Goal: Communication & Community: Share content

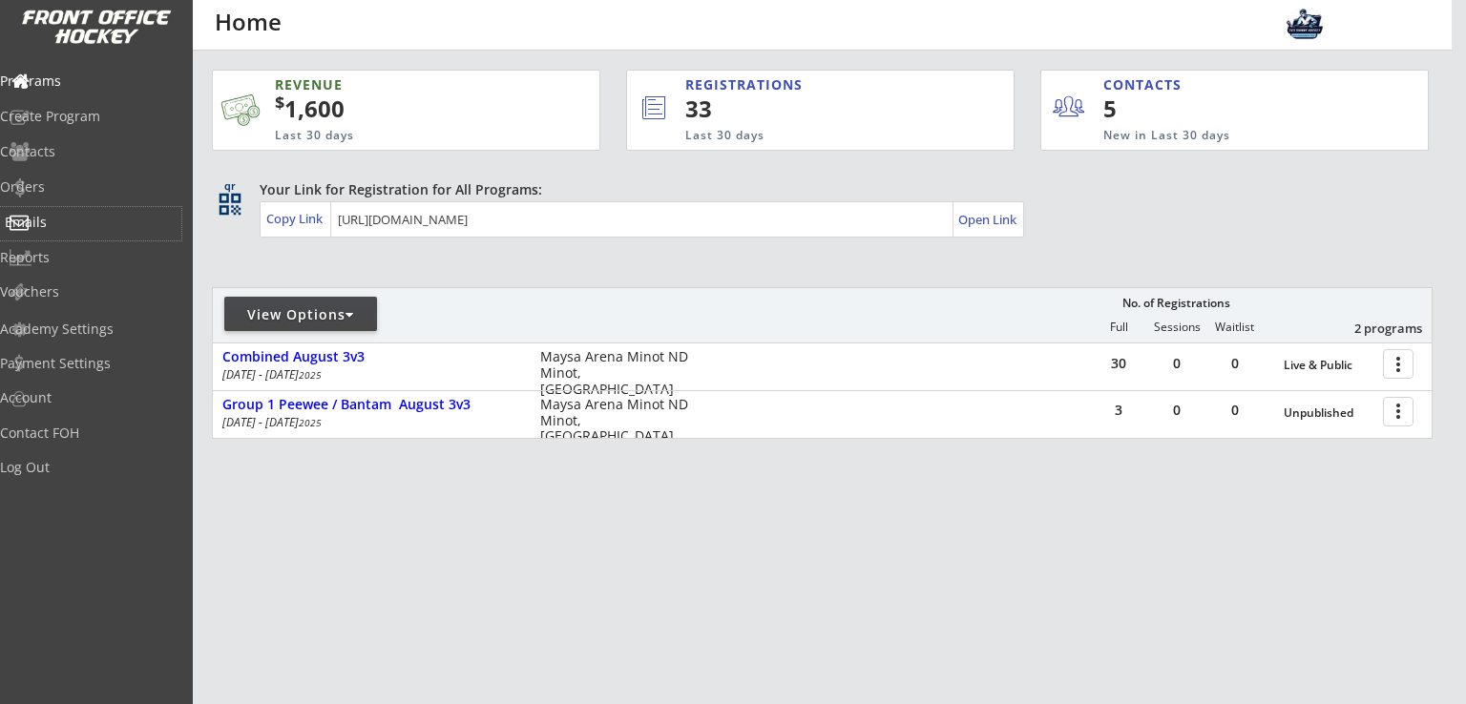
click at [74, 226] on div "Emails" at bounding box center [91, 222] width 172 height 13
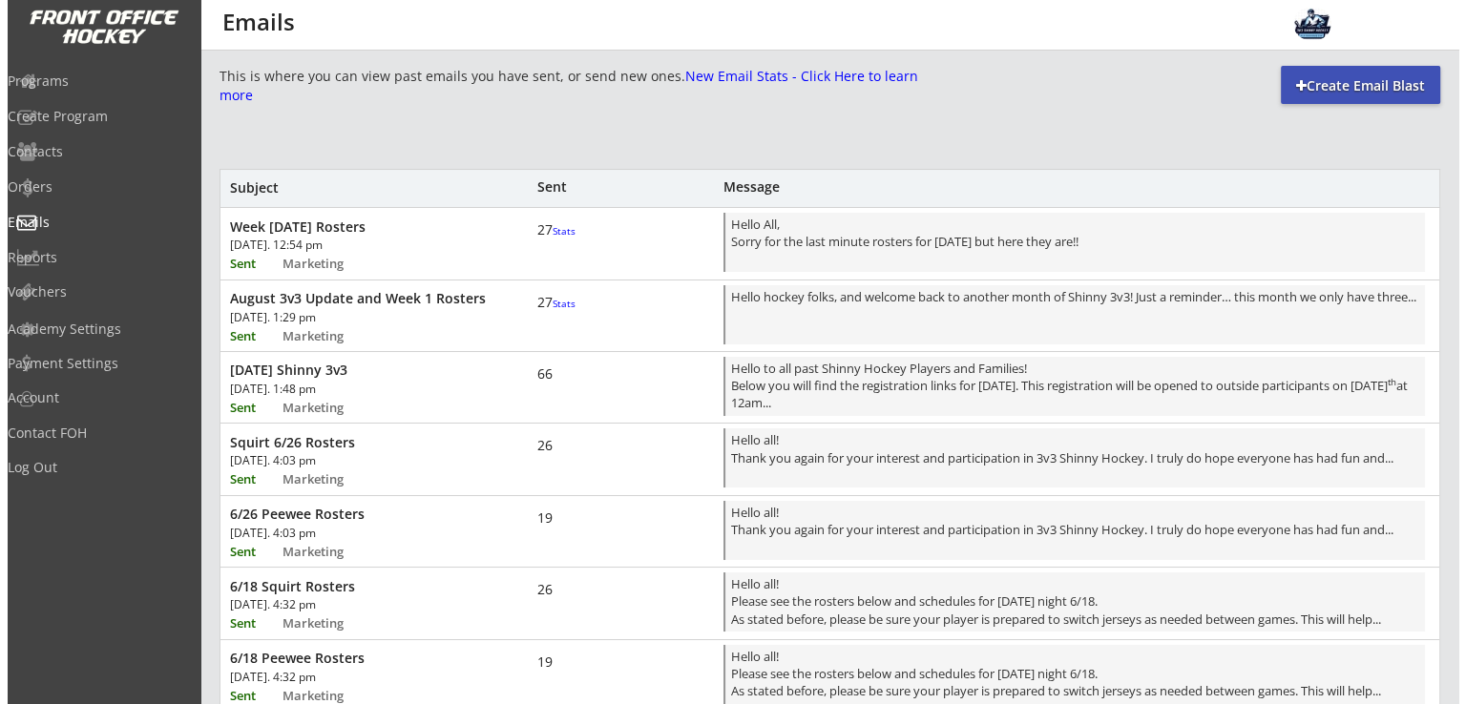
scroll to position [2, 0]
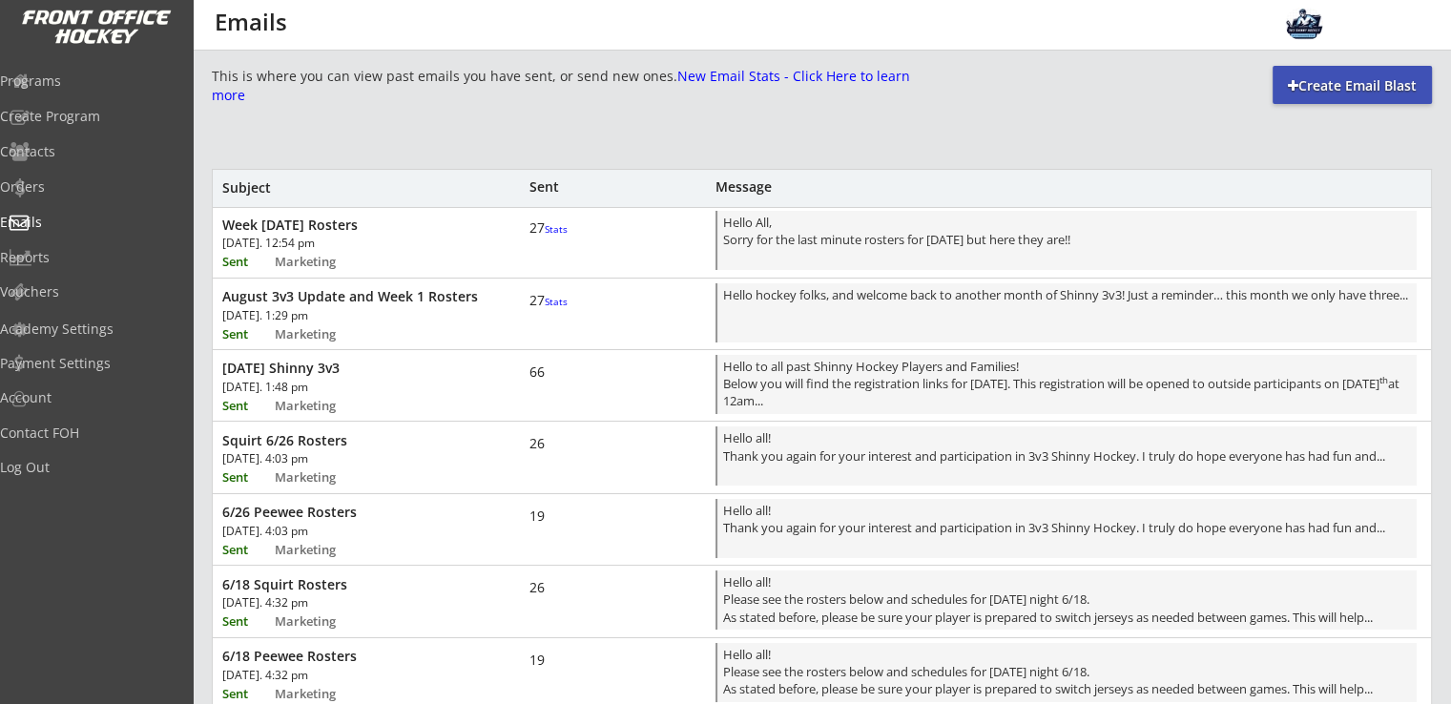
click at [329, 382] on div "[DATE]. 1:48 pm" at bounding box center [330, 387] width 217 height 11
click at [843, 391] on div "Hello to all past Shinny Hockey Players and Families! Below you will find the r…" at bounding box center [1067, 386] width 688 height 56
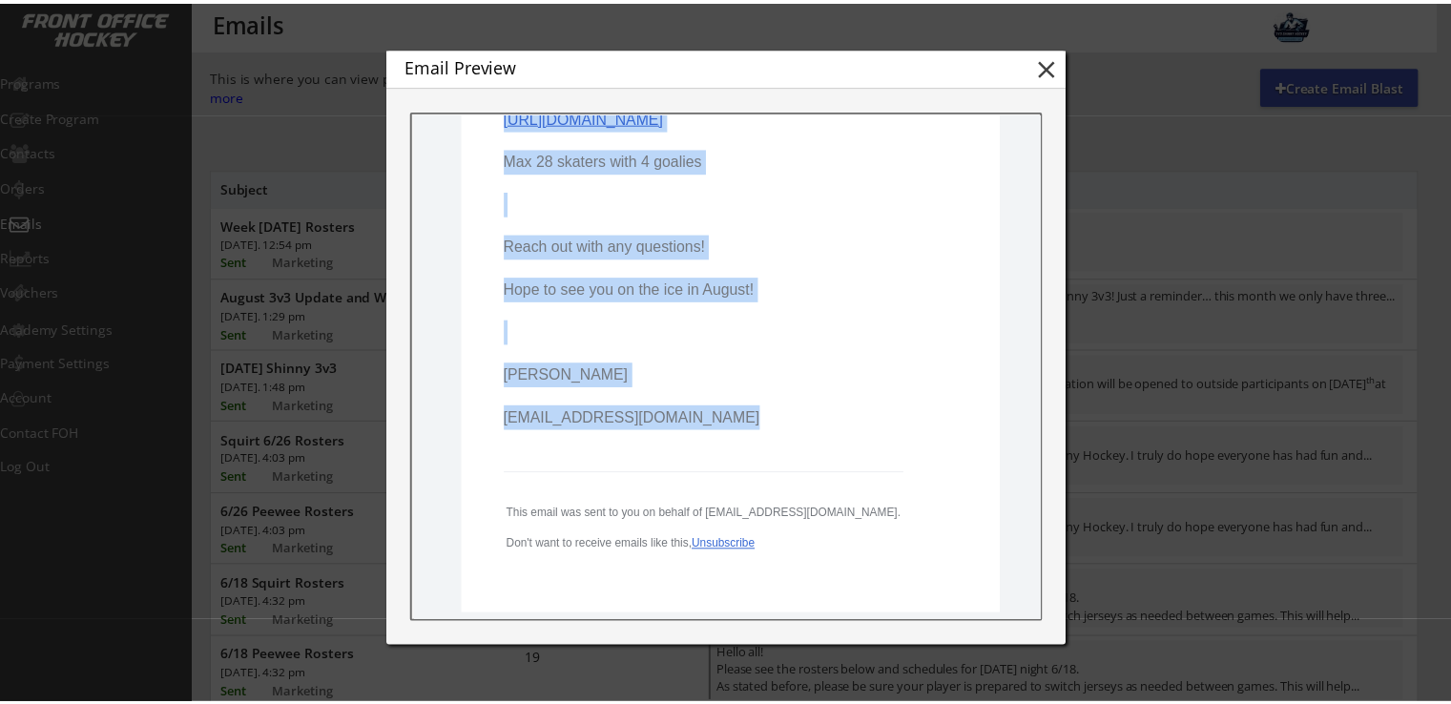
scroll to position [861, 0]
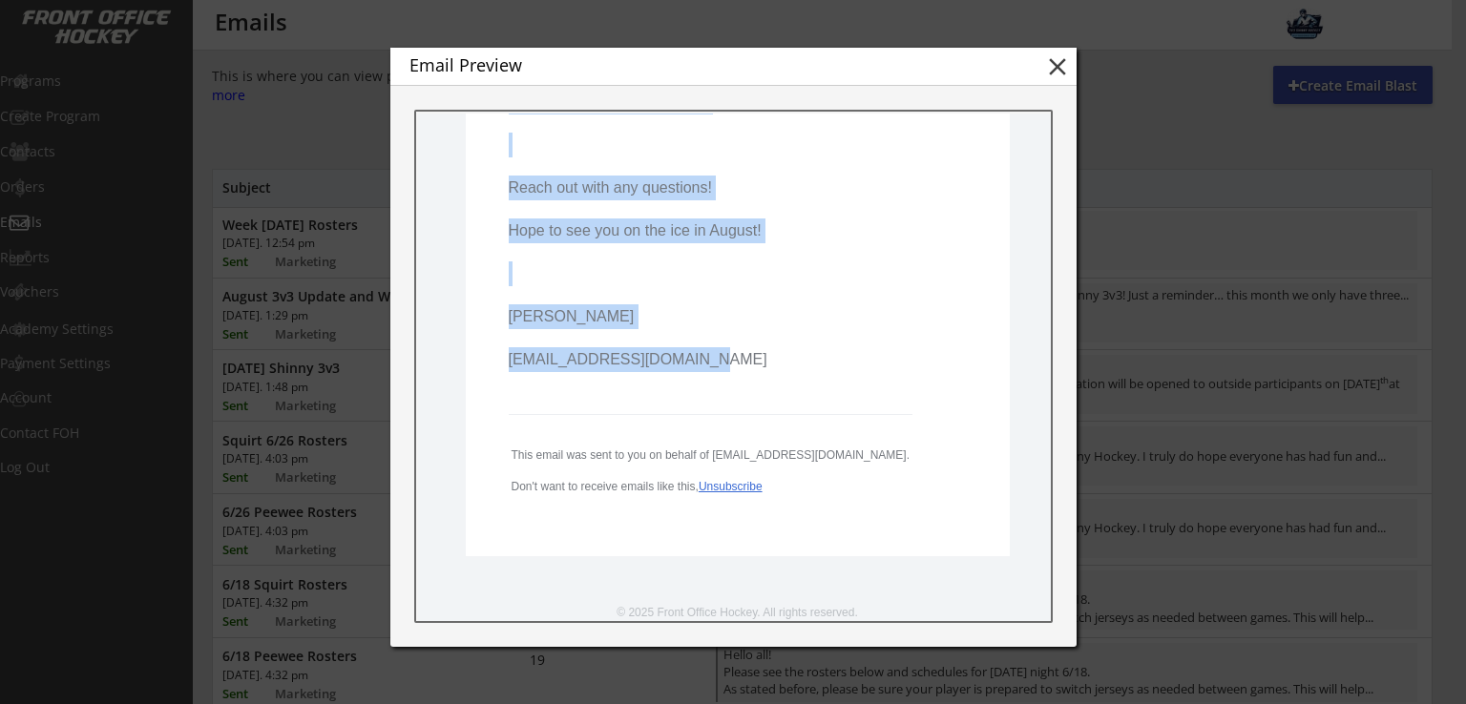
drag, startPoint x: 496, startPoint y: 263, endPoint x: 580, endPoint y: 361, distance: 128.6
click at [861, 484] on td "Hello to all past Shinny Hockey Players and Families! Below you will find the r…" at bounding box center [737, 10] width 544 height 1093
copy pre "Hello to all past Shinny Hockey Players and Families! Below you will find the r…"
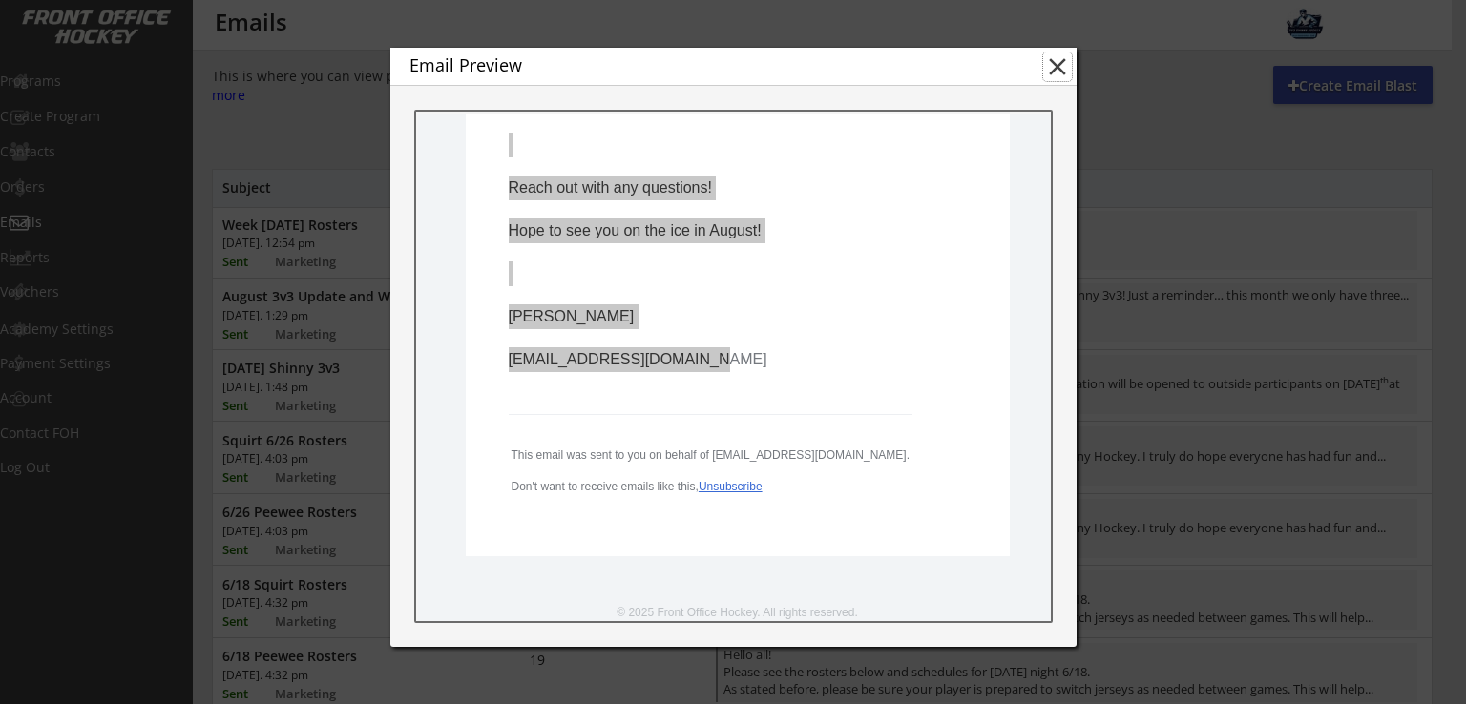
click at [1053, 68] on button "close" at bounding box center [1057, 66] width 29 height 29
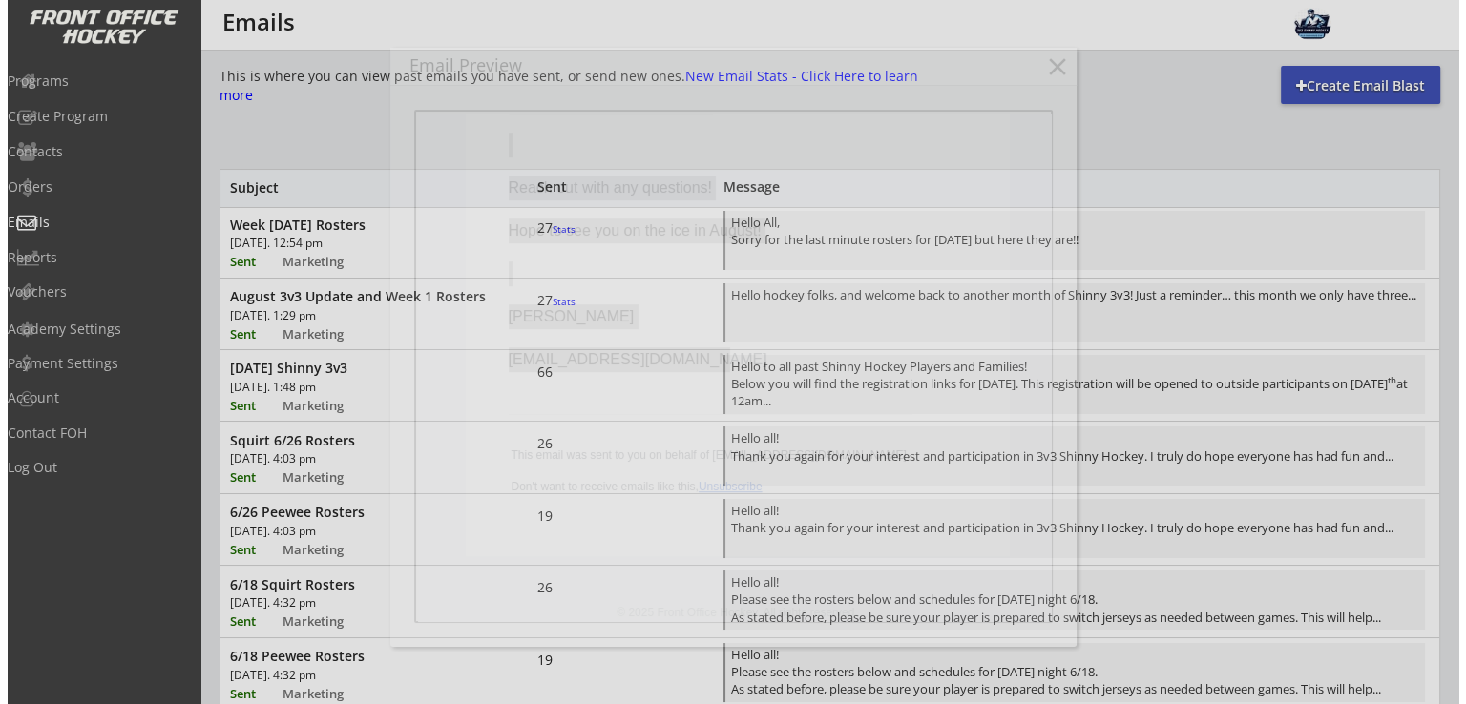
scroll to position [0, 0]
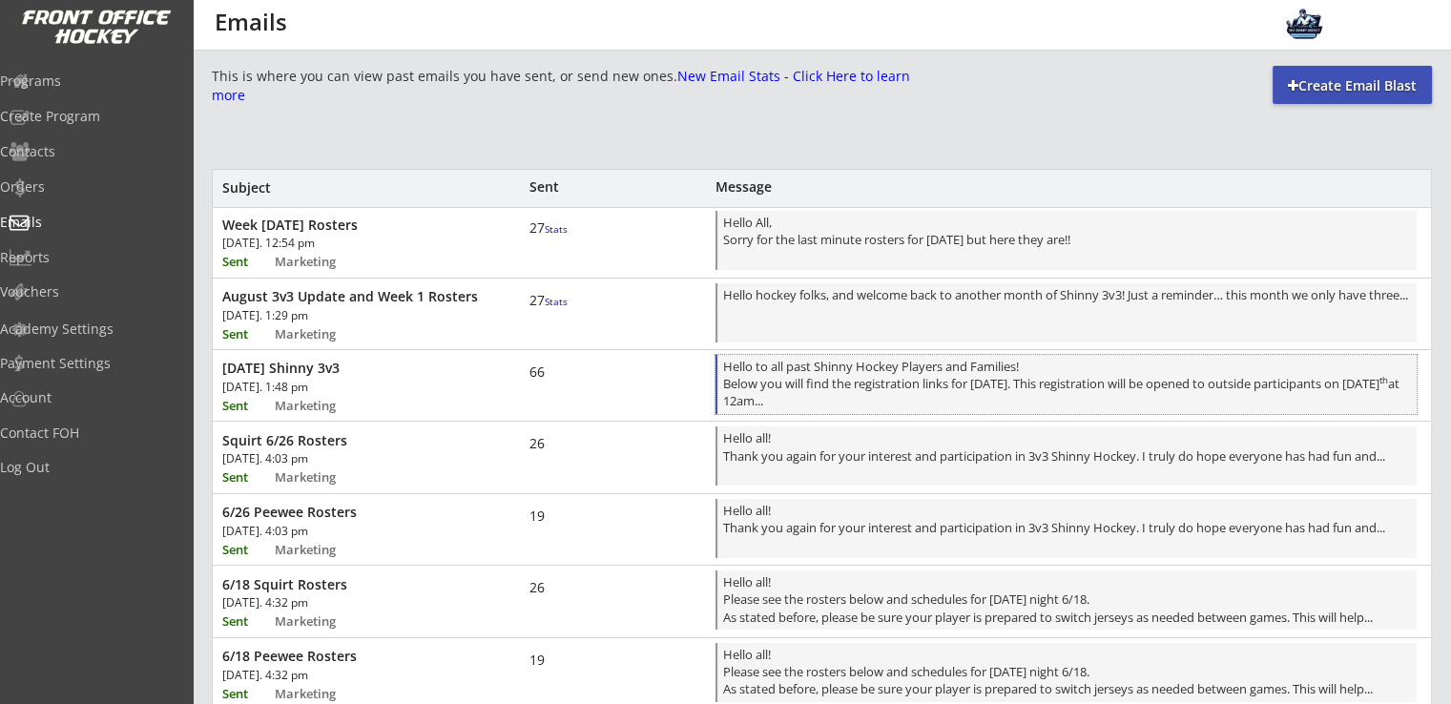
click at [869, 382] on div "Hello to all past Shinny Hockey Players and Families! Below you will find the r…" at bounding box center [1067, 386] width 688 height 56
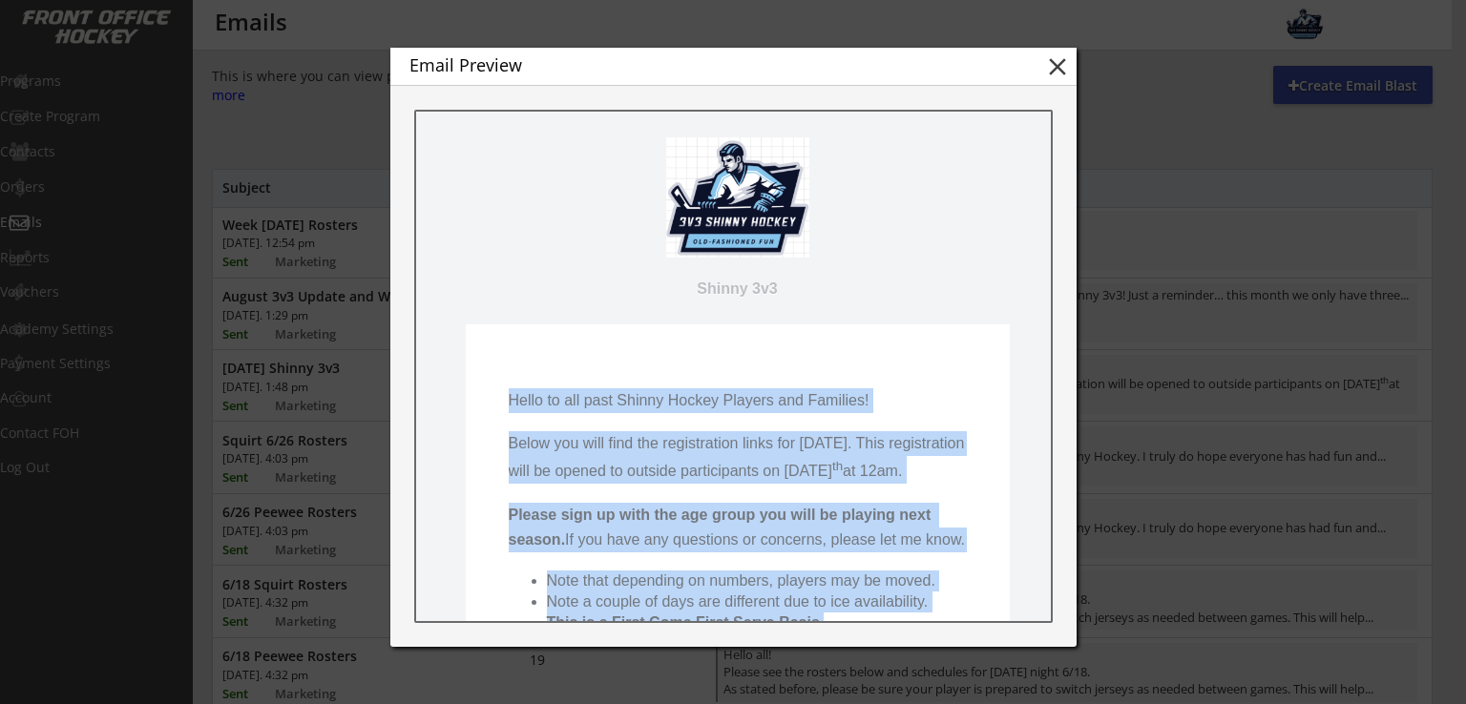
click at [763, 474] on p "Below you will find the registration links for August 2025. This registration w…" at bounding box center [737, 457] width 458 height 52
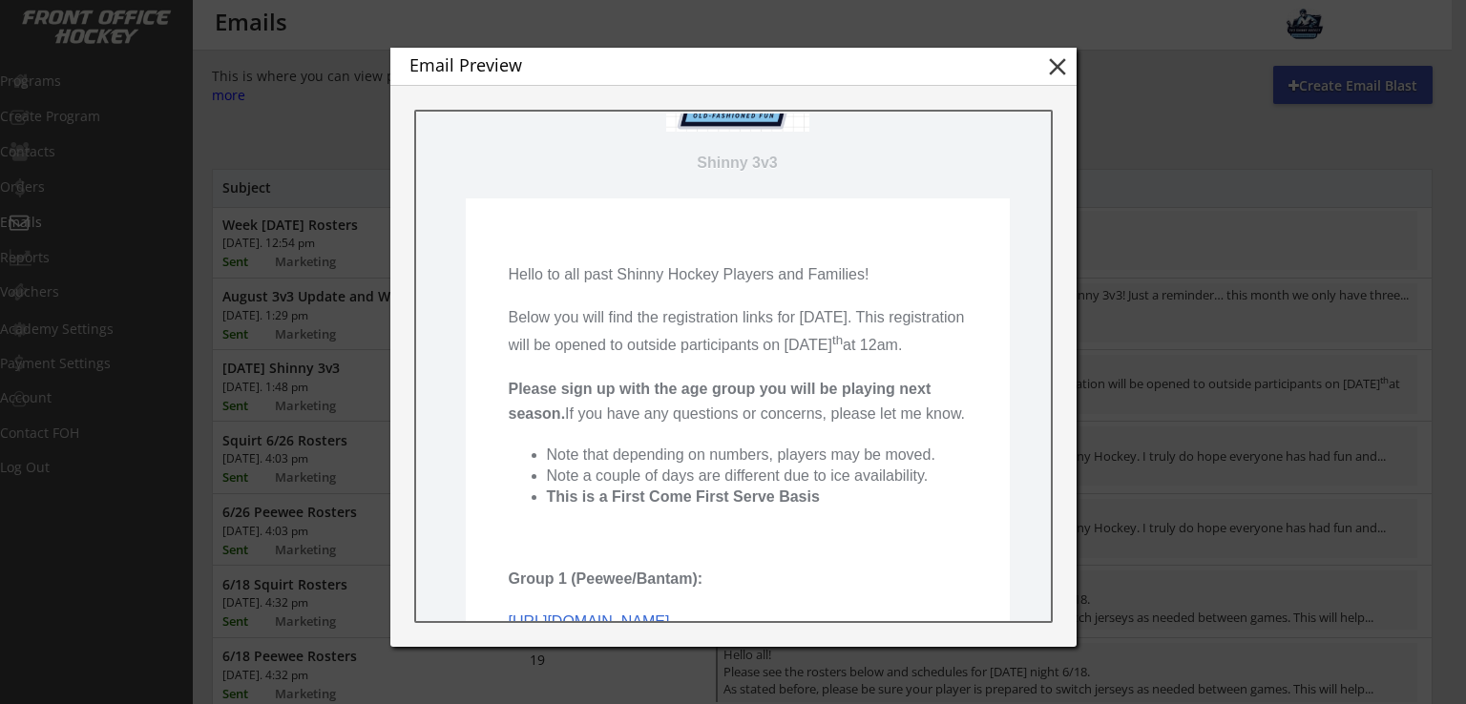
scroll to position [254, 0]
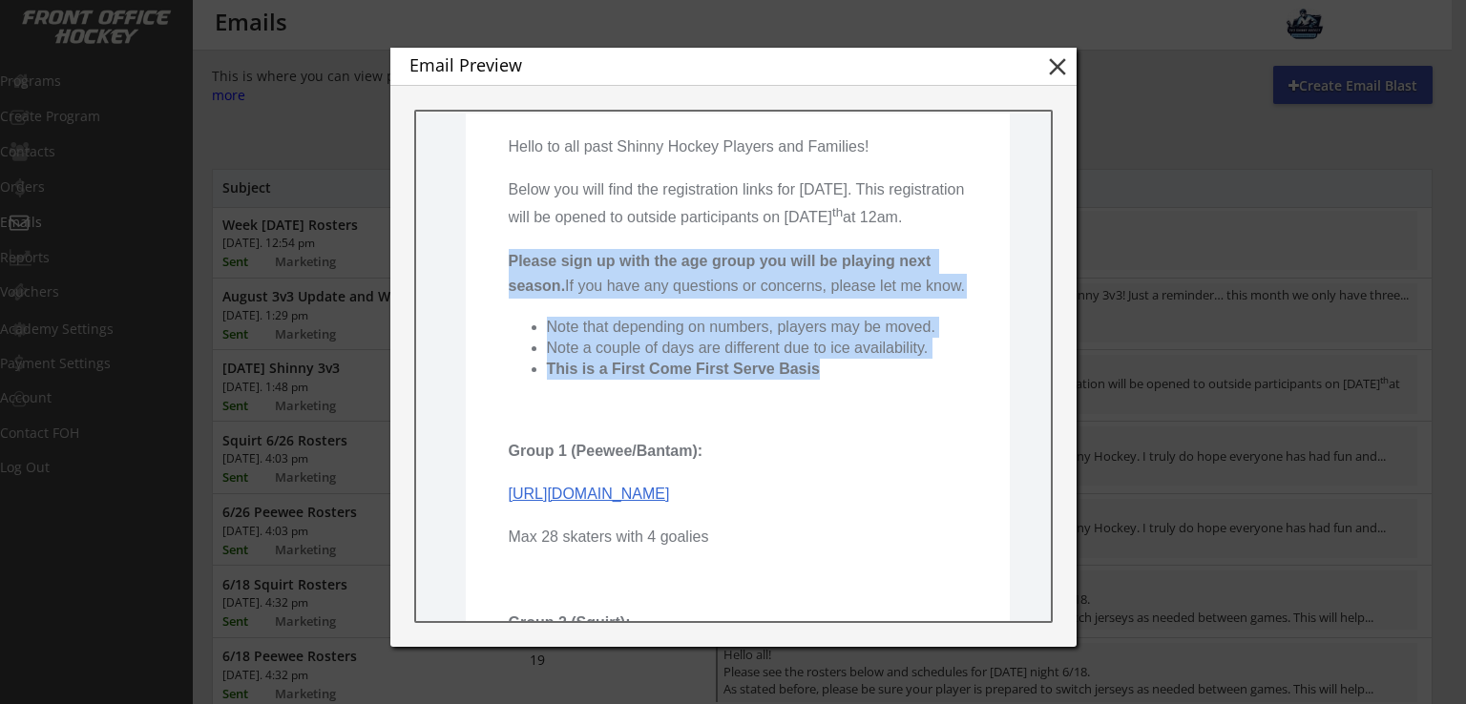
drag, startPoint x: 722, startPoint y: 423, endPoint x: 480, endPoint y: 277, distance: 283.0
click at [480, 277] on td "Hello to all past Shinny Hockey Players and Families! Below you will find the r…" at bounding box center [737, 617] width 544 height 1093
click at [578, 292] on strong "Please sign up with the age group you will be playing next season." at bounding box center [721, 273] width 427 height 41
drag, startPoint x: 501, startPoint y: 279, endPoint x: 858, endPoint y: 435, distance: 389.7
click at [858, 435] on pre "Hello to all past Shinny Hockey Players and Families! Below you will find the r…" at bounding box center [737, 563] width 458 height 868
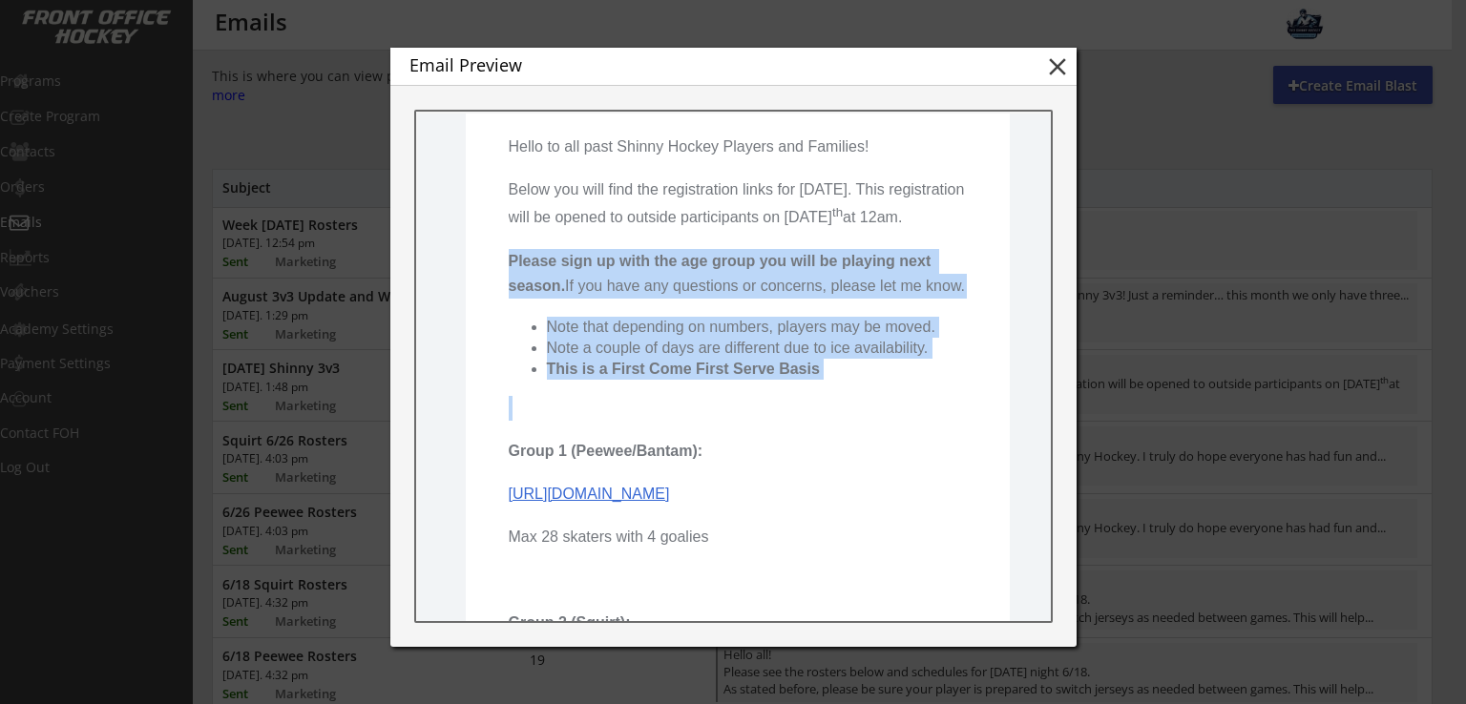
click at [858, 435] on pre "Hello to all past Shinny Hockey Players and Families! Below you will find the r…" at bounding box center [737, 563] width 458 height 868
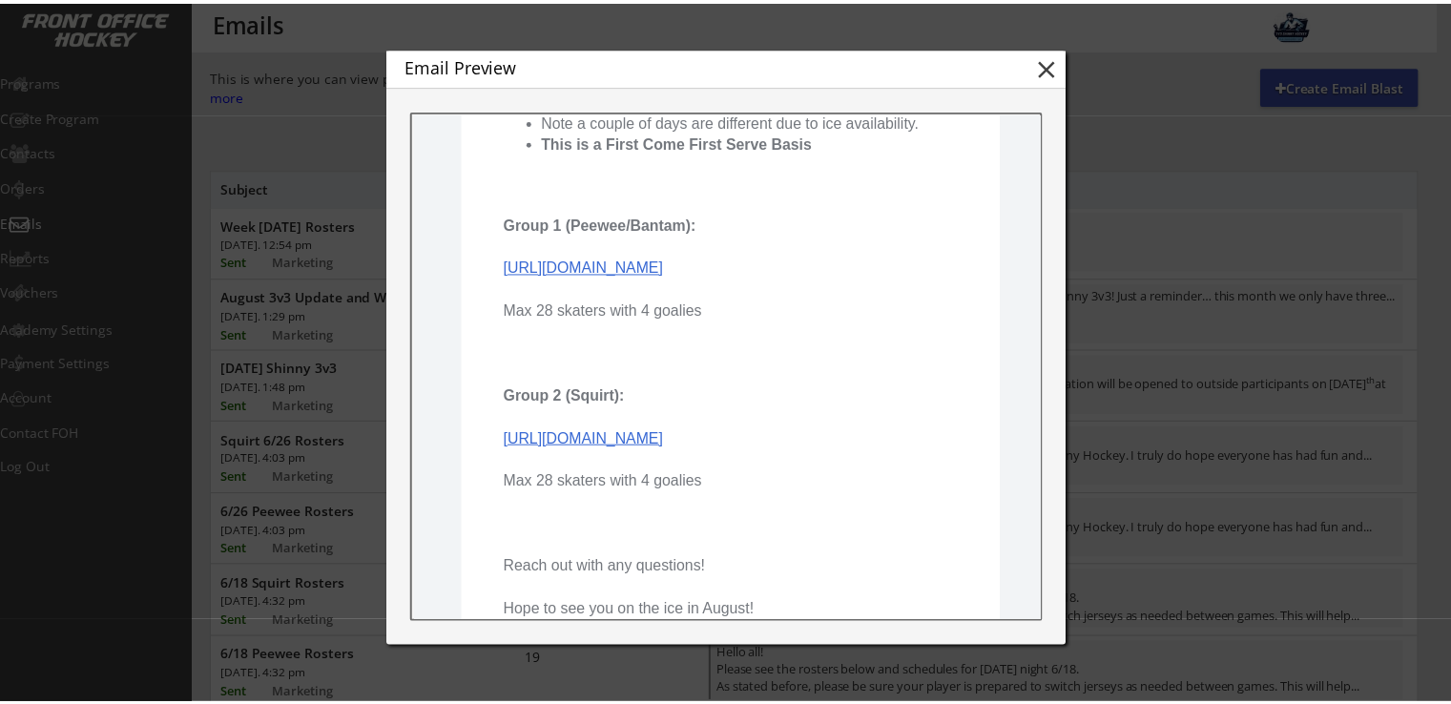
scroll to position [508, 0]
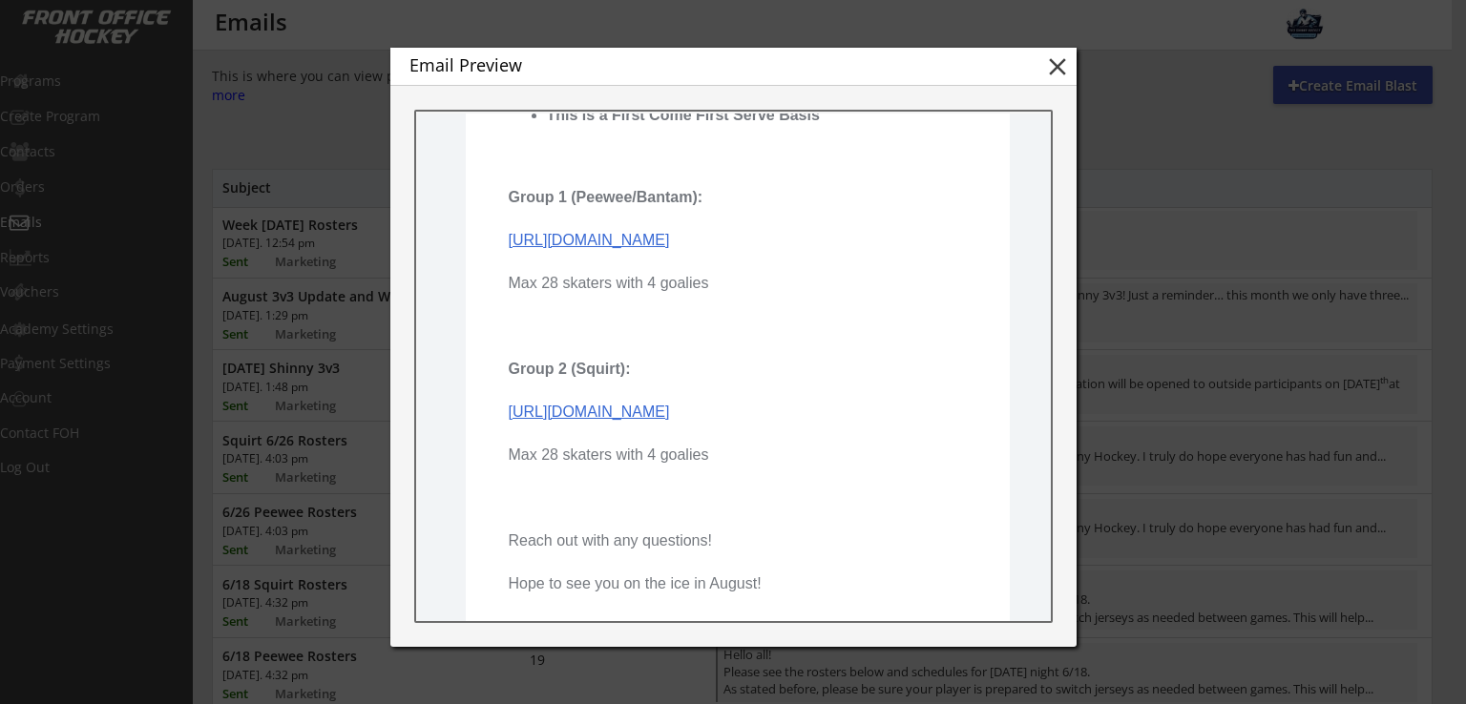
click at [1310, 238] on div at bounding box center [733, 352] width 1466 height 704
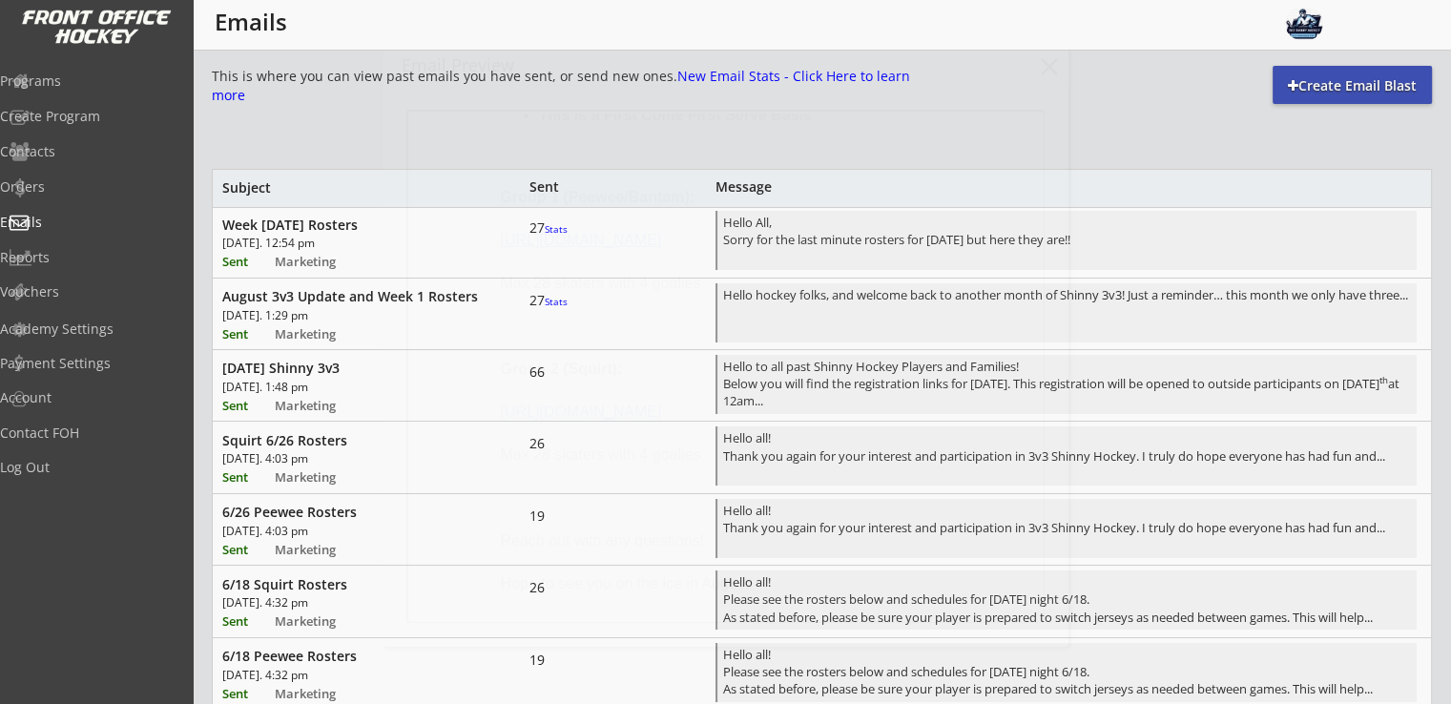
scroll to position [0, 0]
click at [364, 268] on div "Marketing" at bounding box center [321, 264] width 92 height 17
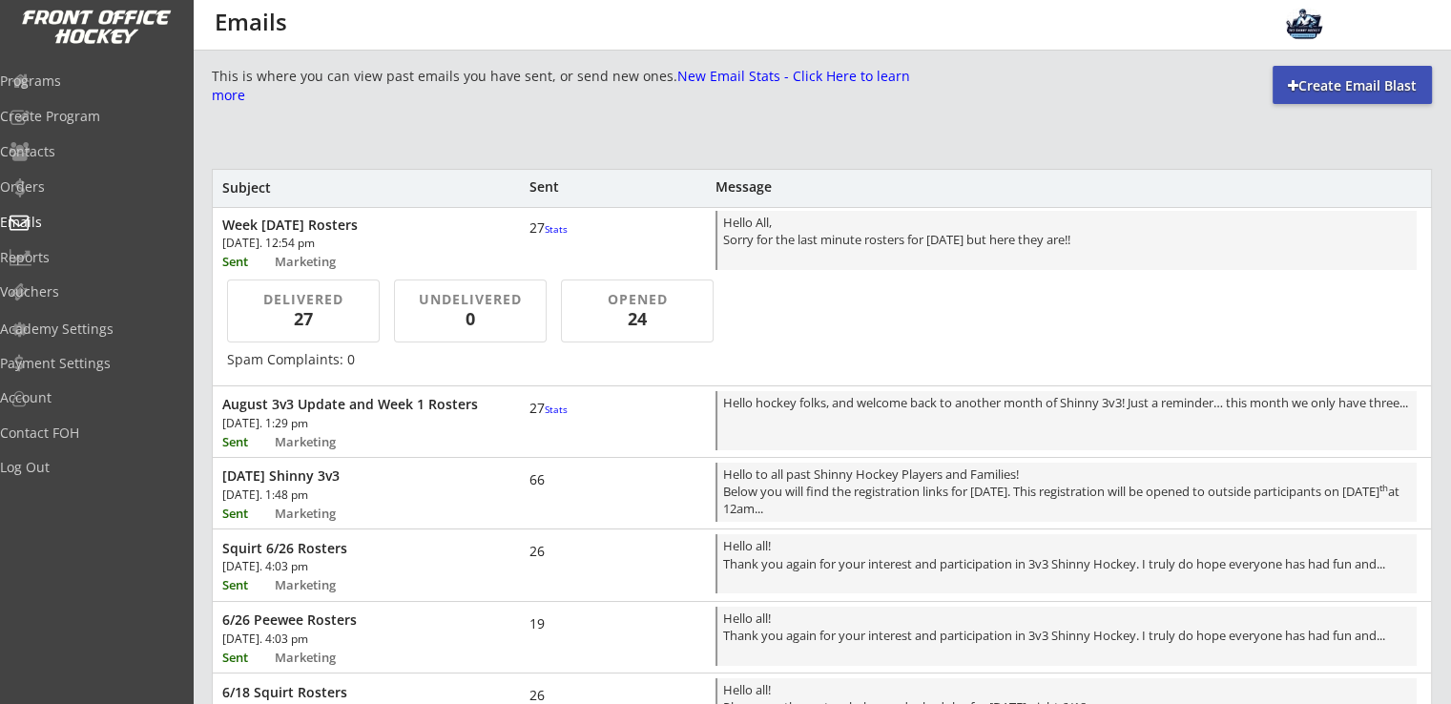
click at [380, 244] on div "[DATE]. 12:54 pm" at bounding box center [330, 243] width 217 height 11
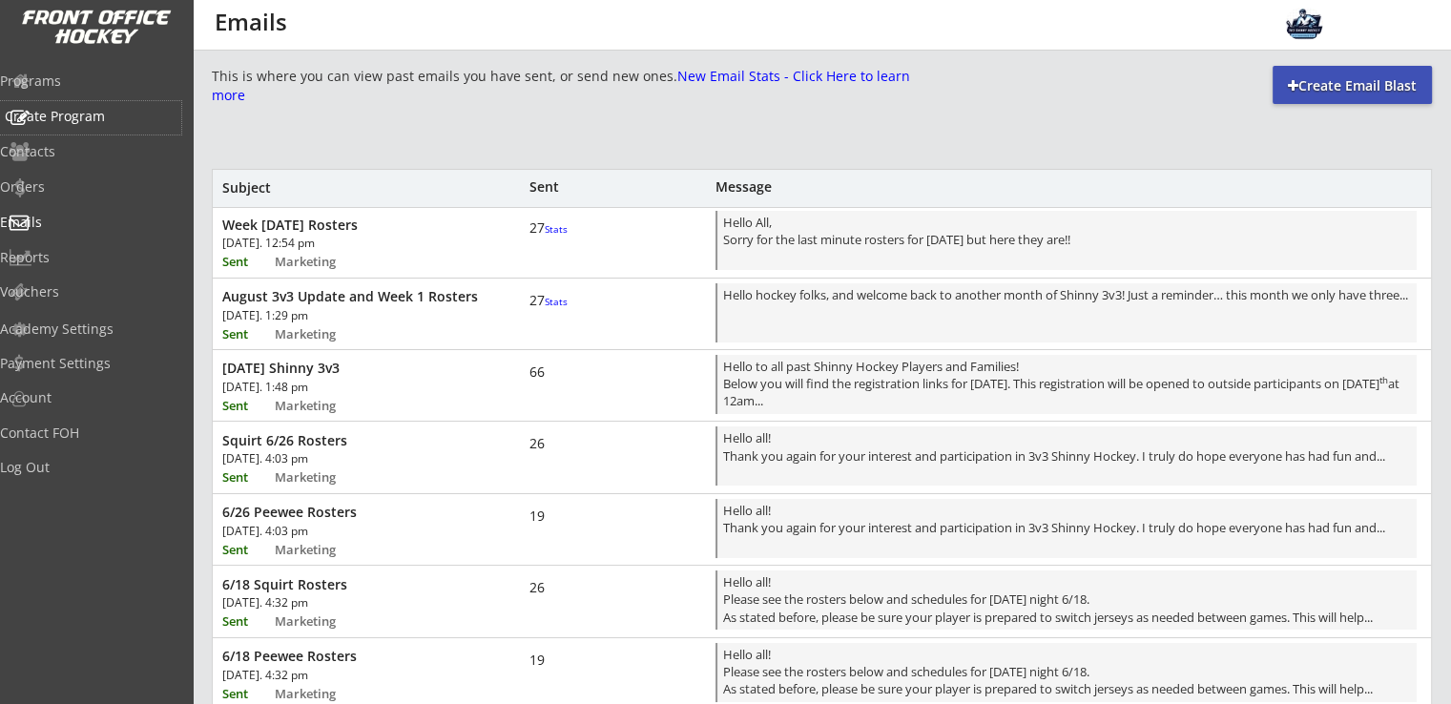
click at [106, 123] on div "Create Program" at bounding box center [91, 116] width 172 height 13
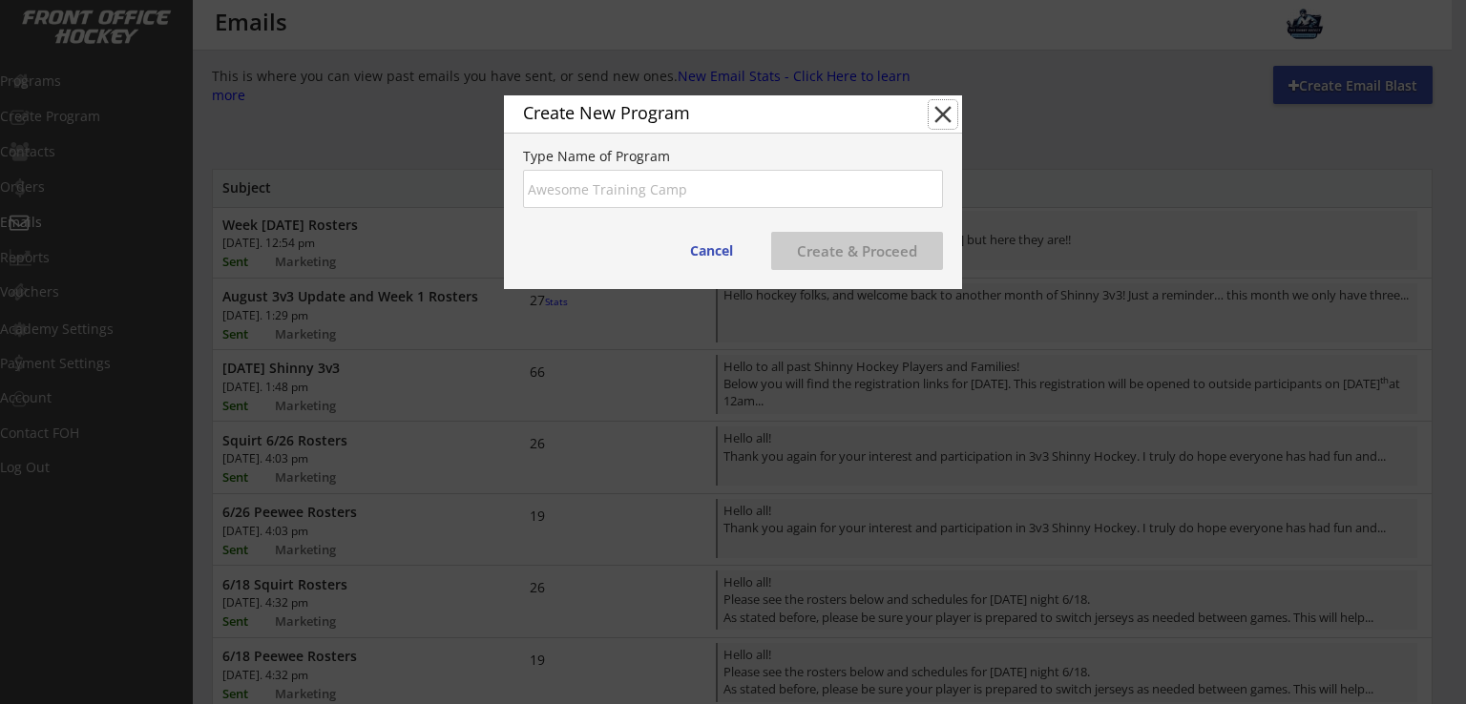
click at [933, 113] on button "close" at bounding box center [943, 114] width 29 height 29
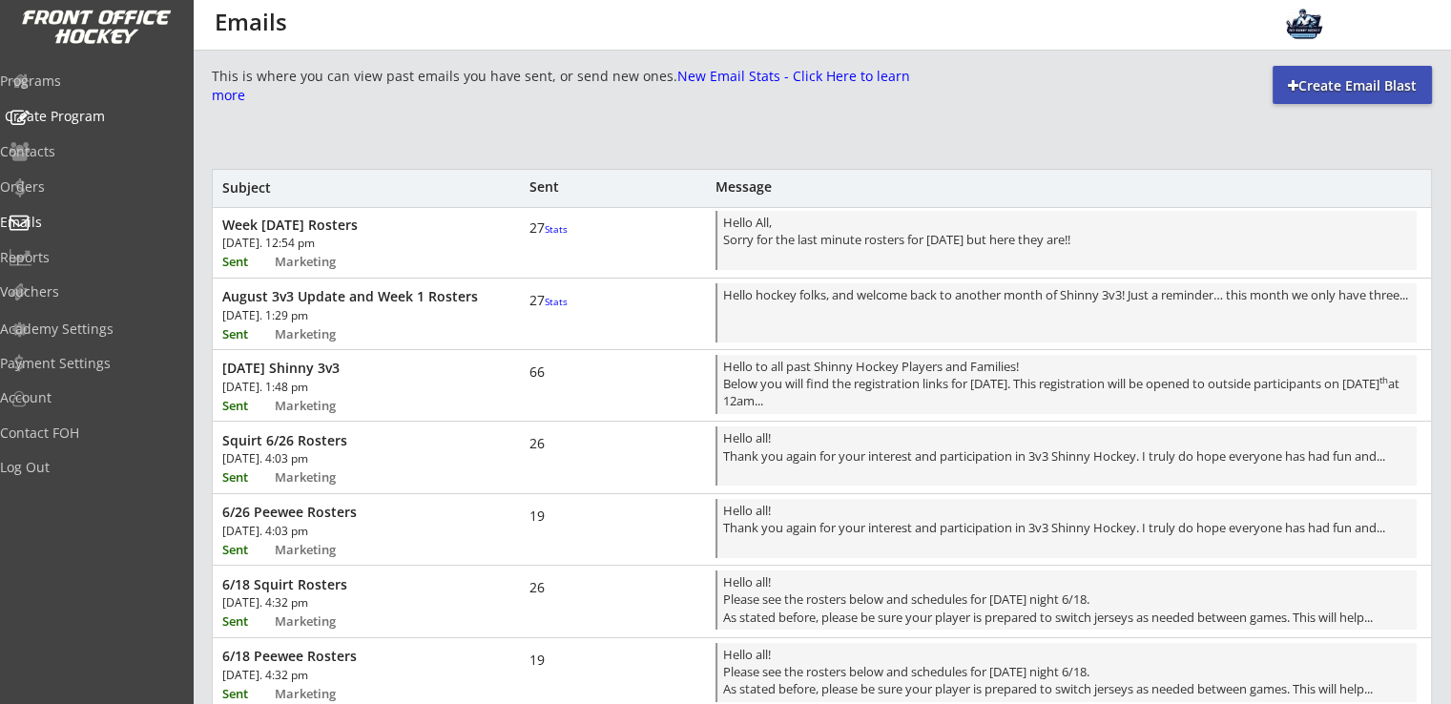
click at [59, 82] on div "Programs" at bounding box center [90, 80] width 181 height 13
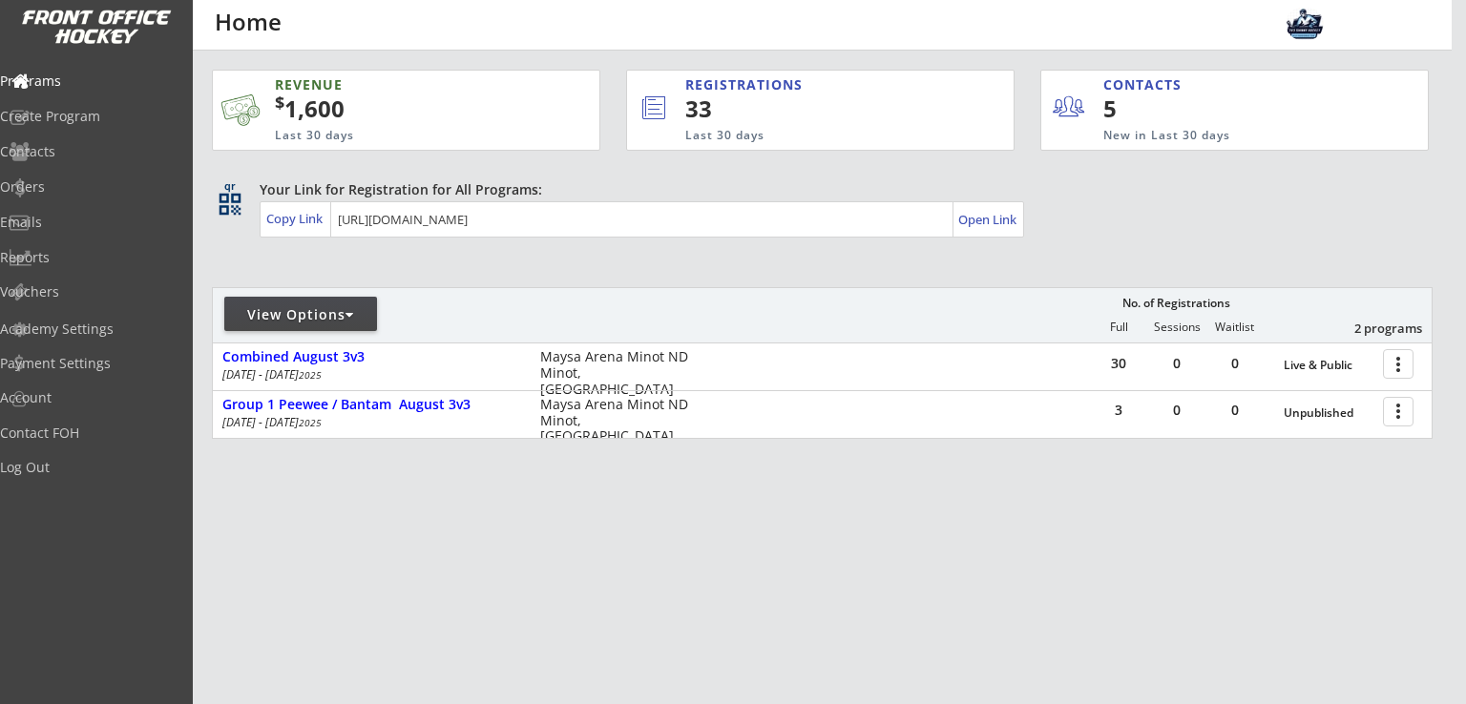
click at [359, 310] on div "View Options" at bounding box center [300, 314] width 153 height 19
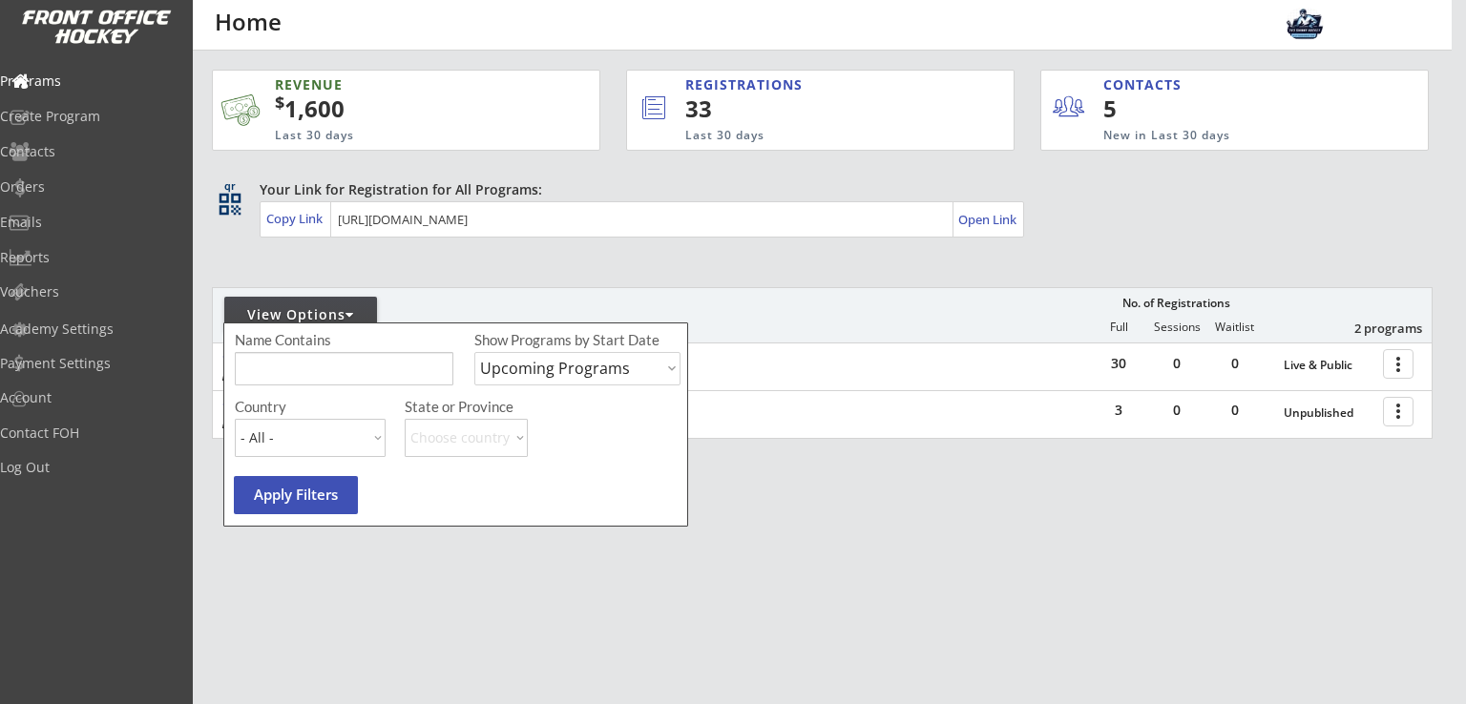
click at [540, 371] on select "Upcoming Programs Past Programs Specific Date Range" at bounding box center [577, 368] width 206 height 33
select select ""Past Programs""
click at [474, 352] on select "Upcoming Programs Past Programs Specific Date Range" at bounding box center [577, 368] width 206 height 33
click at [315, 497] on button "Apply Filters" at bounding box center [296, 495] width 124 height 38
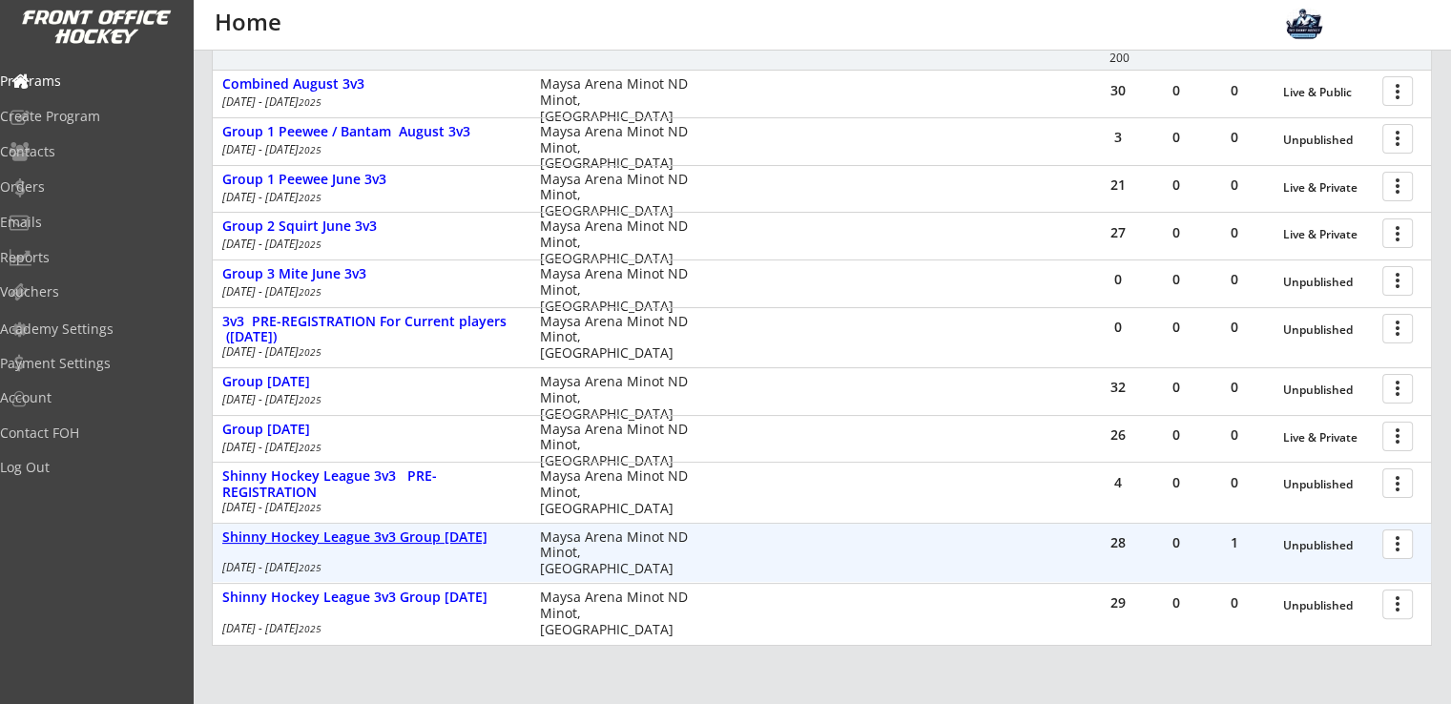
scroll to position [254, 0]
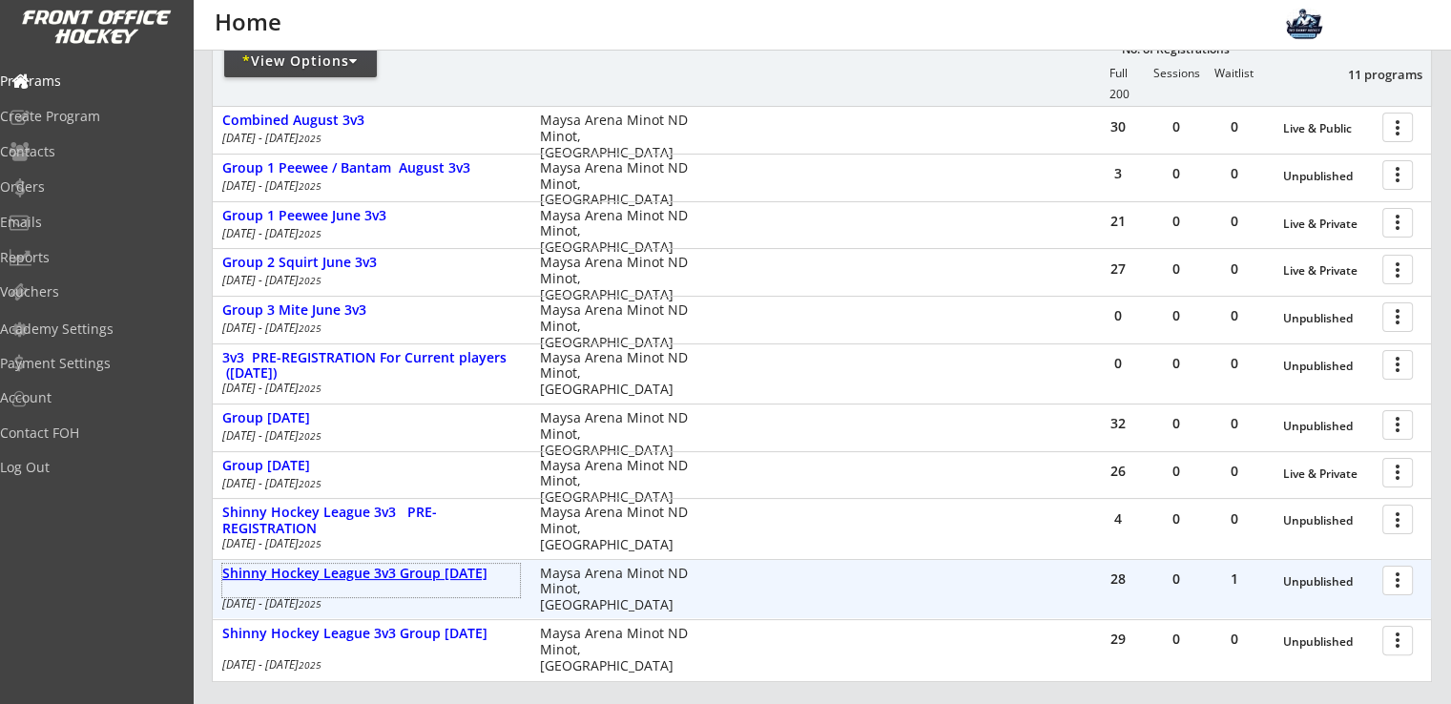
click at [362, 579] on div "Shinny Hockey League 3v3 Group 1 March 2025" at bounding box center [371, 574] width 298 height 16
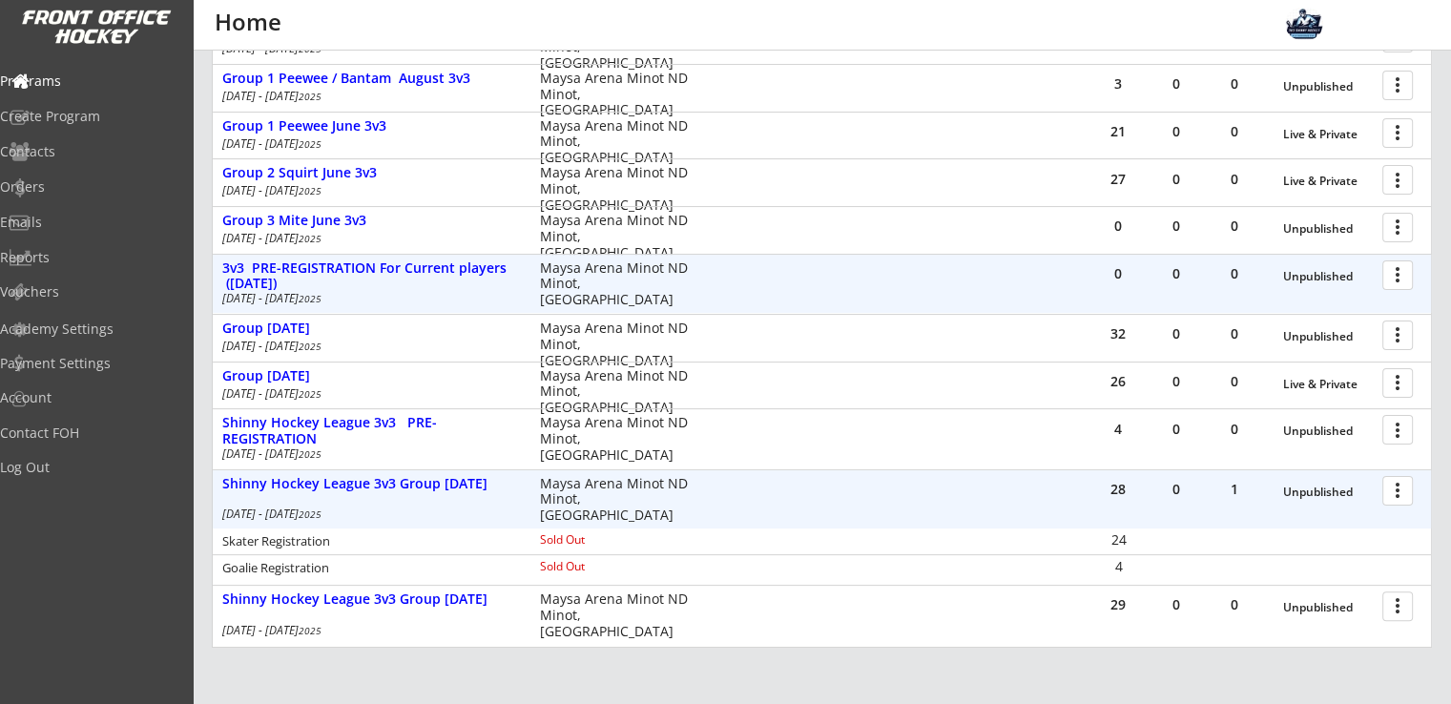
scroll to position [382, 0]
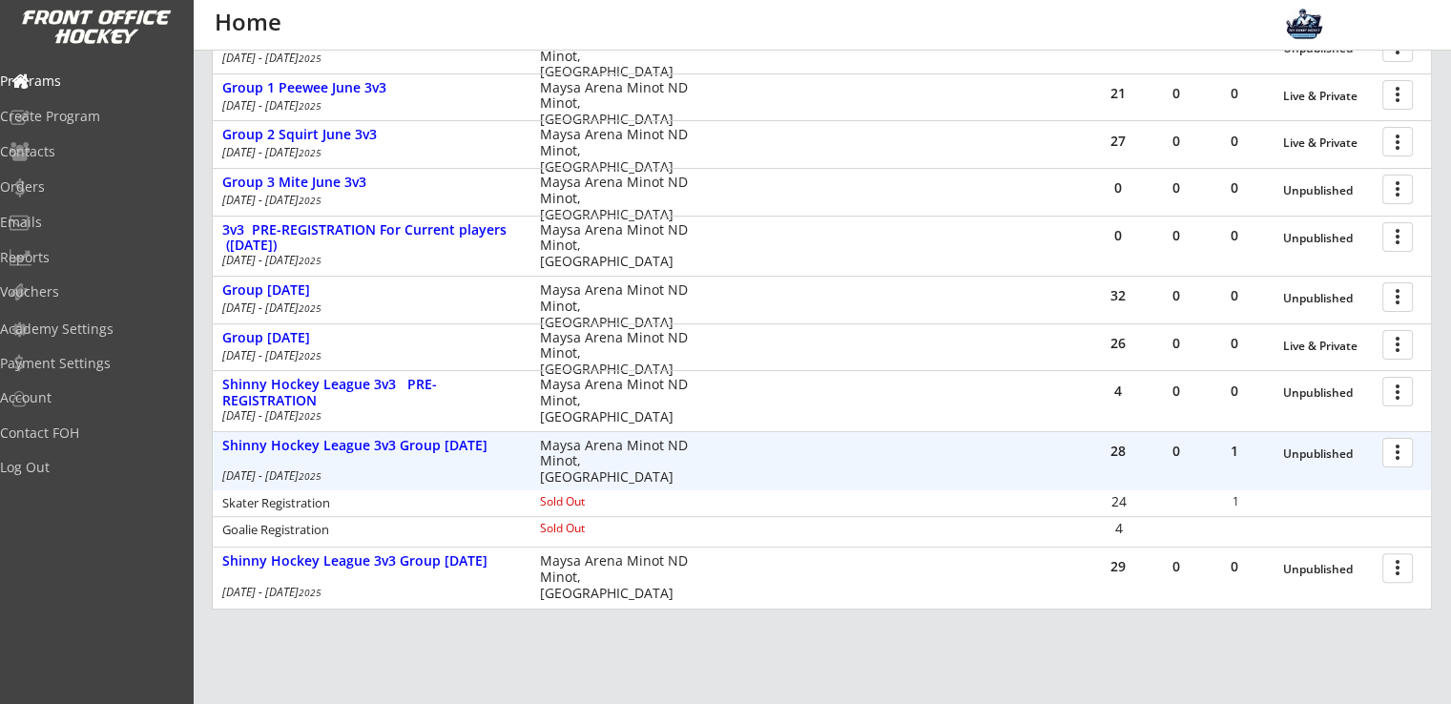
click at [1412, 459] on div at bounding box center [1401, 451] width 33 height 33
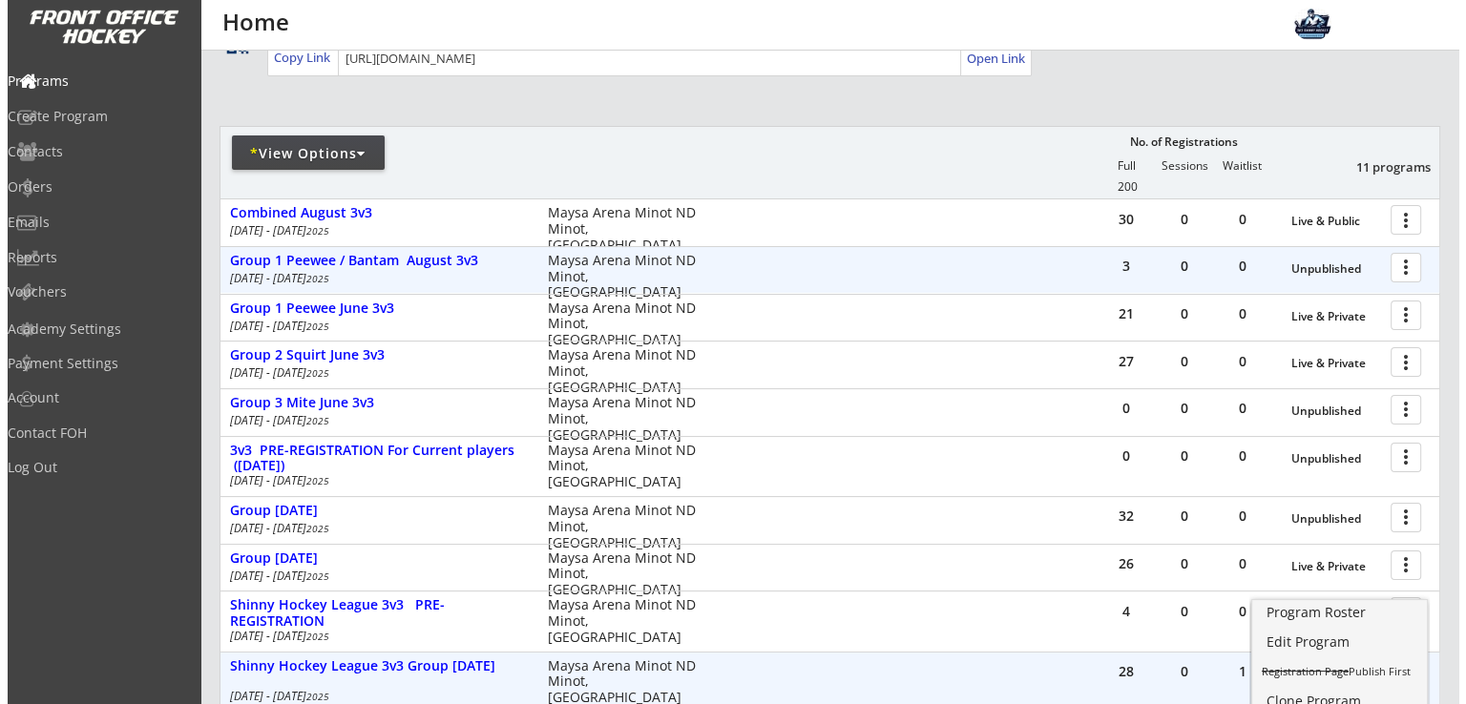
scroll to position [127, 0]
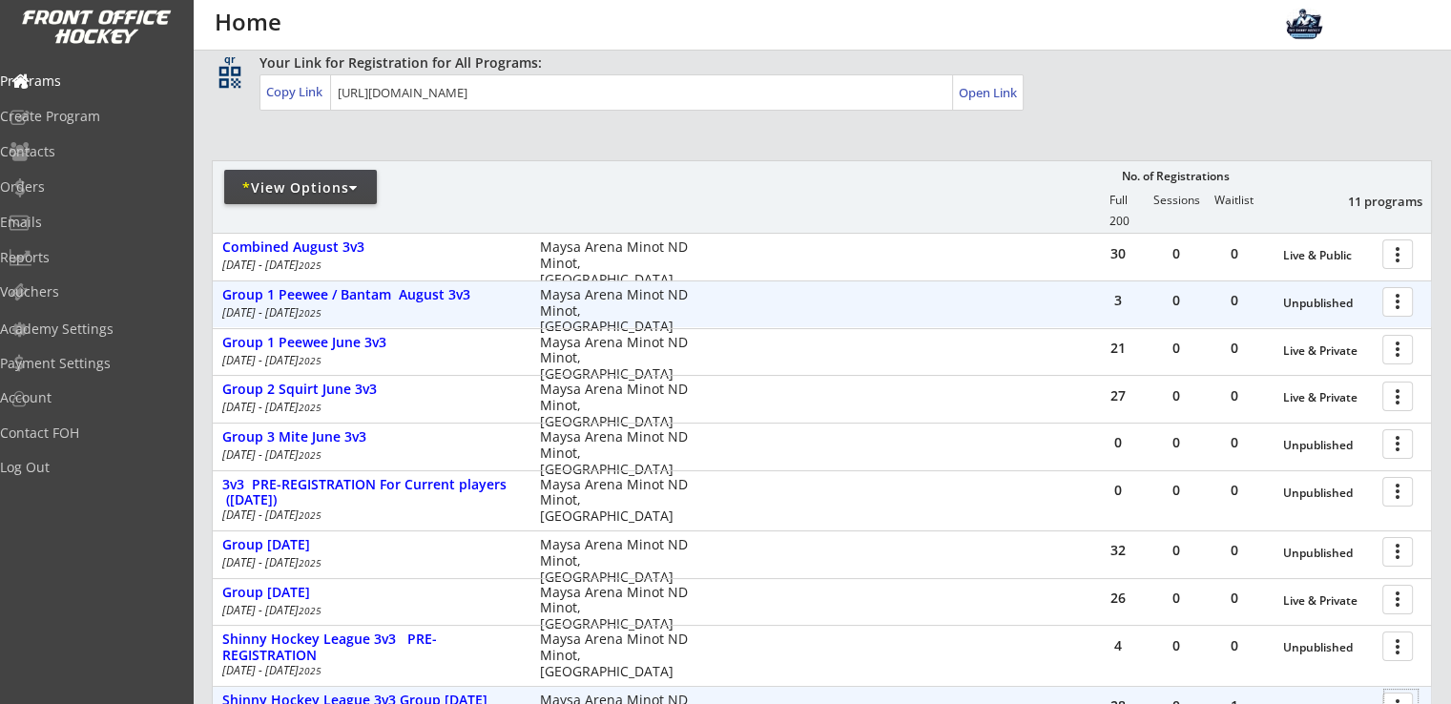
click at [1394, 306] on div at bounding box center [1401, 300] width 33 height 33
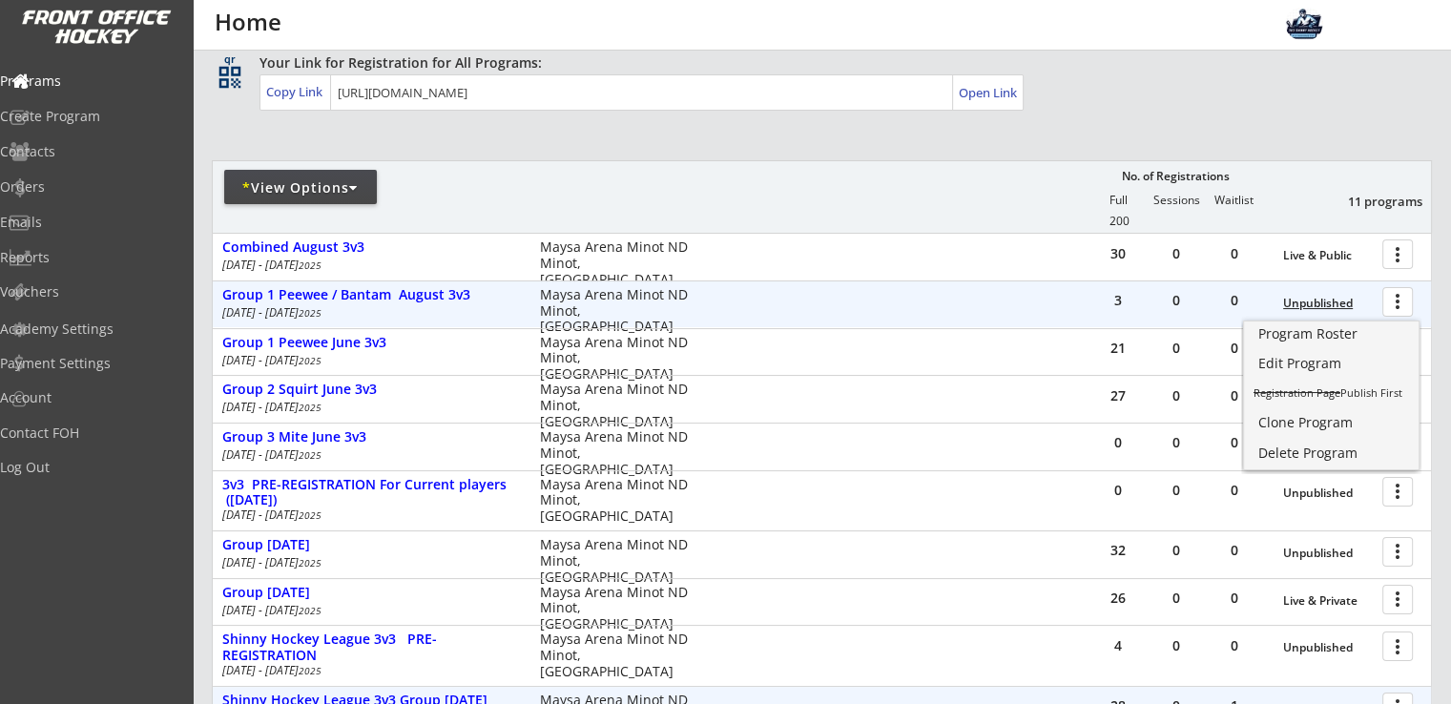
click at [1325, 303] on div "Unpublished" at bounding box center [1328, 303] width 90 height 13
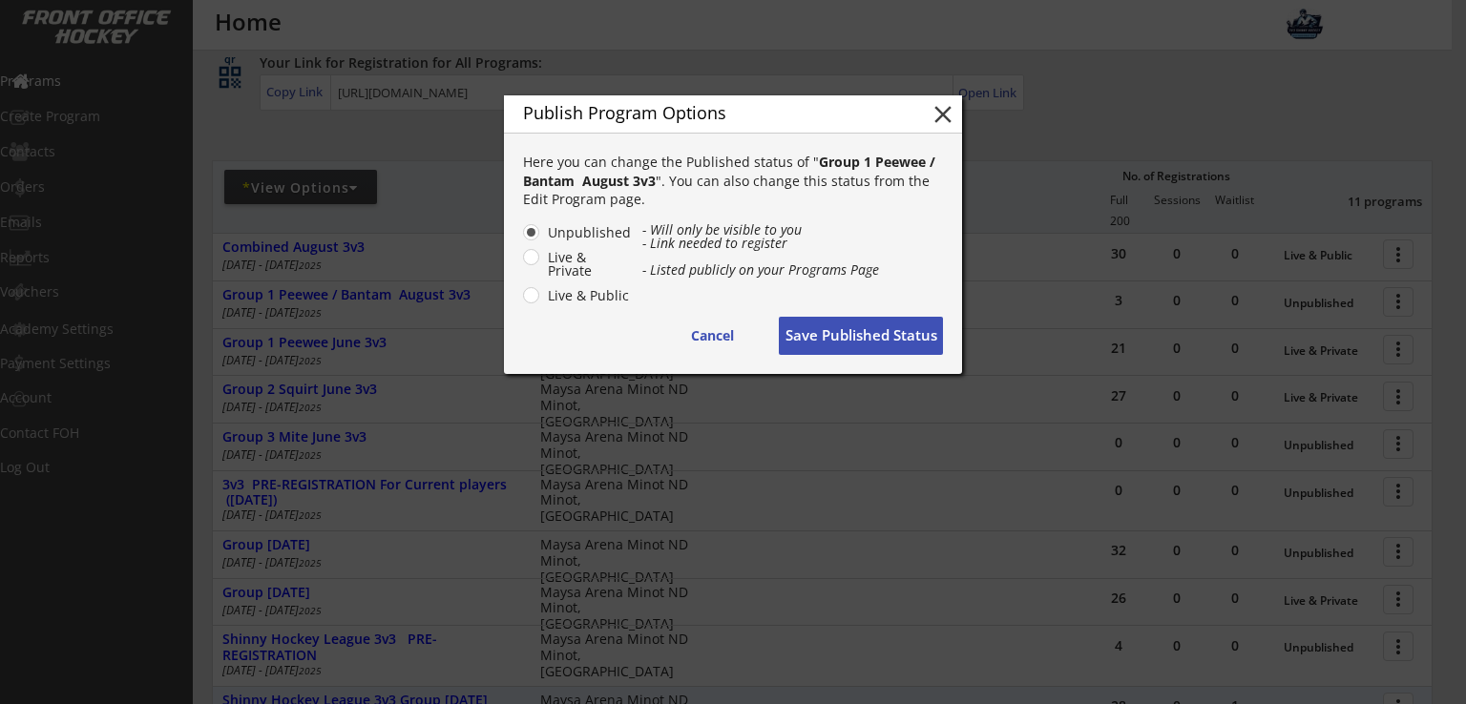
click at [542, 259] on label "Live & Private" at bounding box center [587, 264] width 90 height 27
click at [521, 239] on input "Live & Private" at bounding box center [515, 232] width 12 height 12
radio input "true"
click at [843, 337] on button "Save Published Status" at bounding box center [861, 336] width 164 height 38
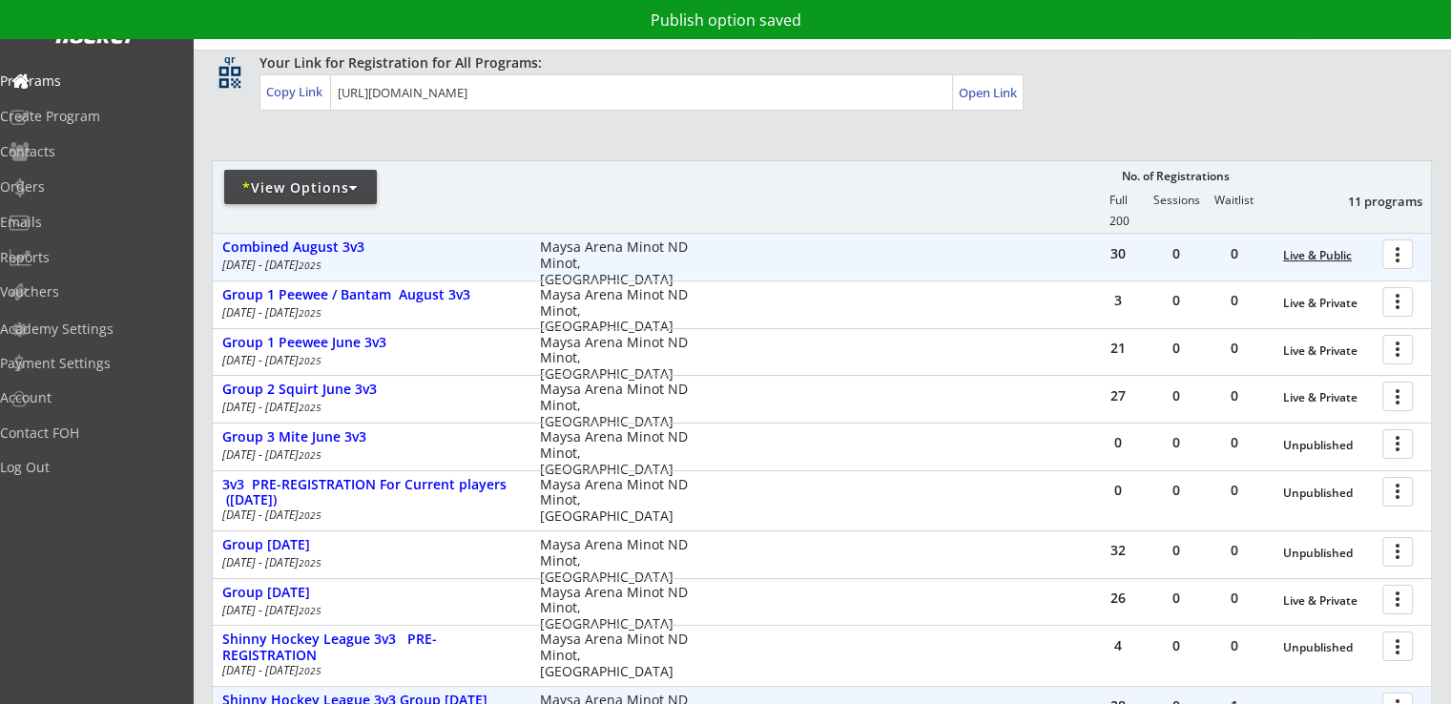
click at [1311, 254] on div "Live & Public" at bounding box center [1328, 255] width 90 height 13
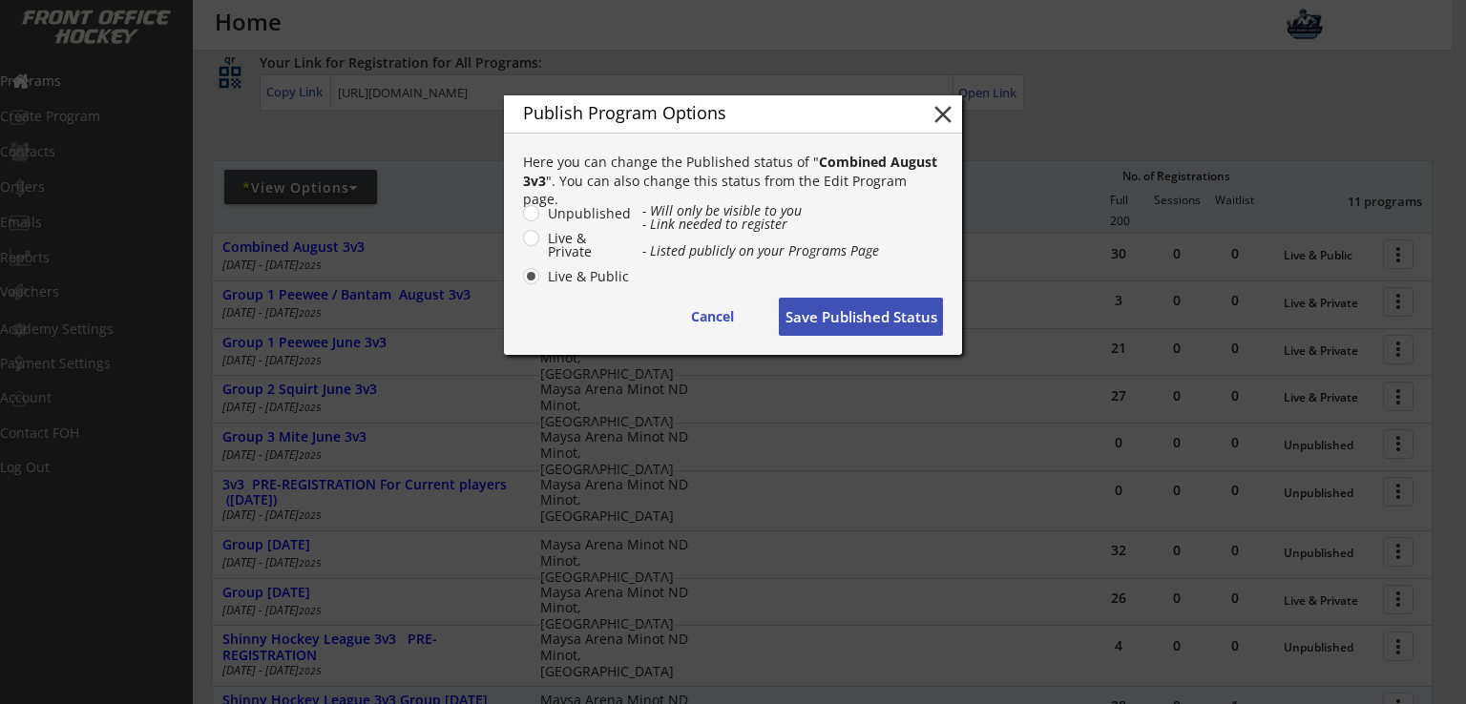
click at [542, 215] on label "Unpublished" at bounding box center [587, 213] width 90 height 13
click at [521, 215] on input "Unpublished" at bounding box center [515, 213] width 12 height 12
radio input "true"
click at [542, 238] on label "Live & Private" at bounding box center [587, 245] width 90 height 27
click at [521, 219] on input "Live & Private" at bounding box center [515, 213] width 12 height 12
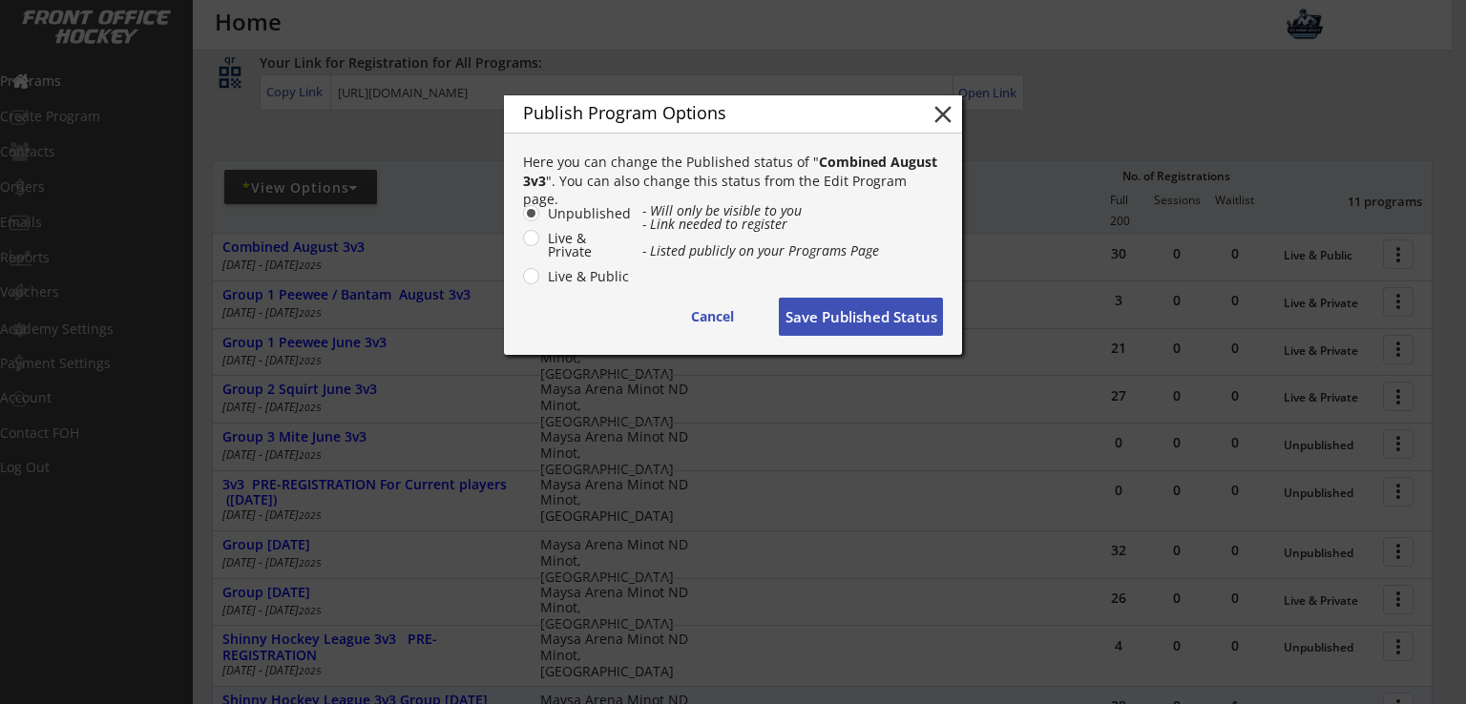
radio input "true"
click at [836, 317] on button "Save Published Status" at bounding box center [861, 317] width 164 height 38
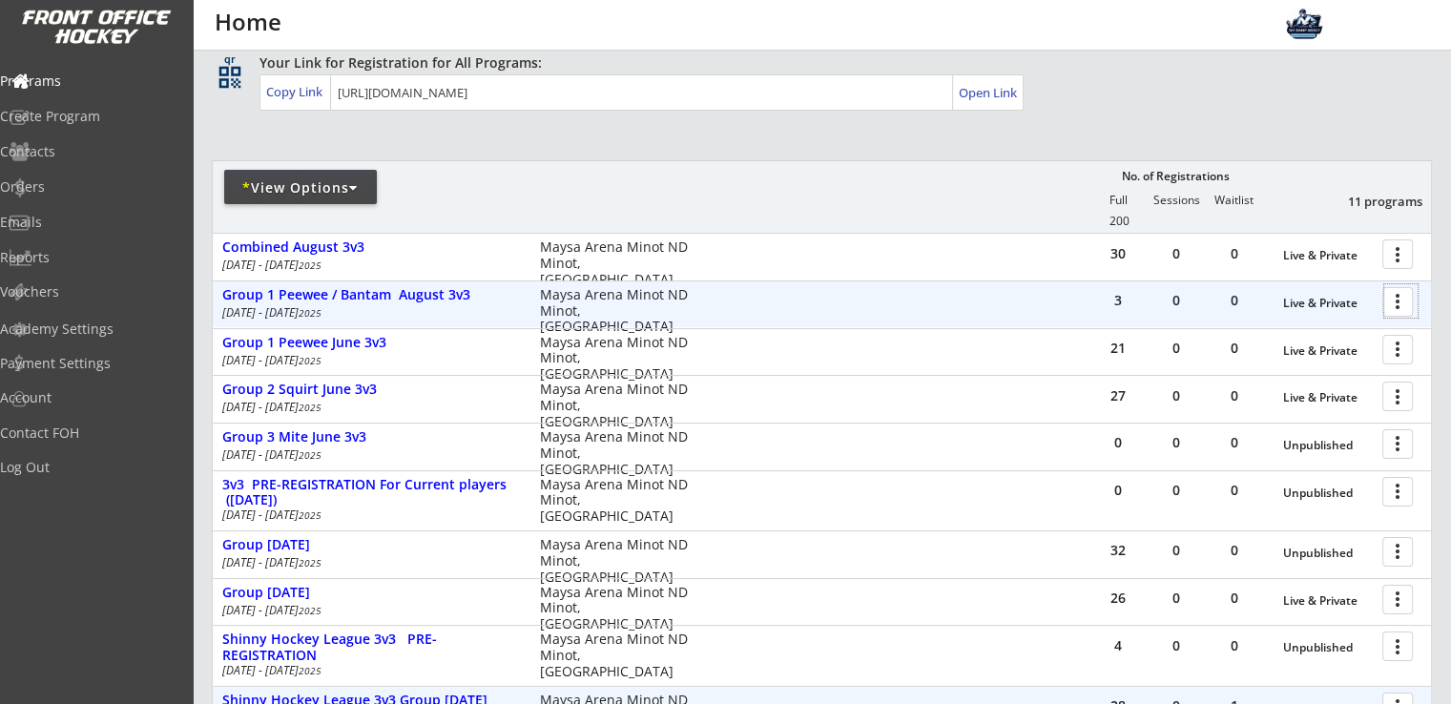
click at [1395, 298] on div at bounding box center [1401, 300] width 33 height 33
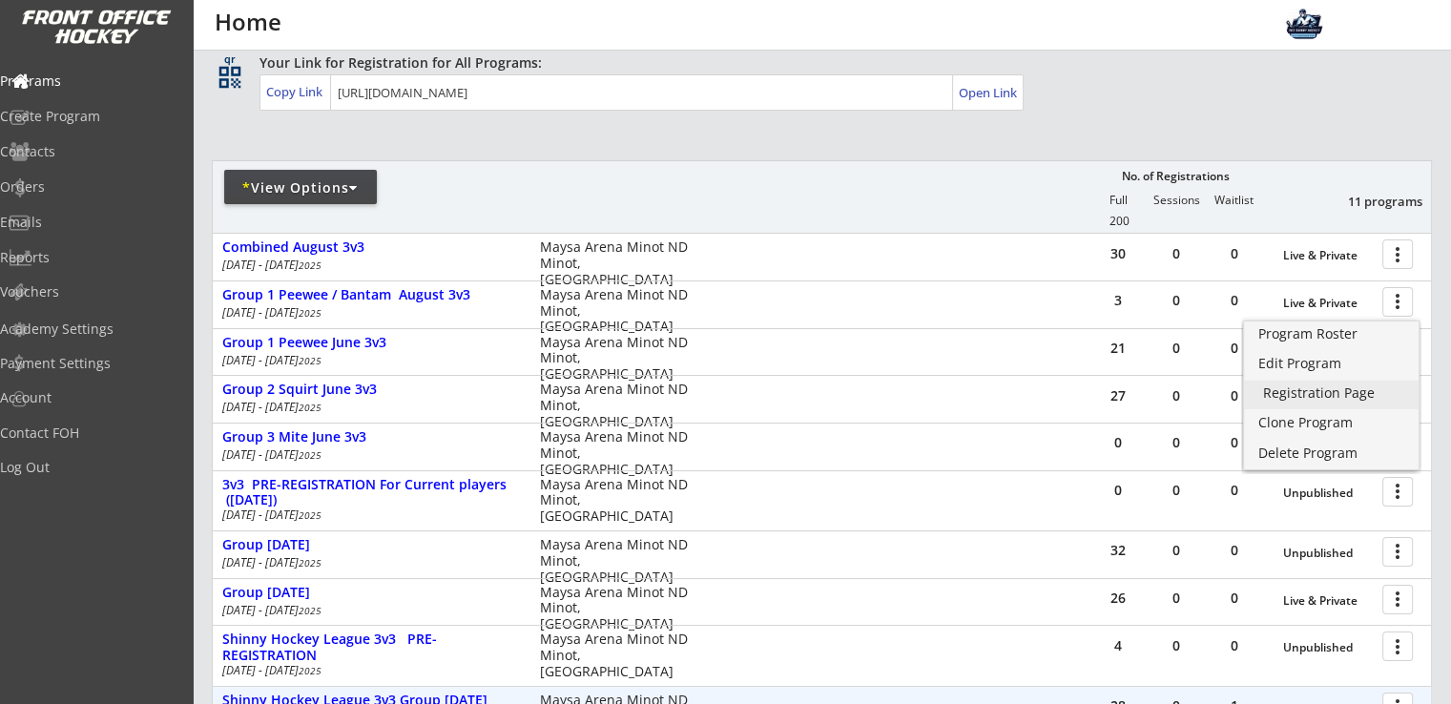
click at [1328, 398] on div "Registration Page" at bounding box center [1331, 392] width 136 height 13
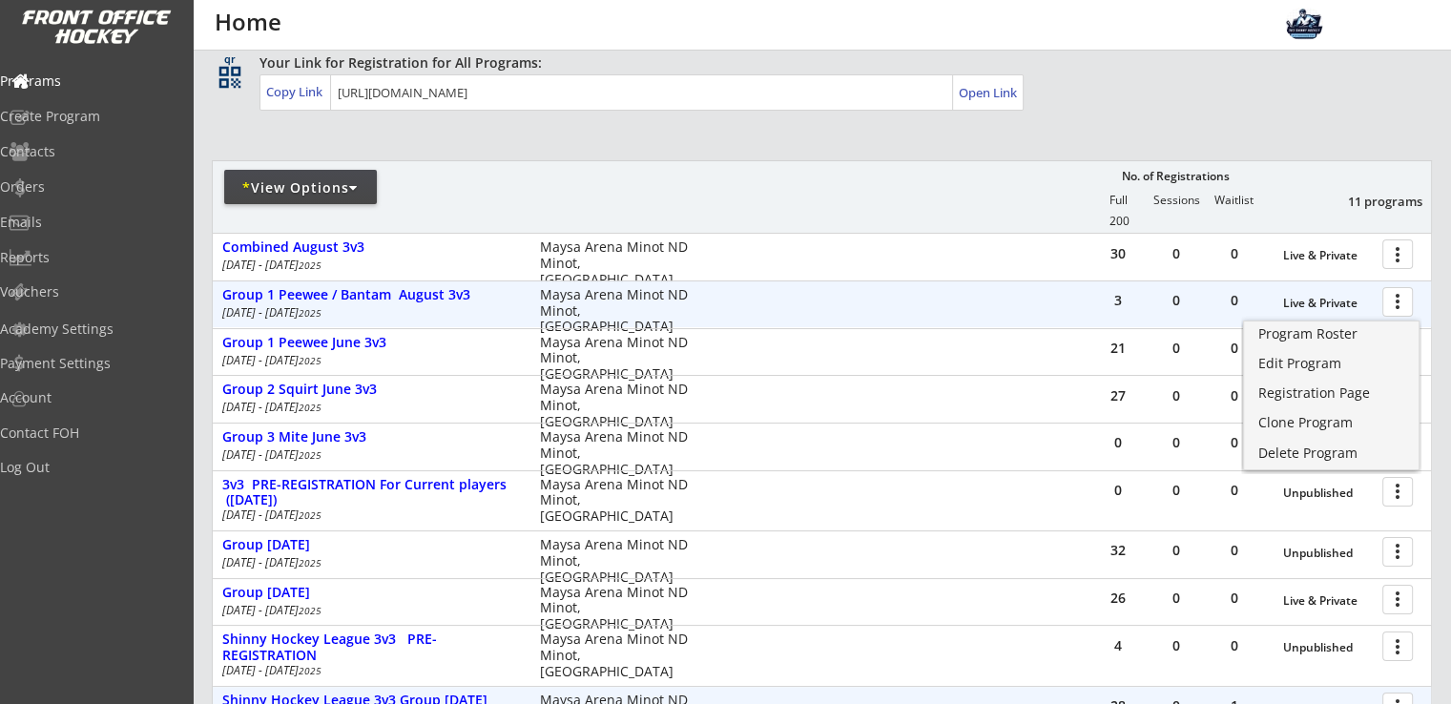
click at [1393, 298] on div at bounding box center [1401, 300] width 33 height 33
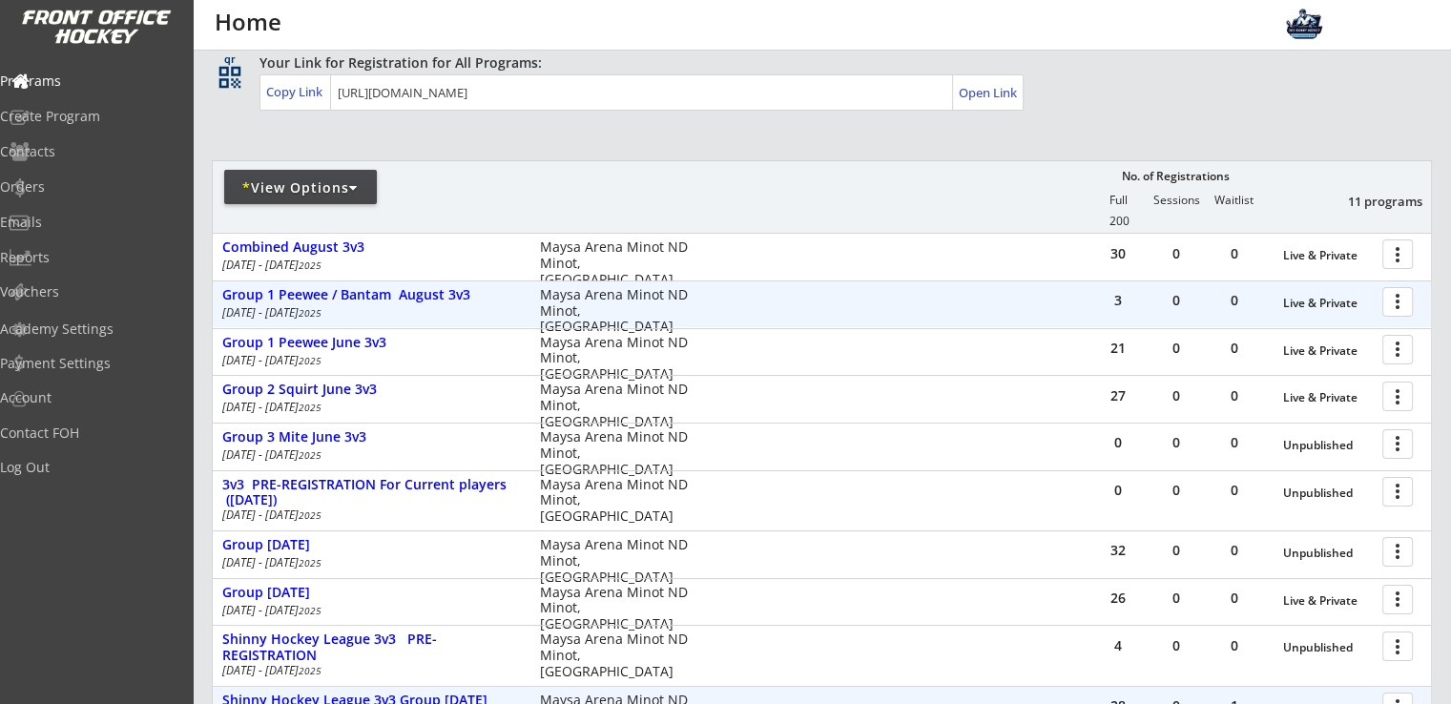
click at [1411, 298] on div at bounding box center [1401, 300] width 33 height 33
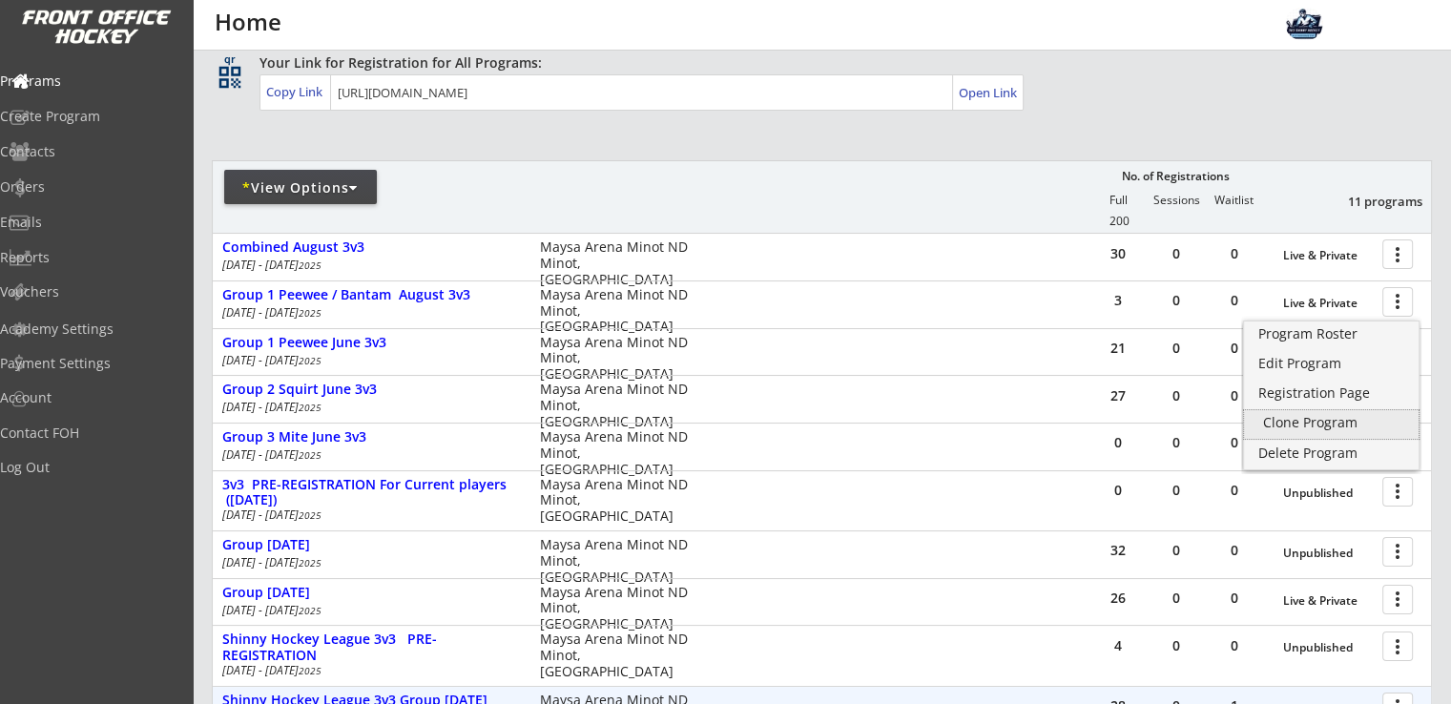
click at [1311, 423] on div "Clone Program" at bounding box center [1331, 422] width 136 height 13
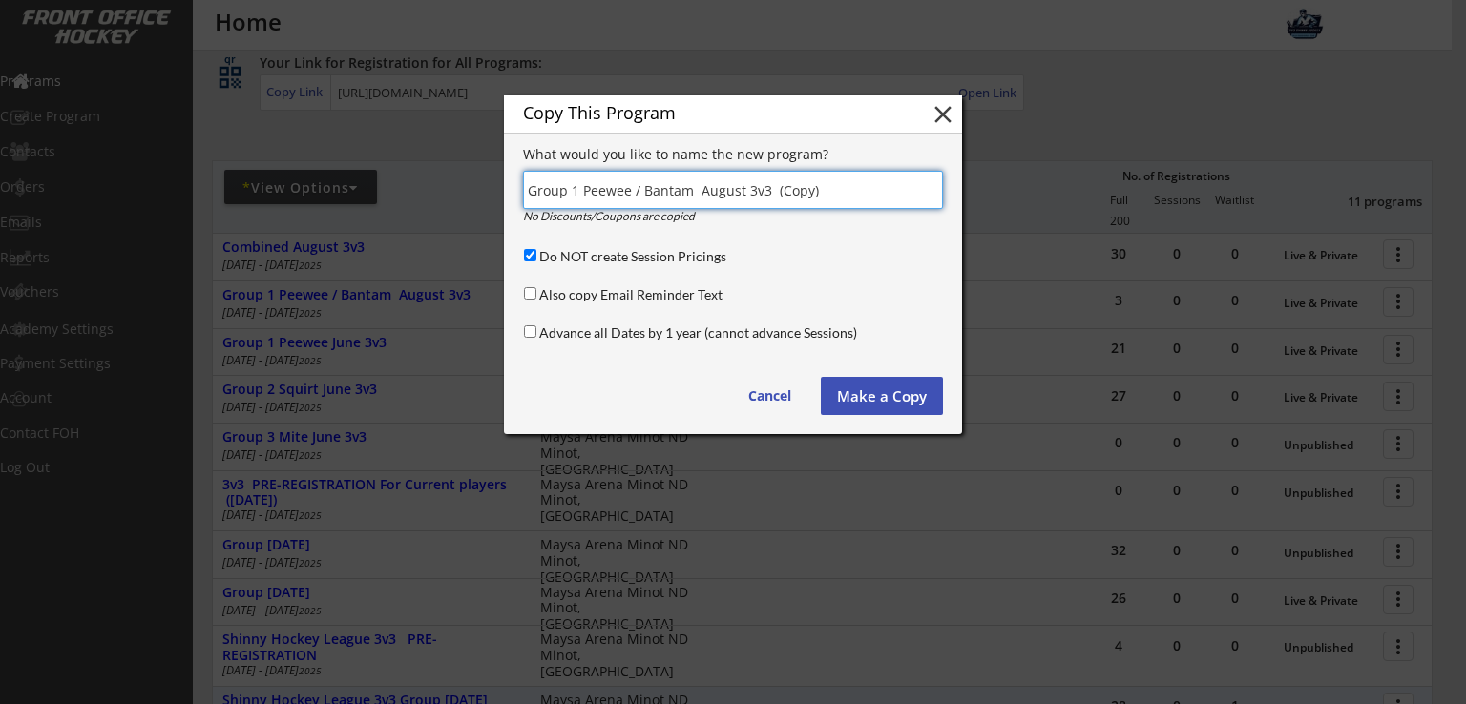
drag, startPoint x: 581, startPoint y: 191, endPoint x: 500, endPoint y: 197, distance: 81.3
click at [500, 197] on body "REVENUE $ 1,600 Last 30 days REGISTRATIONS 33 Last 30 days CONTACTS 5 New in La…" at bounding box center [733, 225] width 1466 height 704
click at [685, 191] on input "input" at bounding box center [733, 190] width 420 height 38
click at [805, 200] on input "input" at bounding box center [733, 190] width 420 height 38
click at [775, 192] on input "input" at bounding box center [733, 190] width 420 height 38
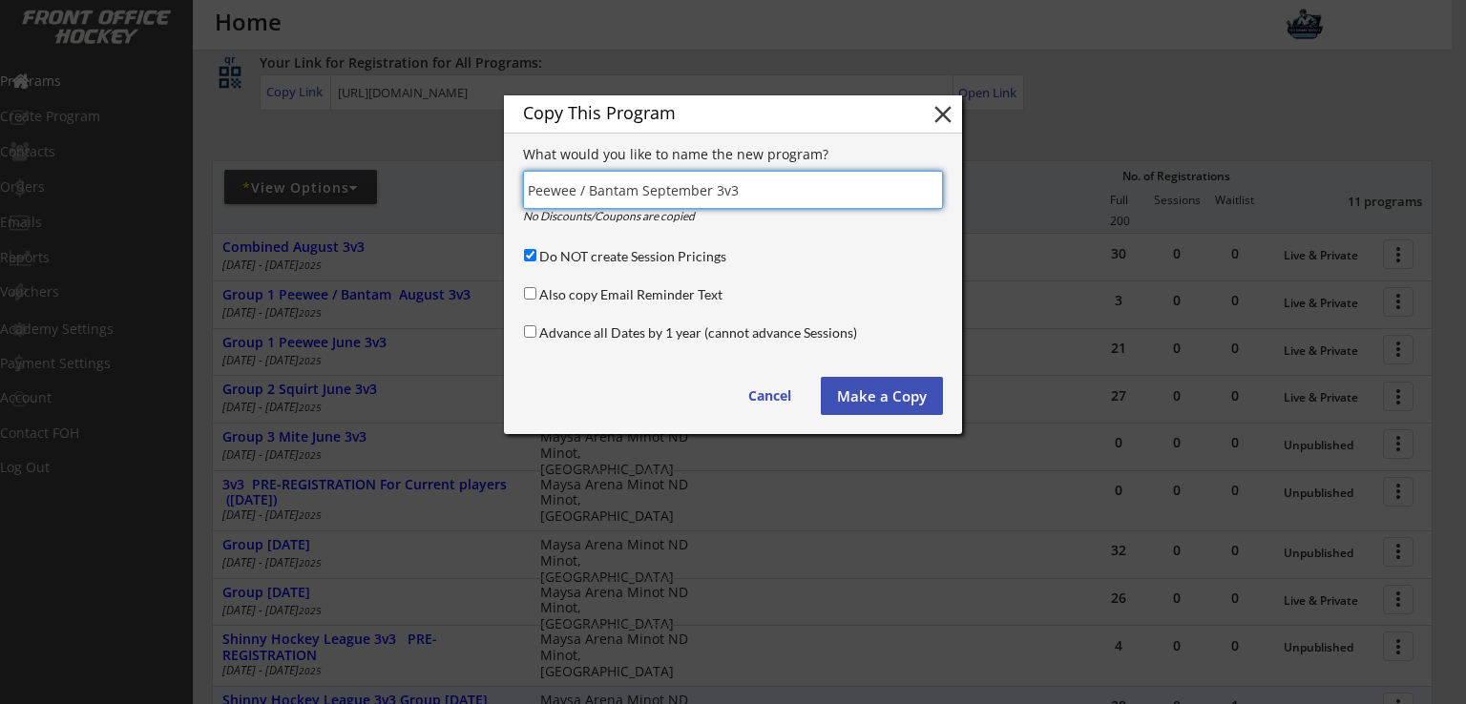
type input "Peewee / Bantam September 3v3"
click at [857, 394] on button "Make a Copy" at bounding box center [882, 396] width 122 height 38
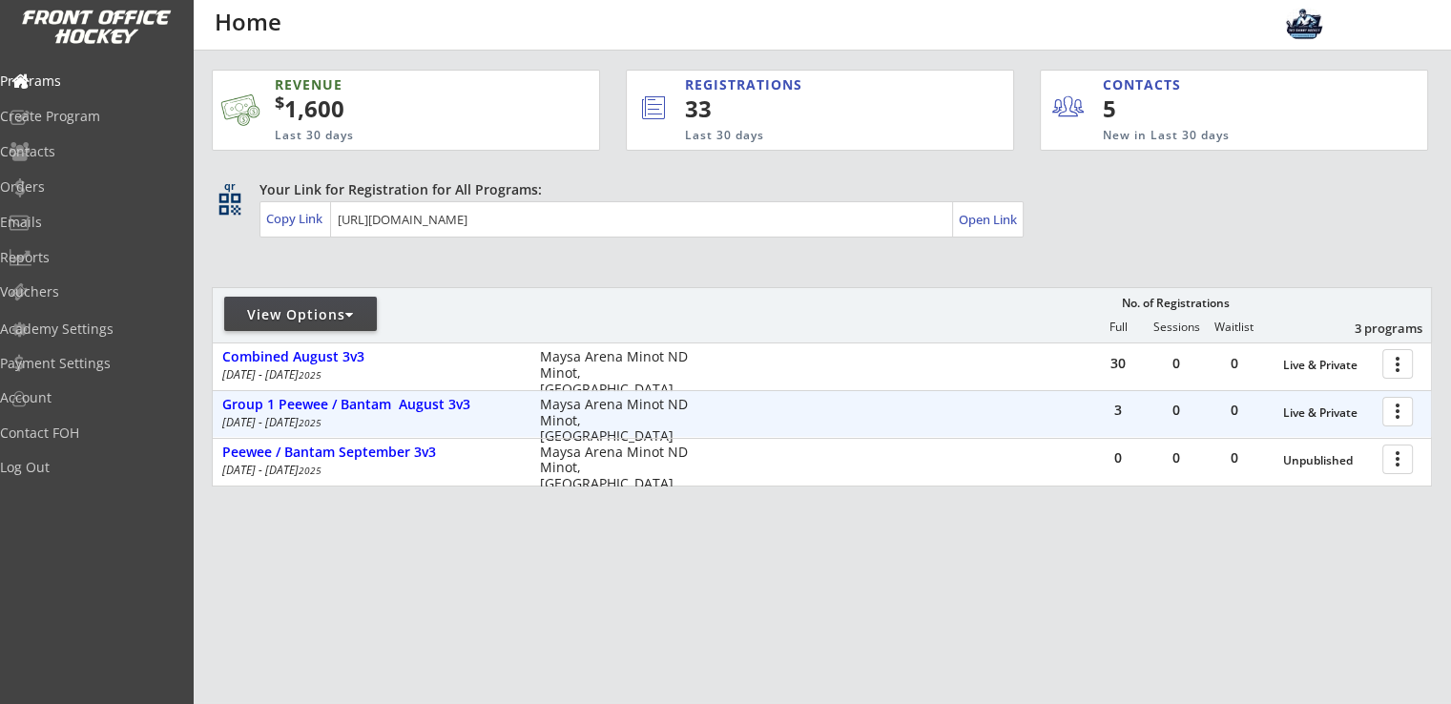
click at [1397, 415] on div at bounding box center [1401, 410] width 33 height 33
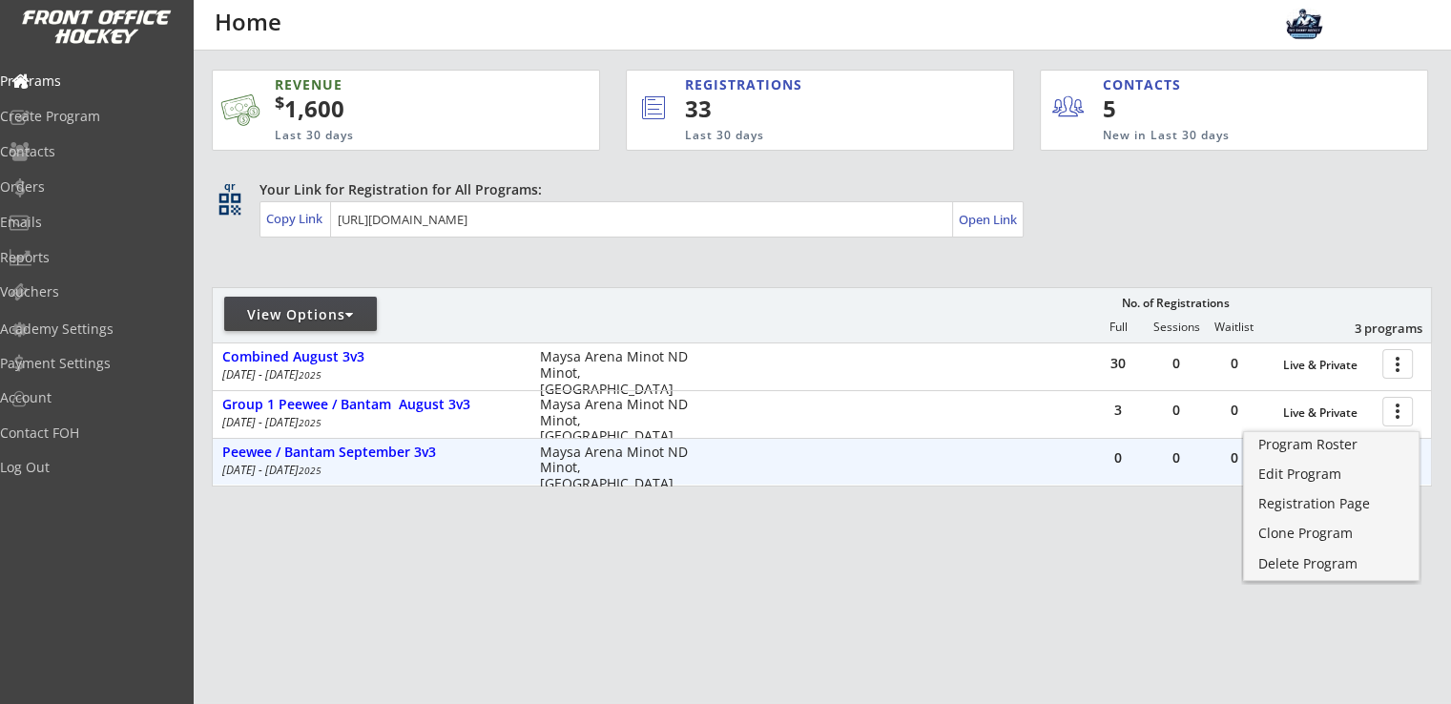
click at [1042, 575] on div "REVENUE $ 1,600 Last 30 days REGISTRATIONS 33 Last 30 days CONTACTS 5 New in La…" at bounding box center [822, 369] width 1221 height 636
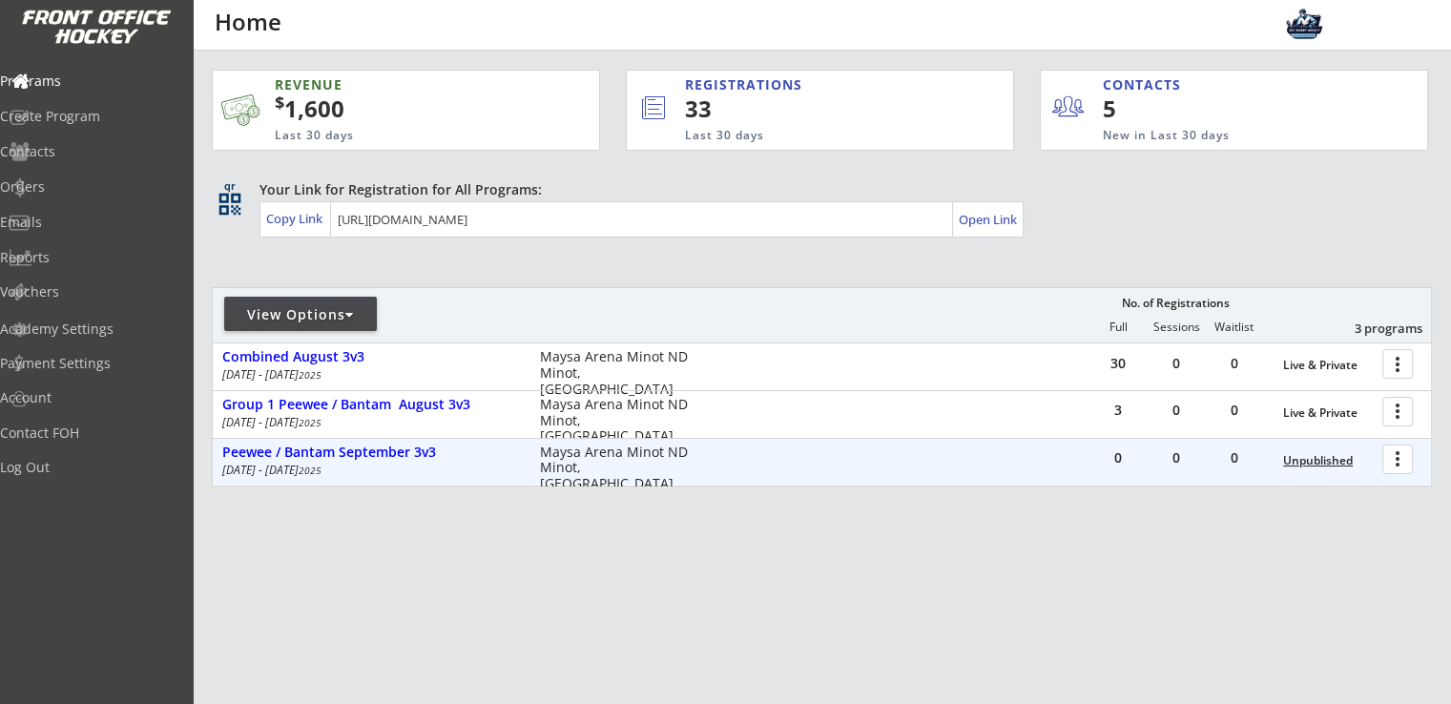
click at [1331, 458] on div "Unpublished" at bounding box center [1328, 460] width 90 height 13
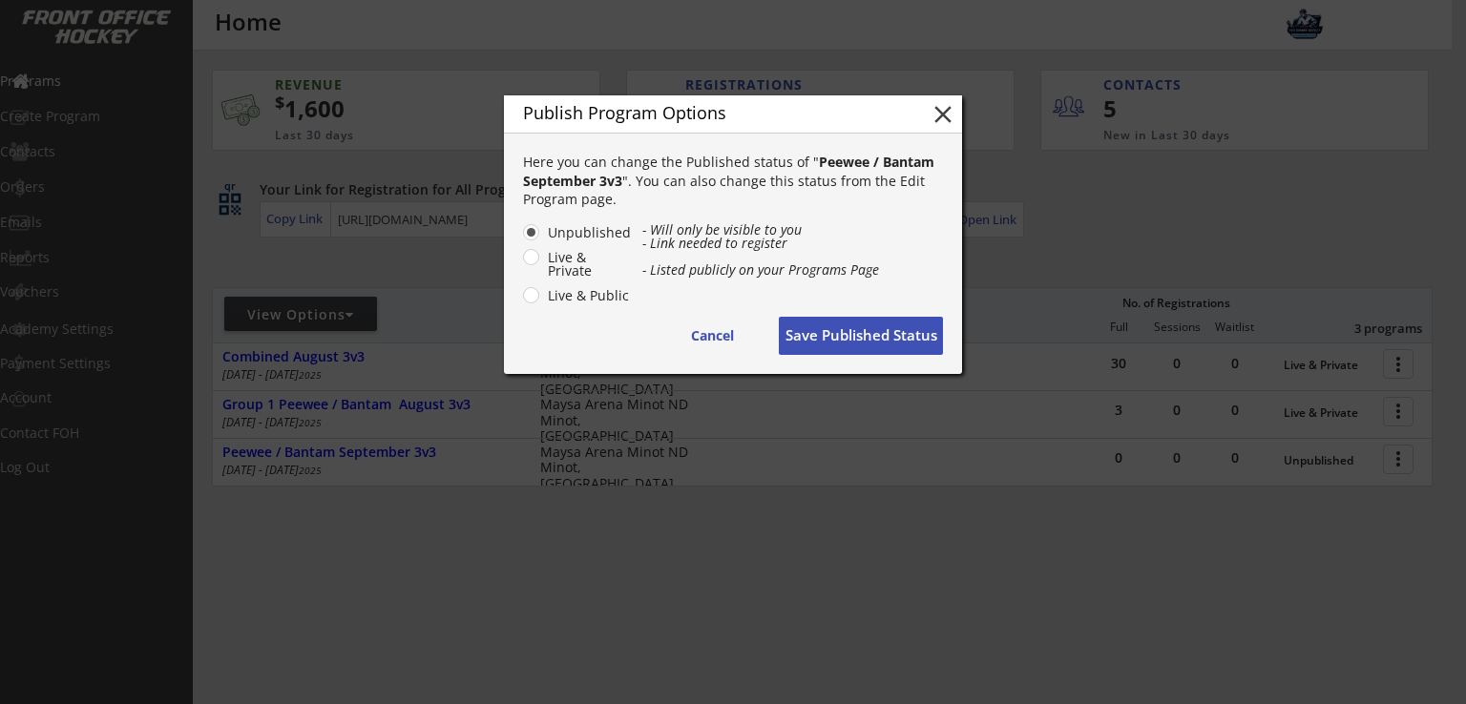
click at [542, 260] on label "Live & Private" at bounding box center [587, 264] width 90 height 27
click at [521, 239] on input "Live & Private" at bounding box center [515, 232] width 12 height 12
radio input "true"
click at [840, 340] on button "Save Published Status" at bounding box center [861, 336] width 164 height 38
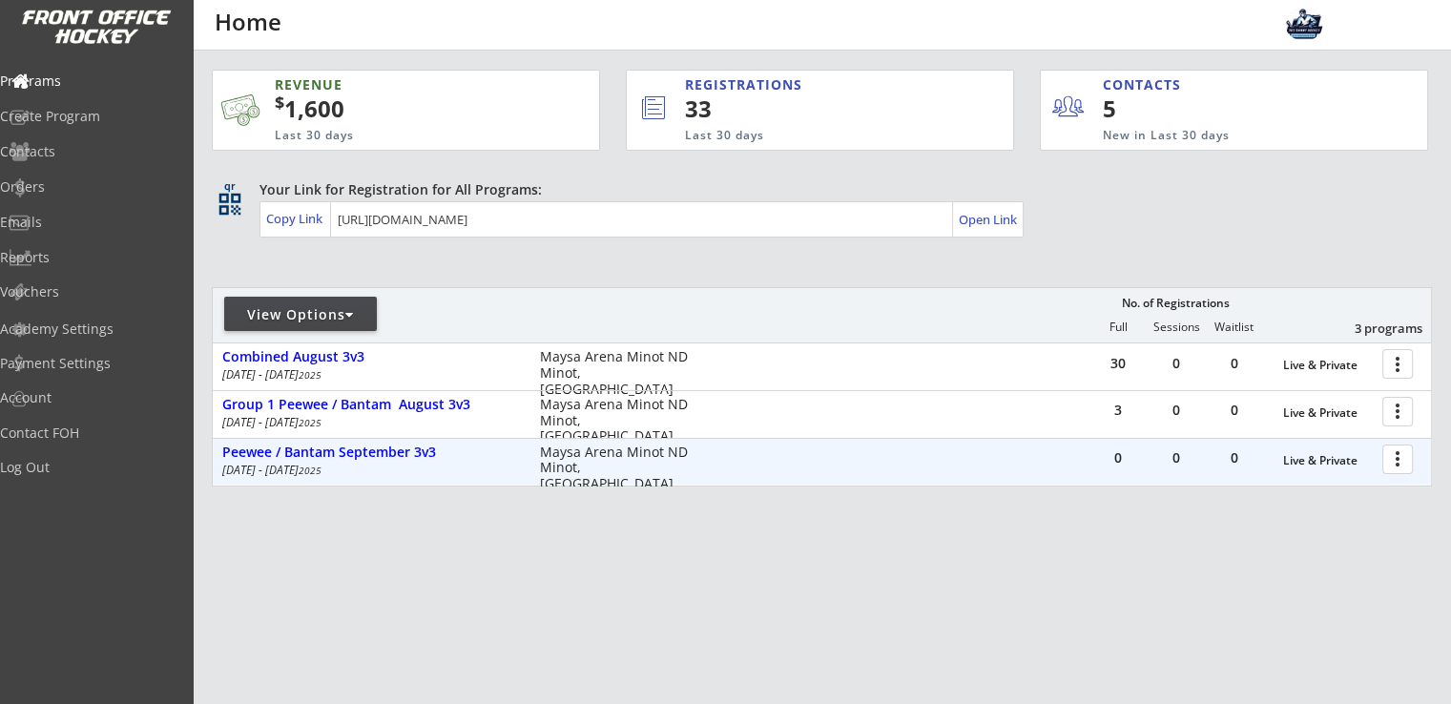
click at [1403, 463] on div at bounding box center [1401, 458] width 33 height 33
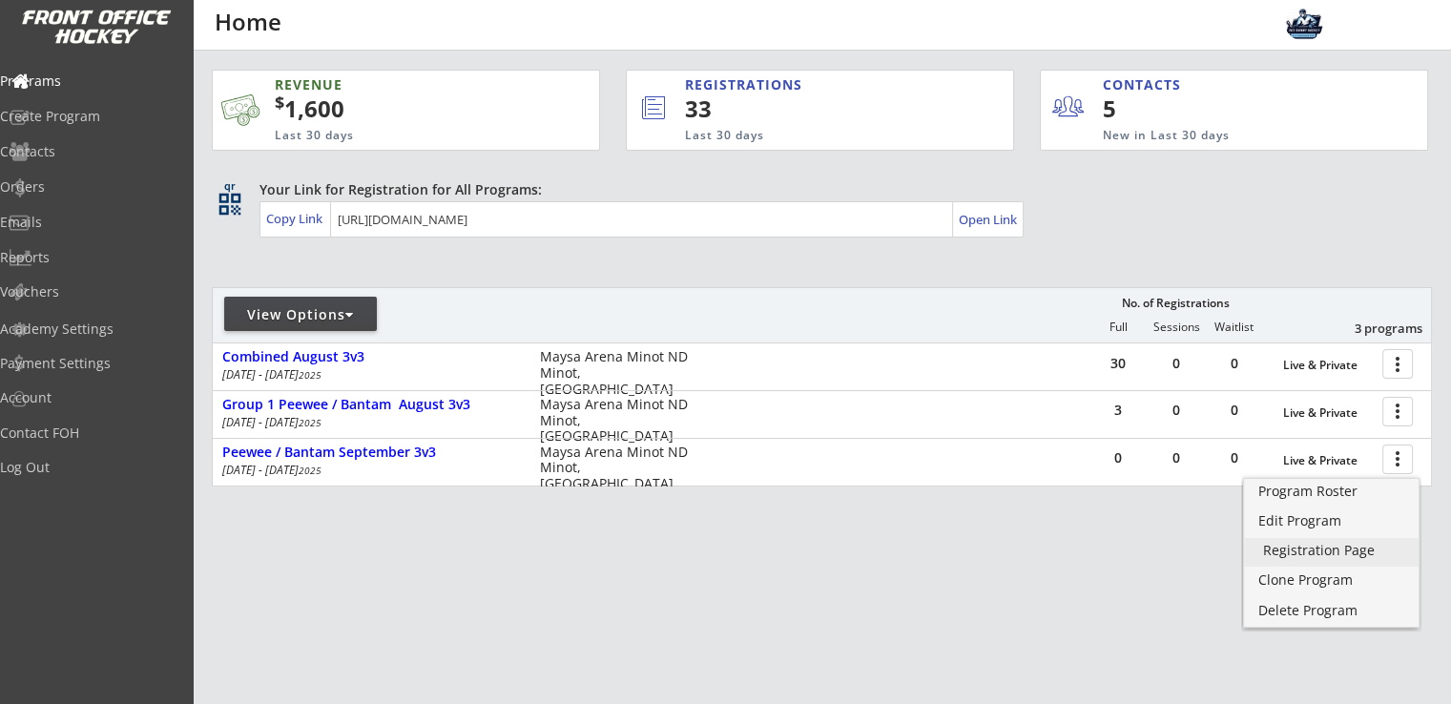
click at [1310, 560] on link "Registration Page" at bounding box center [1331, 552] width 175 height 29
click at [963, 562] on div "REVENUE $ 1,600 Last 30 days REGISTRATIONS 33 Last 30 days CONTACTS 5 New in La…" at bounding box center [822, 369] width 1221 height 636
click at [82, 222] on div "Emails" at bounding box center [91, 222] width 172 height 13
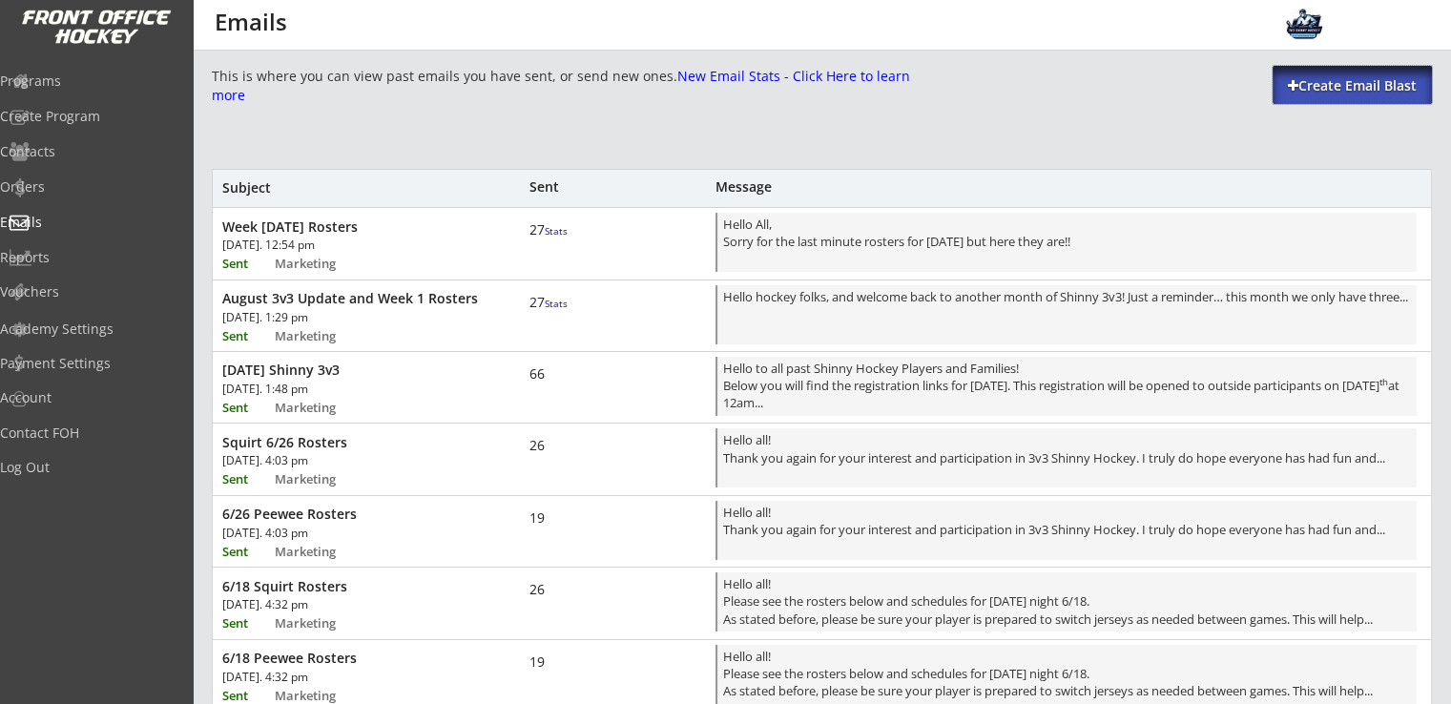
click at [1351, 85] on div "Create Email Blast" at bounding box center [1352, 85] width 159 height 19
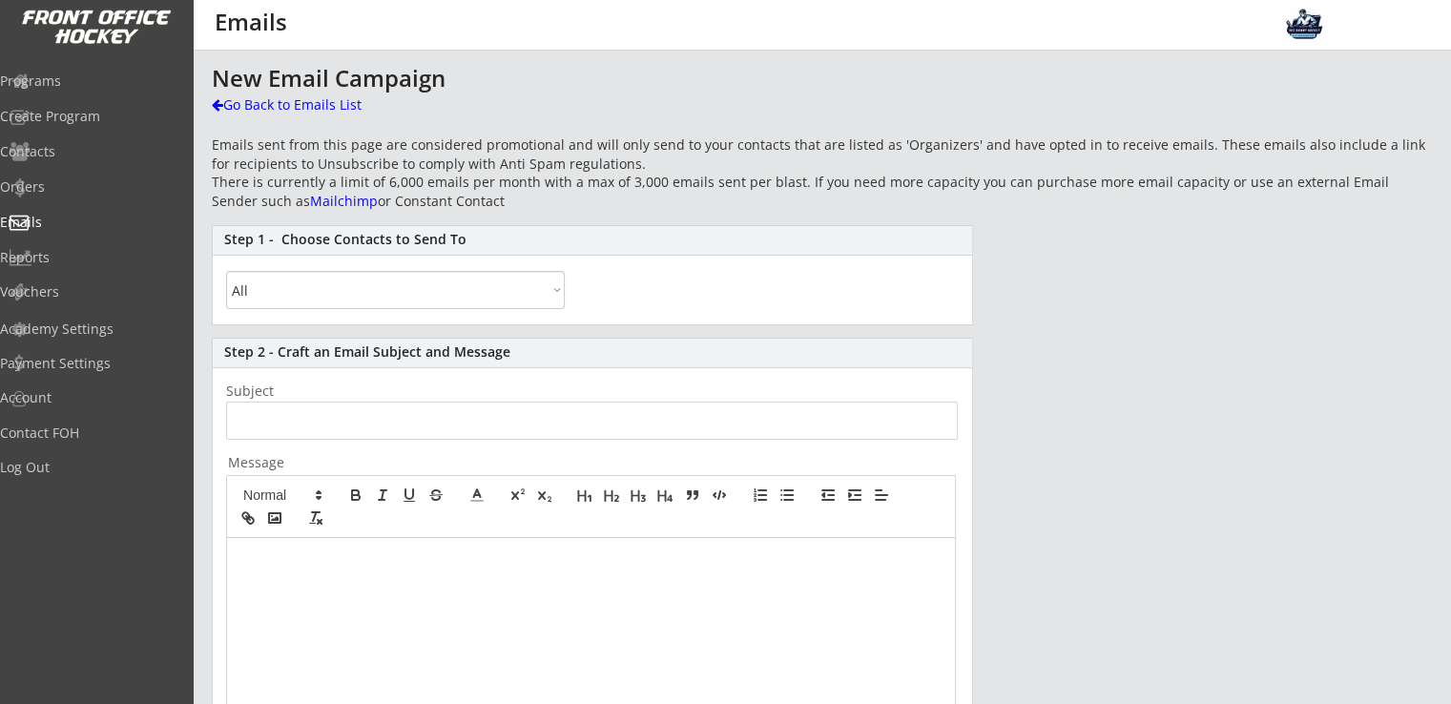
click at [465, 292] on select "All By Specific Programs Within Birth Year Range" at bounding box center [395, 290] width 339 height 38
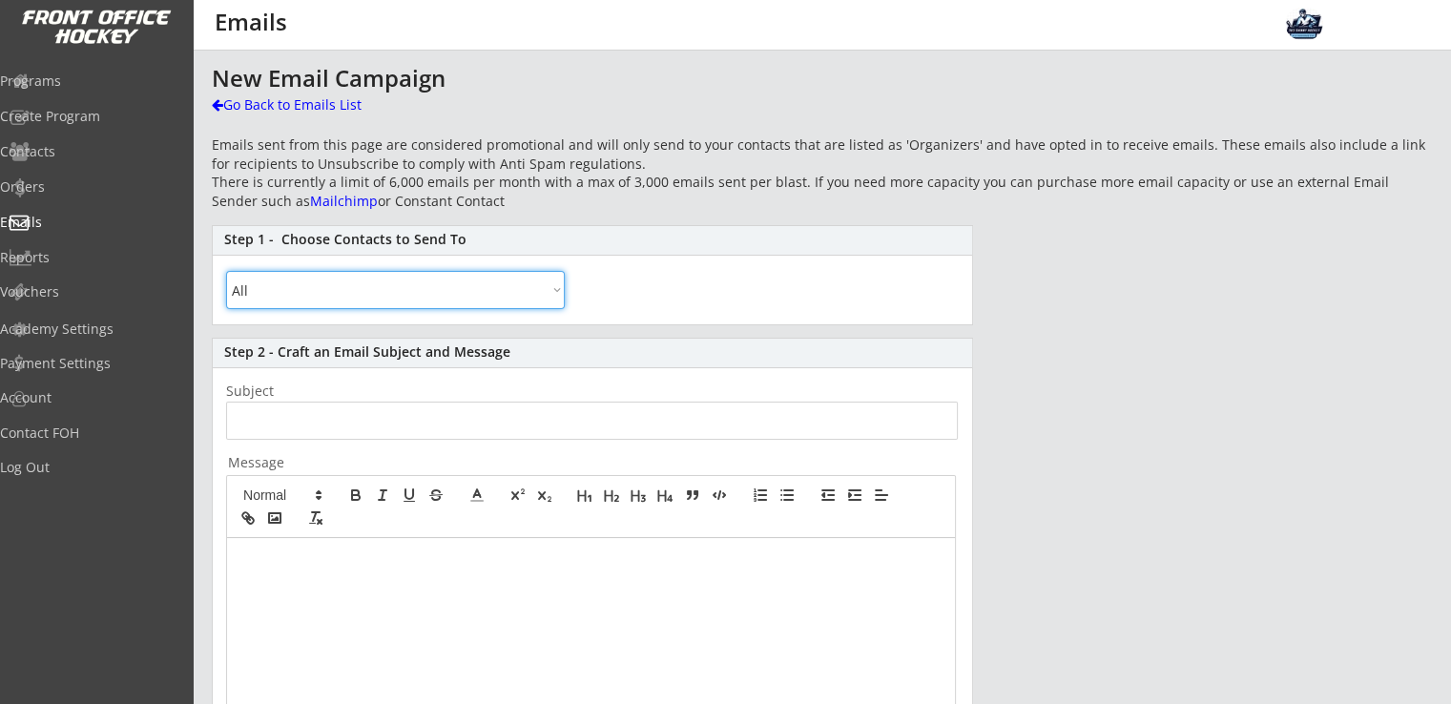
select select ""By Specific Programs""
click at [226, 271] on select "All By Specific Programs Within Birth Year Range" at bounding box center [395, 290] width 339 height 38
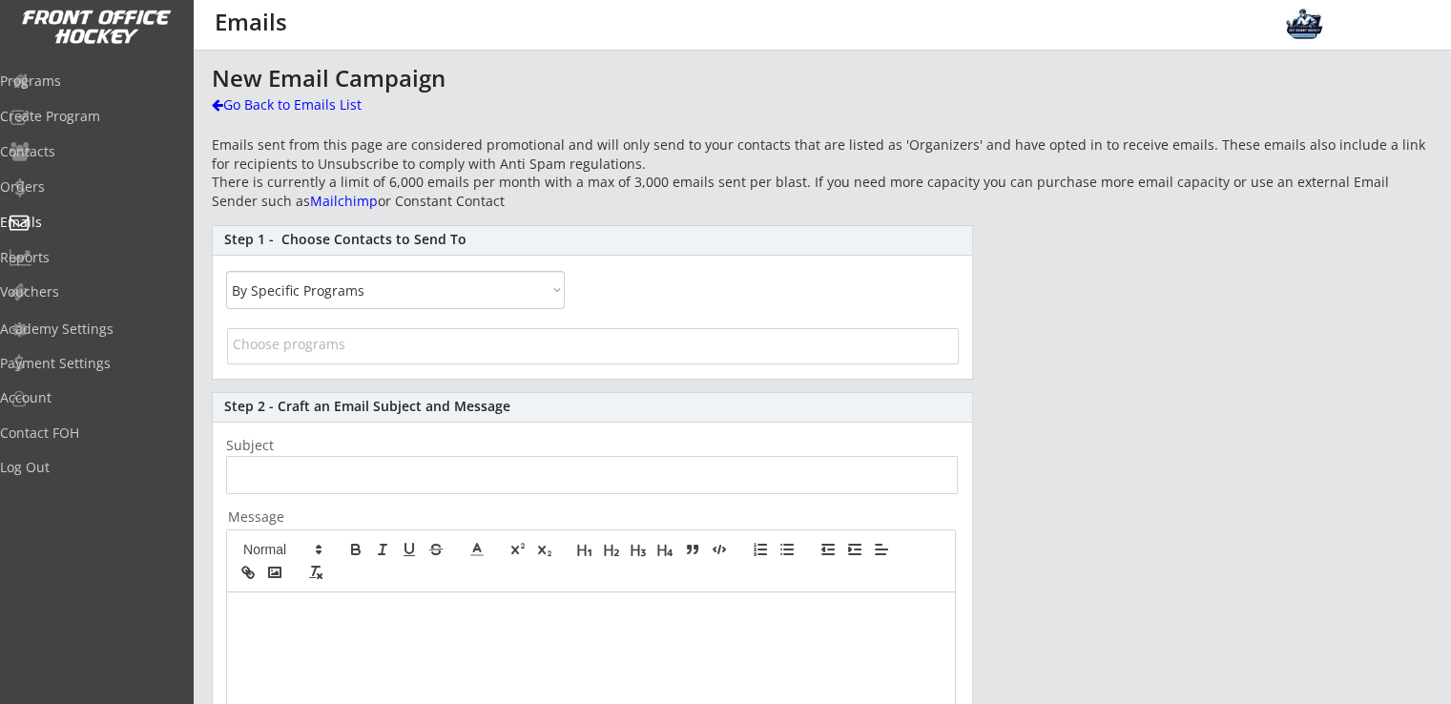
click at [331, 347] on input "search" at bounding box center [593, 344] width 720 height 18
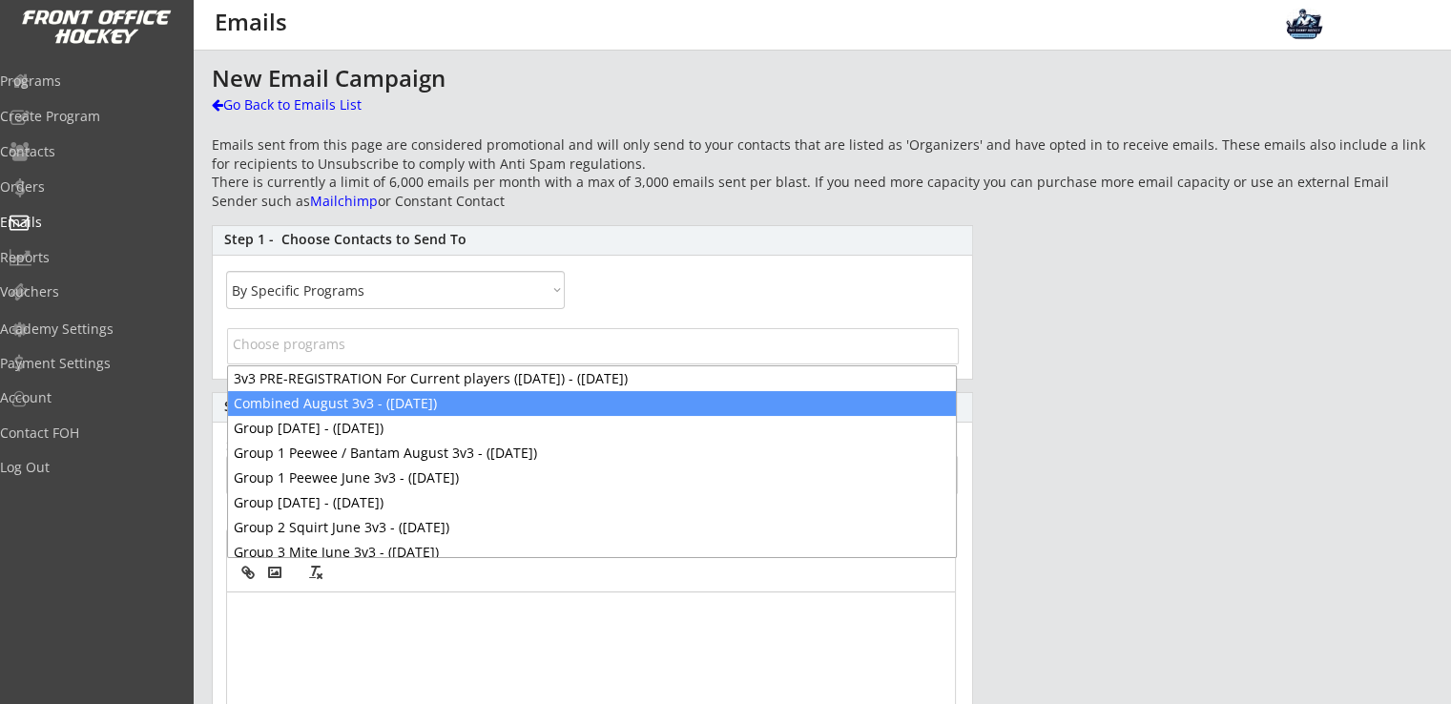
scroll to position [15, 0]
select select "1348695171700984260__LOOKUP__1752606058278x225543533779746800"
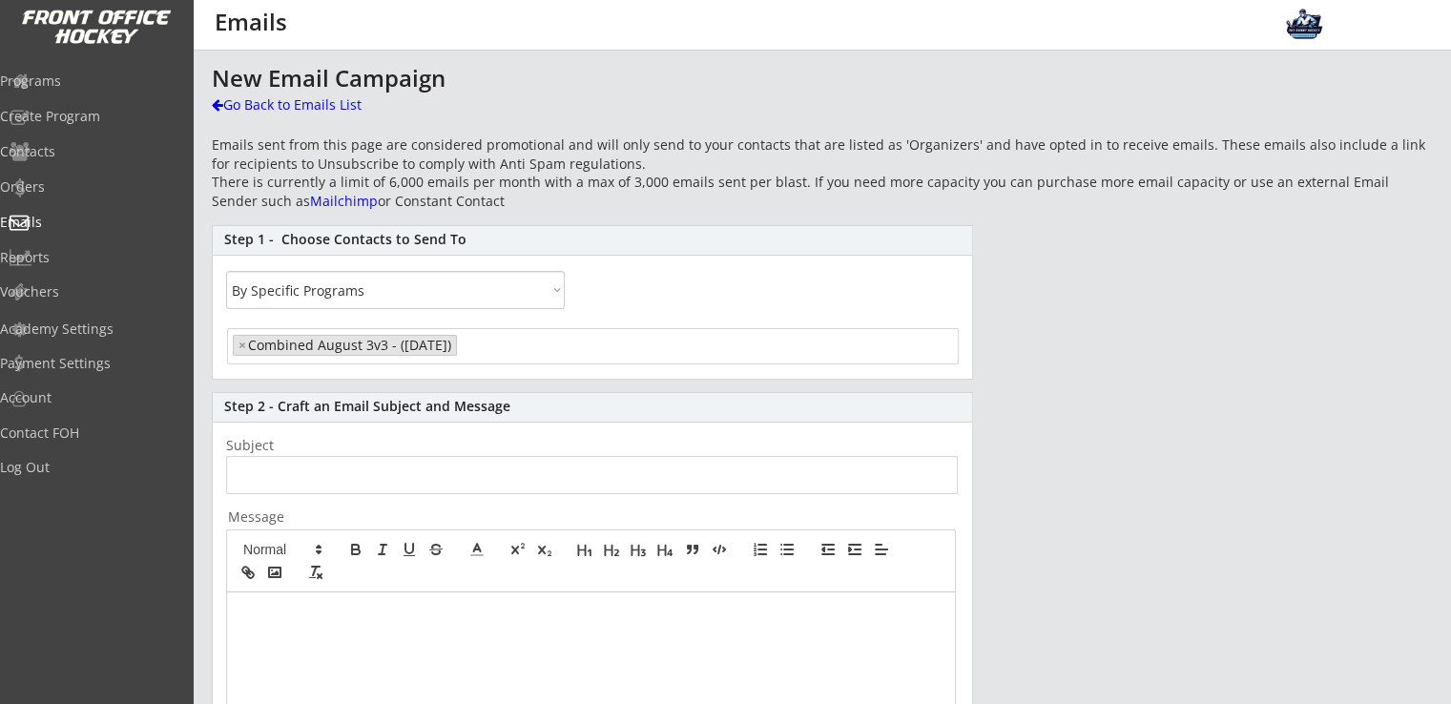
click at [347, 468] on input "input" at bounding box center [592, 475] width 732 height 38
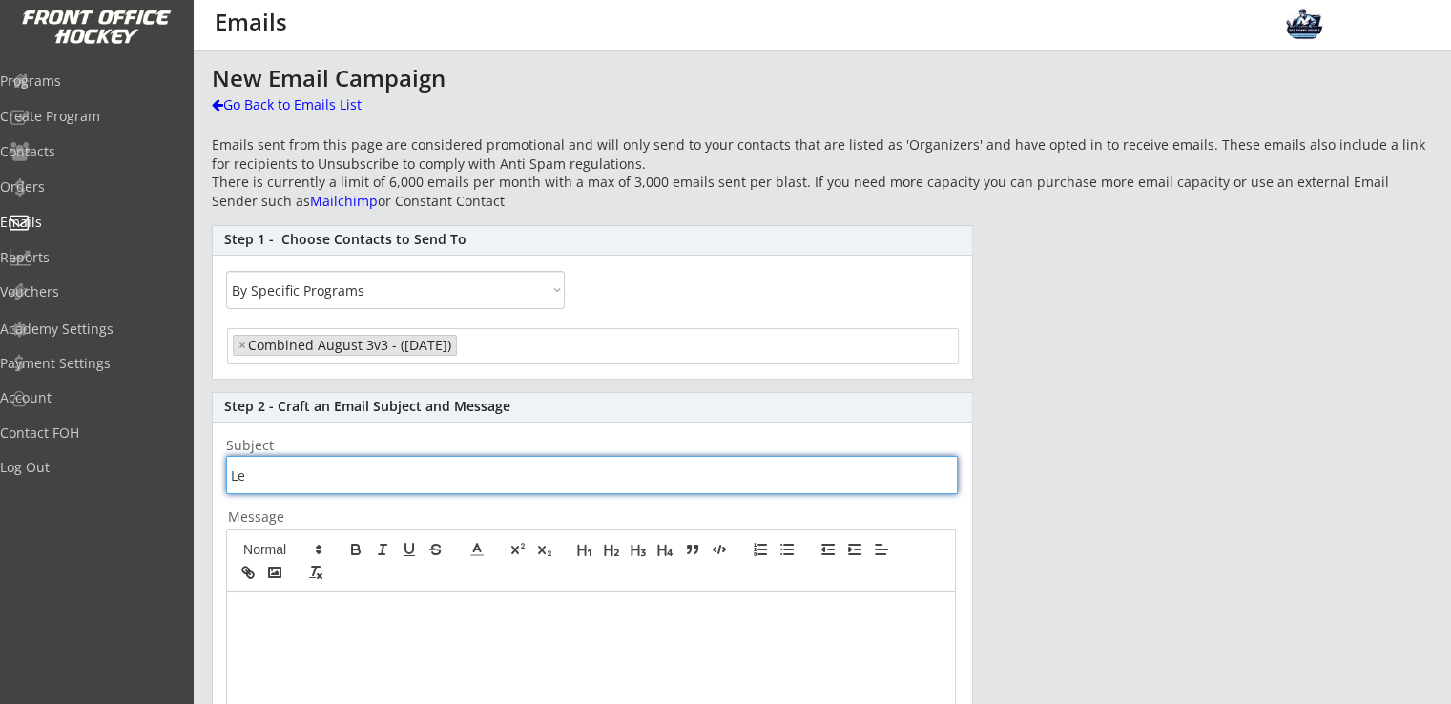
type input "L"
type input "August Leader Board and Prize Update"
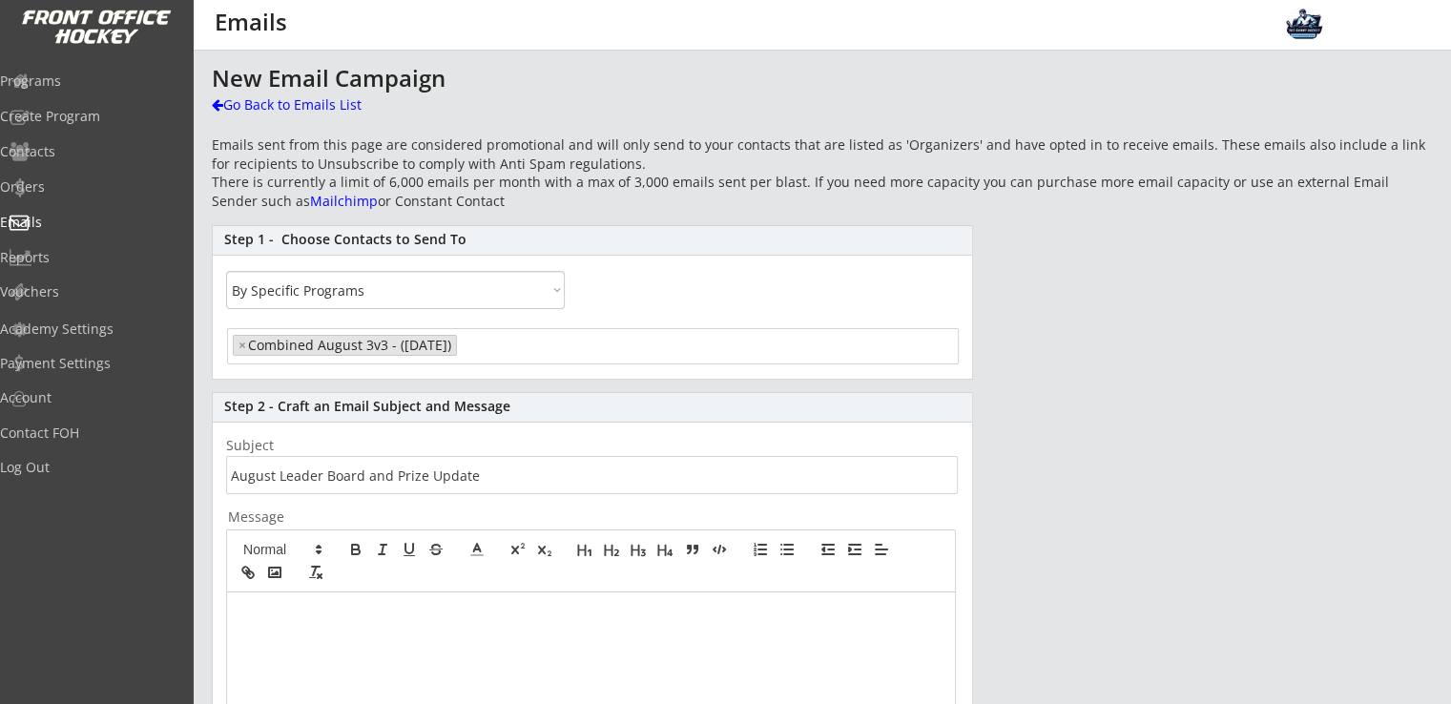
click at [384, 616] on p at bounding box center [590, 612] width 699 height 17
click at [634, 636] on p "Please see the below standings going into the final session on" at bounding box center [590, 630] width 699 height 17
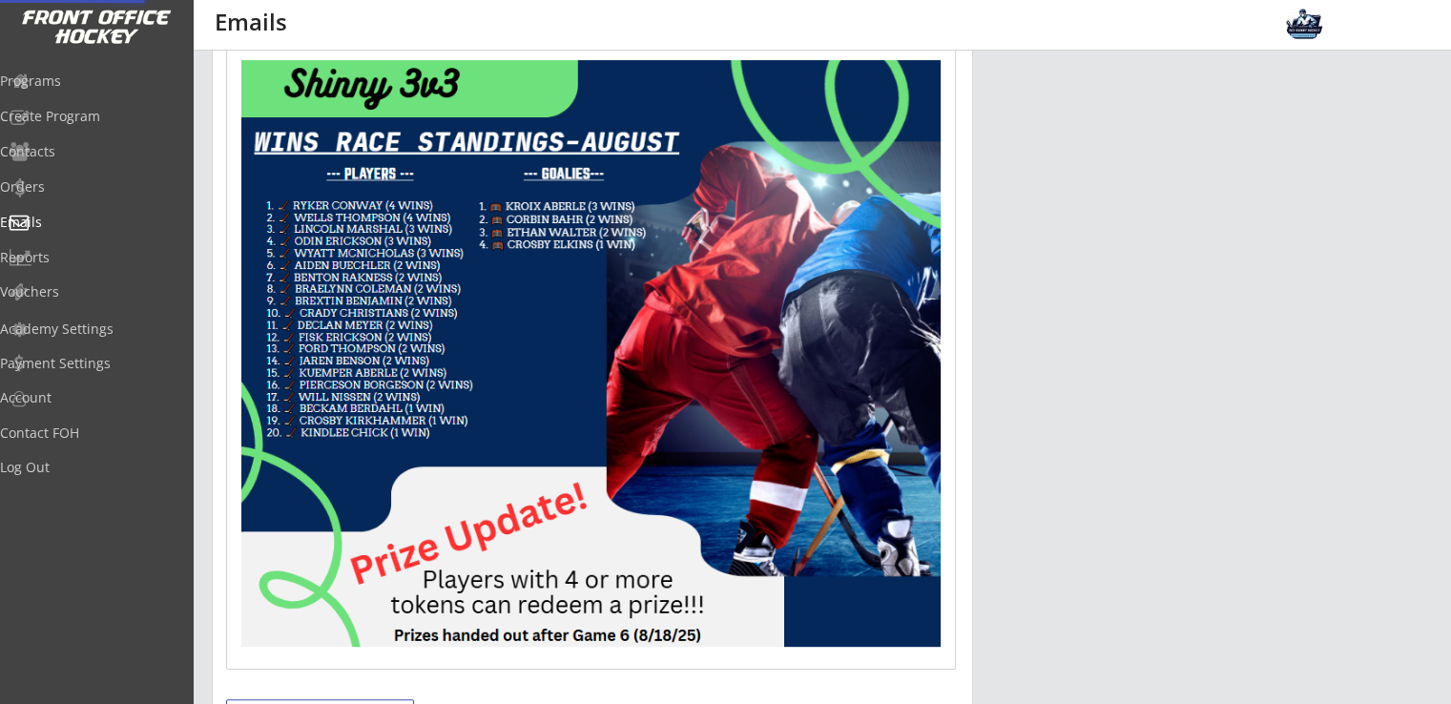
scroll to position [763, 0]
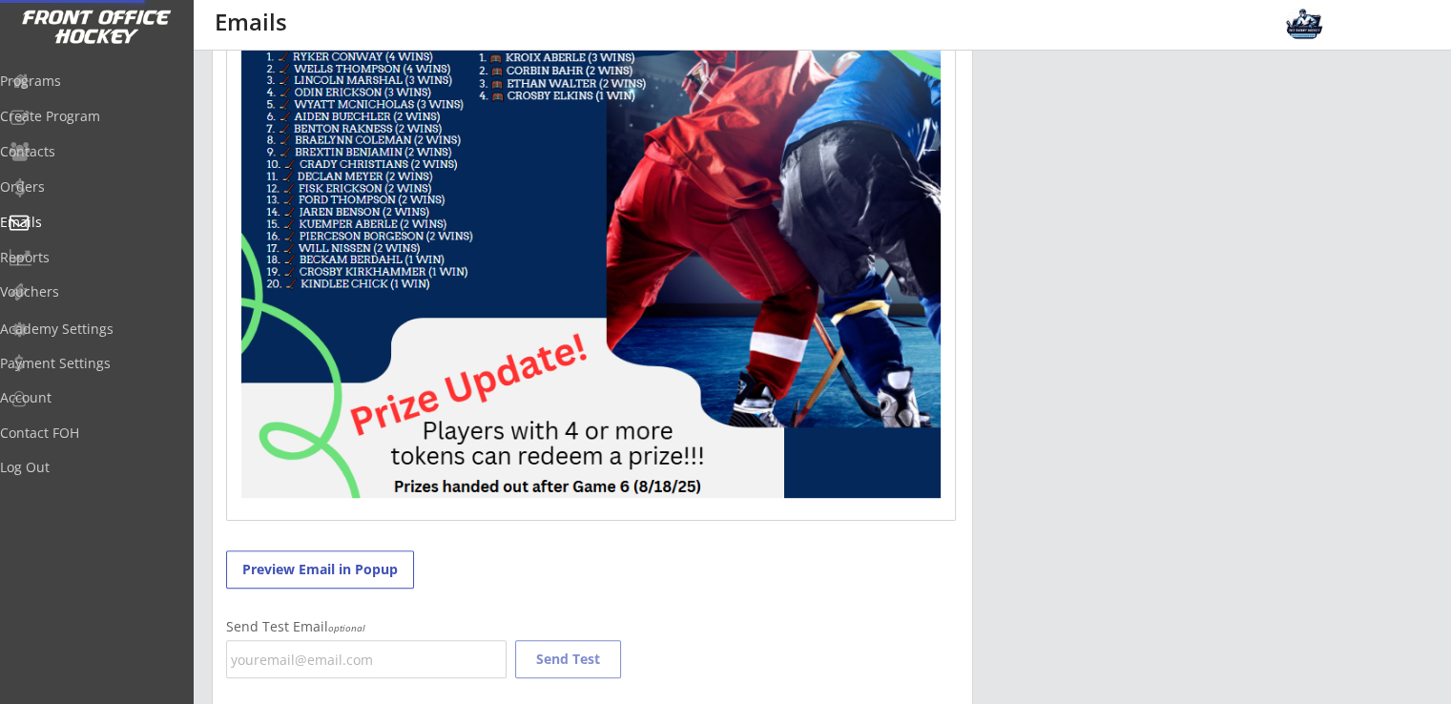
click at [790, 406] on img at bounding box center [590, 204] width 699 height 586
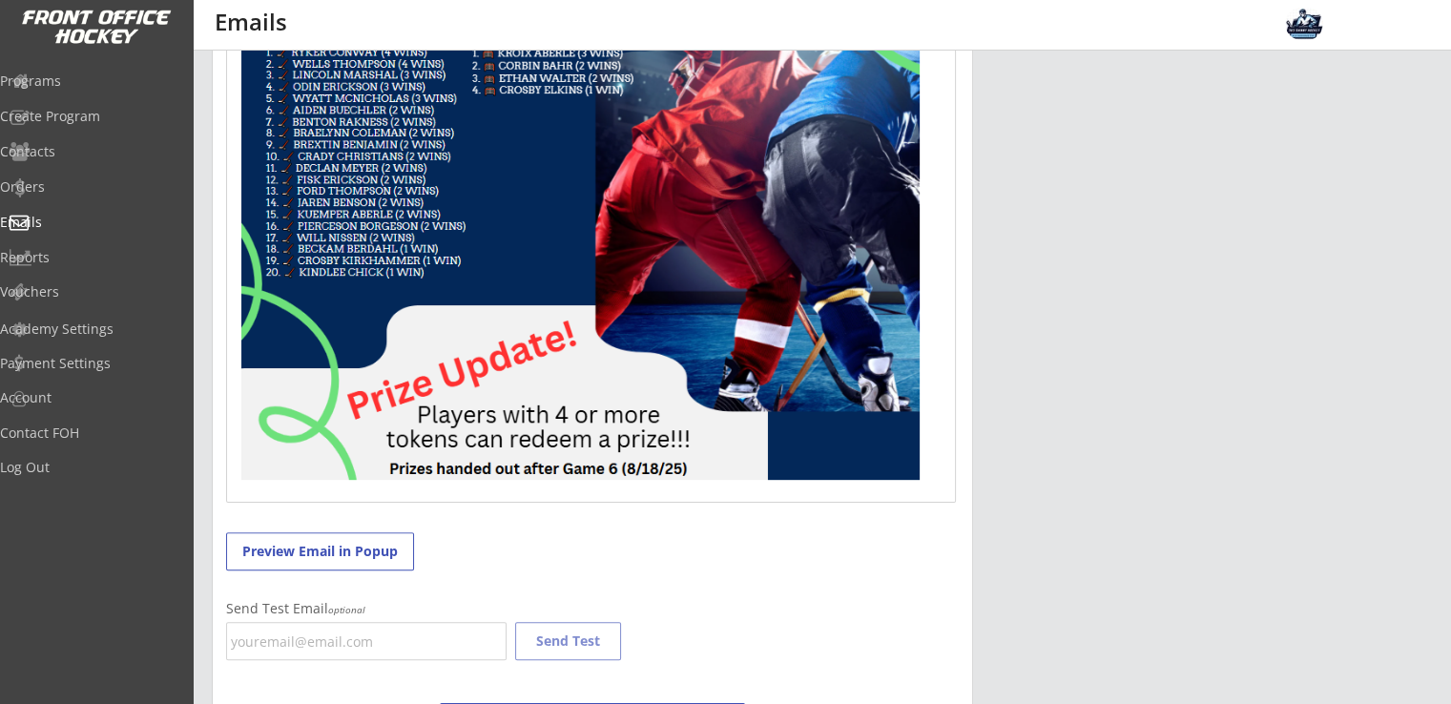
drag, startPoint x: 941, startPoint y: 498, endPoint x: 744, endPoint y: 382, distance: 228.5
click at [899, 470] on img at bounding box center [580, 195] width 678 height 569
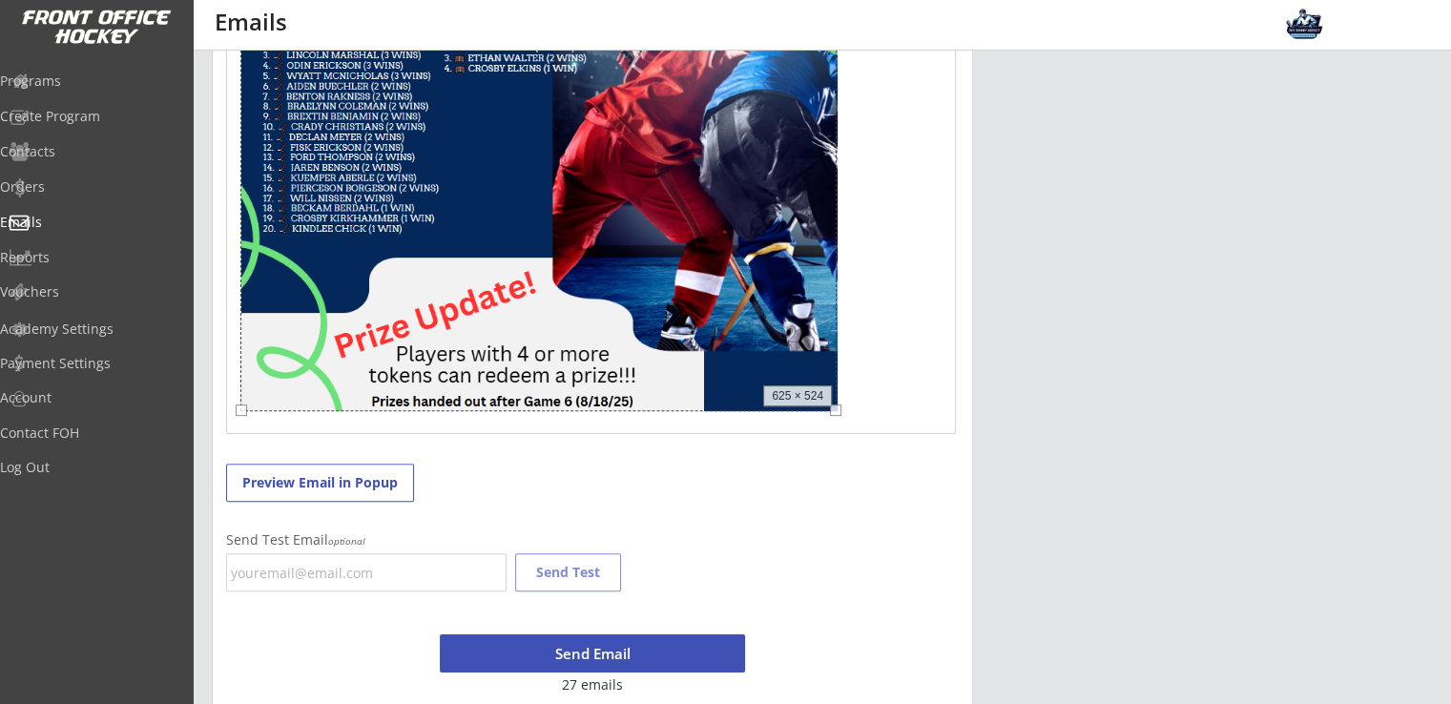
scroll to position [758, 0]
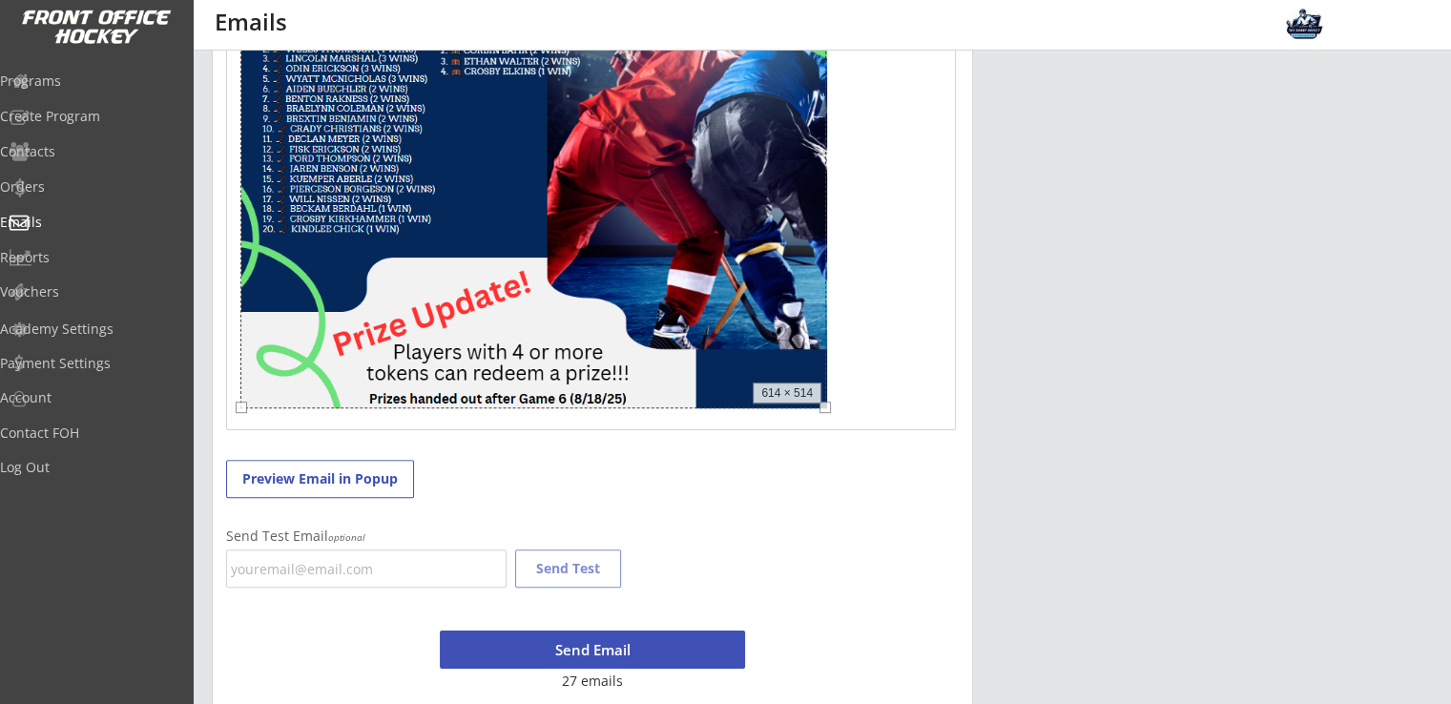
drag, startPoint x: 920, startPoint y: 480, endPoint x: 817, endPoint y: 419, distance: 119.8
click at [817, 419] on div "Good Afternoon Everyone! Please see the below standings going into the final se…" at bounding box center [591, 132] width 728 height 595
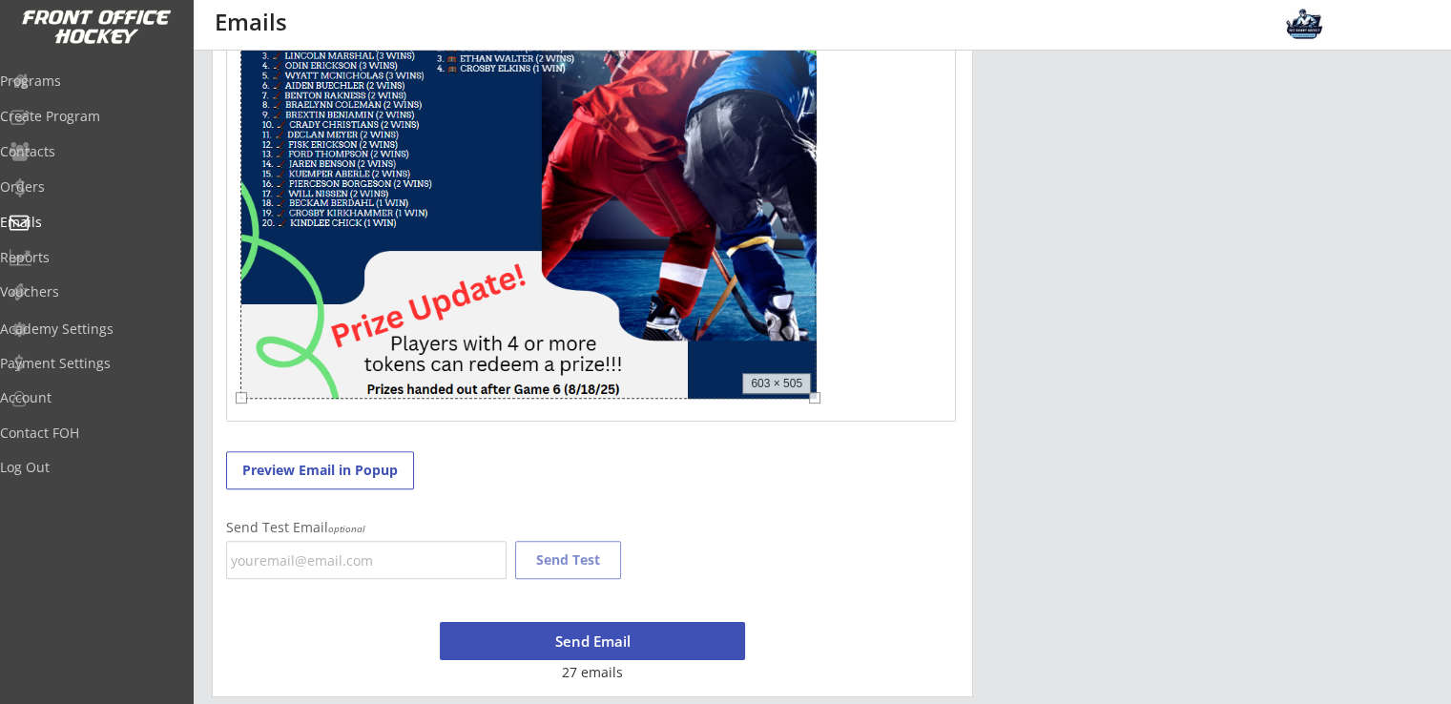
click at [874, 392] on p at bounding box center [590, 161] width 699 height 488
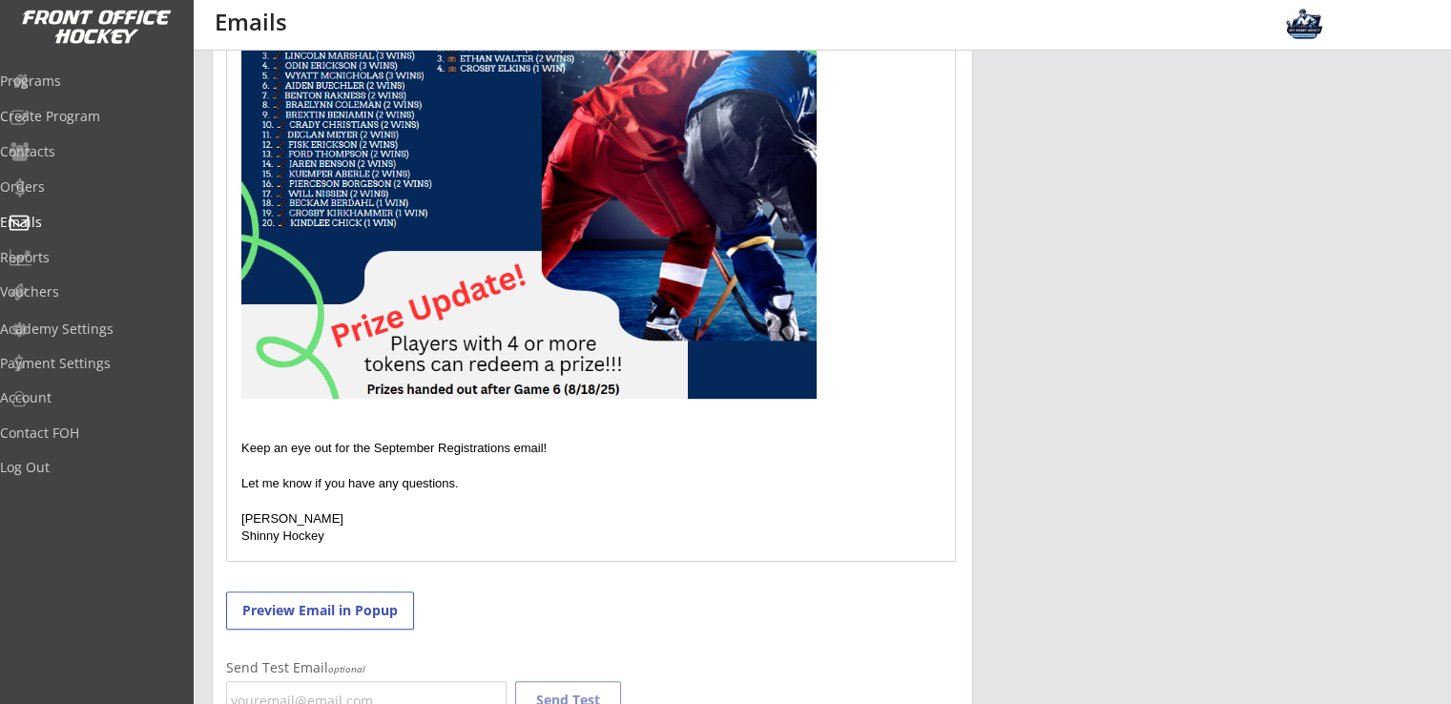
click at [571, 441] on p "Keep an eye out for the September Registrations email!" at bounding box center [590, 448] width 699 height 17
click at [238, 442] on div "Good Afternoon Everyone! Please see the below standings going into the final se…" at bounding box center [591, 198] width 728 height 726
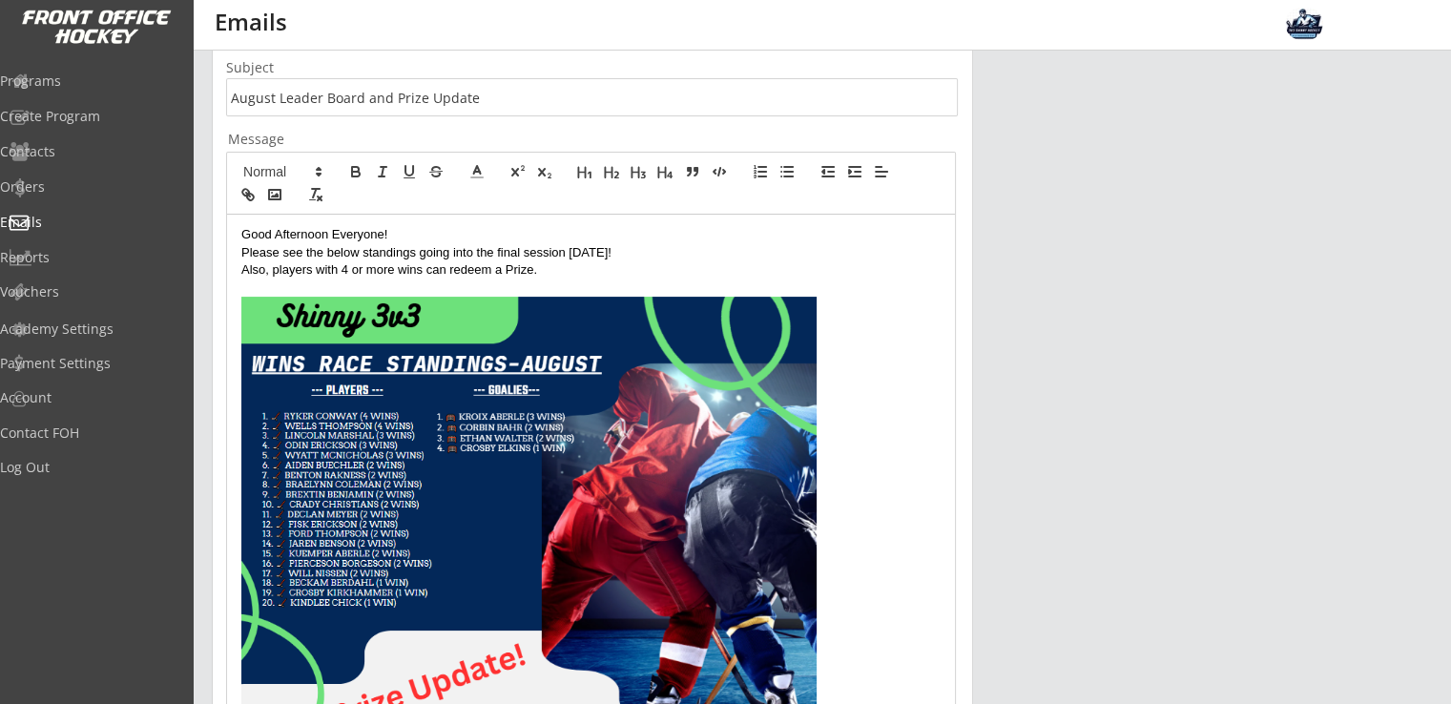
scroll to position [376, 0]
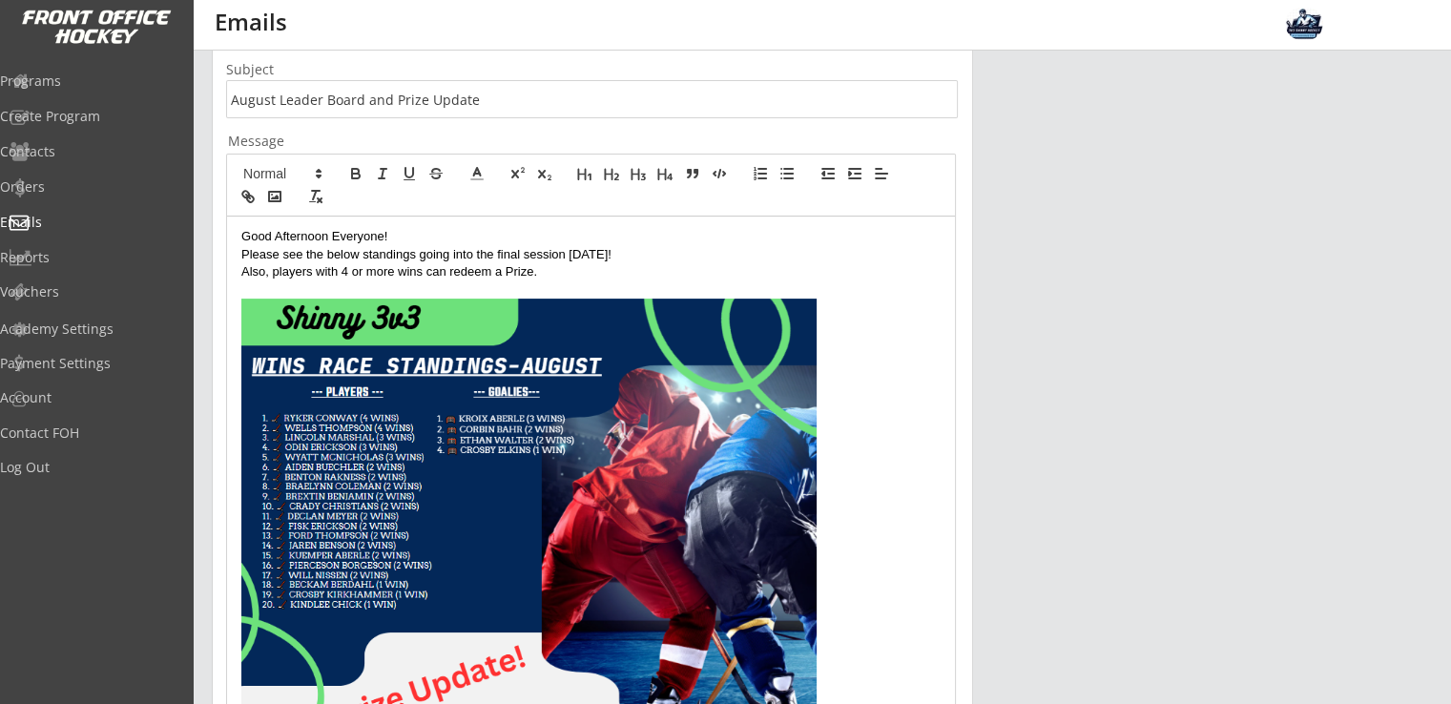
click at [242, 269] on p "Also, players with 4 or more wins can redeem a Prize." at bounding box center [590, 271] width 699 height 17
click at [275, 273] on p "Also, players with 4 or more wins can redeem a Prize." at bounding box center [590, 271] width 699 height 17
click at [582, 267] on p "🏆 - Players with 4 or more wins can redeem a Prize." at bounding box center [590, 271] width 699 height 17
click at [404, 236] on p "Good Afternoon Everyone!" at bounding box center [590, 236] width 699 height 17
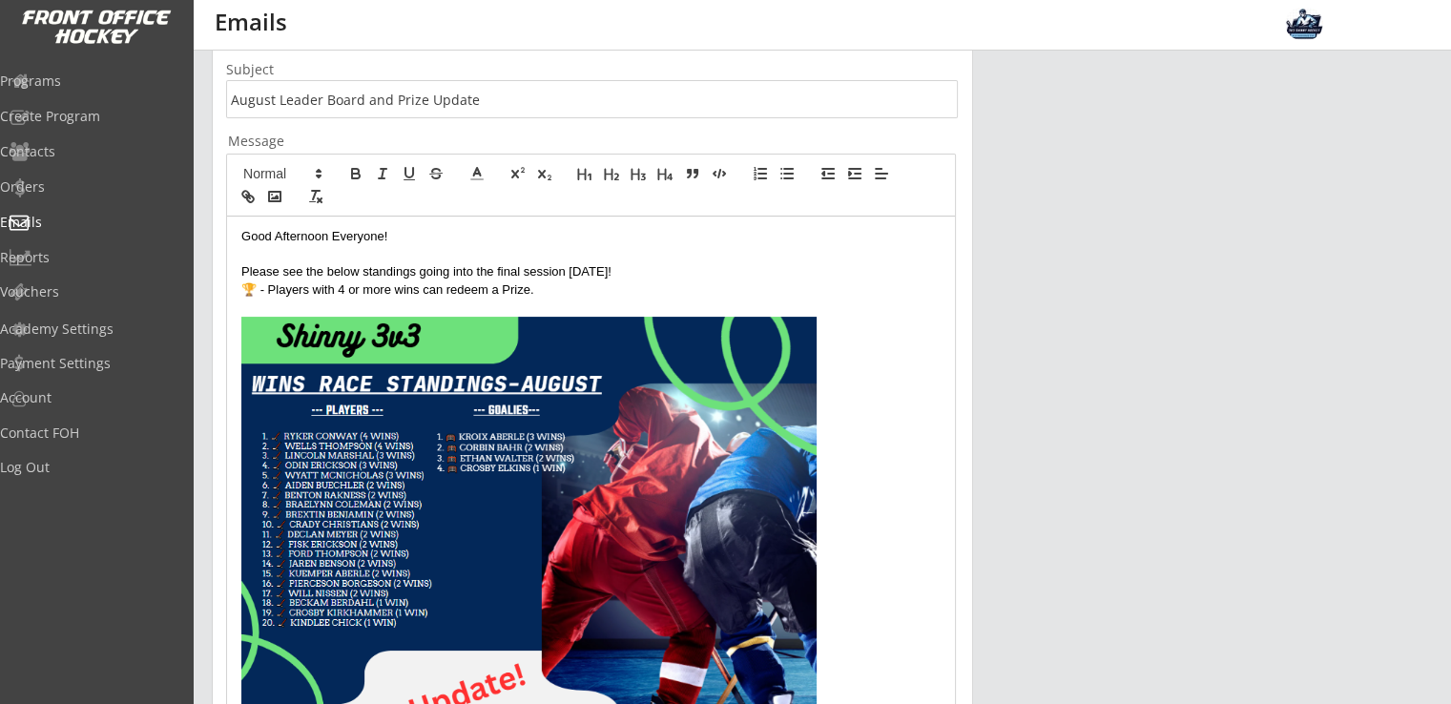
click at [654, 271] on p "Please see the below standings going into the final session next Monday!" at bounding box center [590, 271] width 699 height 17
click at [682, 275] on p "Please see the below standings going into the final session next Monday!" at bounding box center [590, 271] width 699 height 17
click at [672, 270] on p "Please see the below standings going into the final session next Monday!" at bounding box center [590, 271] width 699 height 17
click at [518, 266] on p "Please see the below standings going into the final session next Monday!" at bounding box center [590, 271] width 699 height 17
click at [594, 292] on p "🏆 - Players with 4 or more wins can redeem a Prize." at bounding box center [590, 290] width 699 height 17
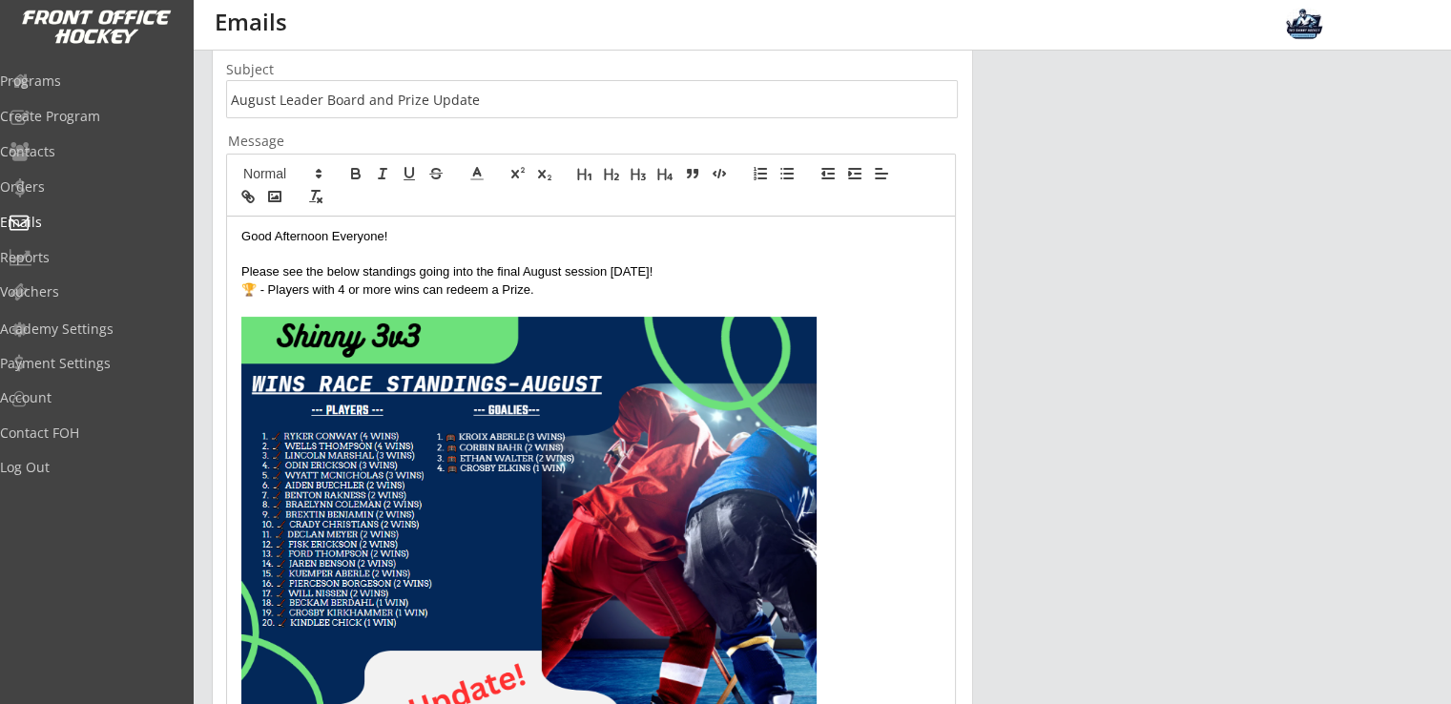
click at [679, 276] on p "Please see the below standings going into the final August session next Monday!" at bounding box center [590, 271] width 699 height 17
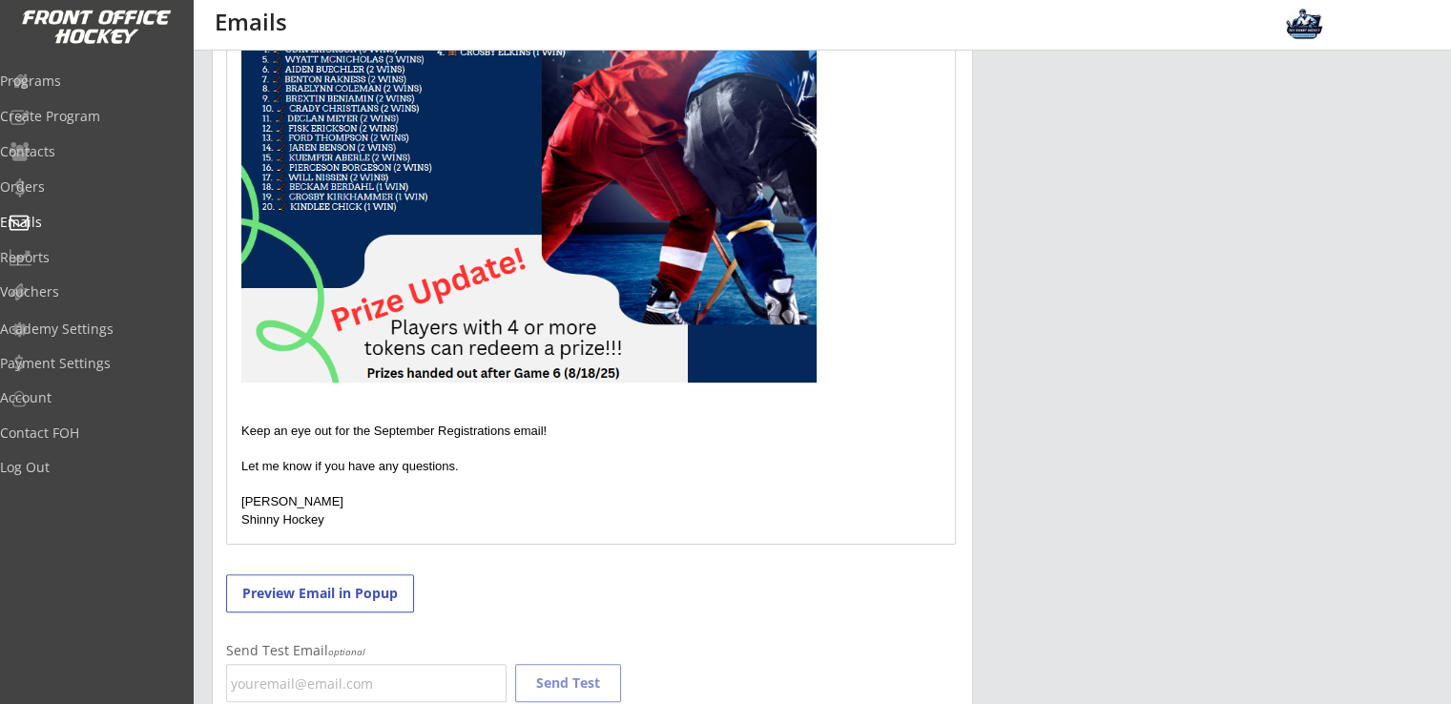
scroll to position [758, 0]
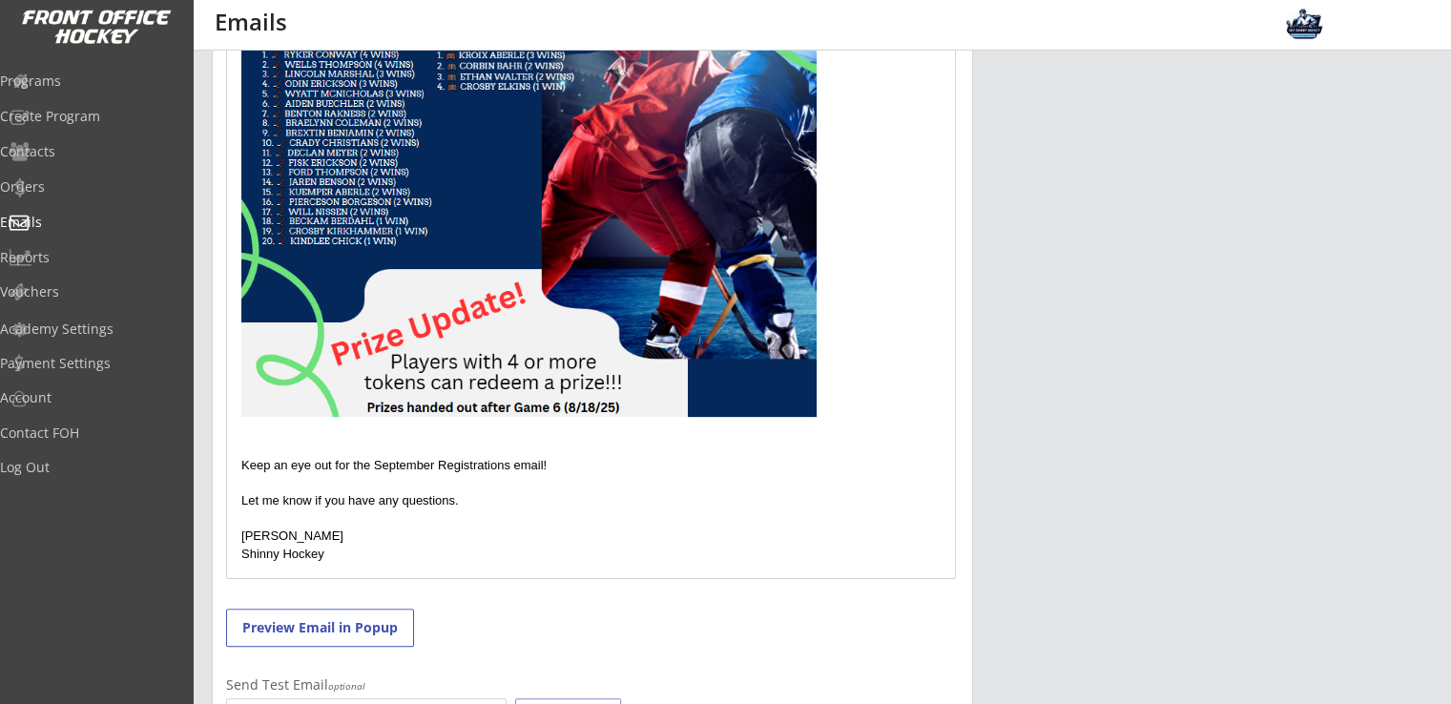
click at [235, 464] on div "Good Afternoon Everyone! Please see the below standings going into the final Au…" at bounding box center [591, 206] width 728 height 743
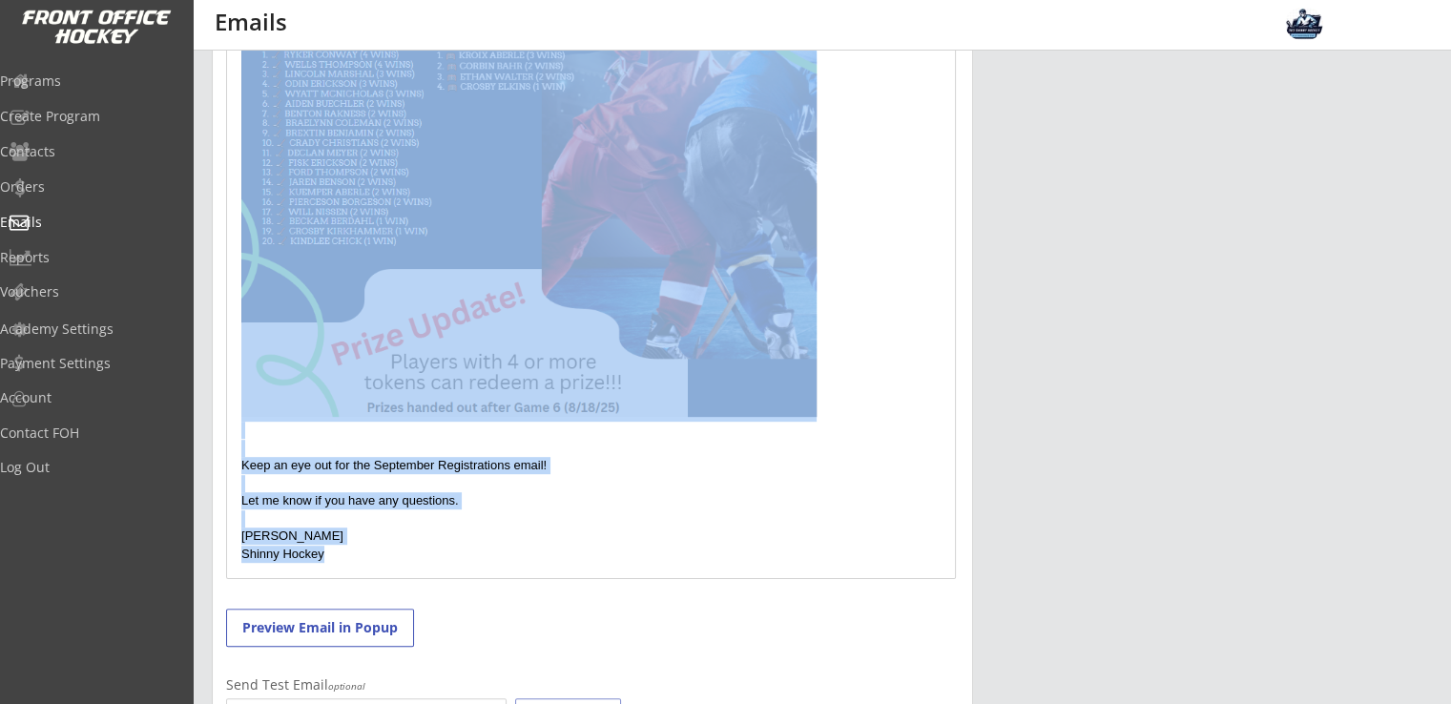
click at [444, 528] on p "[PERSON_NAME]" at bounding box center [590, 536] width 699 height 17
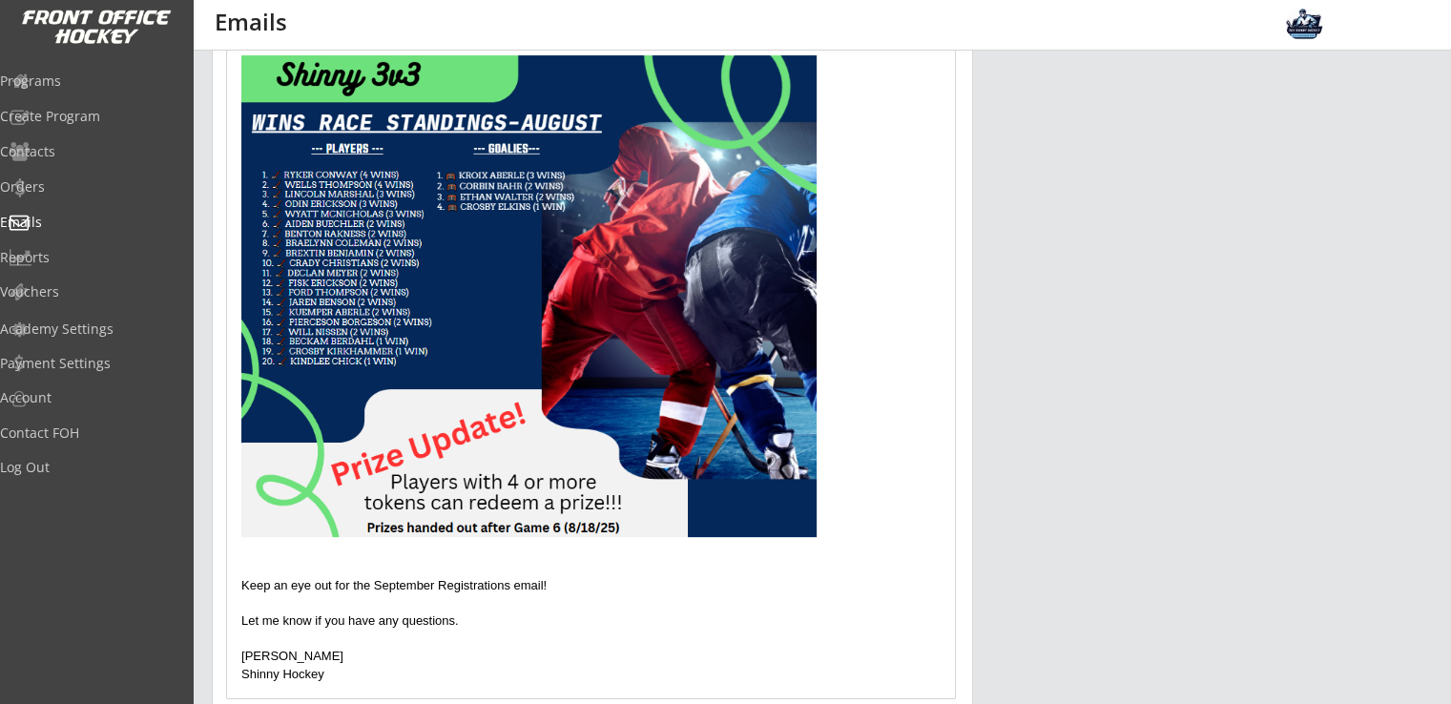
scroll to position [920, 0]
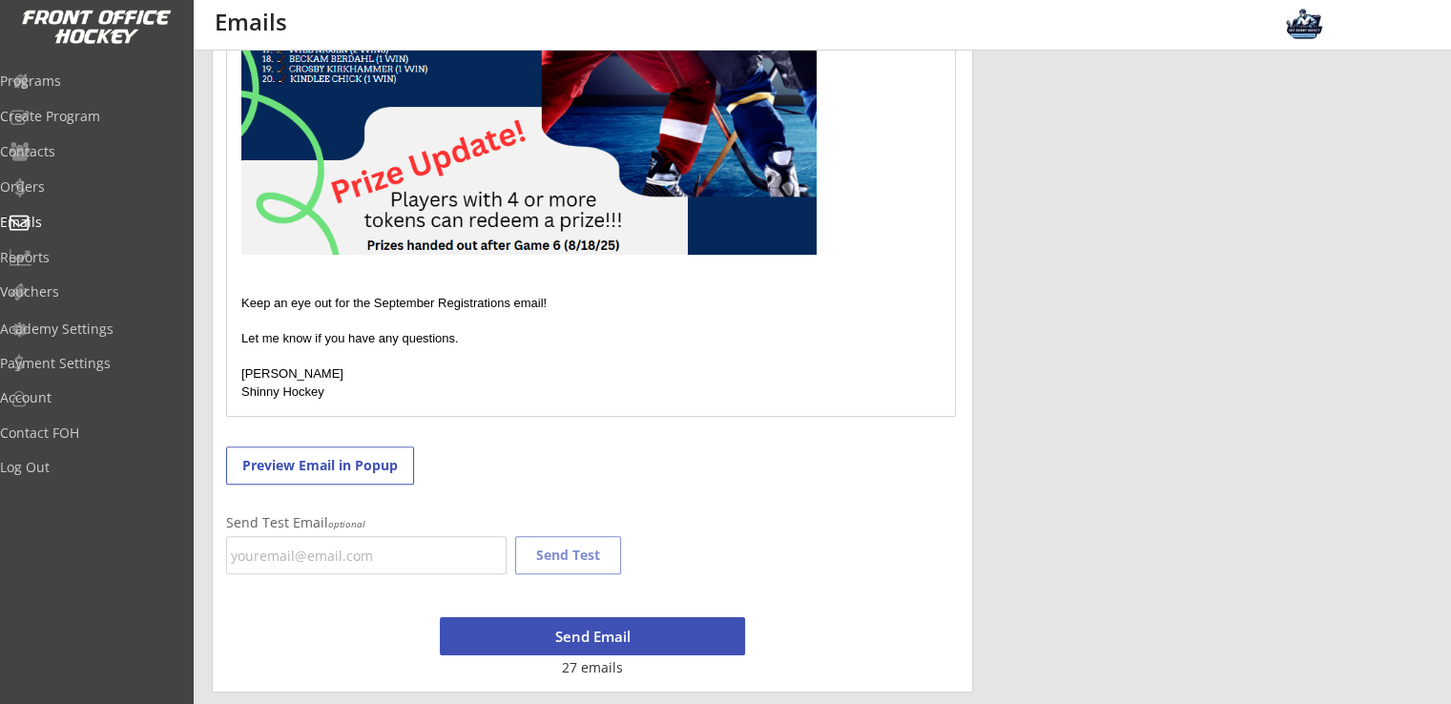
drag, startPoint x: 248, startPoint y: 303, endPoint x: 841, endPoint y: 411, distance: 602.3
click at [841, 411] on div "Good Afternoon Everyone! Please see the below standings going into the final Au…" at bounding box center [591, 44] width 728 height 743
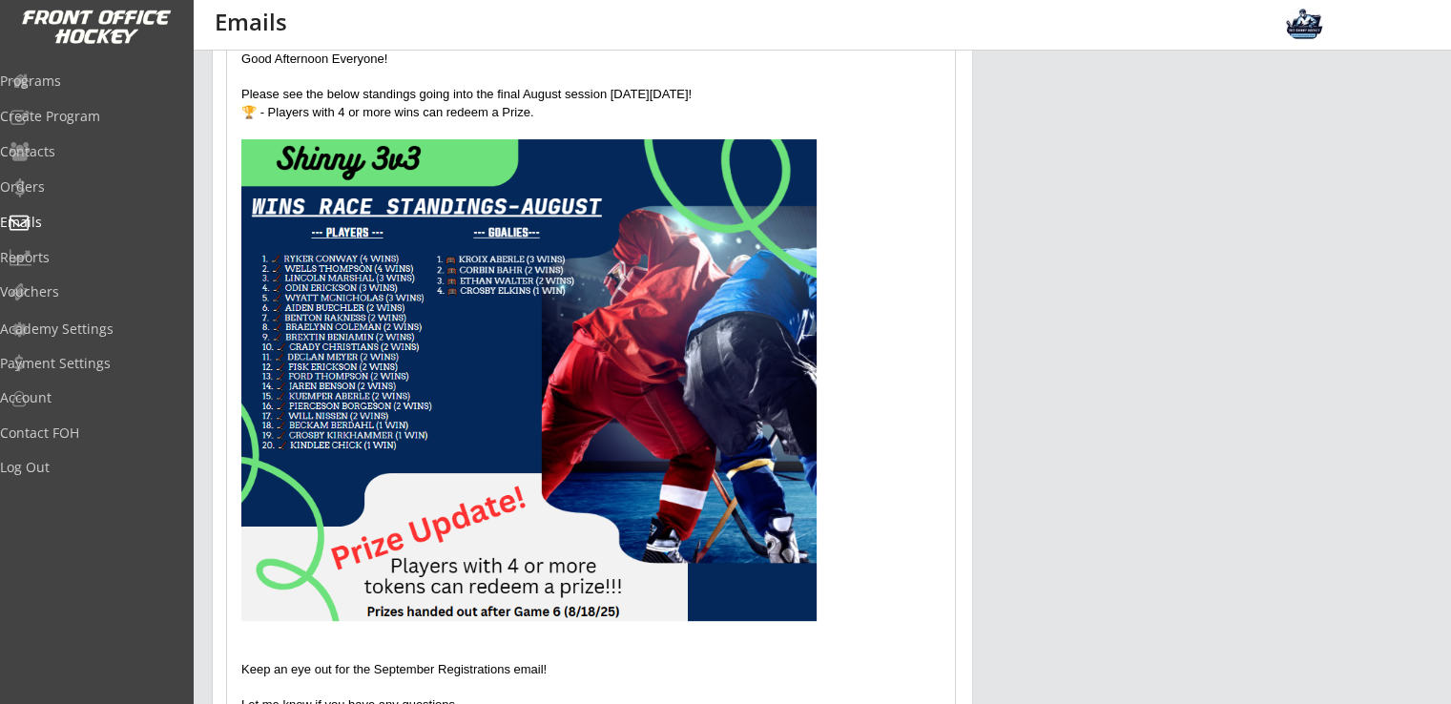
scroll to position [793, 0]
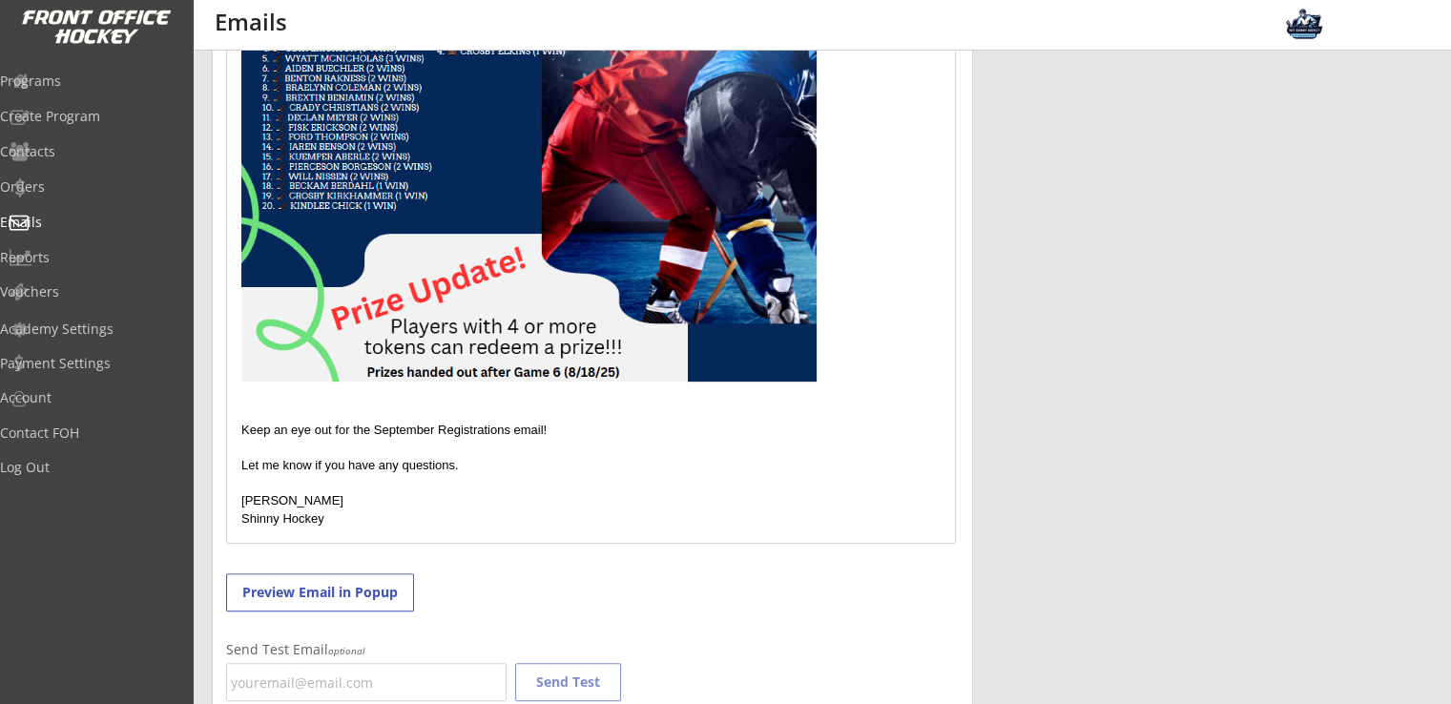
click at [241, 424] on p "Keep an eye out for the September Registrations email!" at bounding box center [590, 430] width 699 height 17
click at [245, 428] on p "📣 Keep an eye out for the September Registrations email!" at bounding box center [590, 430] width 699 height 17
click at [522, 511] on p "Shinny Hockey" at bounding box center [590, 519] width 699 height 17
drag, startPoint x: 402, startPoint y: 425, endPoint x: 447, endPoint y: 450, distance: 51.7
click at [405, 428] on p "📣 Keep an eye out for the September Registrations email!" at bounding box center [590, 430] width 699 height 17
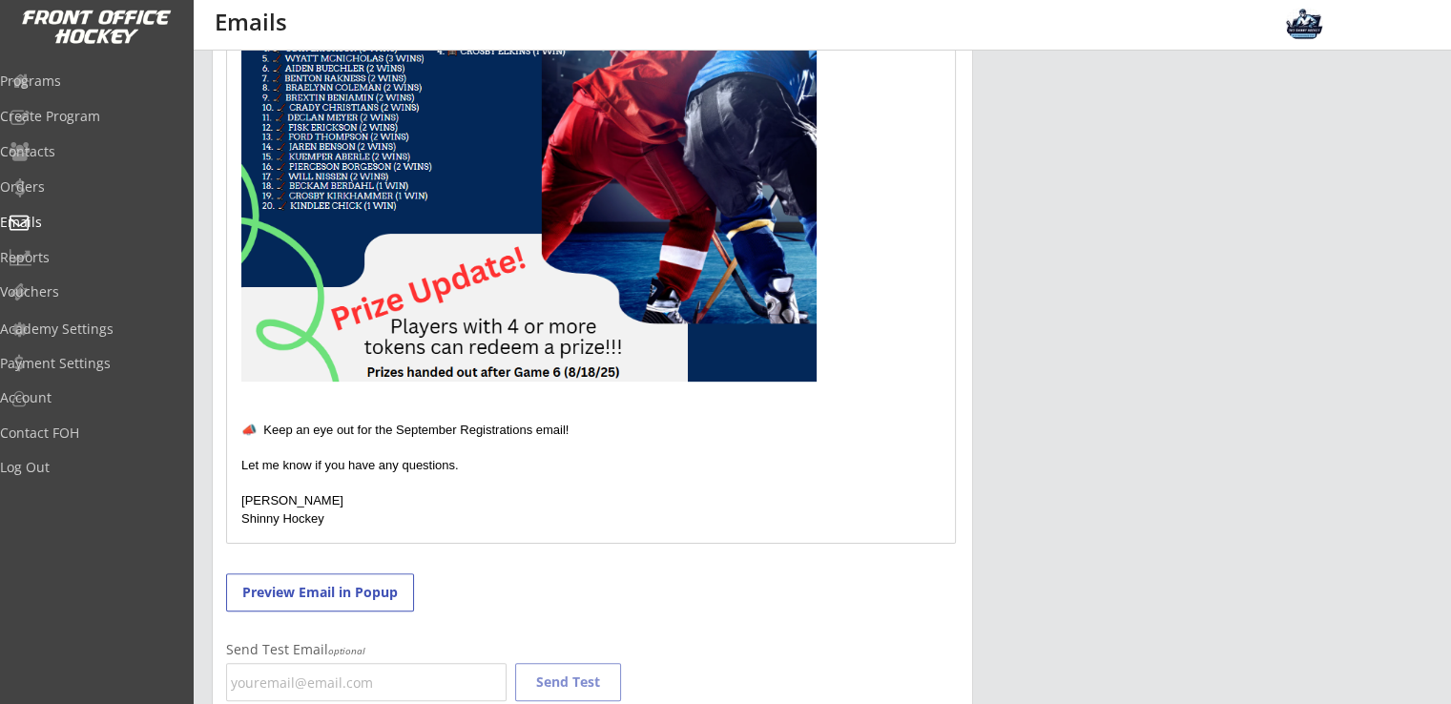
click at [395, 422] on p "📣 Keep an eye out for the September Registrations email!" at bounding box center [590, 430] width 699 height 17
click at [402, 429] on p "📣 Keep an eye out for the September Registrations email!" at bounding box center [590, 430] width 699 height 17
click at [529, 484] on p at bounding box center [590, 483] width 699 height 17
click at [615, 428] on p "📣 Keep an eye out for the our September Registrations email!" at bounding box center [590, 430] width 699 height 17
click at [428, 430] on p "📣 Keep an eye out for the our September Registrations email!" at bounding box center [590, 430] width 699 height 17
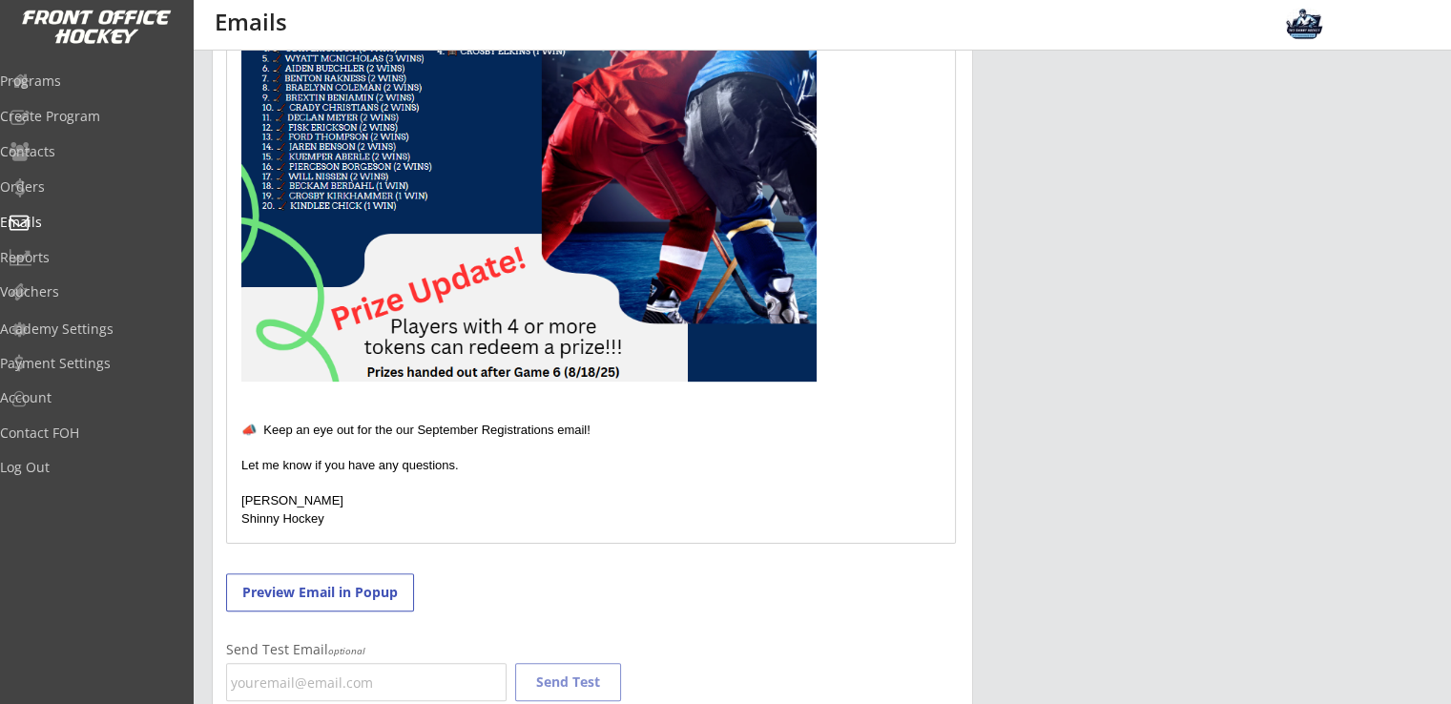
click at [500, 428] on p "📣 Keep an eye out for the our September Registrations email!" at bounding box center [590, 430] width 699 height 17
click at [587, 479] on p at bounding box center [590, 483] width 699 height 17
click at [422, 430] on p "📣 Keep an eye out for the our September Preregistration email!" at bounding box center [590, 430] width 699 height 17
drag, startPoint x: 584, startPoint y: 431, endPoint x: 406, endPoint y: 431, distance: 178.4
click at [406, 431] on p "📣 Keep an eye out for the September Preregistration email!" at bounding box center [590, 430] width 699 height 17
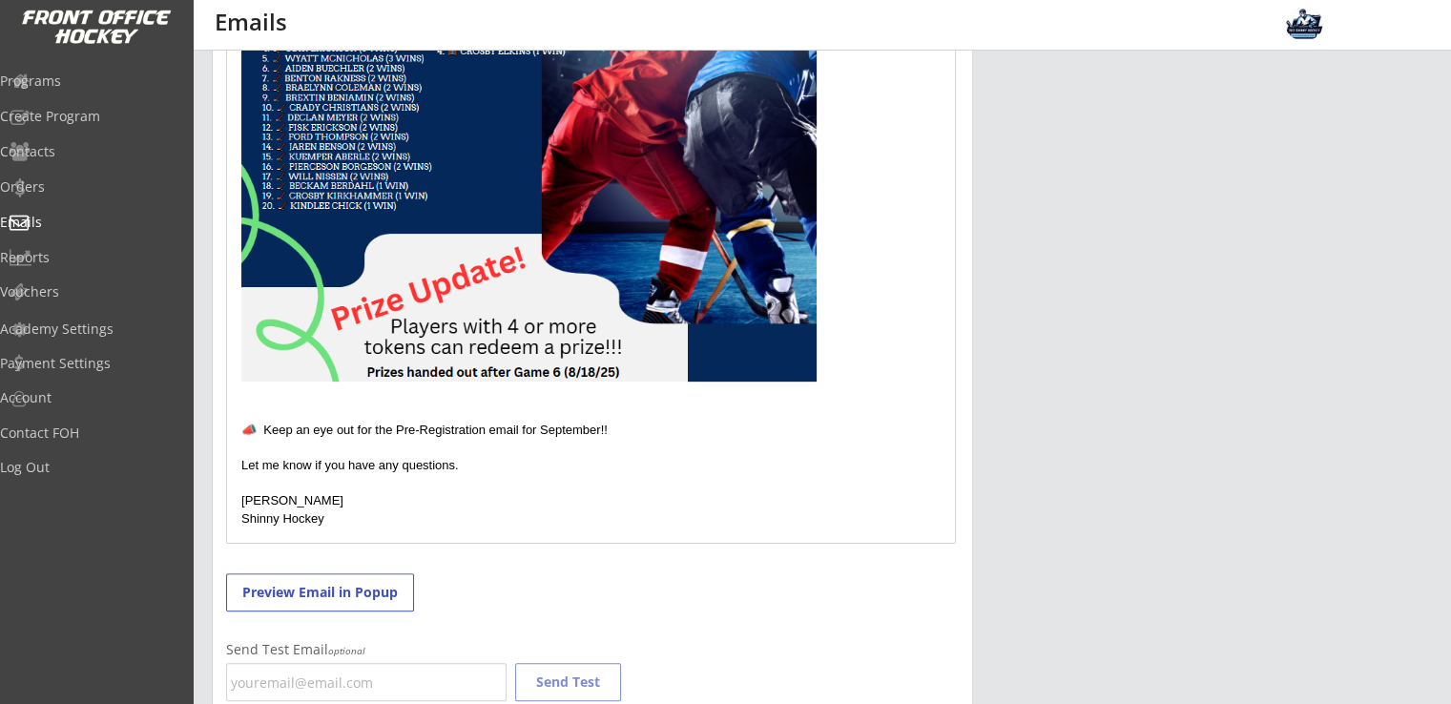
click at [263, 431] on p "📣 Keep an eye out for the Pre-Registration email for September!!" at bounding box center [590, 430] width 699 height 17
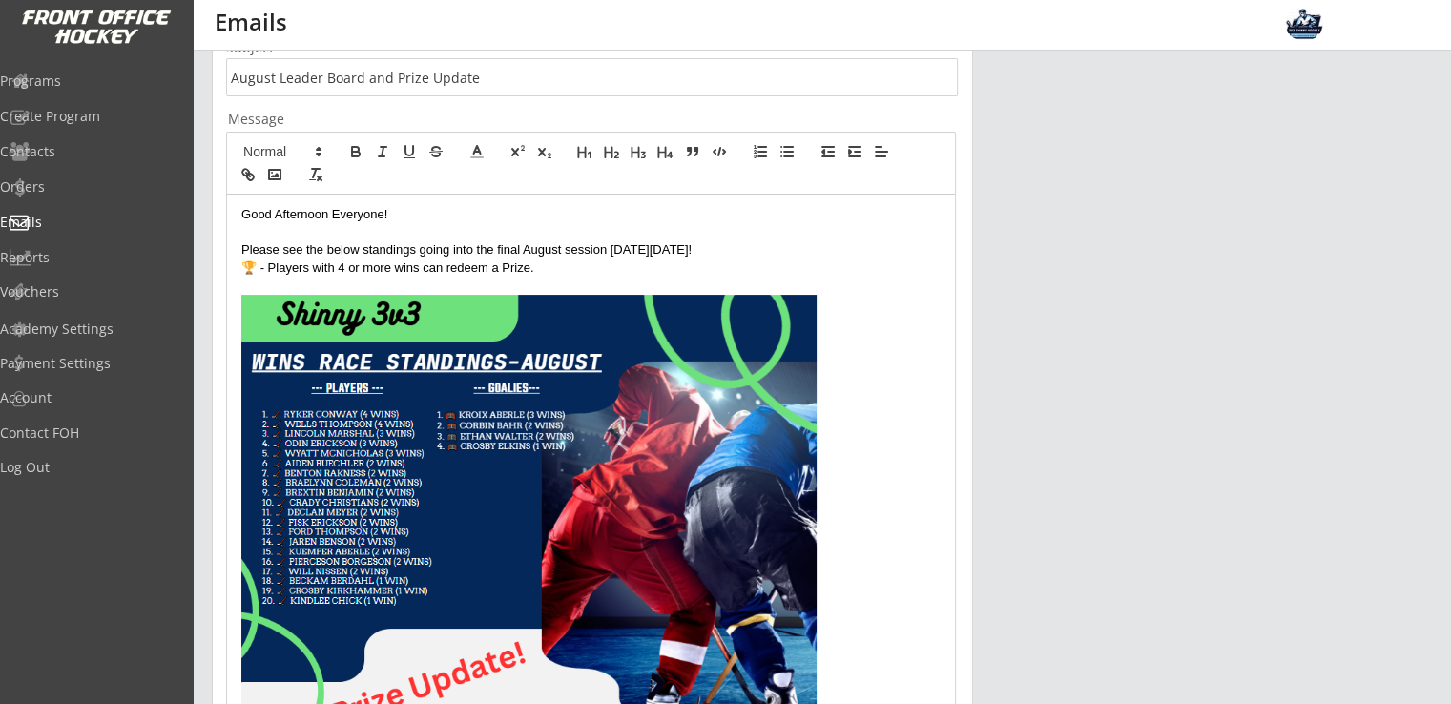
scroll to position [284, 0]
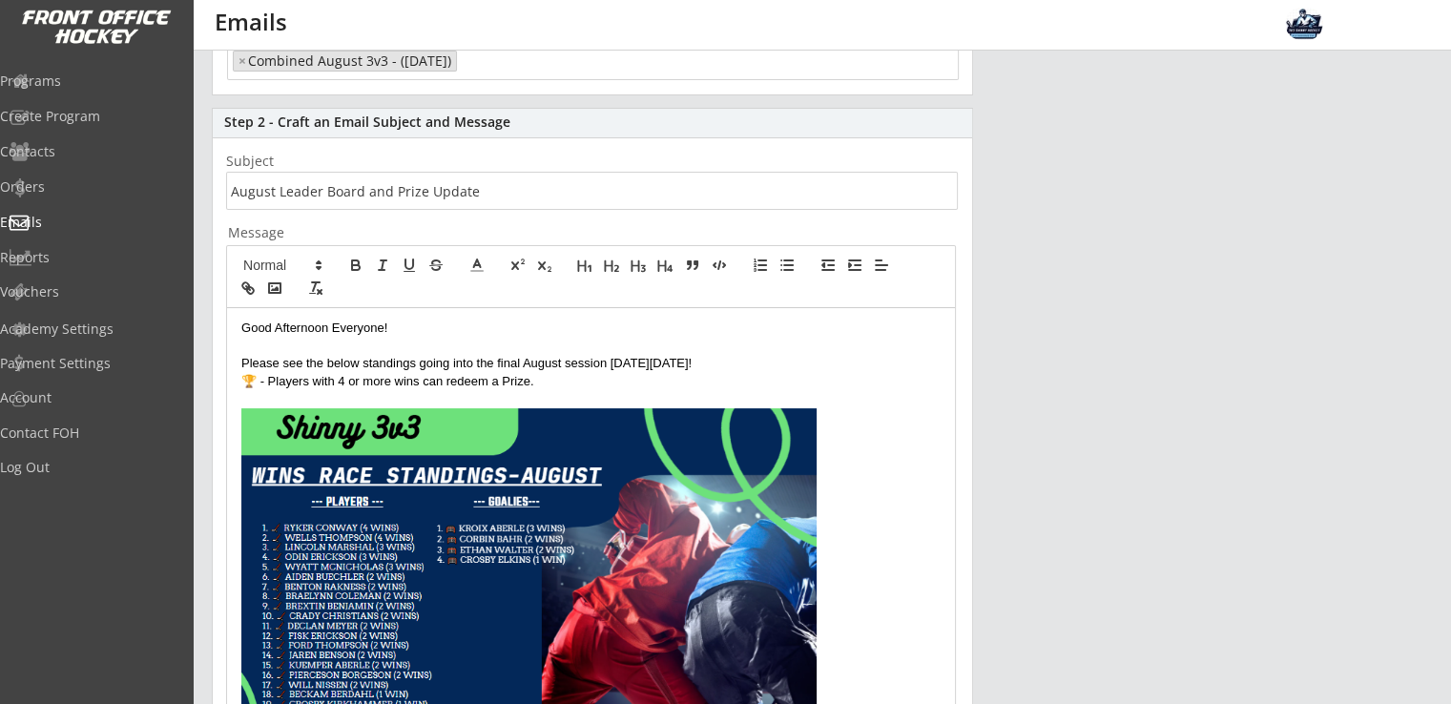
click at [733, 364] on p "Please see the below standings going into the final August session next Monday …" at bounding box center [590, 363] width 699 height 17
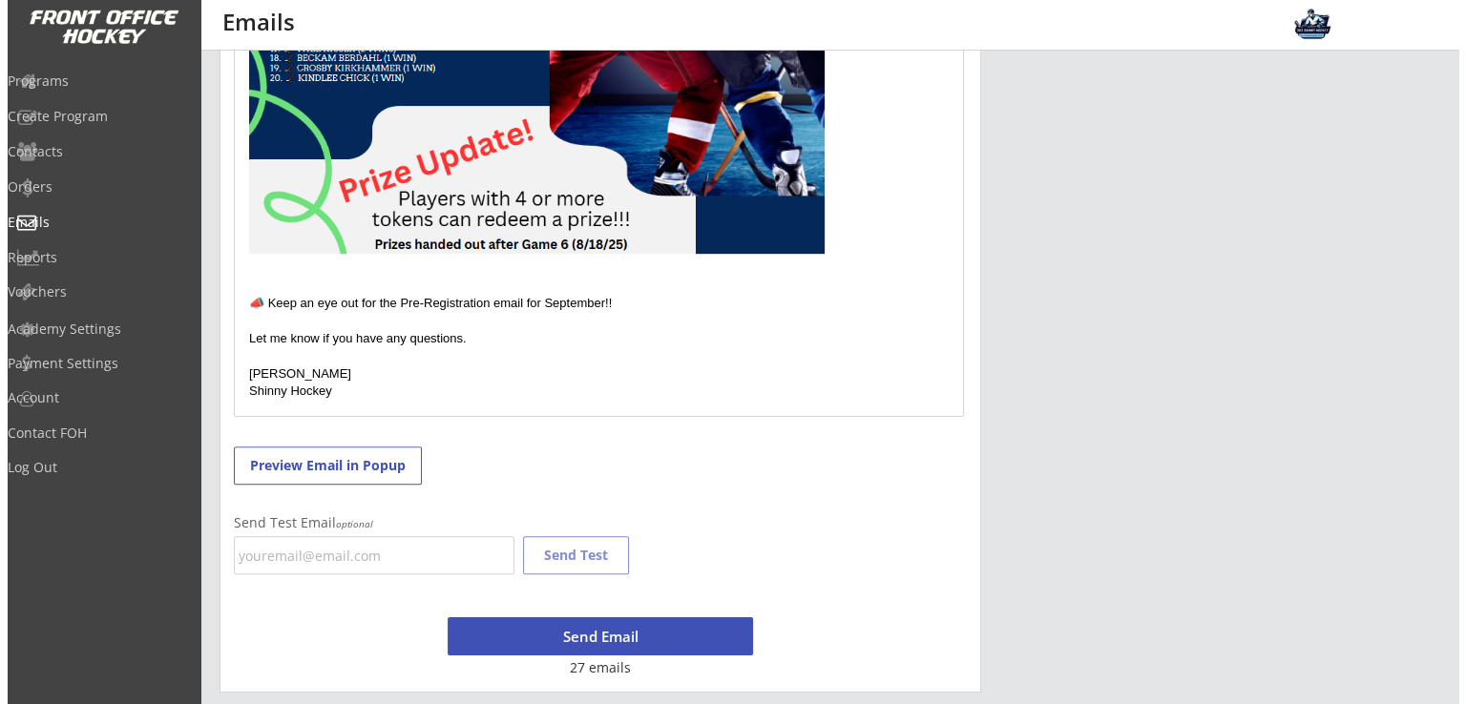
scroll to position [939, 0]
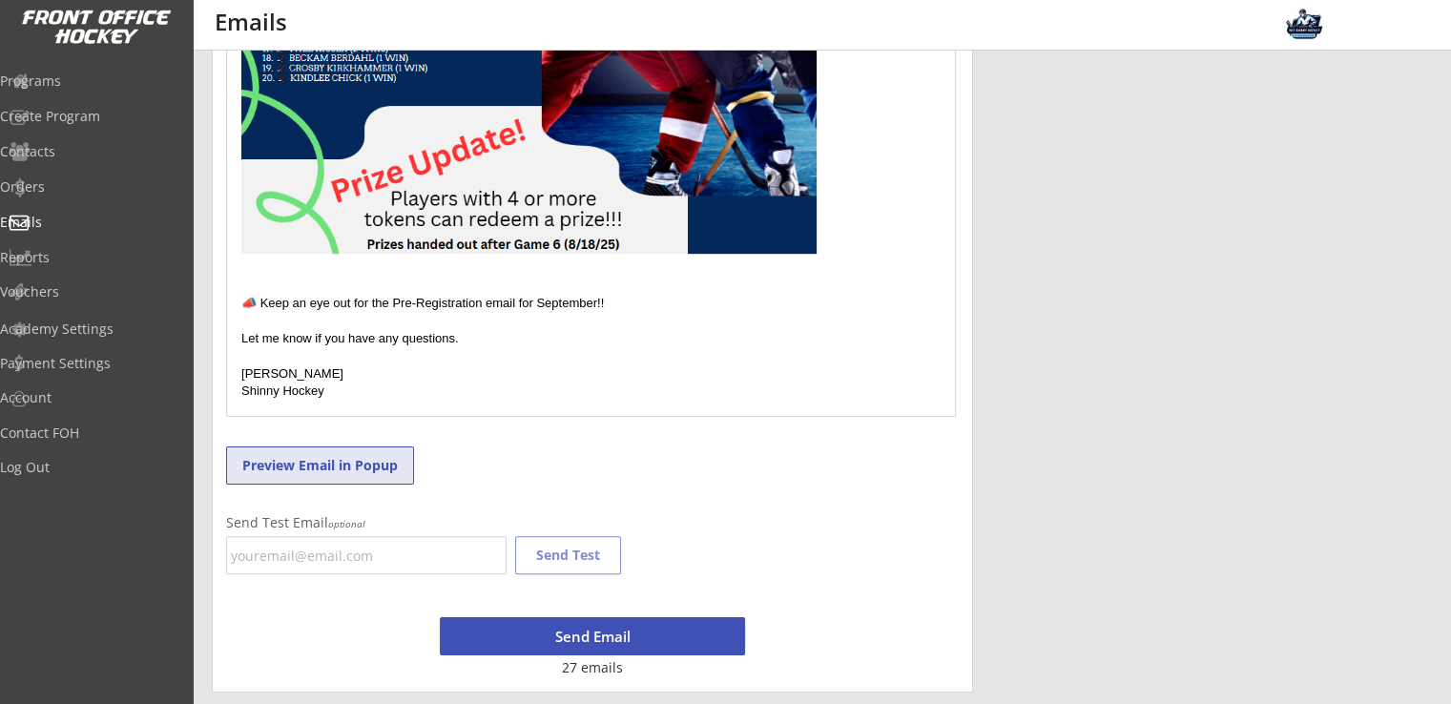
click at [307, 473] on button "Preview Email in Popup" at bounding box center [320, 466] width 188 height 38
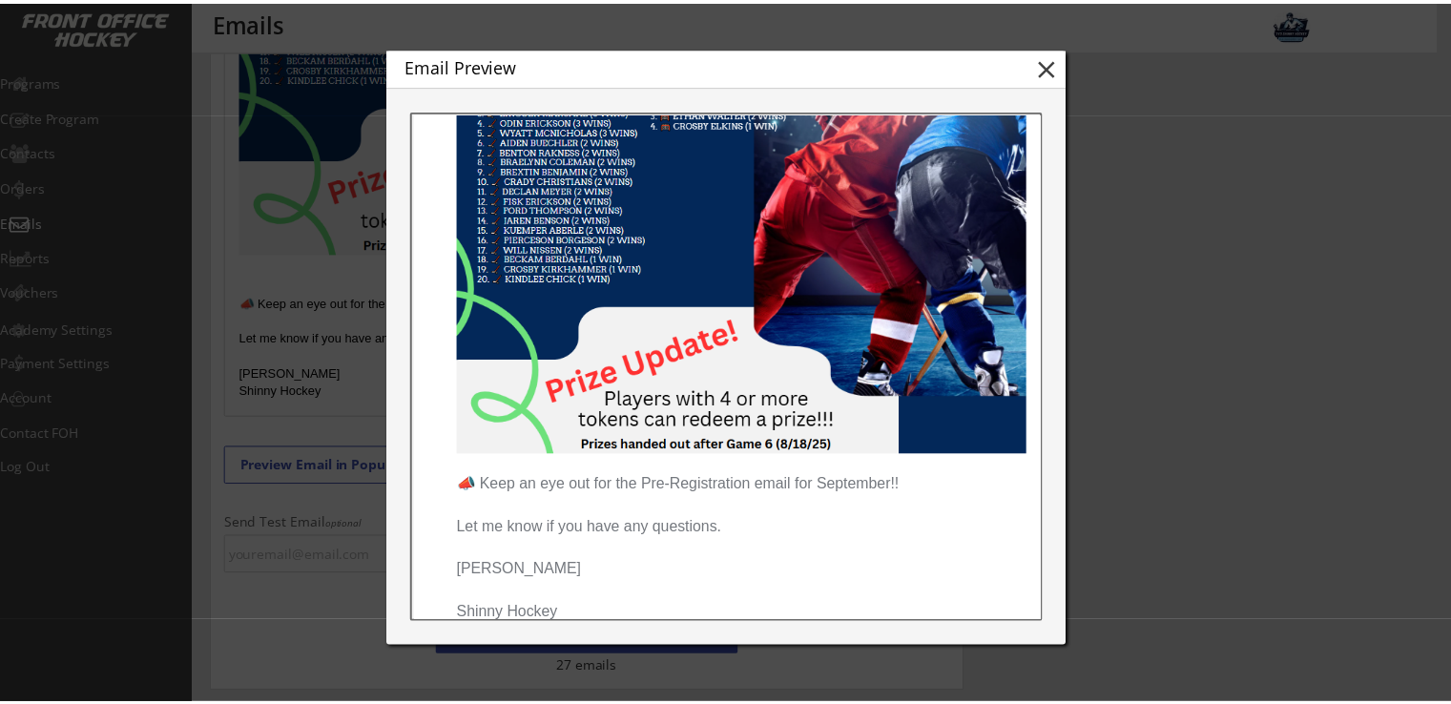
scroll to position [382, 0]
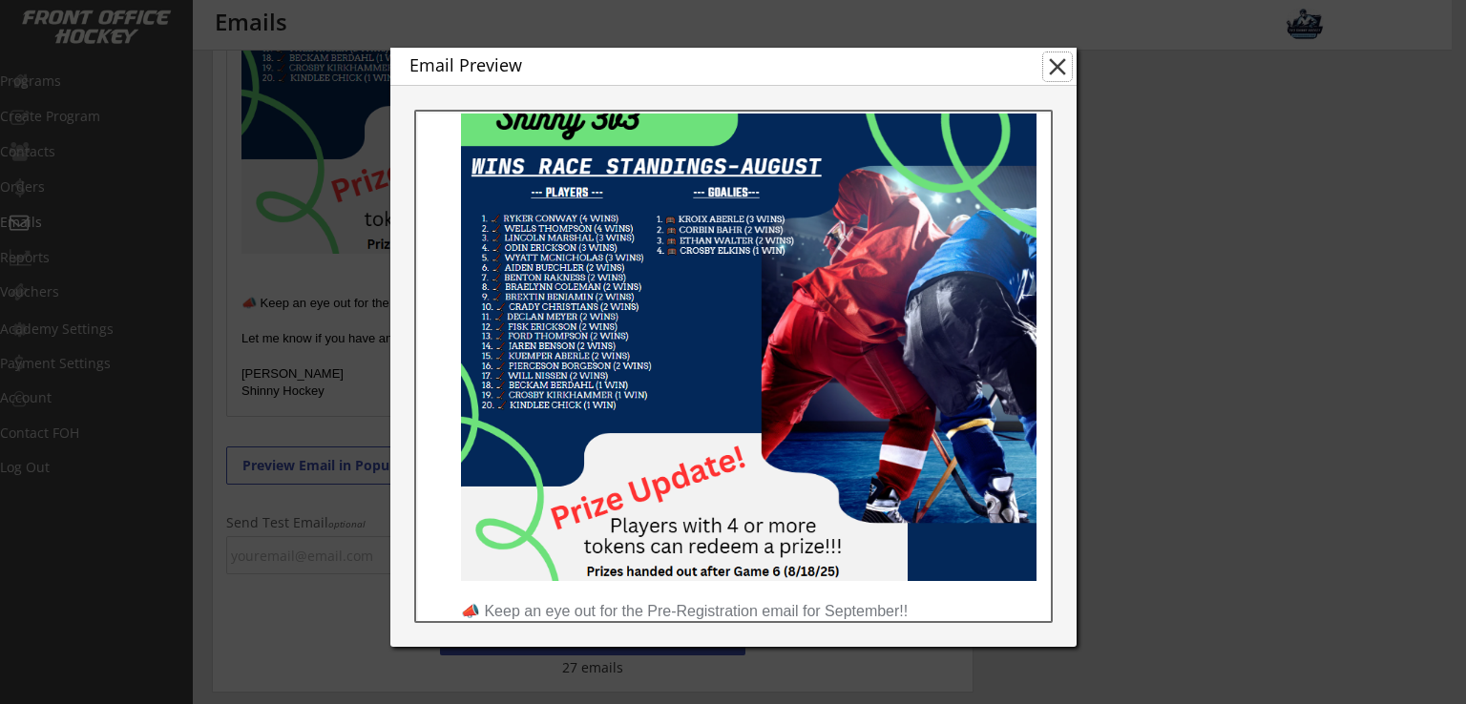
click at [1061, 69] on button "close" at bounding box center [1057, 66] width 29 height 29
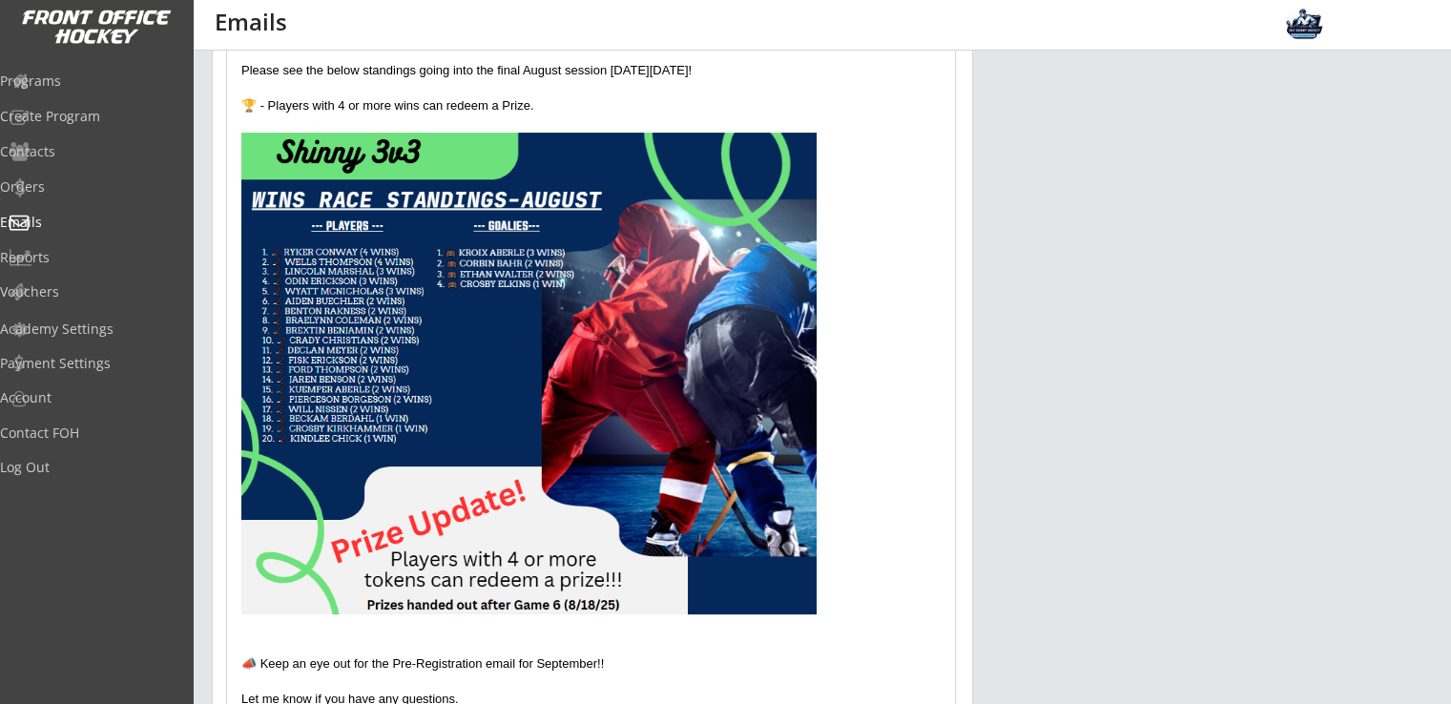
scroll to position [429, 0]
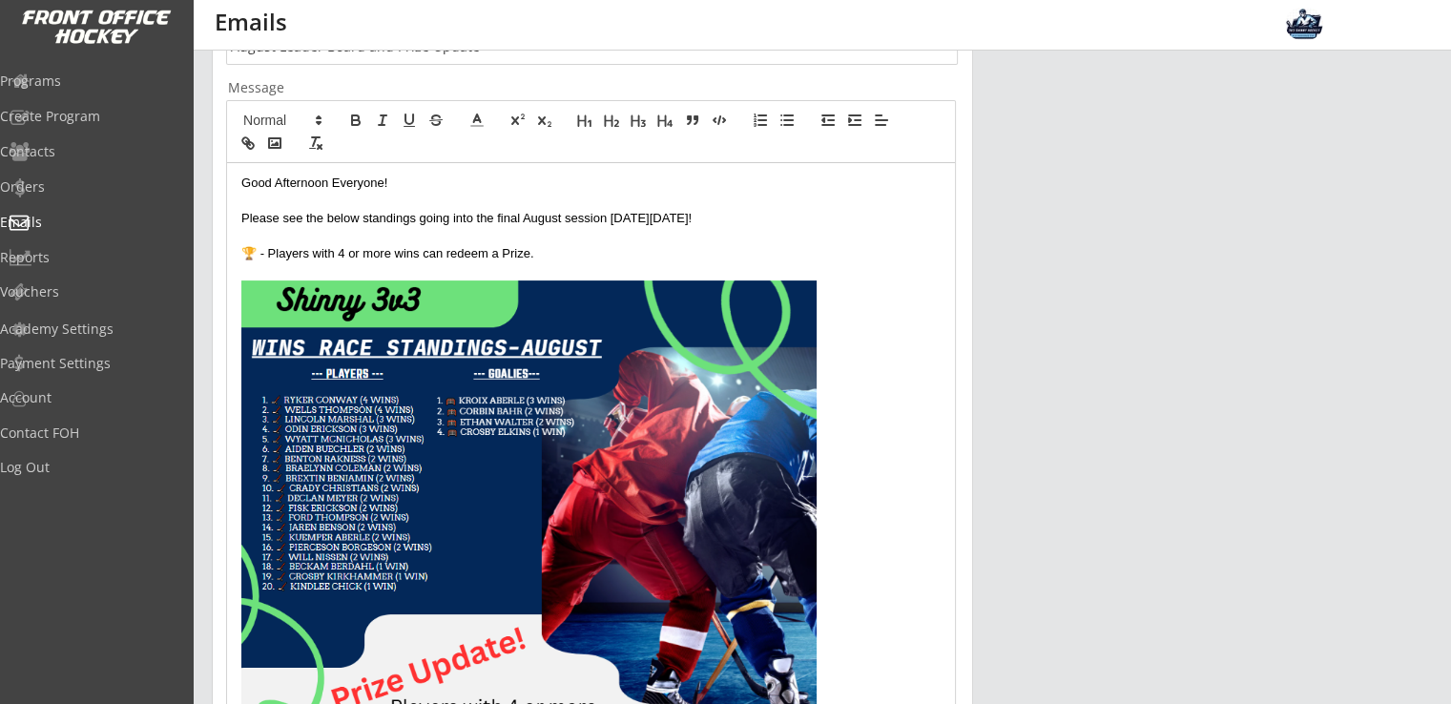
click at [586, 245] on p "🏆 - Players with 4 or more wins can redeem a Prize." at bounding box center [590, 253] width 699 height 17
click at [879, 236] on p at bounding box center [590, 236] width 699 height 17
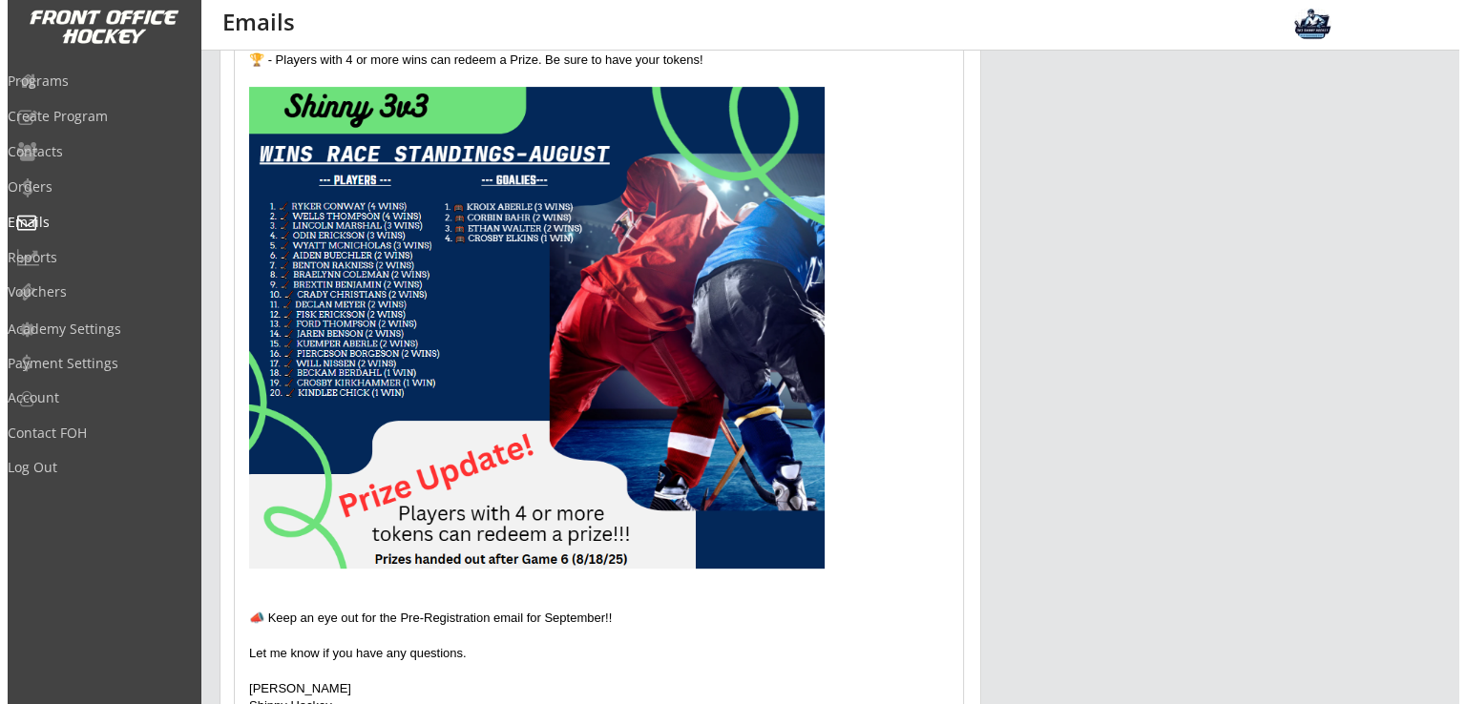
scroll to position [811, 0]
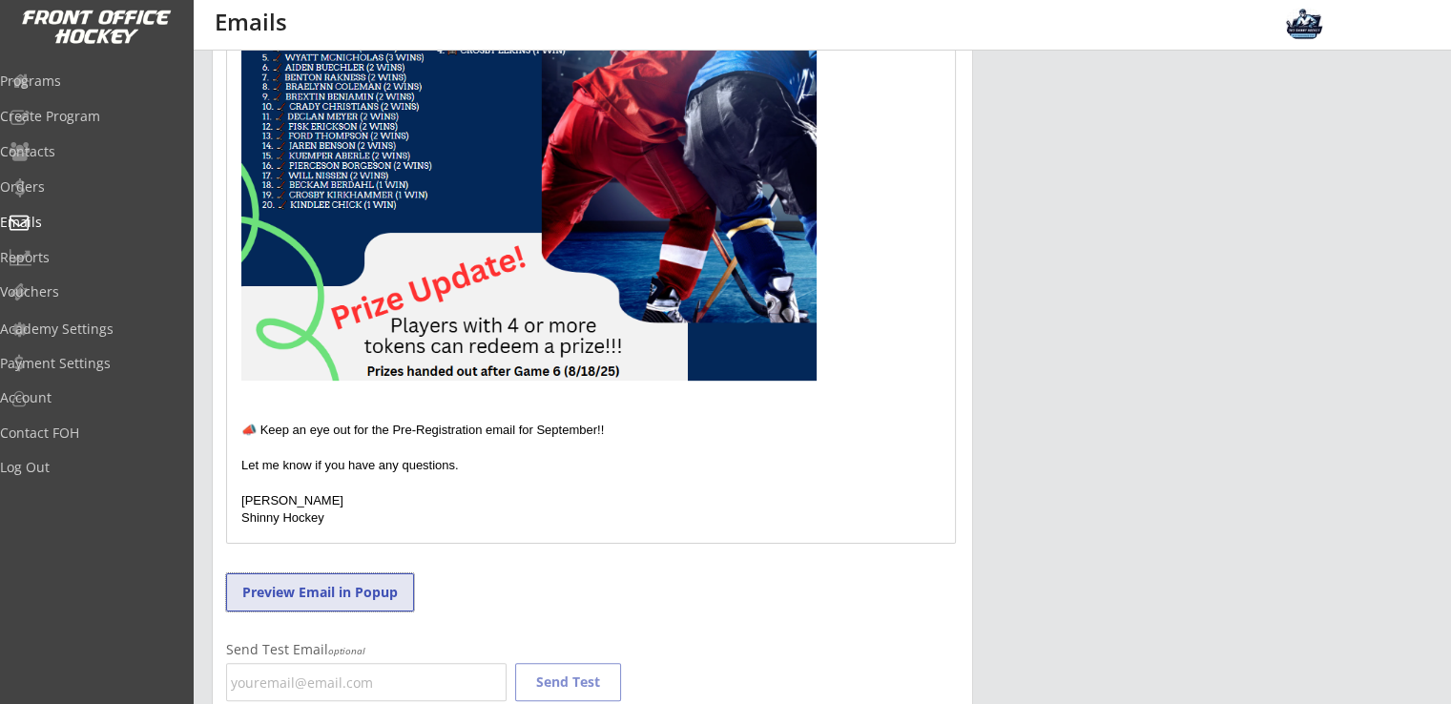
click at [325, 587] on button "Preview Email in Popup" at bounding box center [320, 593] width 188 height 38
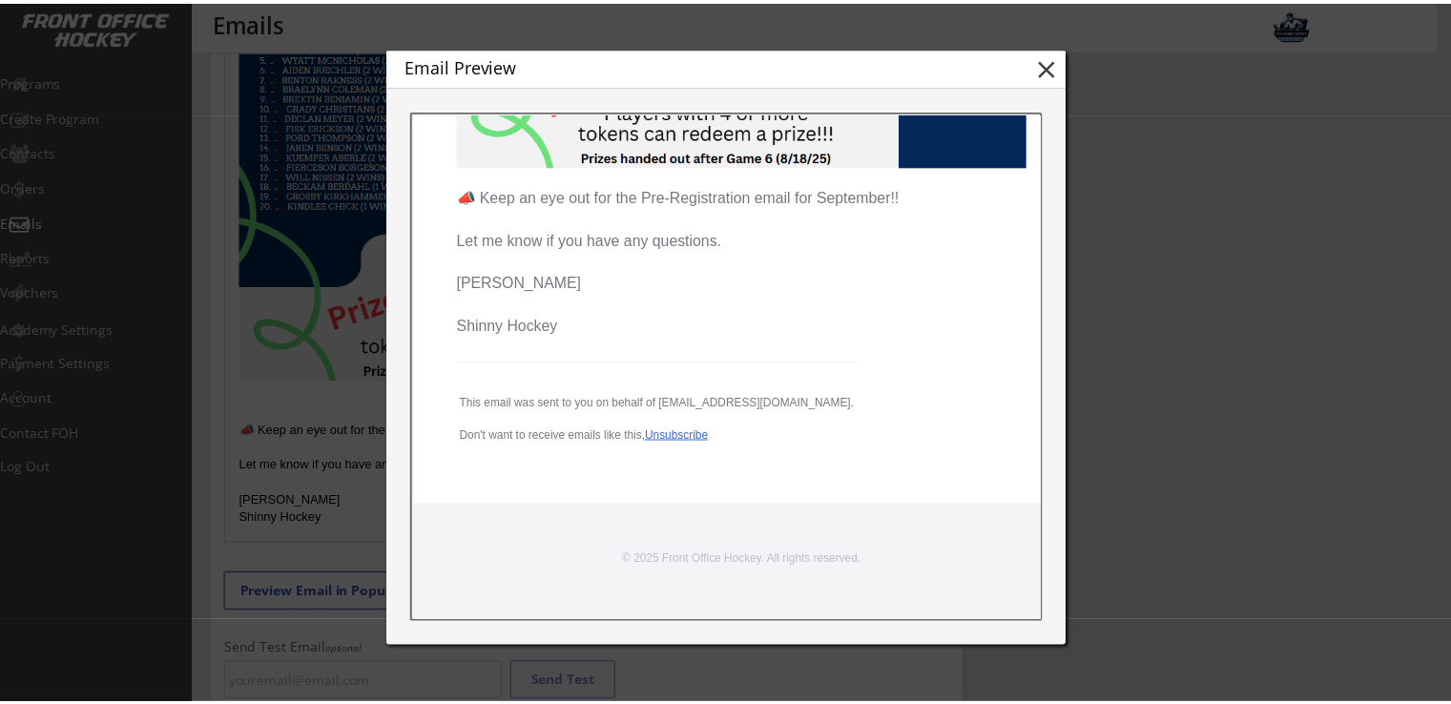
scroll to position [763, 0]
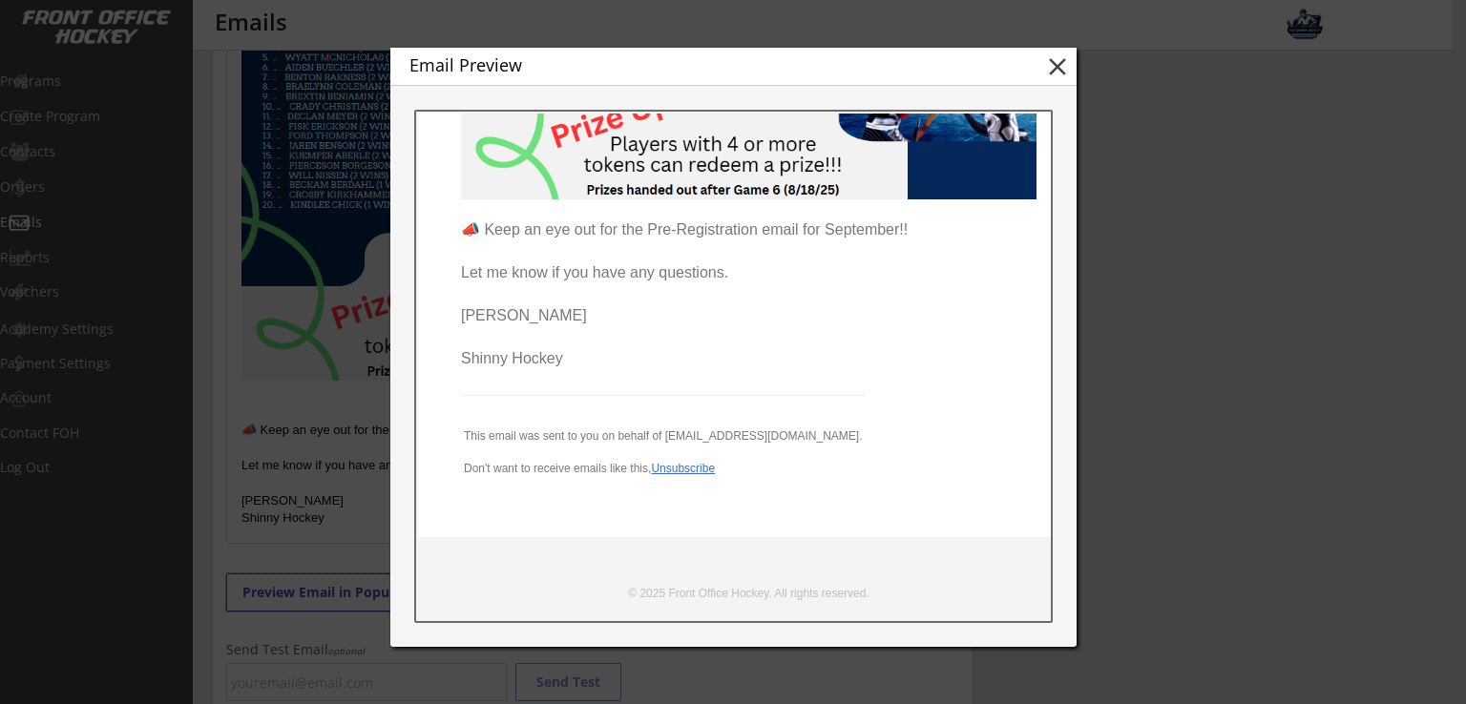
click at [1058, 66] on button "close" at bounding box center [1057, 66] width 29 height 29
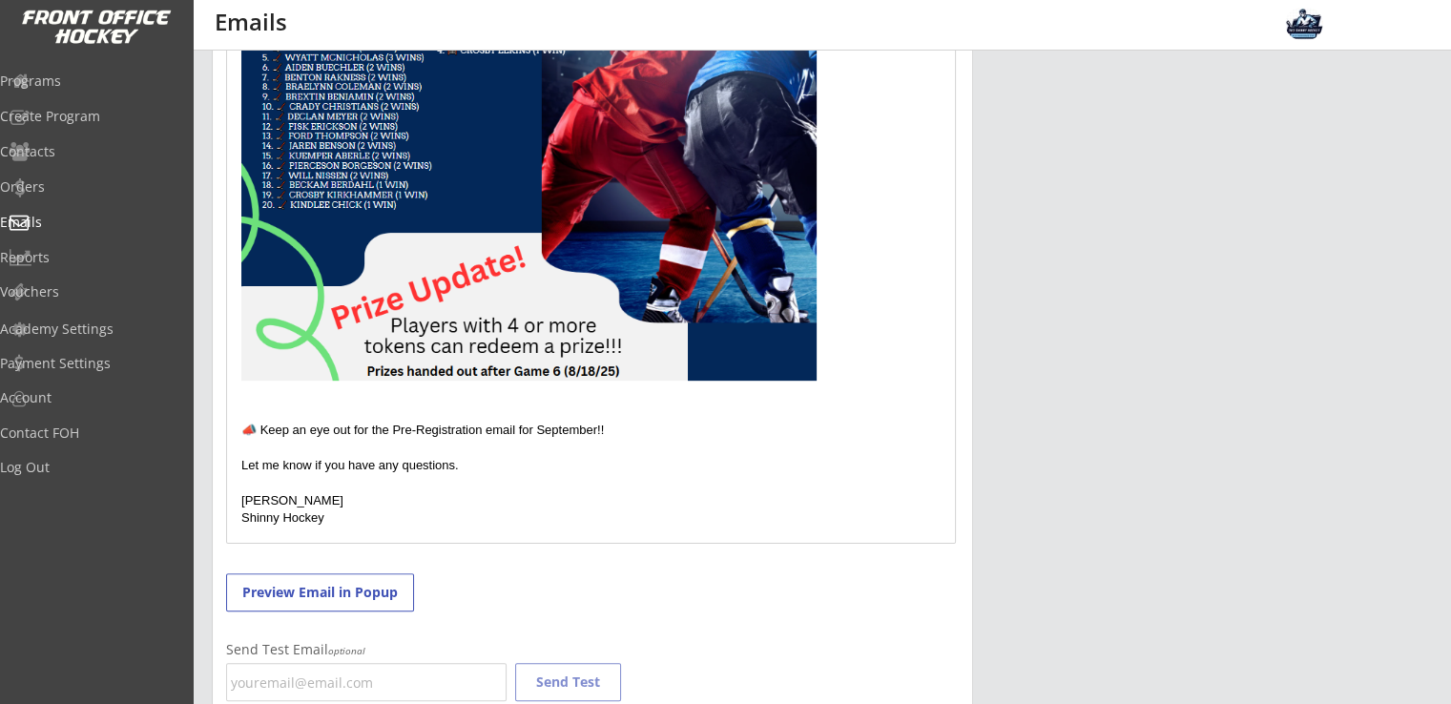
scroll to position [0, 0]
click at [248, 467] on p "Let me know if you have any questions." at bounding box center [590, 465] width 699 height 17
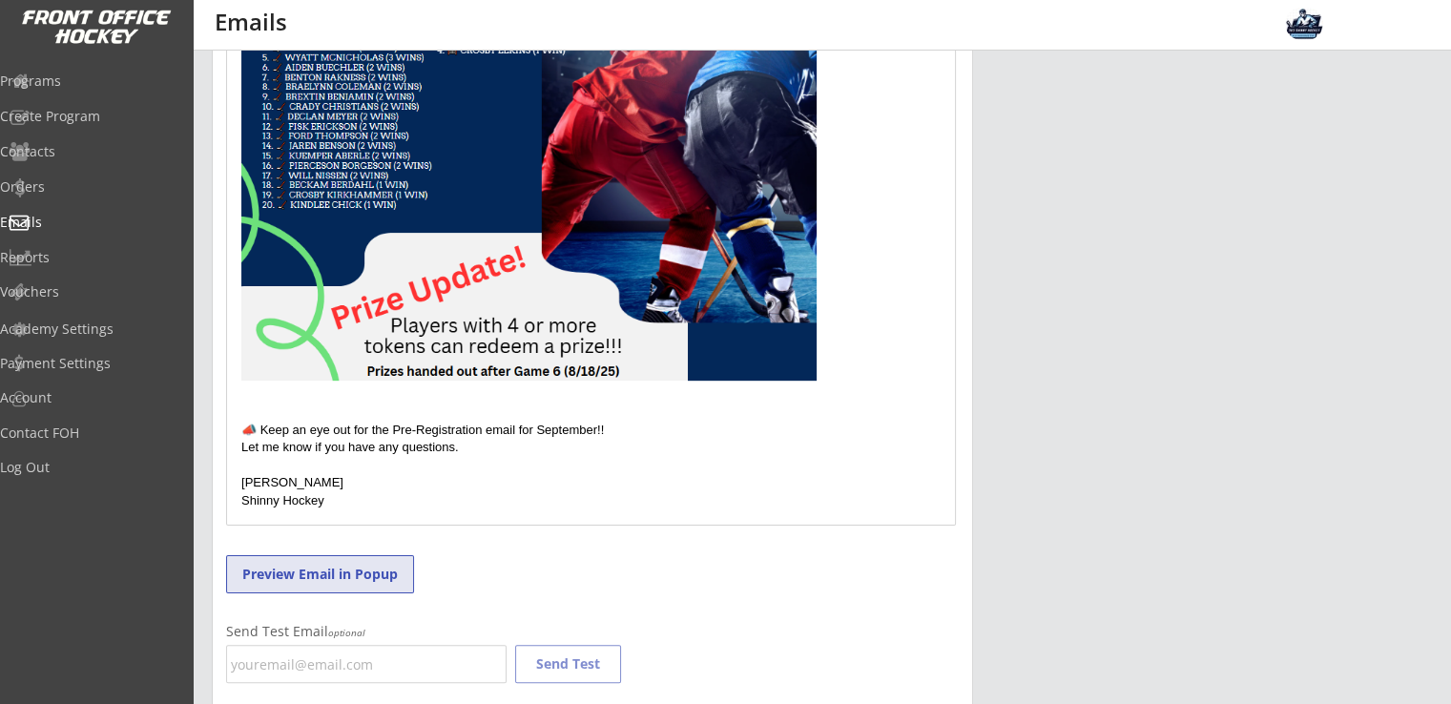
click at [370, 576] on button "Preview Email in Popup" at bounding box center [320, 574] width 188 height 38
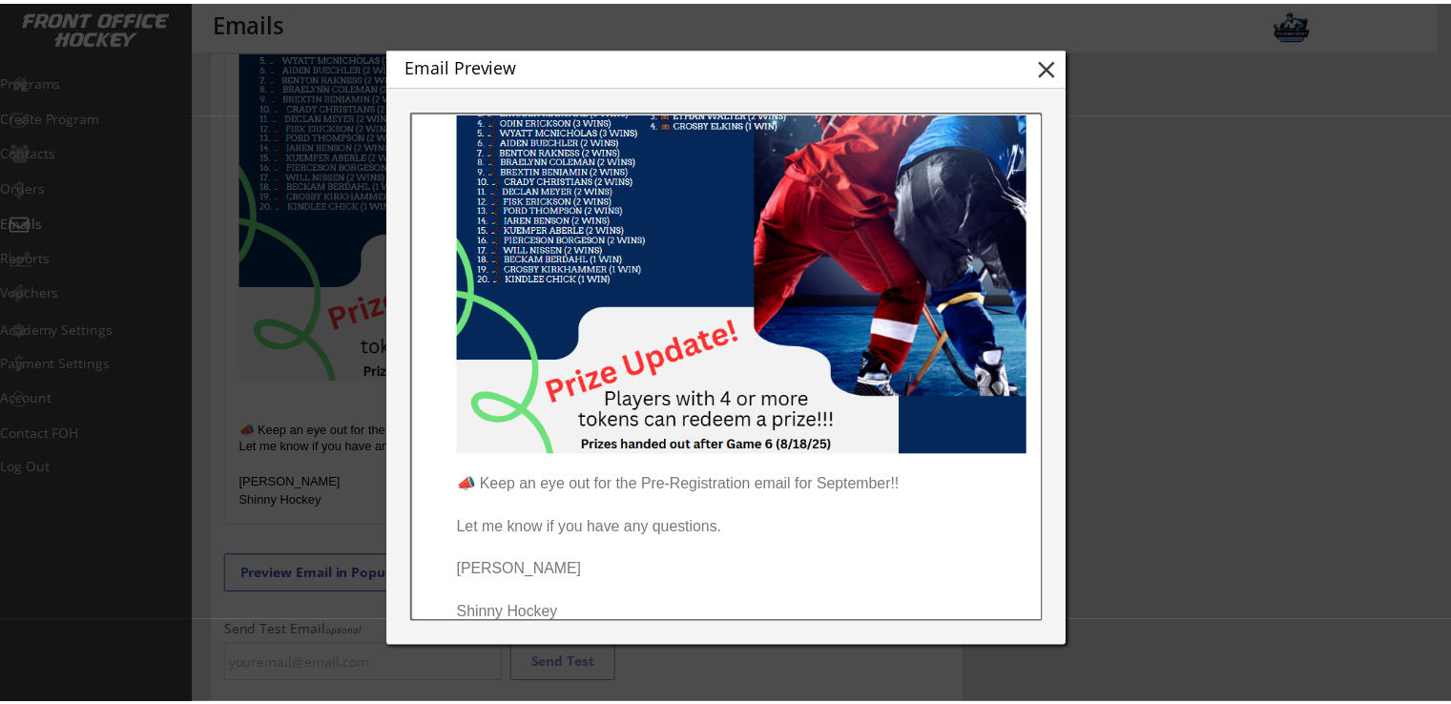
scroll to position [127, 0]
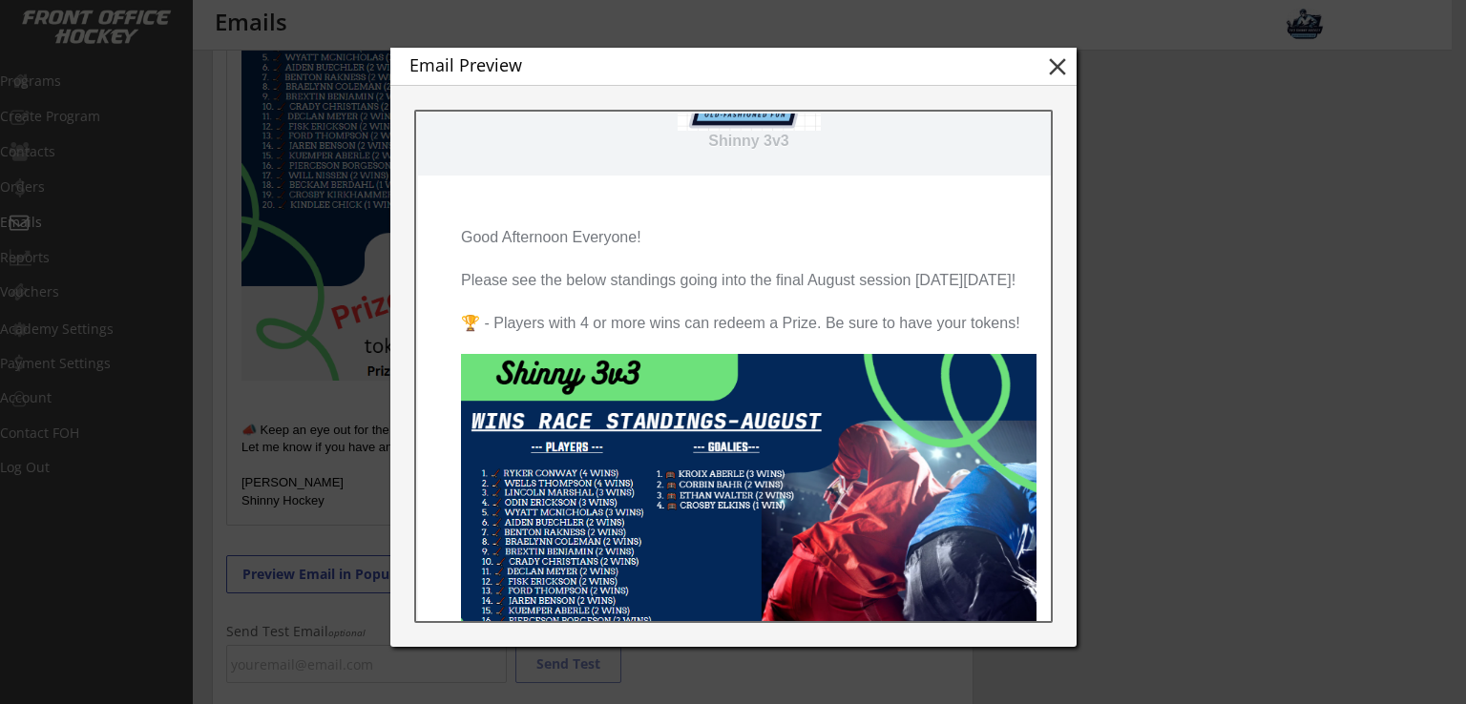
click at [1059, 68] on button "close" at bounding box center [1057, 66] width 29 height 29
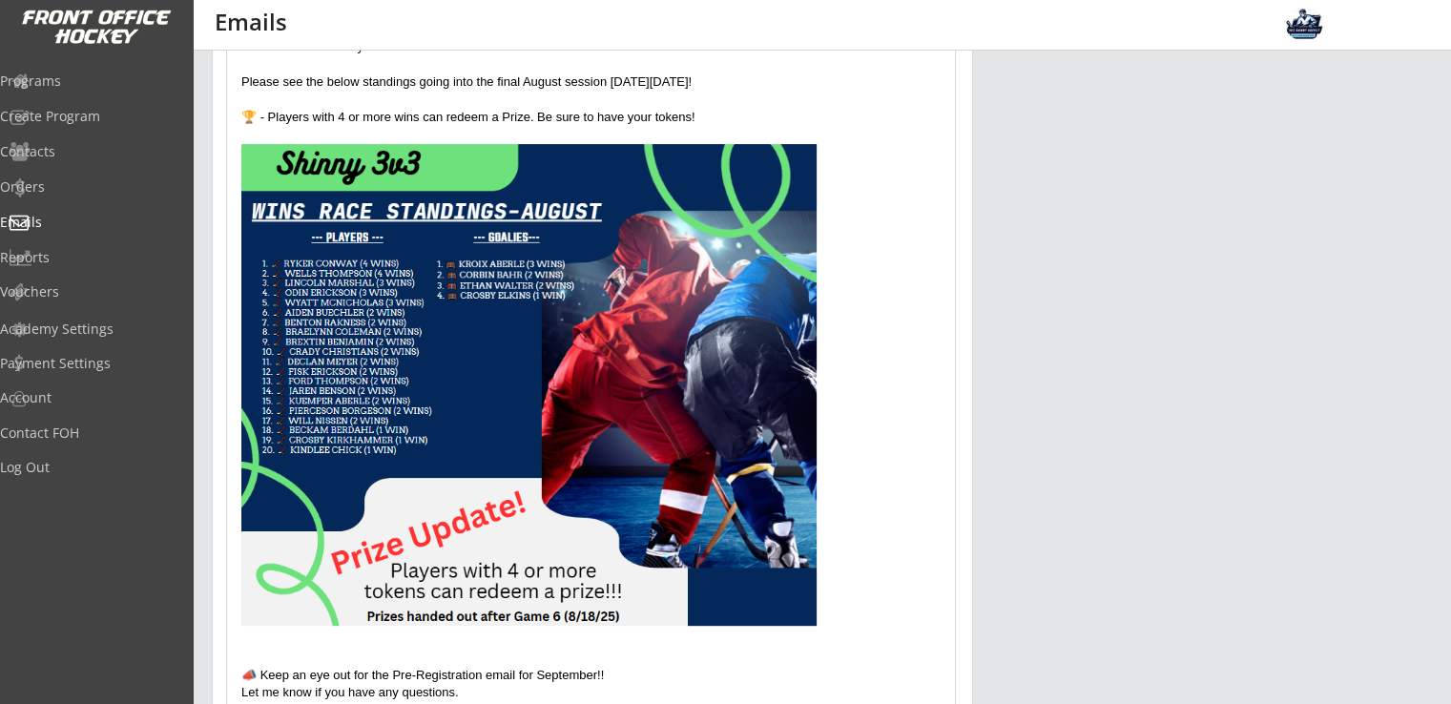
scroll to position [429, 0]
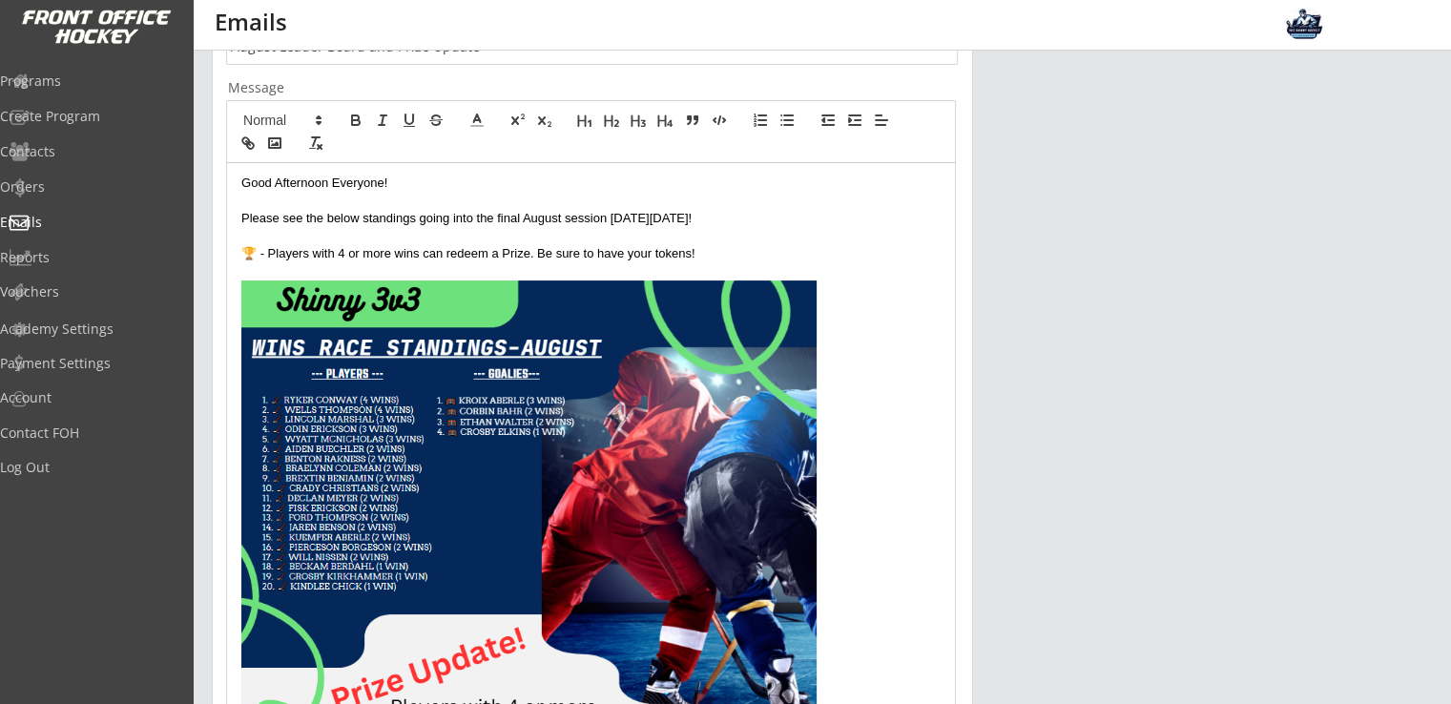
click at [241, 215] on p "Please see the below standings going into the final August session next Monday …" at bounding box center [590, 218] width 699 height 17
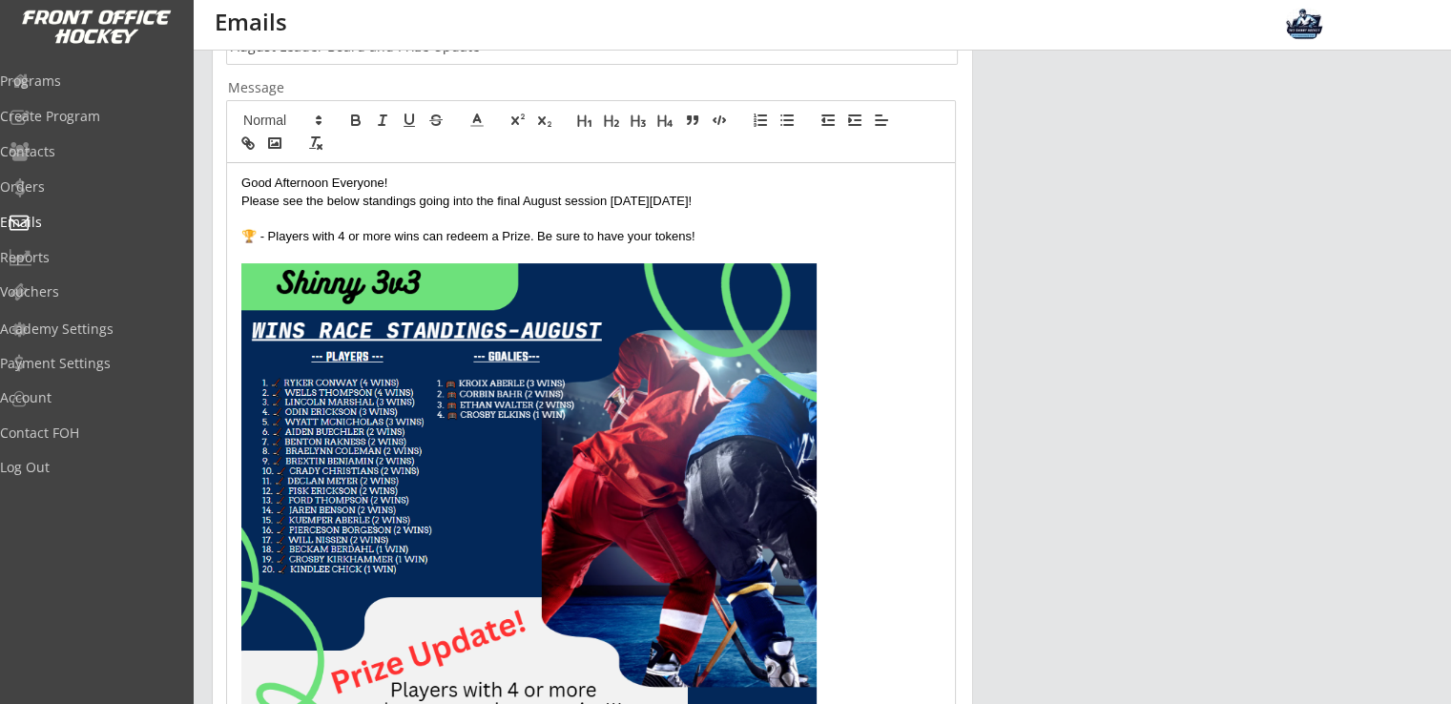
click at [241, 239] on p "🏆 - Players with 4 or more wins can redeem a Prize. Be sure to have your tokens!" at bounding box center [590, 236] width 699 height 17
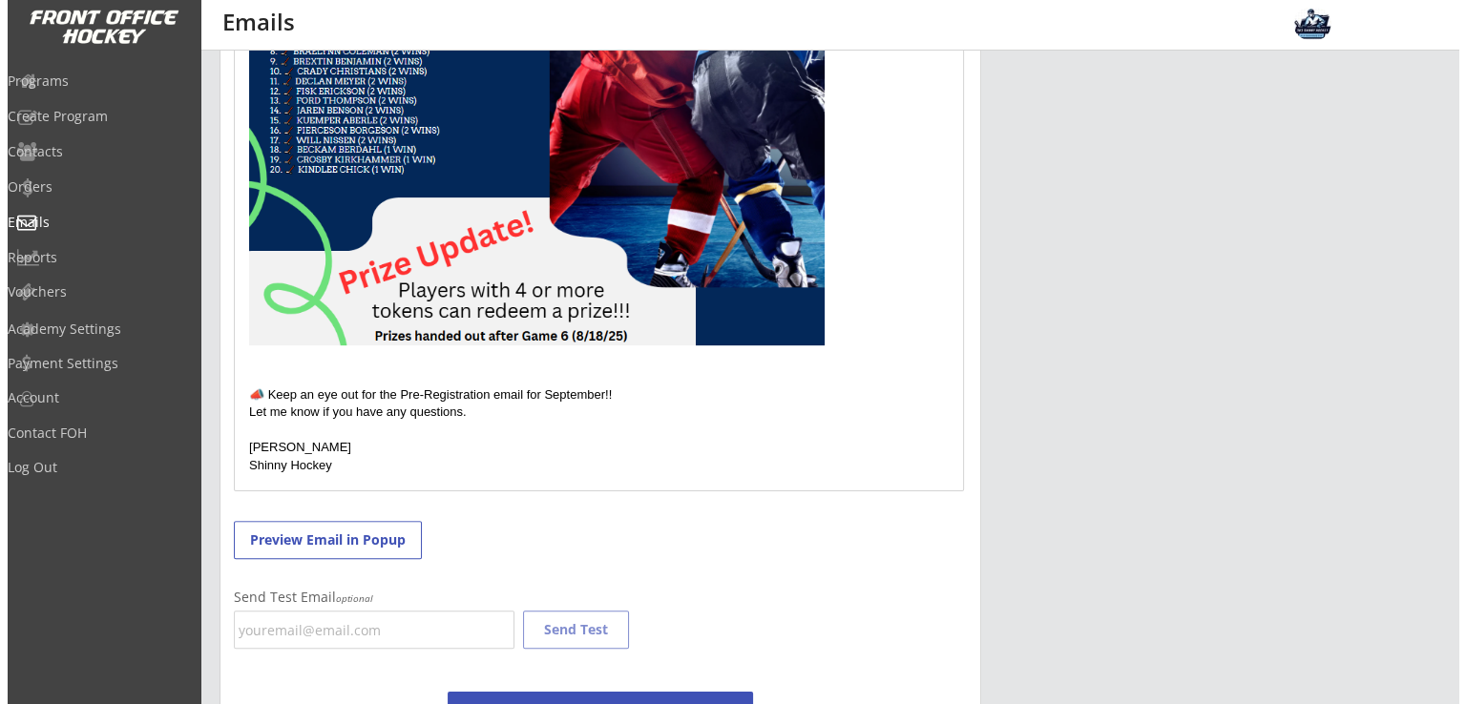
scroll to position [0, 0]
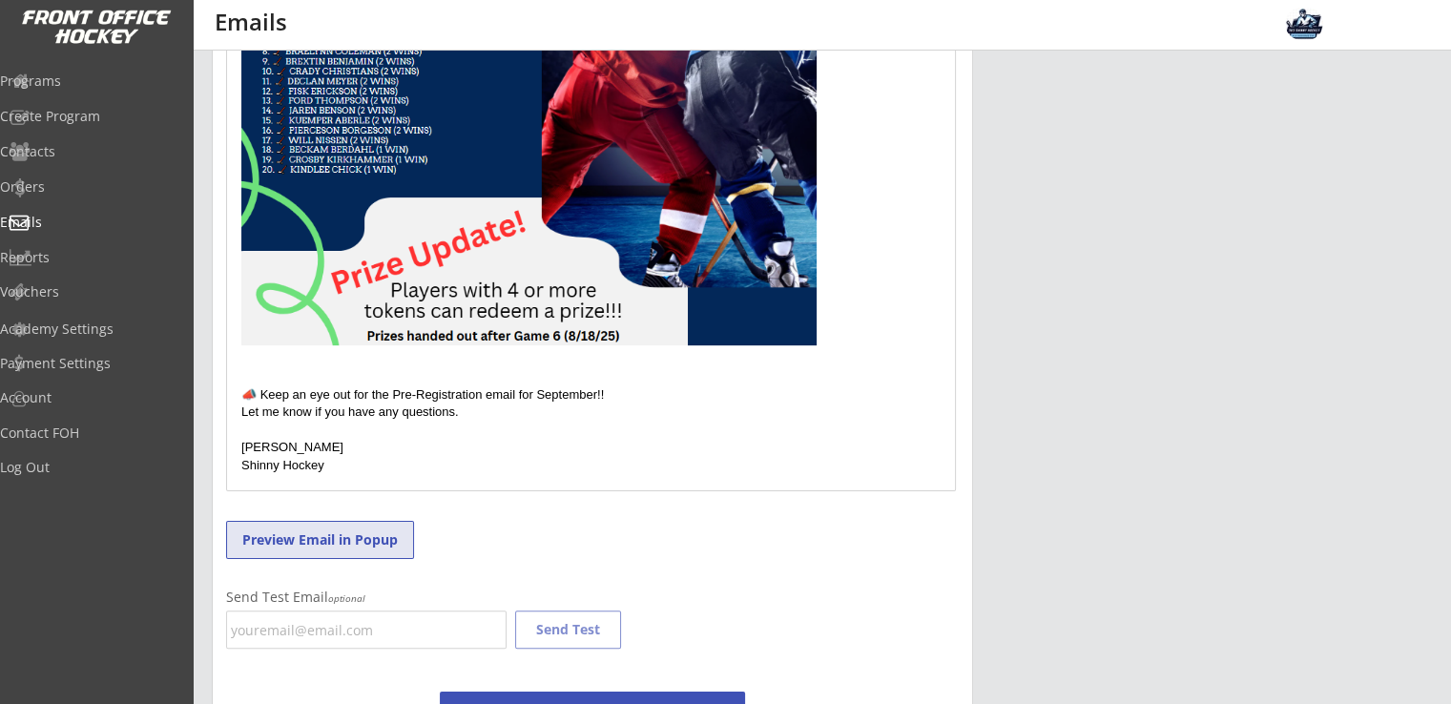
click at [378, 534] on button "Preview Email in Popup" at bounding box center [320, 540] width 188 height 38
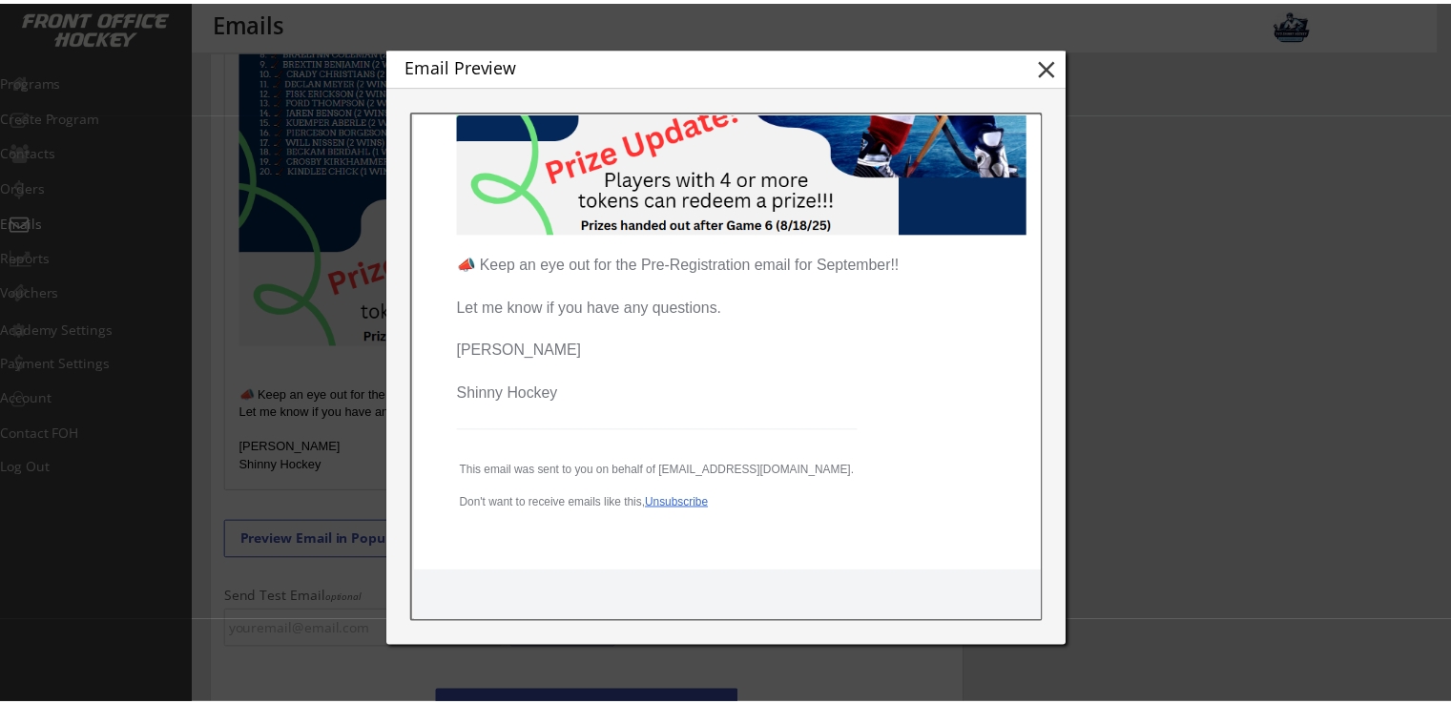
scroll to position [763, 0]
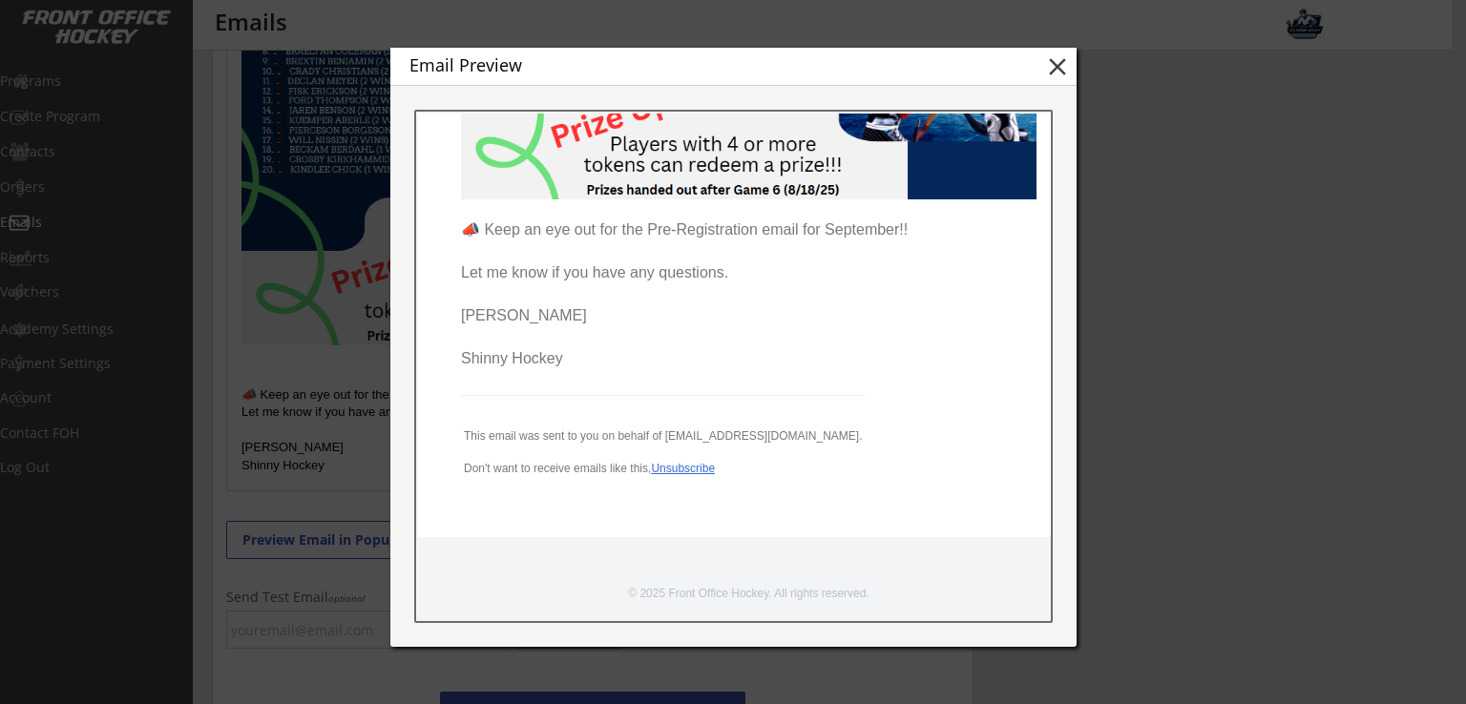
click at [1061, 73] on button "close" at bounding box center [1057, 66] width 29 height 29
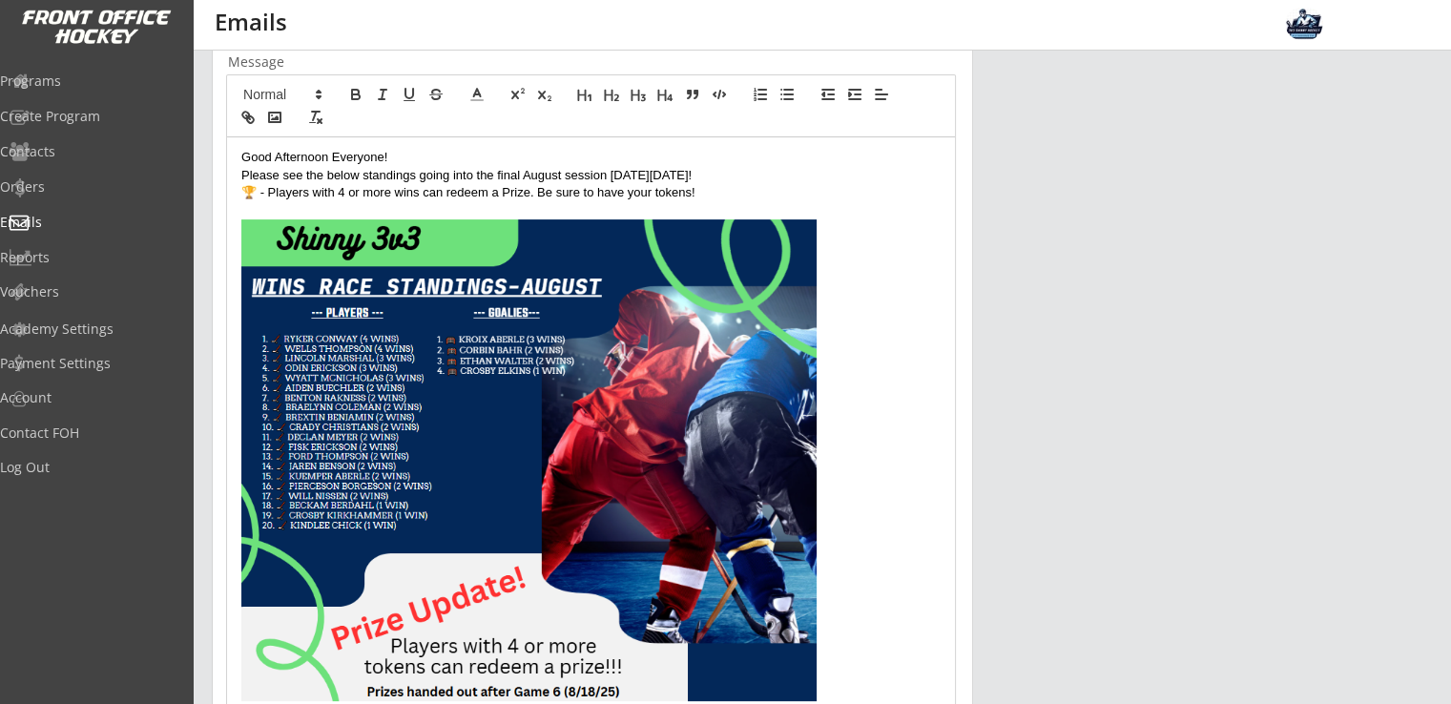
scroll to position [504, 0]
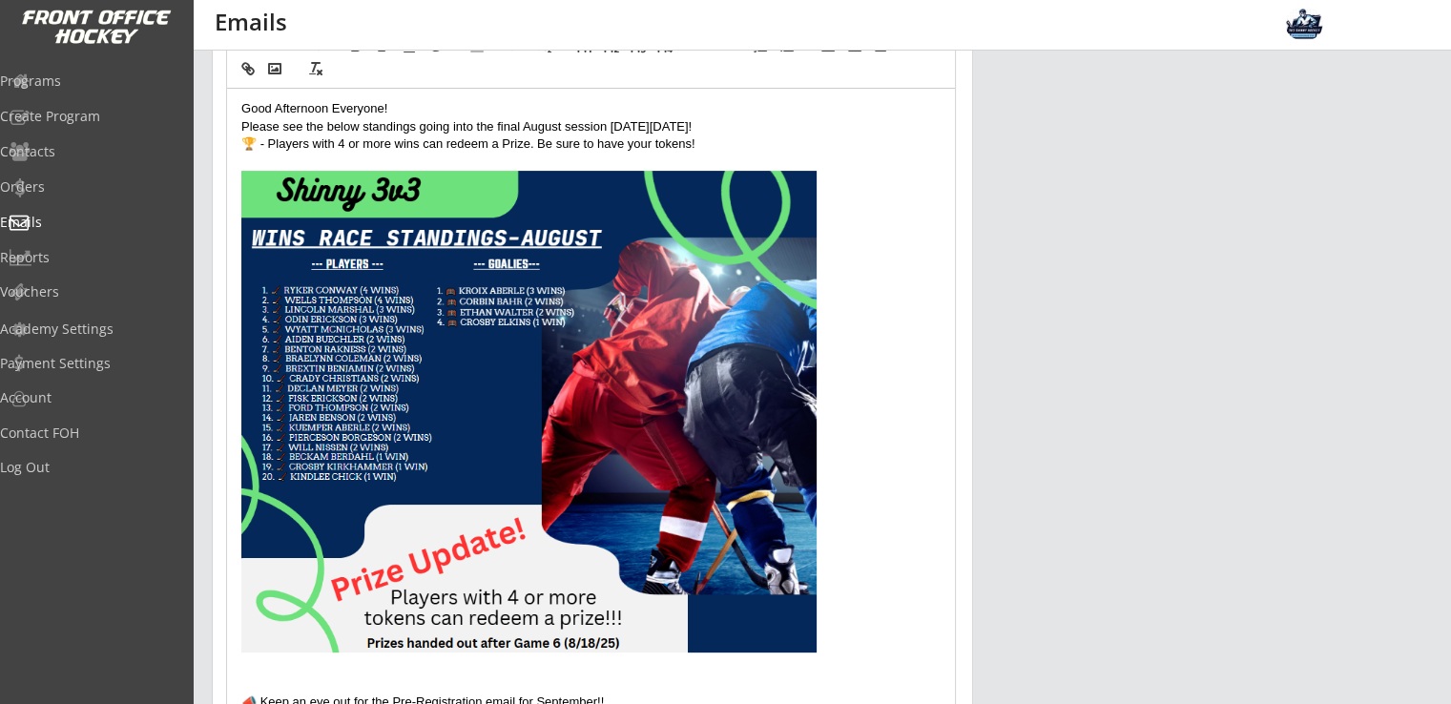
click at [720, 142] on p "🏆 - Players with 4 or more wins can redeem a Prize. Be sure to have your tokens!" at bounding box center [590, 144] width 699 height 17
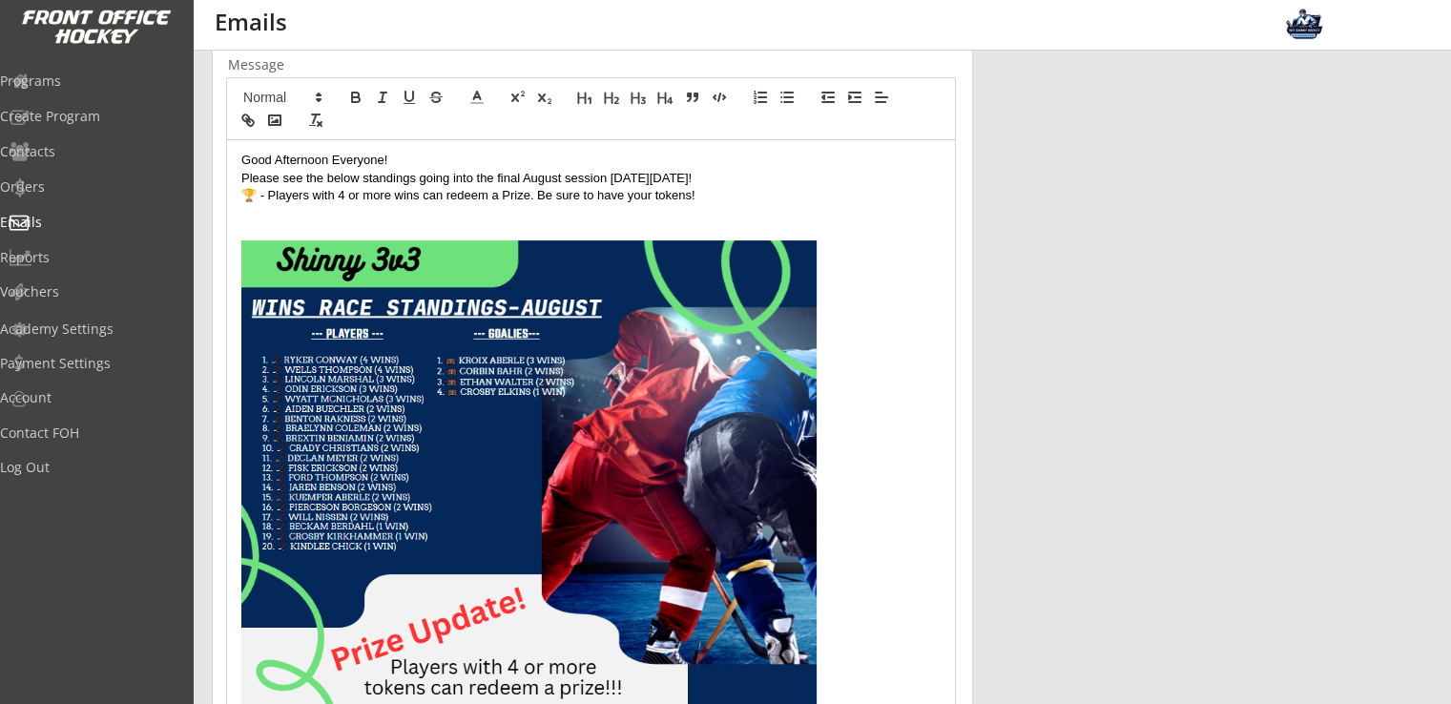
scroll to position [377, 0]
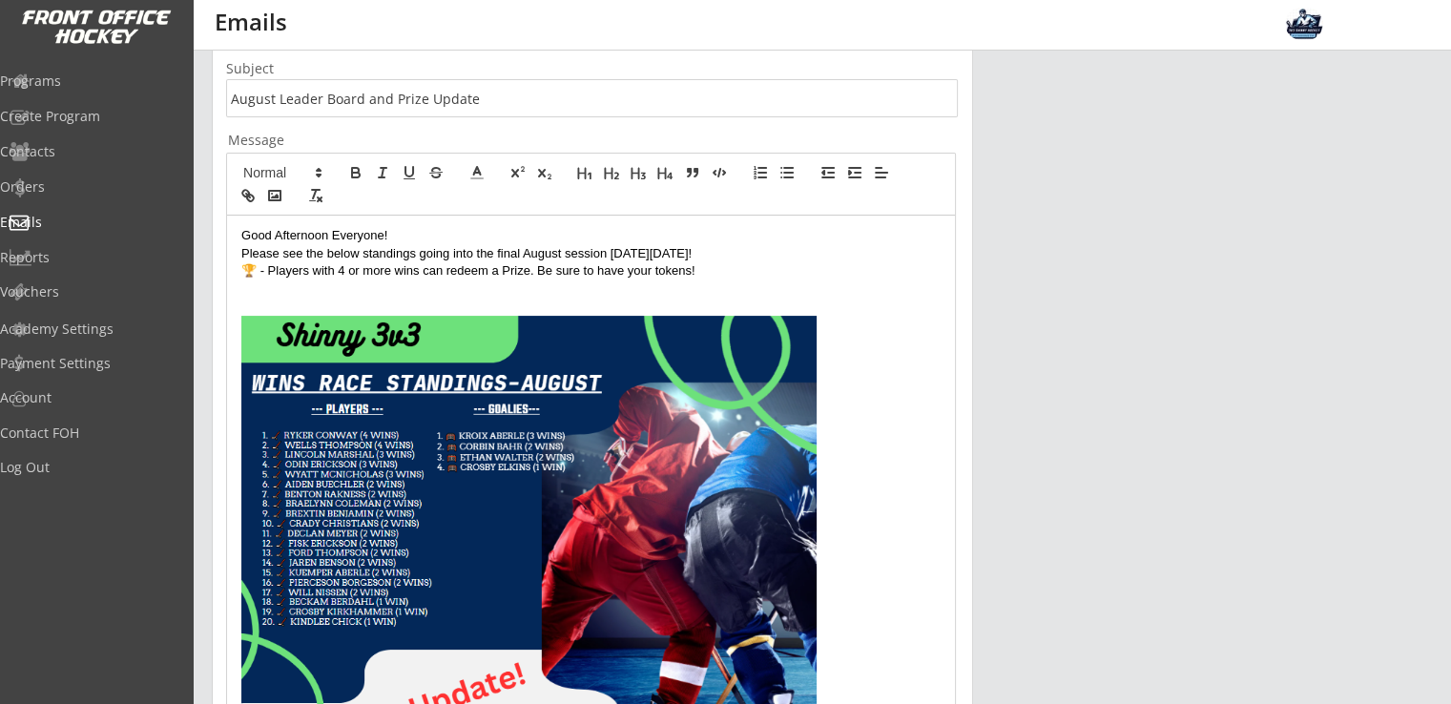
drag, startPoint x: 243, startPoint y: 287, endPoint x: 851, endPoint y: 280, distance: 607.9
click at [851, 281] on p at bounding box center [590, 289] width 699 height 17
drag, startPoint x: 702, startPoint y: 268, endPoint x: 277, endPoint y: 289, distance: 426.1
click at [243, 270] on p "🏆 - Players with 4 or more wins can redeem a Prize. Be sure to have your tokens!" at bounding box center [590, 270] width 699 height 17
copy p "🏆 - Players with 4 or more wins can redeem a Prize. Be sure to have your tokens!"
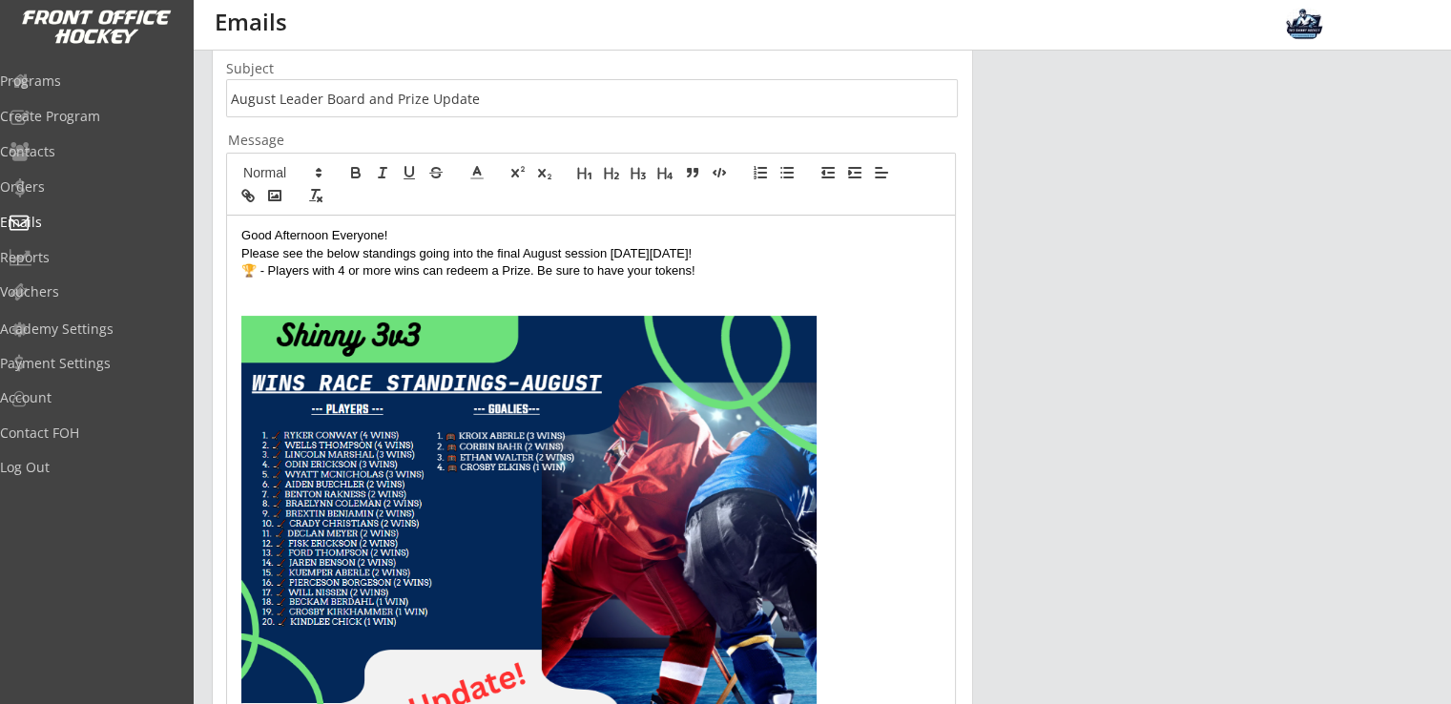
click at [292, 299] on p at bounding box center [590, 306] width 699 height 17
click at [270, 287] on p at bounding box center [590, 289] width 699 height 17
click at [307, 283] on p "🏆 - Players with 4 or more wins can redeem a Prize. Be sure to have your tokens!" at bounding box center [590, 289] width 699 height 17
click at [674, 289] on p "🏆 - Top 2 Goalies can redeem a Prize. Be sure to have your tokens!" at bounding box center [590, 289] width 699 height 17
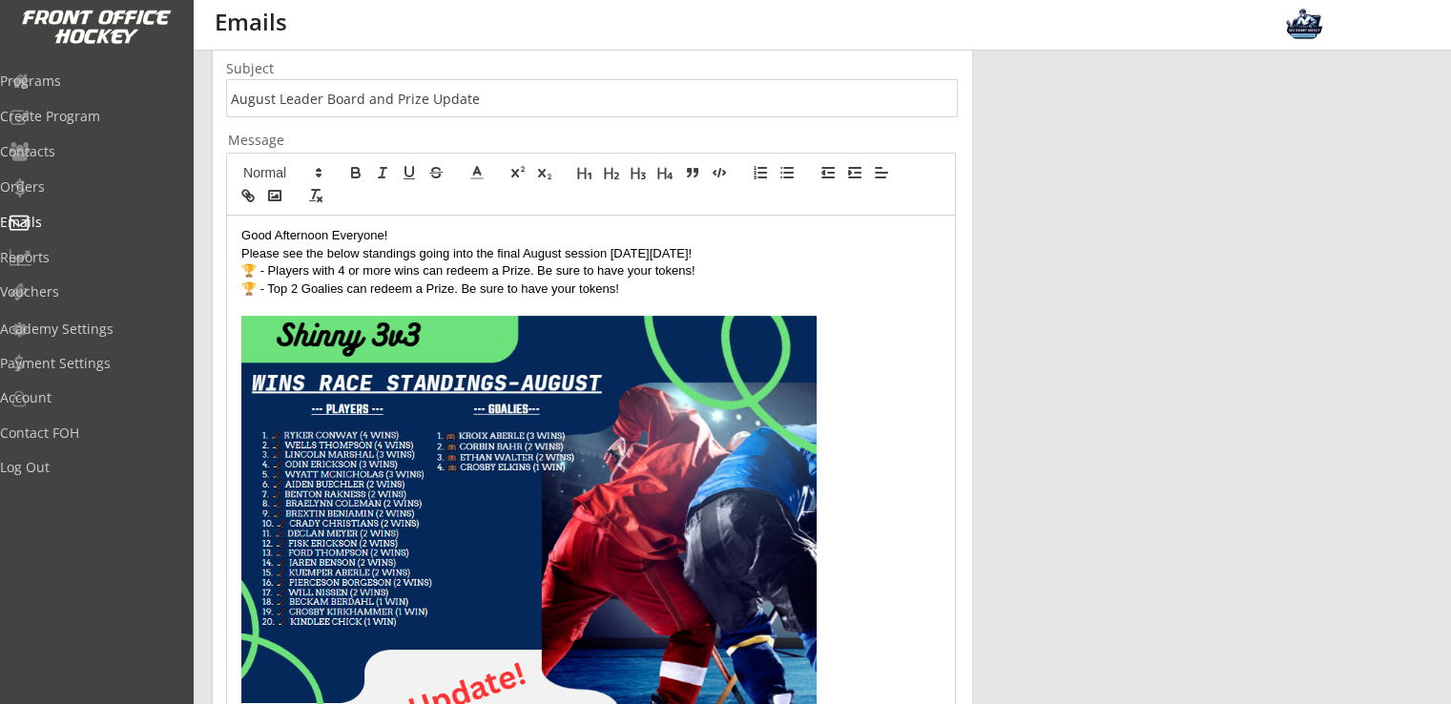
drag, startPoint x: 538, startPoint y: 270, endPoint x: 711, endPoint y: 276, distance: 172.8
click at [711, 276] on p "🏆 - Players with 4 or more wins can redeem a Prize. Be sure to have your tokens!" at bounding box center [590, 270] width 699 height 17
drag, startPoint x: 461, startPoint y: 287, endPoint x: 731, endPoint y: 313, distance: 271.3
click at [731, 313] on div "Good Afternoon Everyone! Please see the below standings going into the final Au…" at bounding box center [591, 579] width 728 height 726
copy p "e sure to have your tokens!"
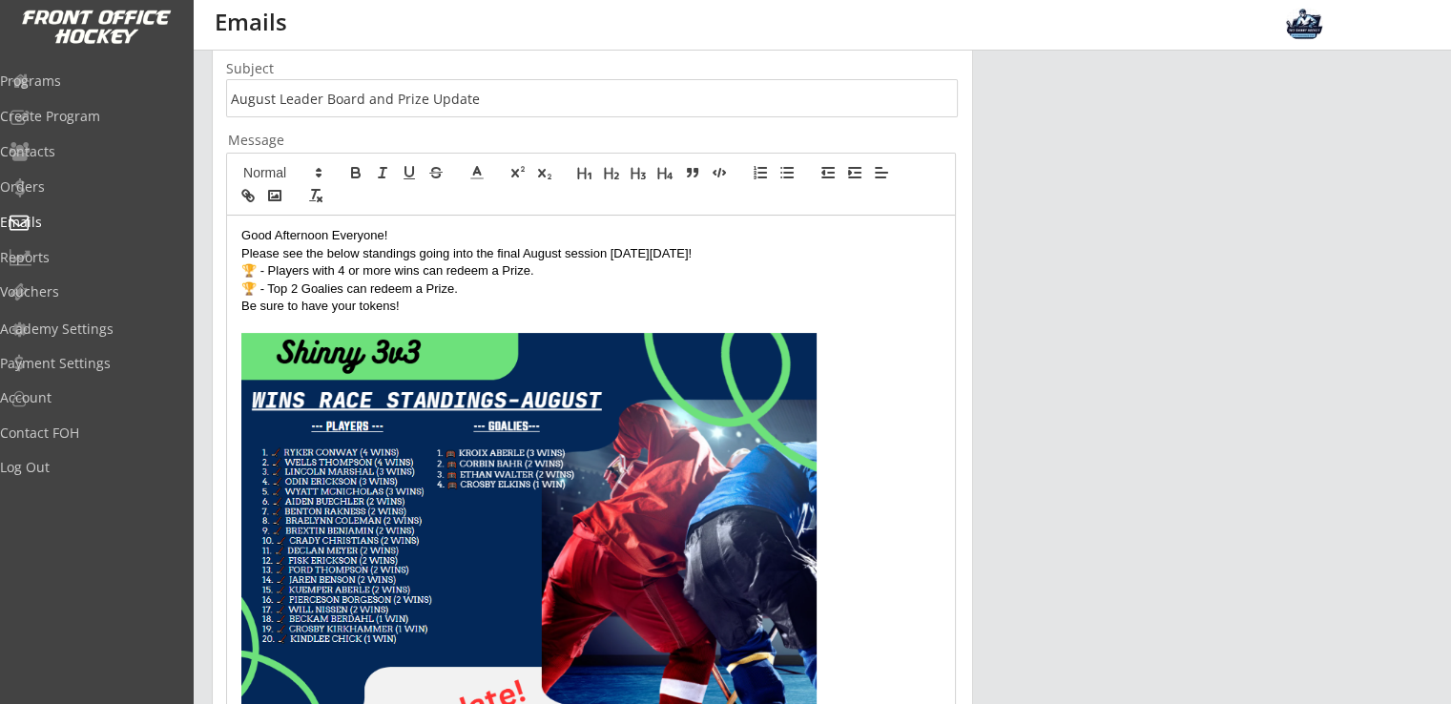
drag, startPoint x: 490, startPoint y: 308, endPoint x: 305, endPoint y: 302, distance: 184.3
click at [305, 302] on p "Be sure to have your tokens!" at bounding box center [590, 306] width 699 height 17
click at [352, 174] on icon "button" at bounding box center [356, 175] width 8 height 5
click at [924, 341] on p at bounding box center [590, 577] width 699 height 488
click at [317, 306] on strong "Be sure to have your tokens!" at bounding box center [395, 306] width 170 height 14
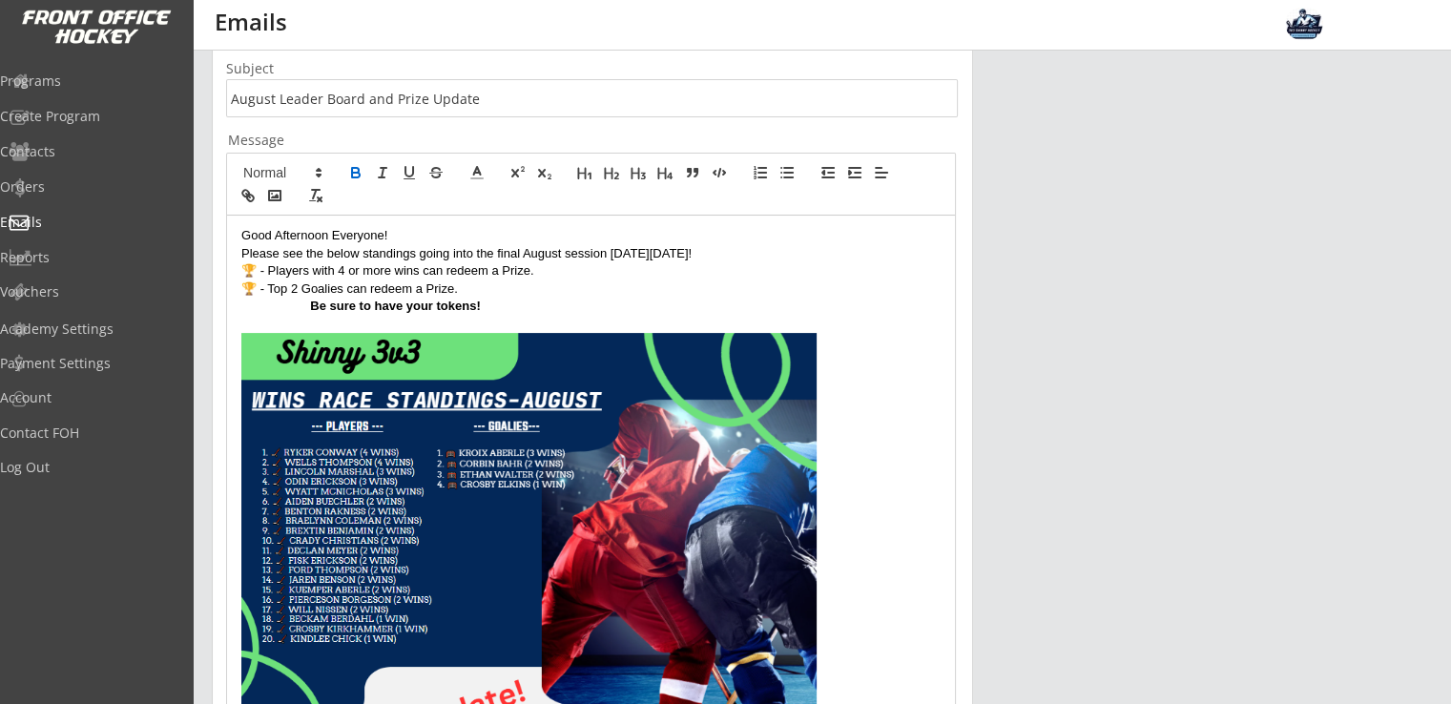
click at [310, 310] on strong "Be sure to have your tokens!" at bounding box center [395, 306] width 170 height 14
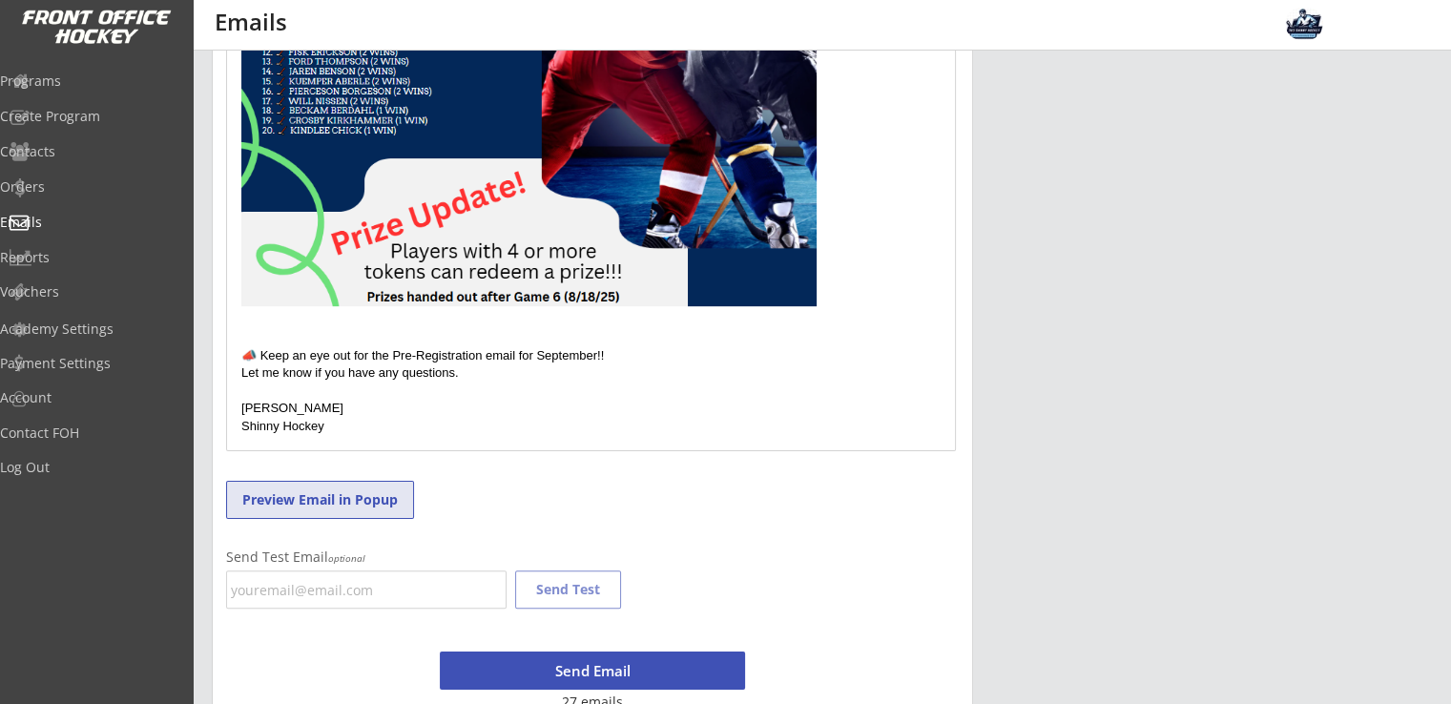
click at [314, 494] on button "Preview Email in Popup" at bounding box center [320, 500] width 188 height 38
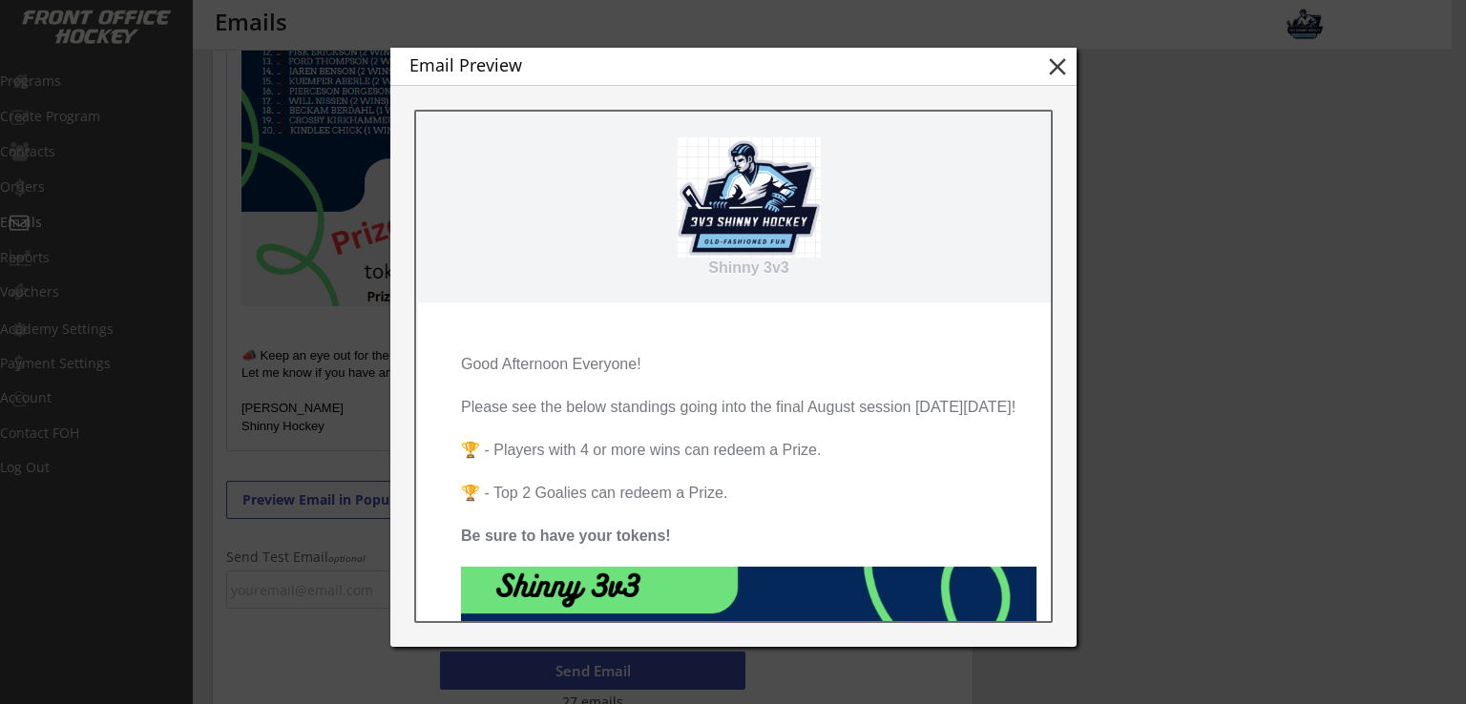
click at [1057, 66] on button "close" at bounding box center [1057, 66] width 29 height 29
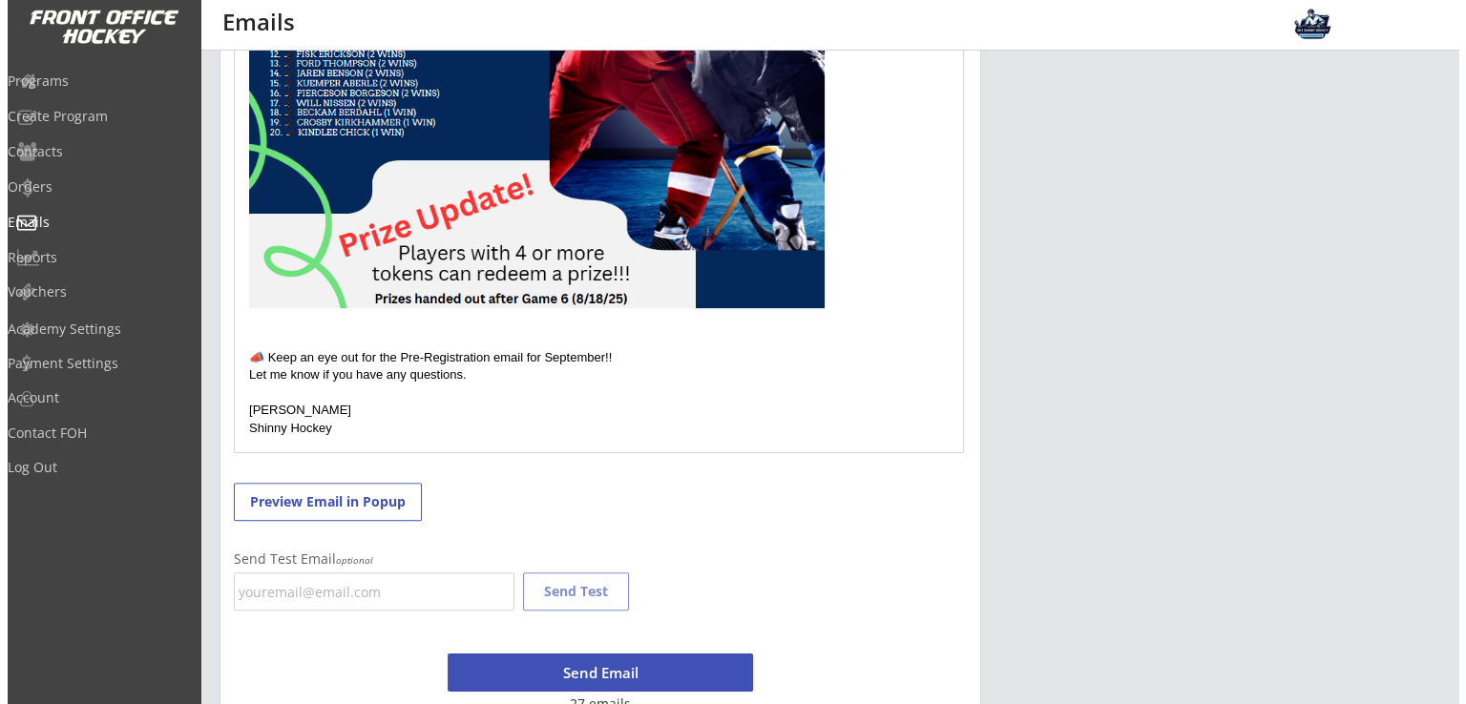
scroll to position [920, 0]
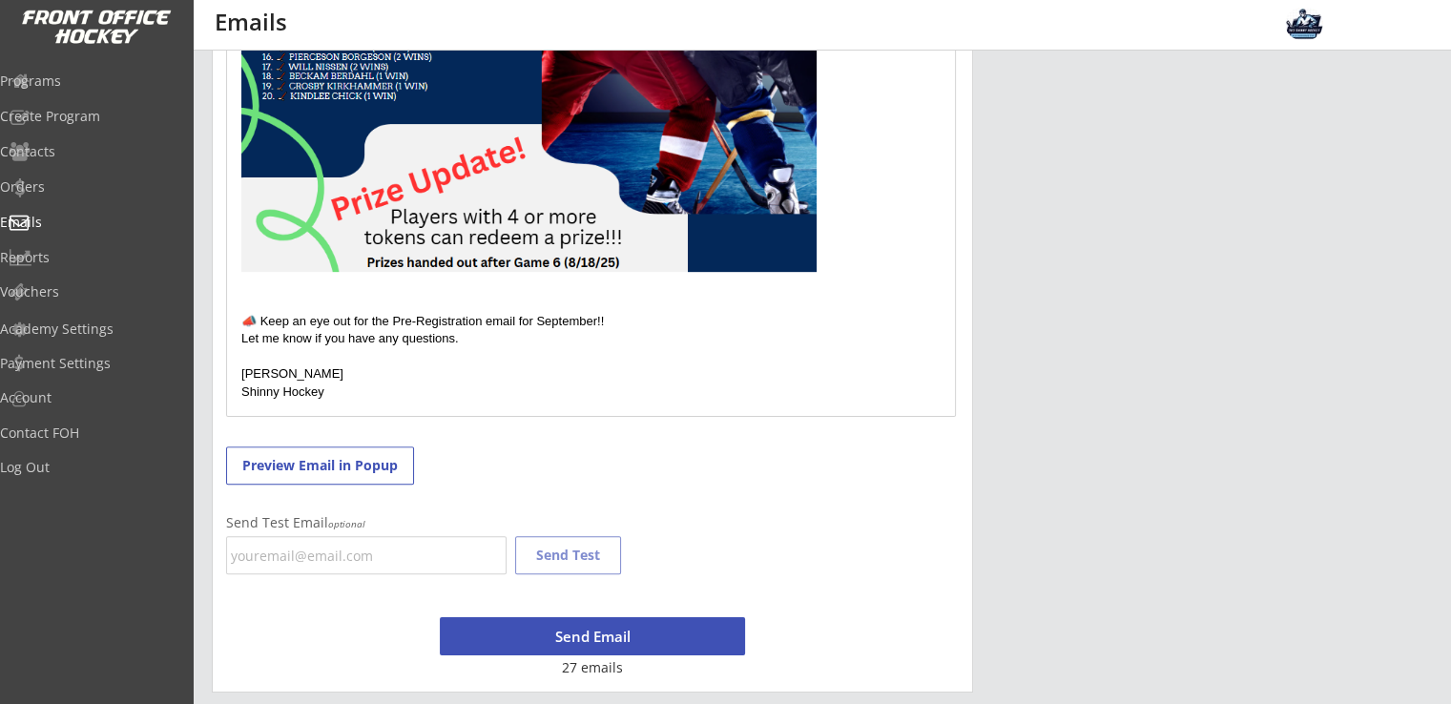
click at [605, 637] on button "Send Email" at bounding box center [592, 636] width 305 height 38
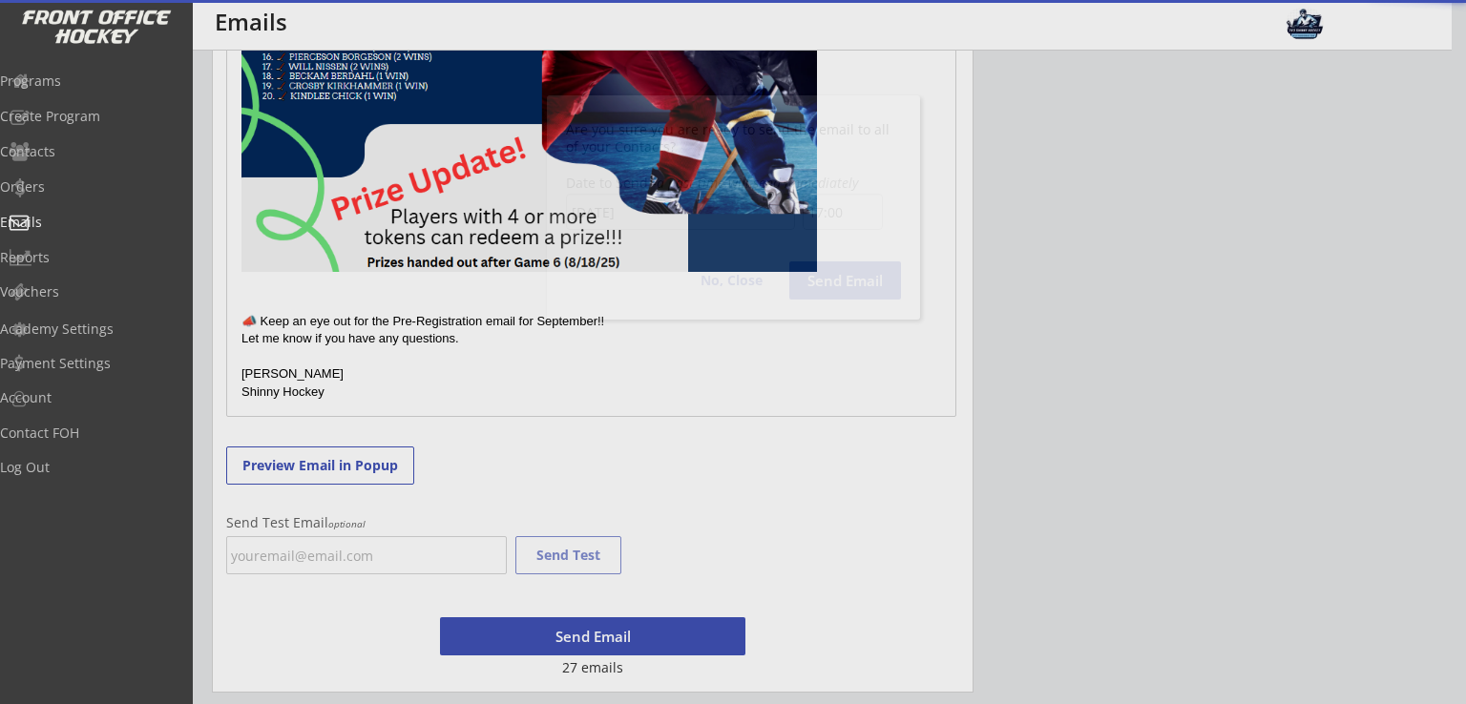
scroll to position [1183, 0]
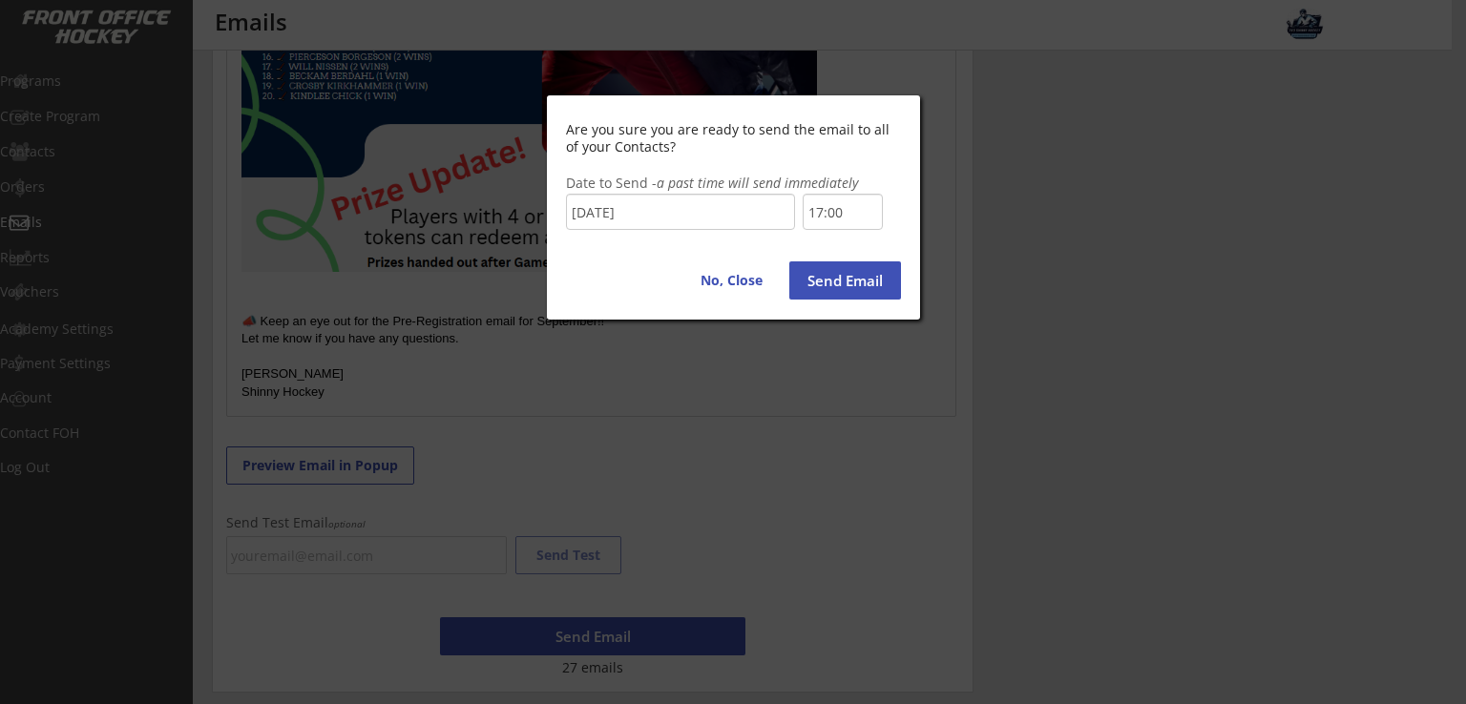
click at [857, 212] on input "17:00" at bounding box center [843, 212] width 80 height 36
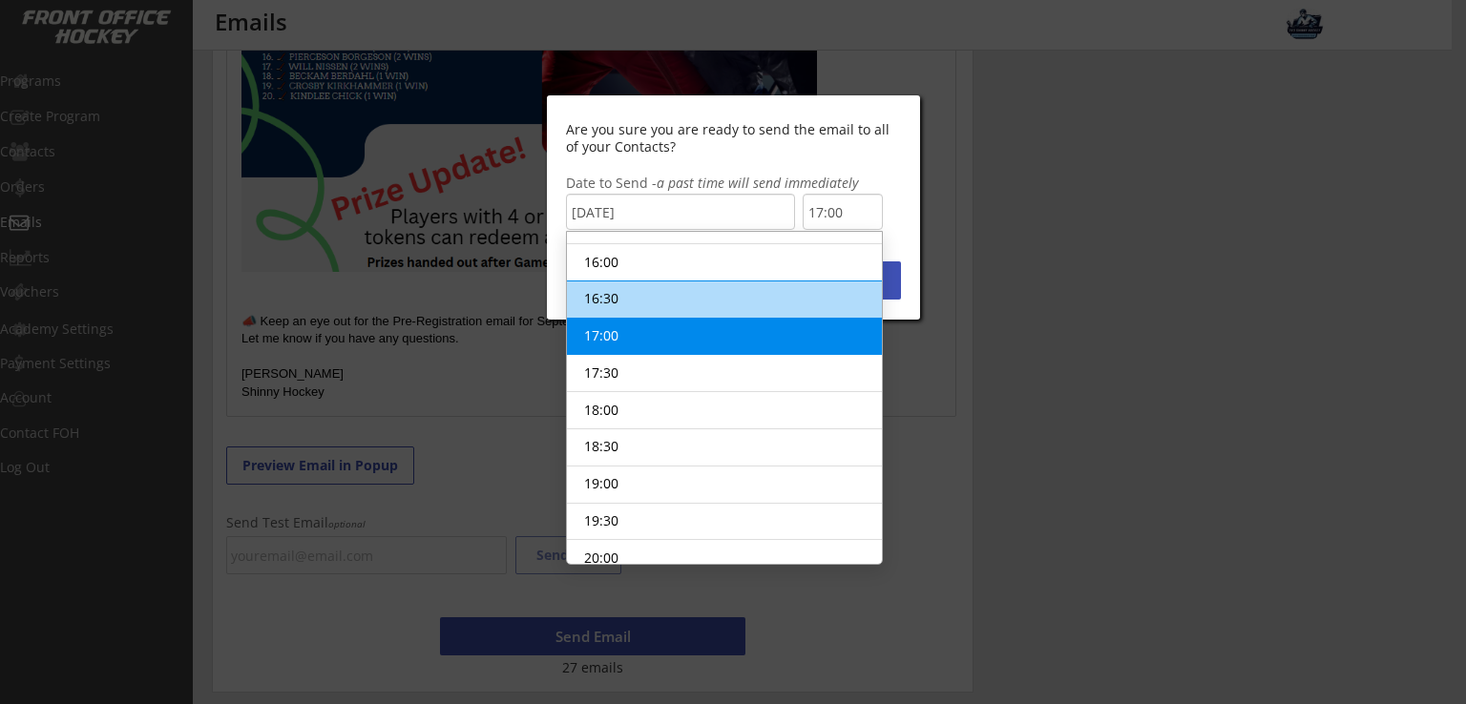
click at [634, 282] on li "16:30" at bounding box center [724, 300] width 315 height 38
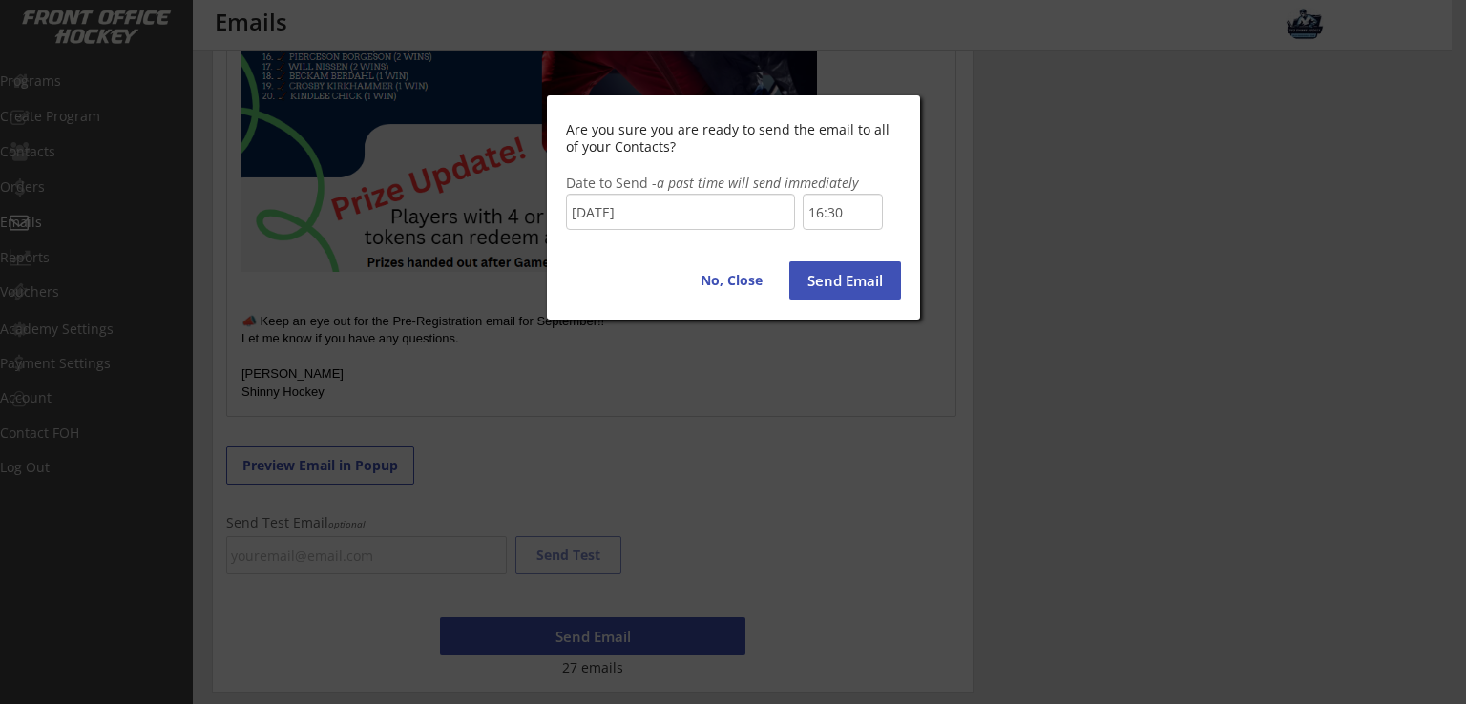
click at [897, 226] on div "Are you sure you are ready to send the email to all of your Contacts? Date to S…" at bounding box center [733, 207] width 373 height 224
click at [737, 273] on button "No, Close" at bounding box center [732, 280] width 88 height 38
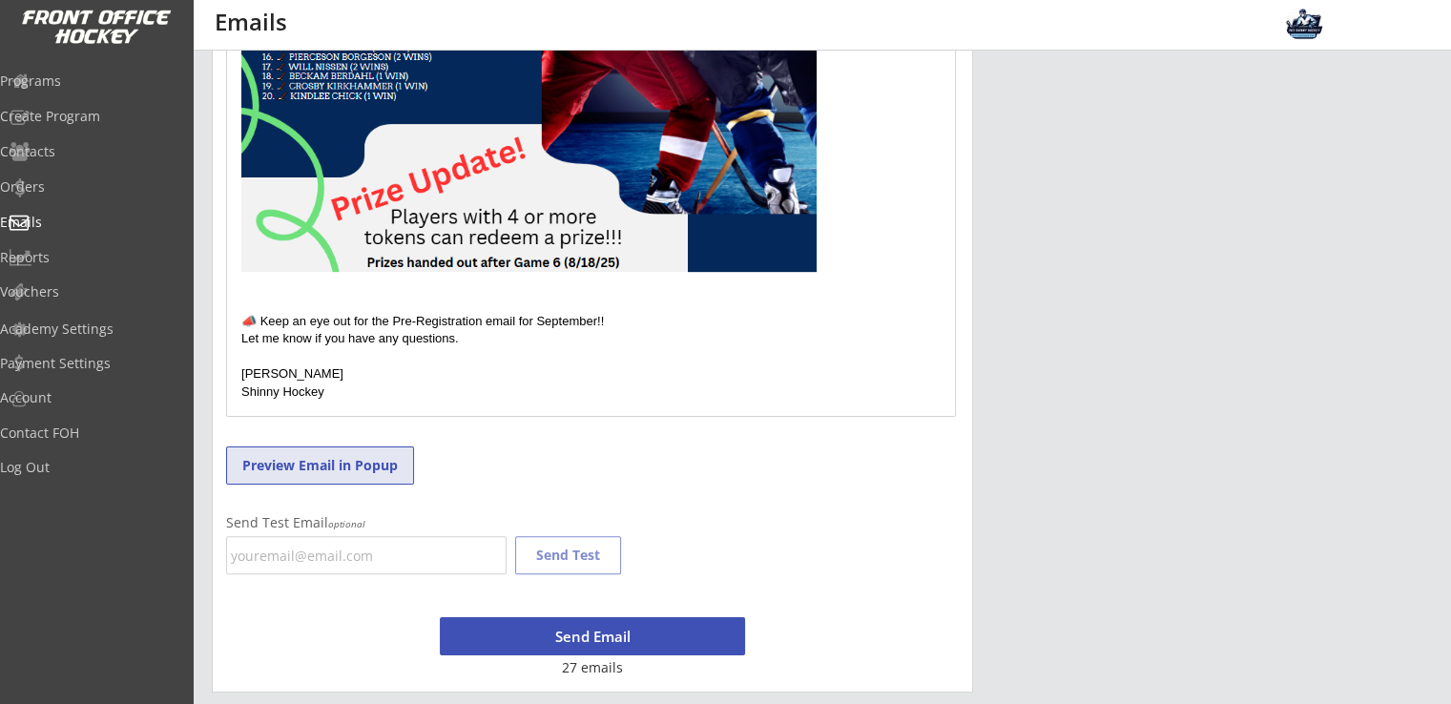
click at [339, 459] on button "Preview Email in Popup" at bounding box center [320, 466] width 188 height 38
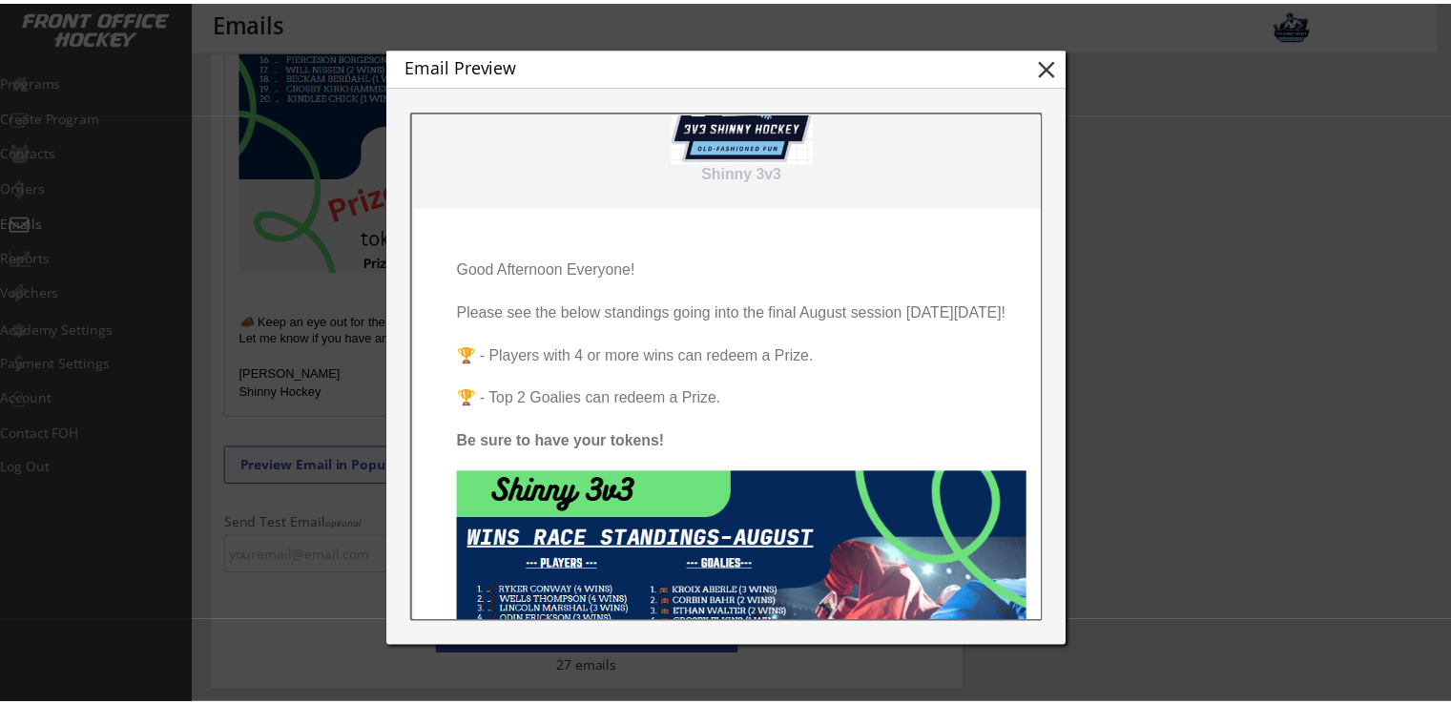
scroll to position [127, 0]
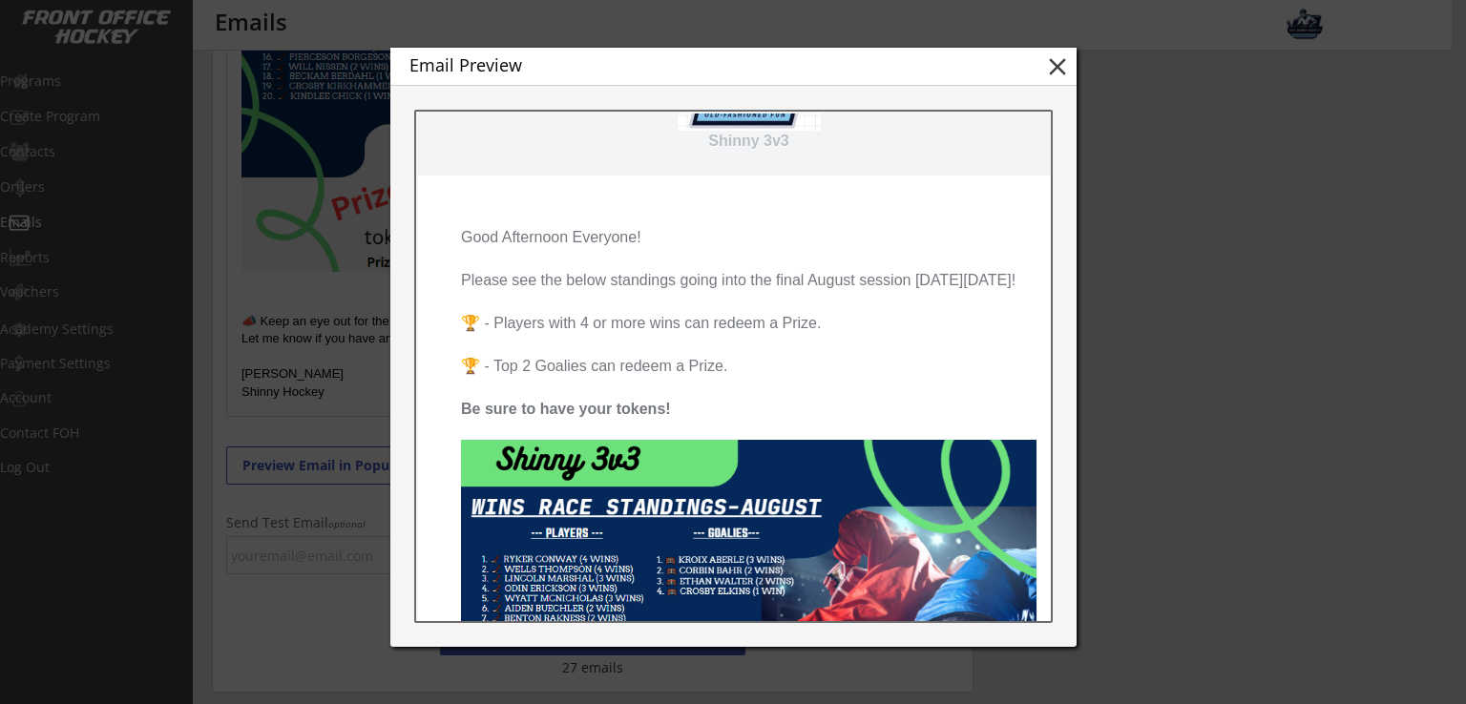
click at [1046, 59] on button "close" at bounding box center [1057, 66] width 29 height 29
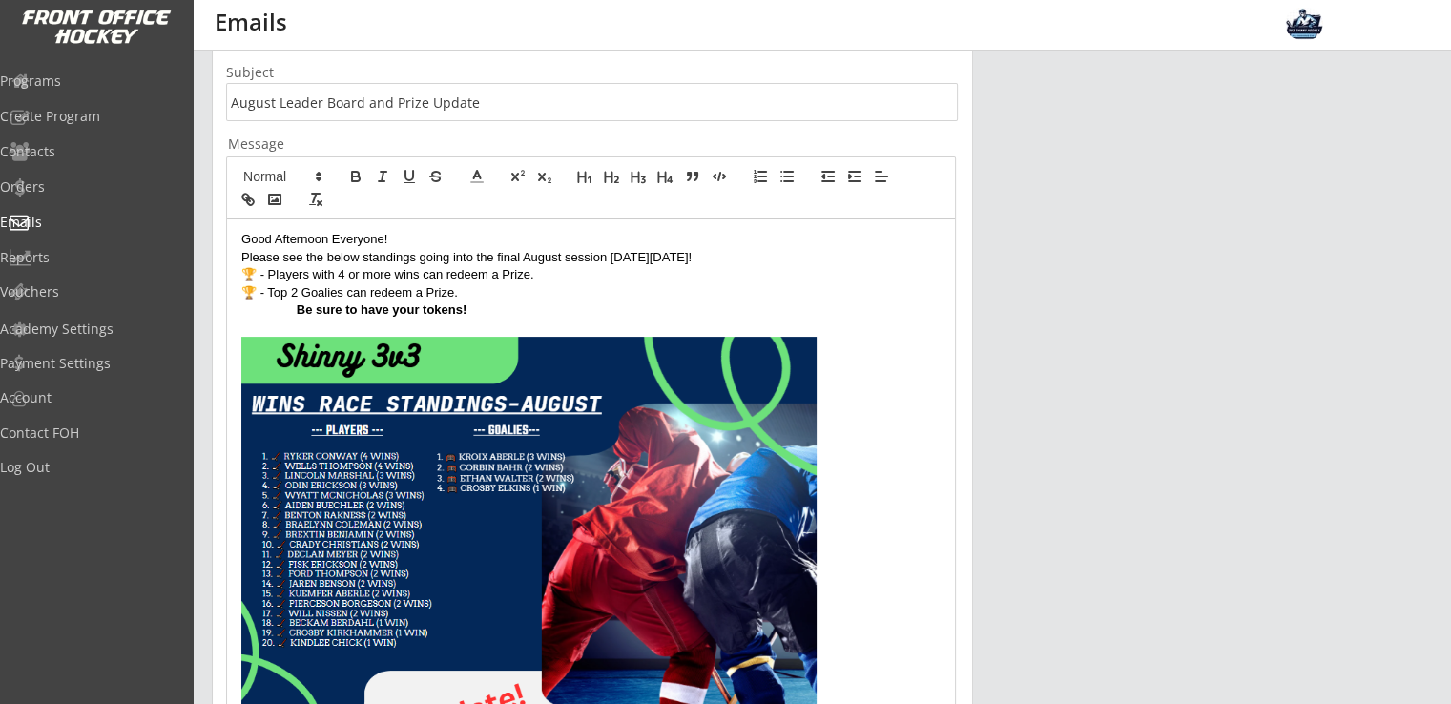
scroll to position [284, 0]
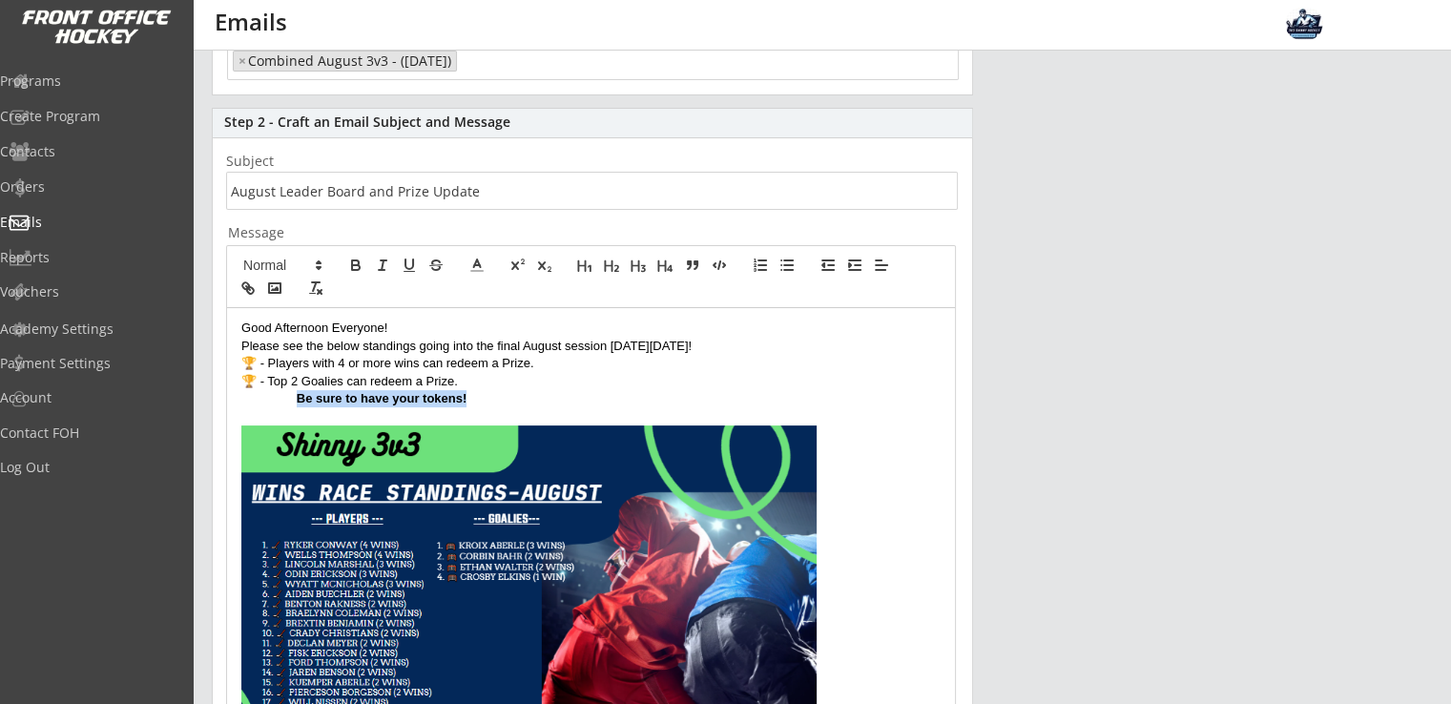
drag, startPoint x: 473, startPoint y: 394, endPoint x: 297, endPoint y: 390, distance: 176.6
click at [295, 390] on p "Be sure to have your tokens!" at bounding box center [590, 398] width 699 height 17
click at [412, 266] on icon "button" at bounding box center [410, 265] width 8 height 10
click at [616, 412] on p at bounding box center [590, 416] width 699 height 17
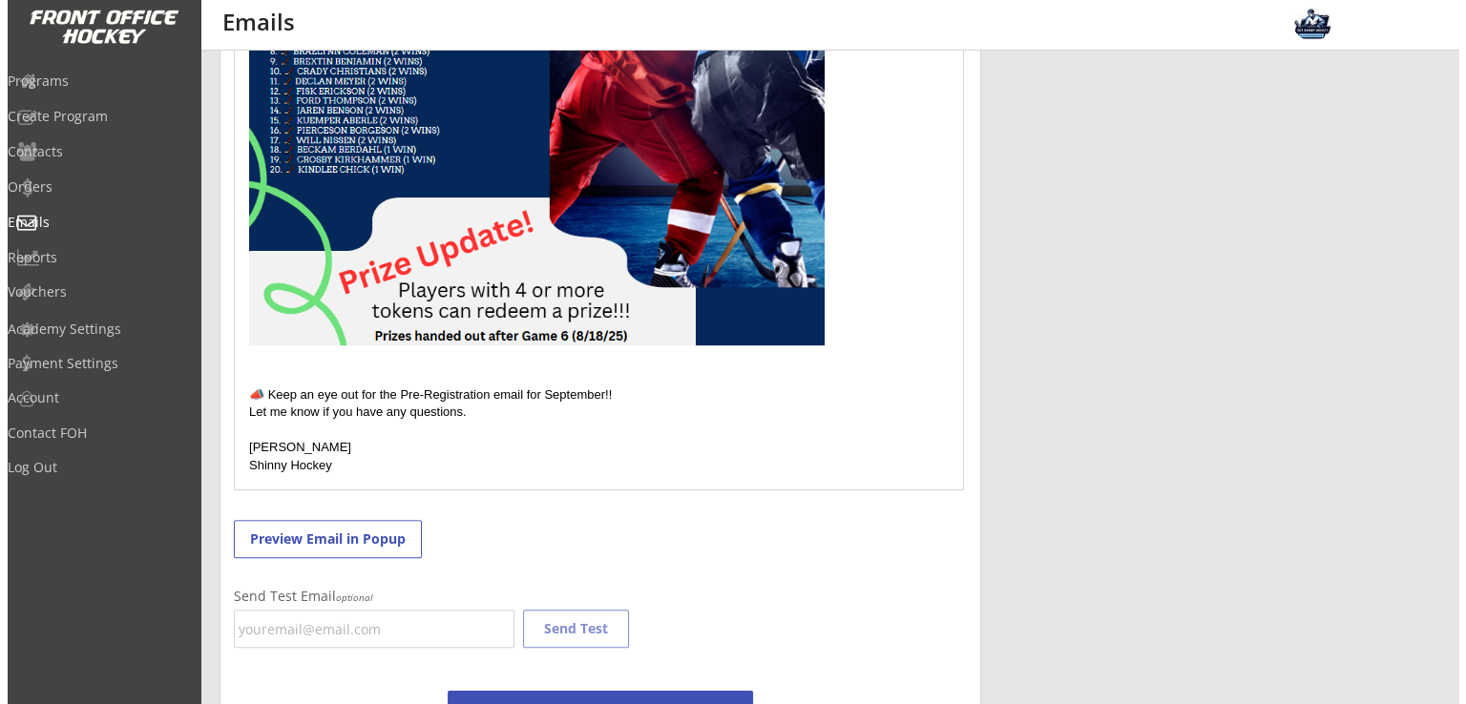
scroll to position [920, 0]
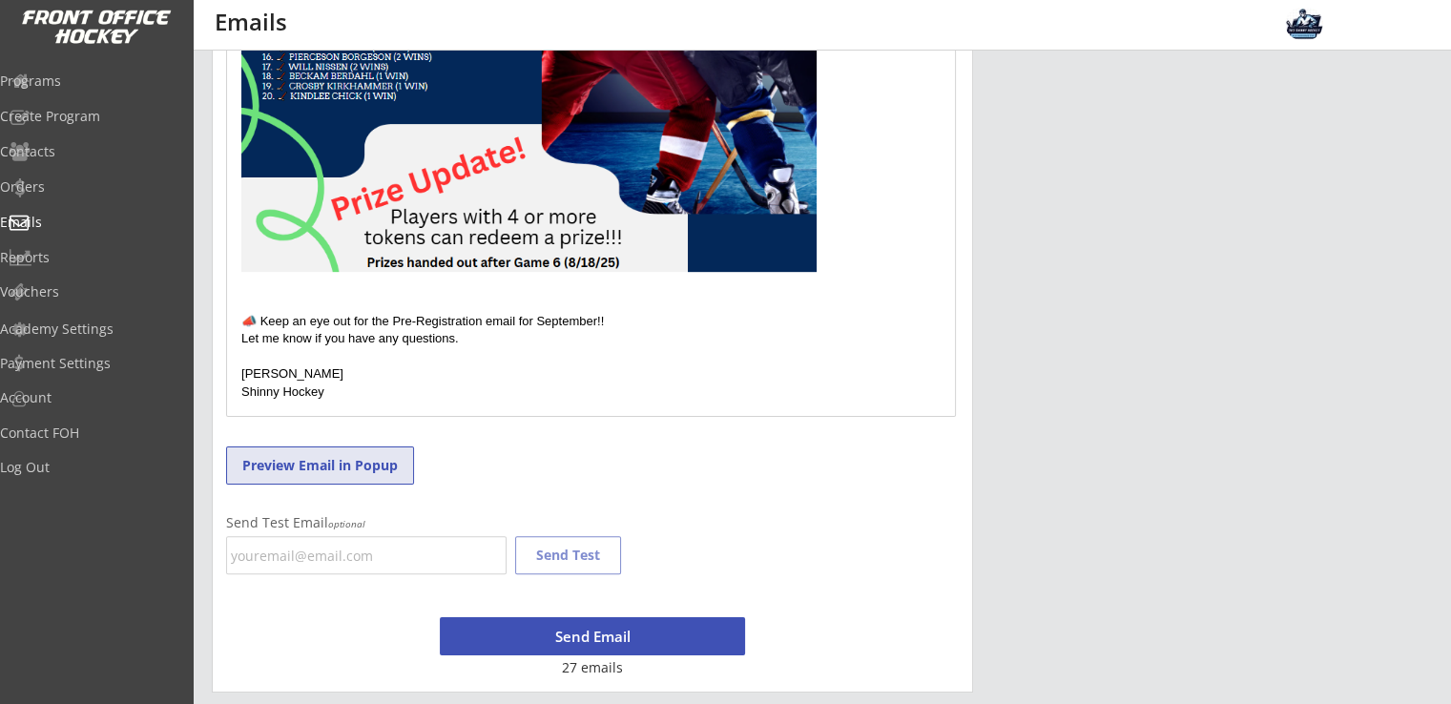
click at [305, 468] on button "Preview Email in Popup" at bounding box center [320, 466] width 188 height 38
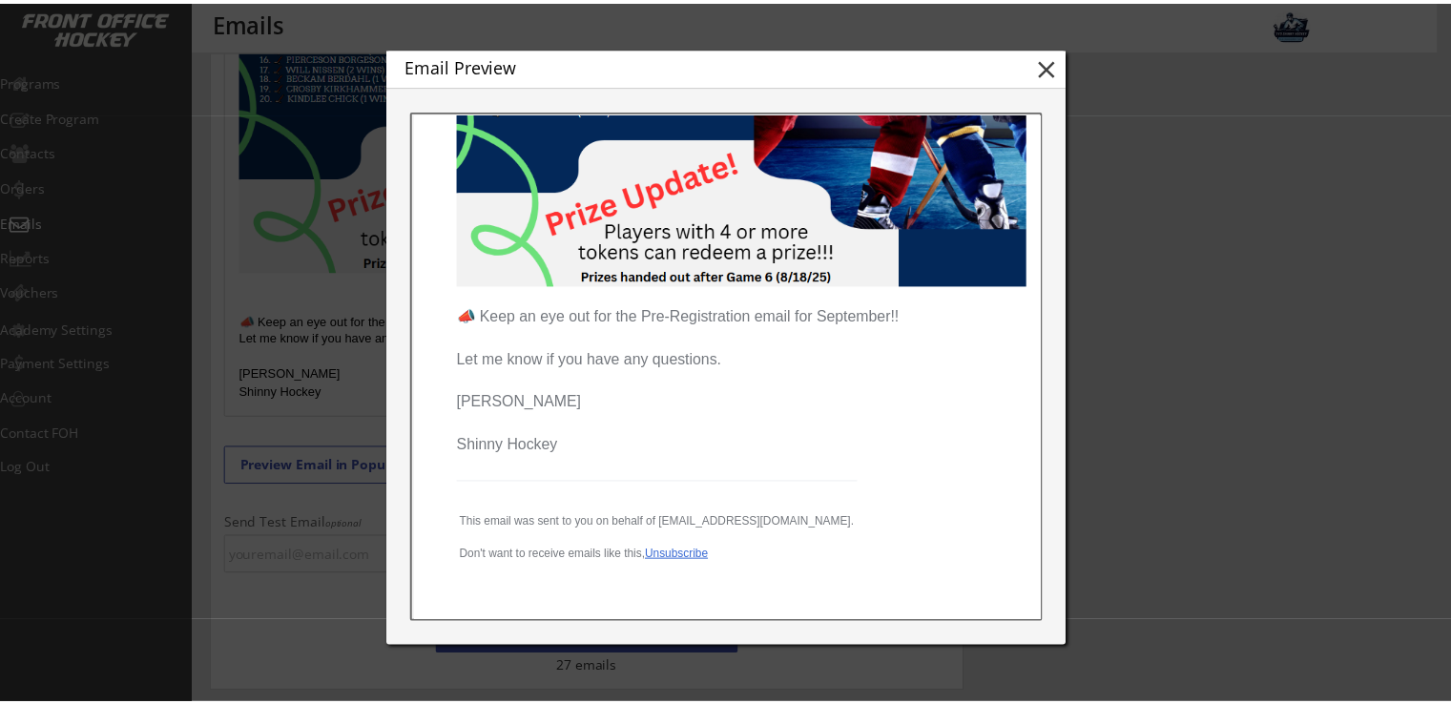
scroll to position [382, 0]
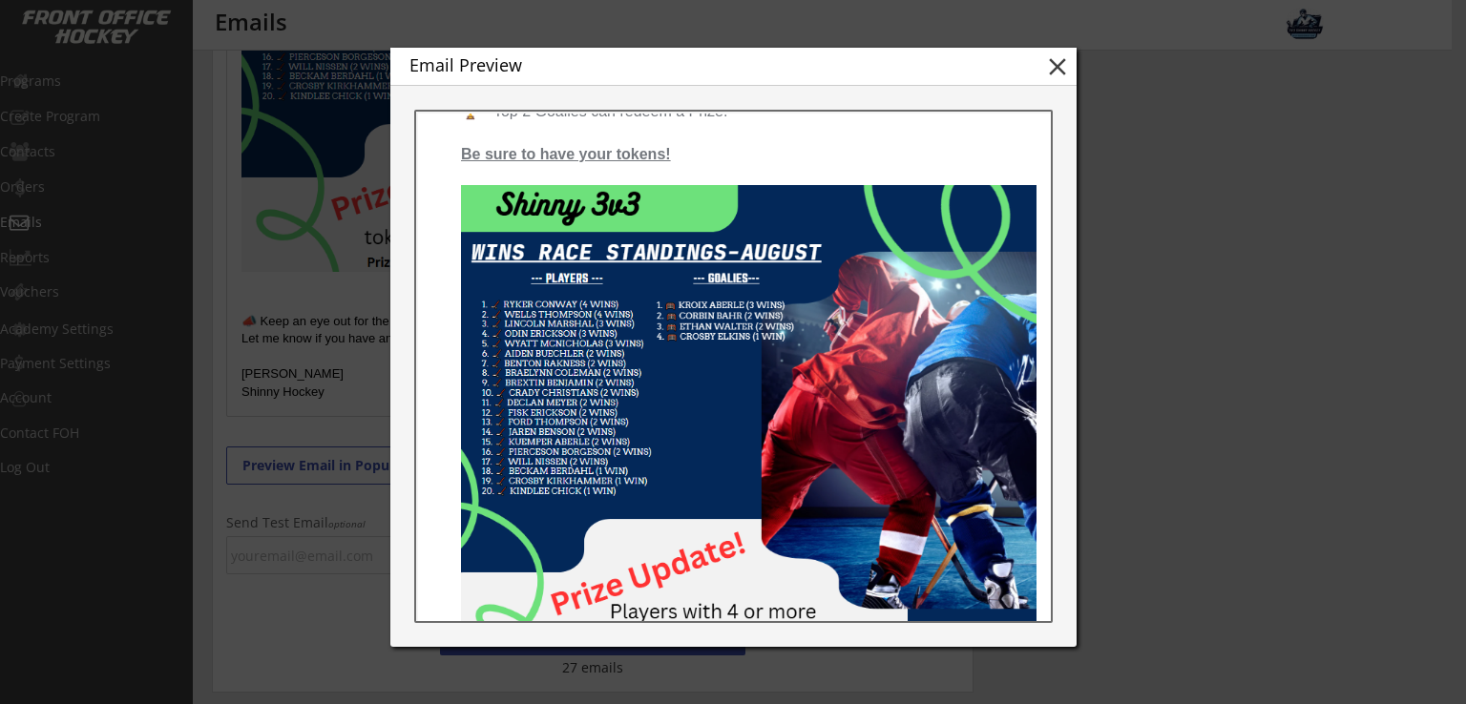
click at [1057, 72] on button "close" at bounding box center [1057, 66] width 29 height 29
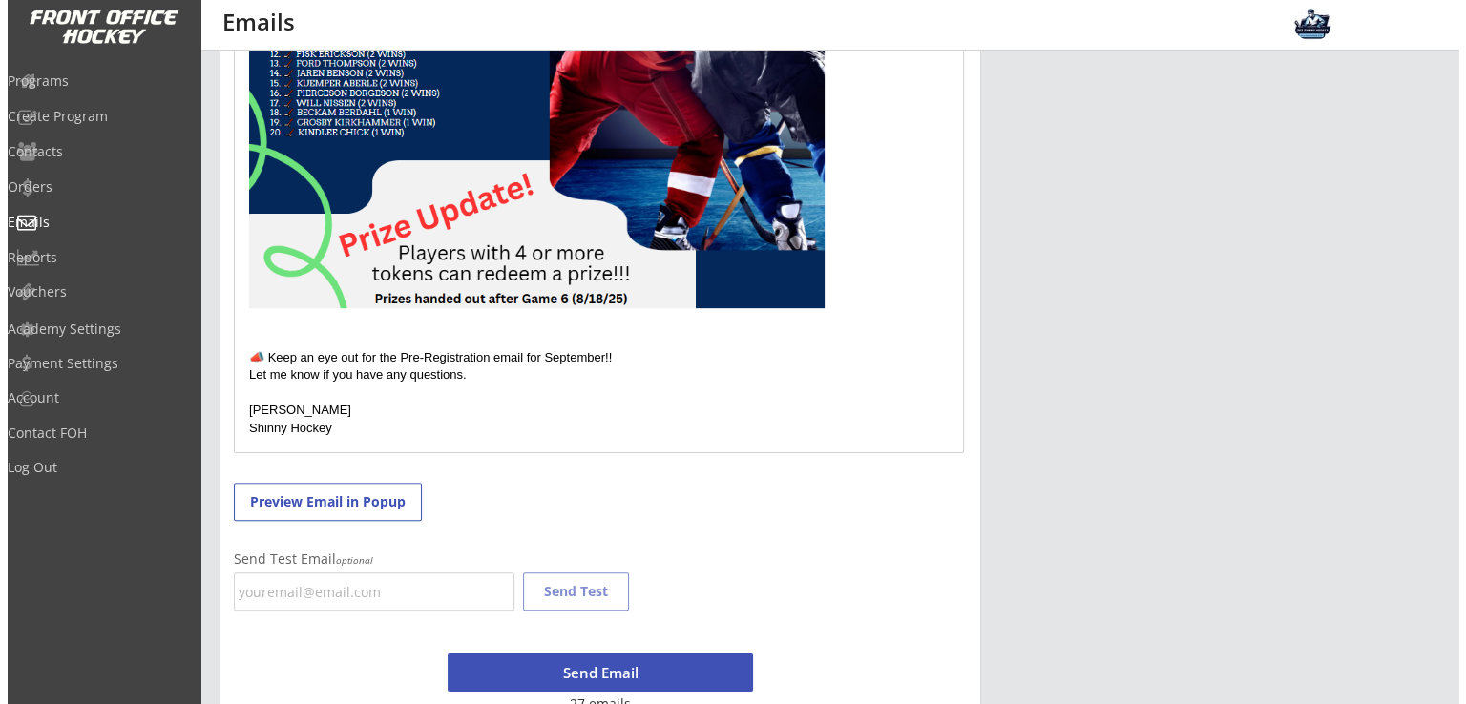
scroll to position [920, 0]
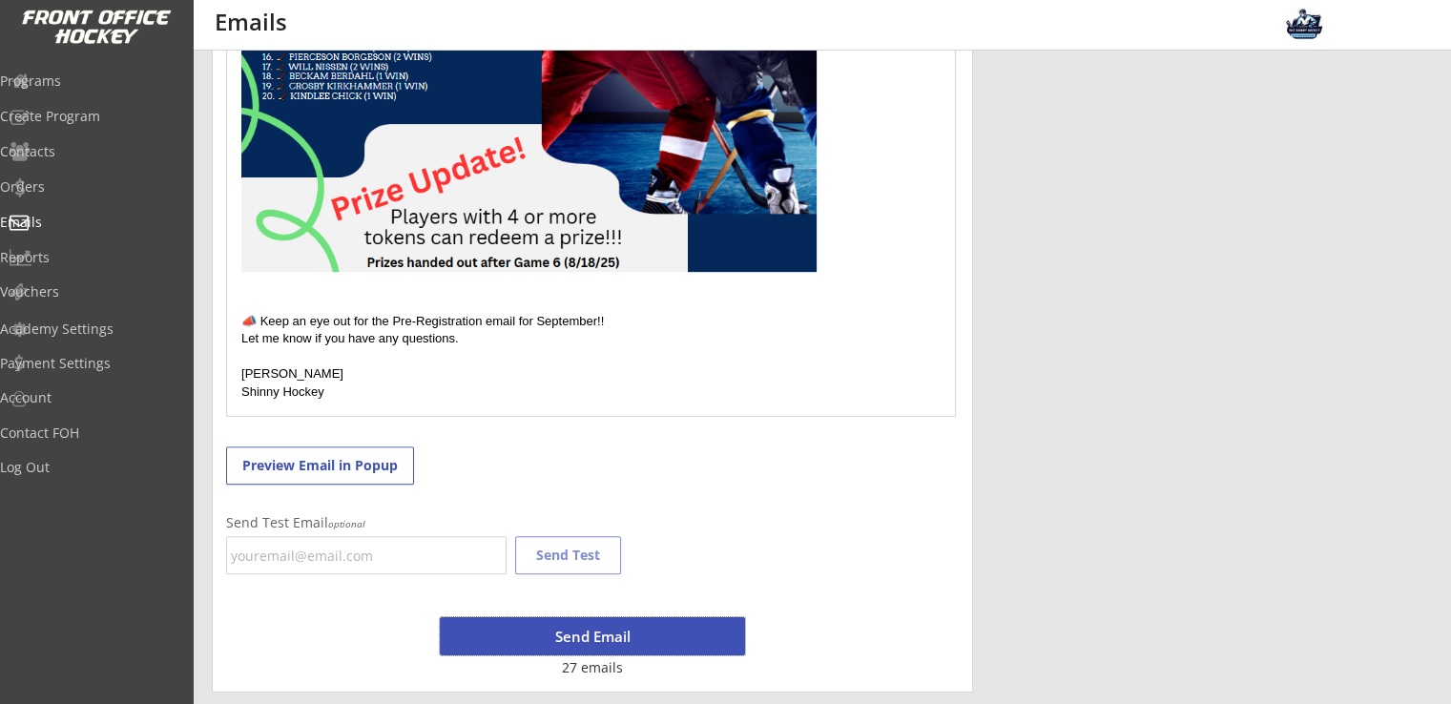
click at [601, 638] on button "Send Email" at bounding box center [592, 636] width 305 height 38
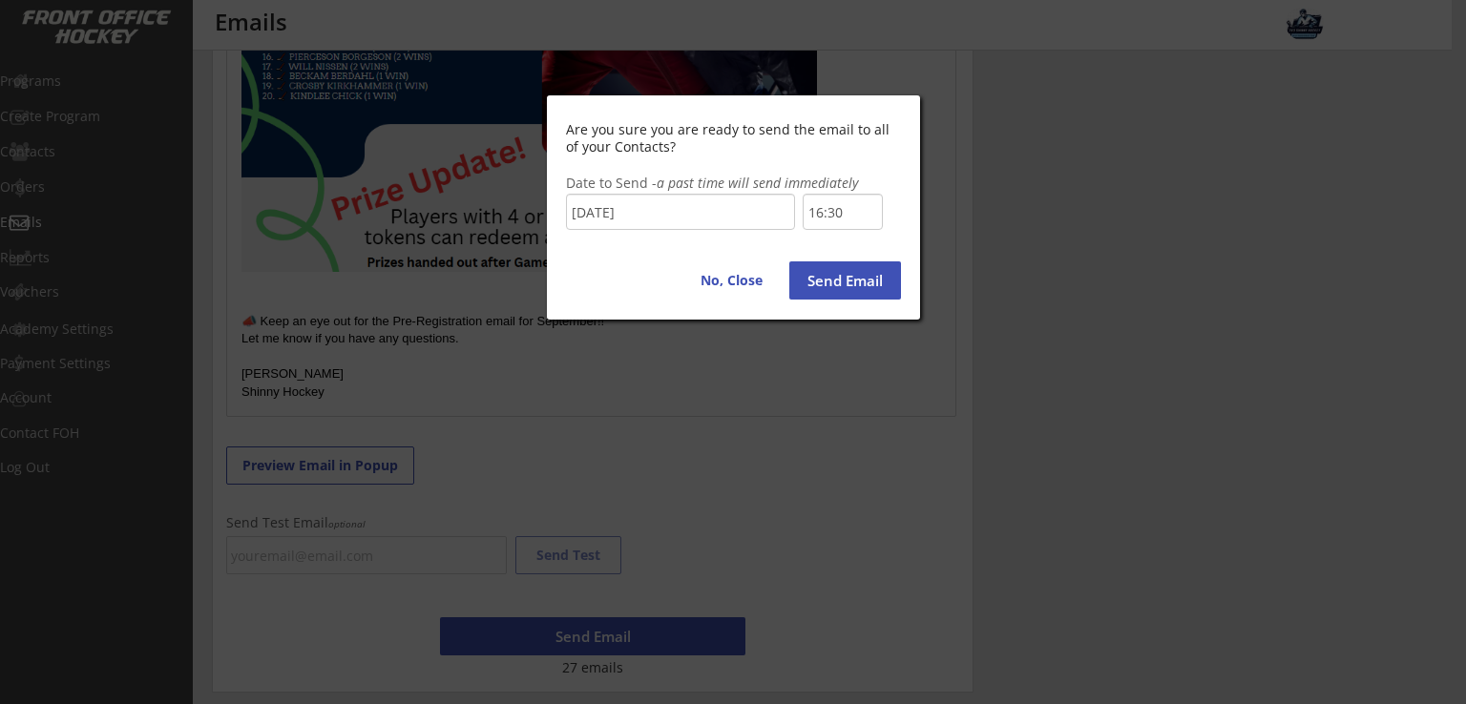
click at [835, 218] on input "16:30" at bounding box center [843, 212] width 80 height 36
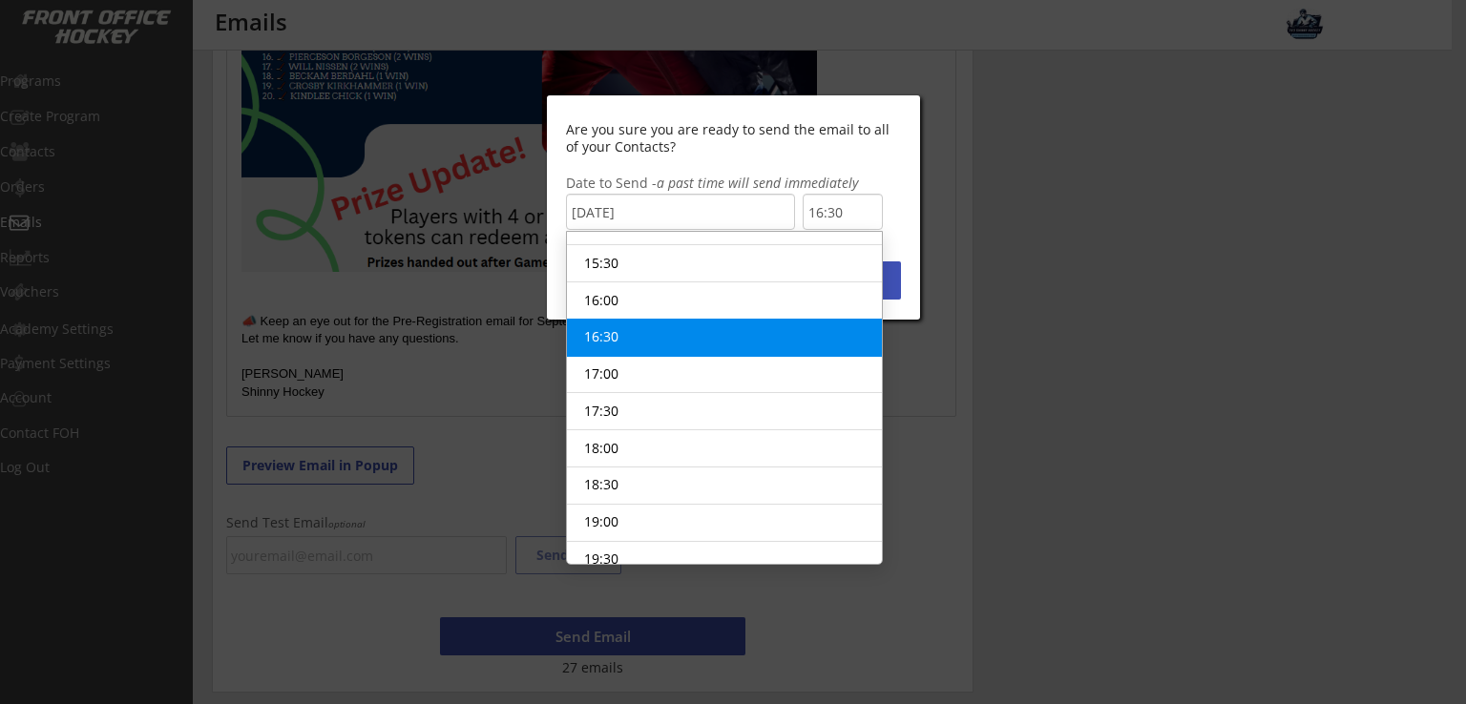
click at [615, 319] on li "16:30" at bounding box center [724, 338] width 315 height 38
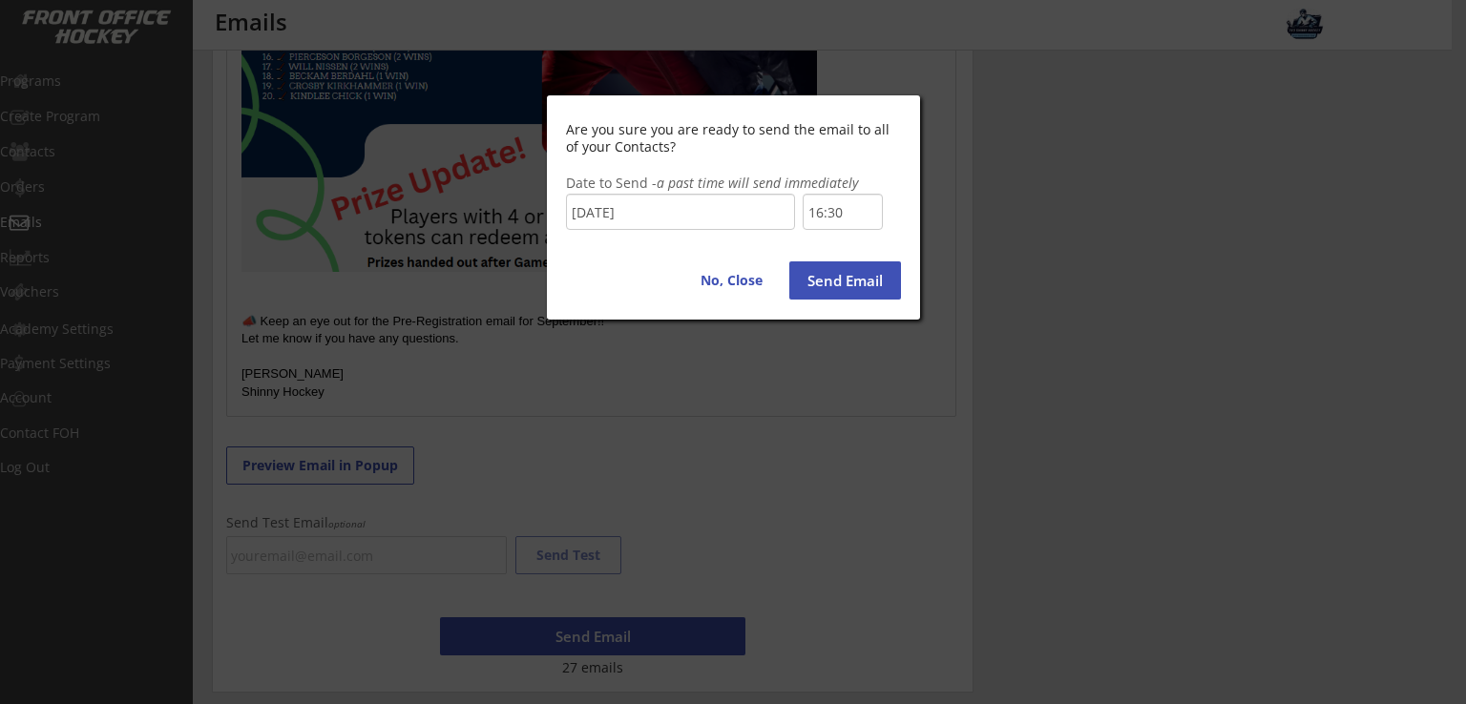
click at [848, 278] on button "Send Email" at bounding box center [845, 280] width 112 height 38
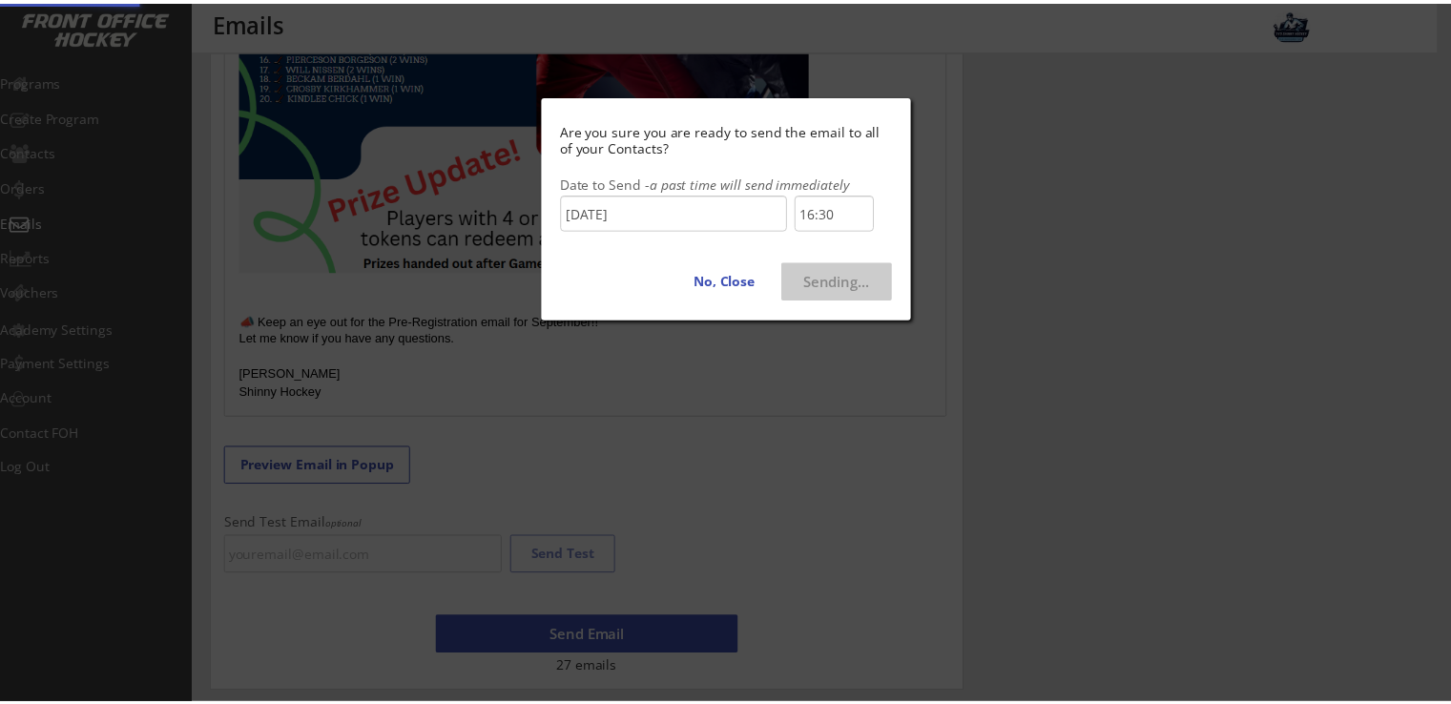
type input "17:00"
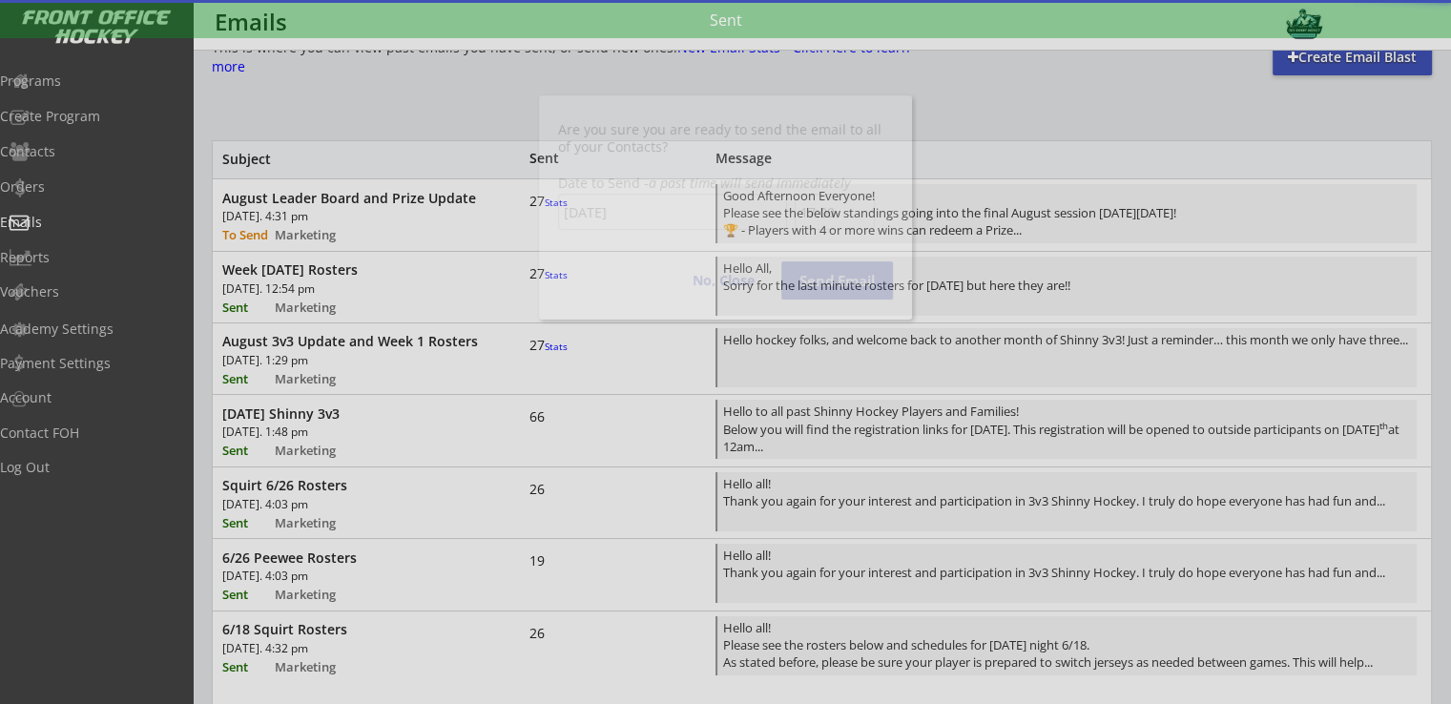
scroll to position [0, 0]
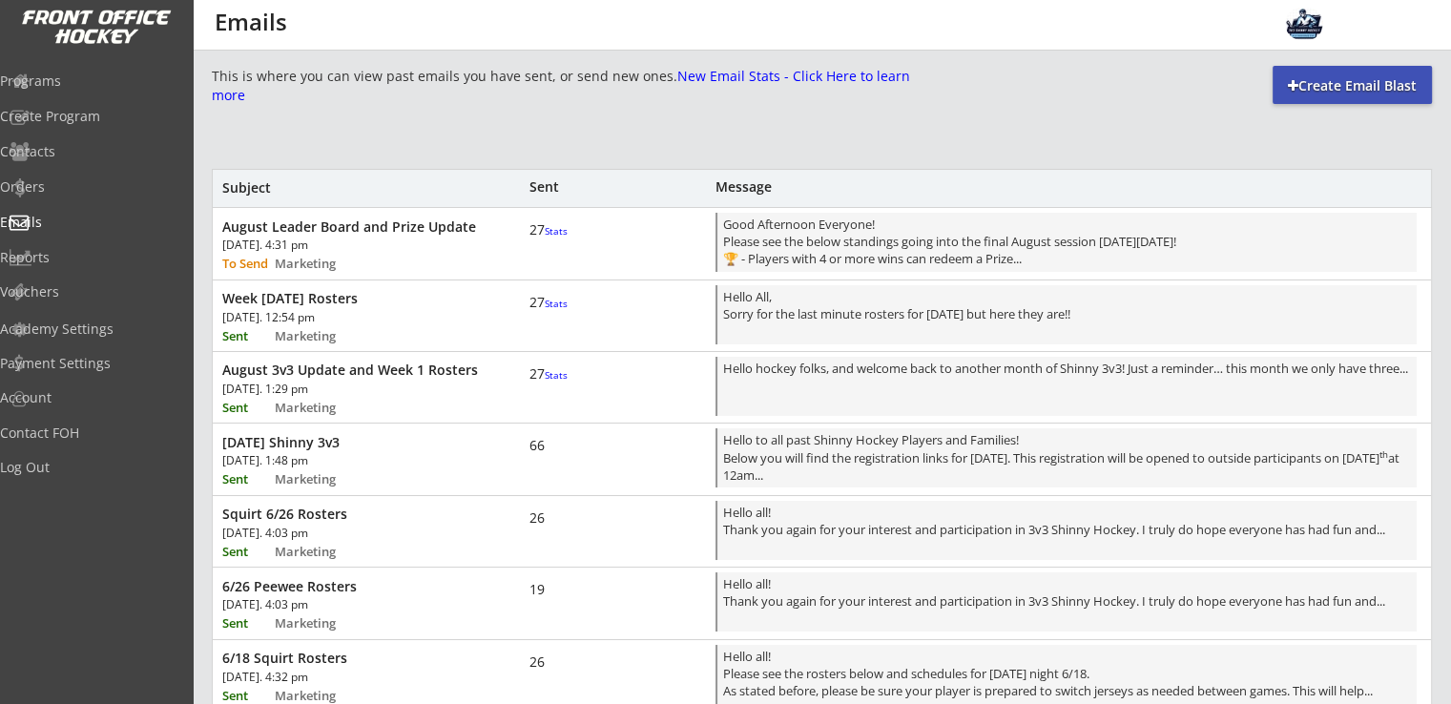
click at [393, 249] on div "[DATE]. 4:31 pm" at bounding box center [330, 245] width 217 height 11
click at [426, 231] on div "August Leader Board and Prize Update" at bounding box center [352, 227] width 261 height 17
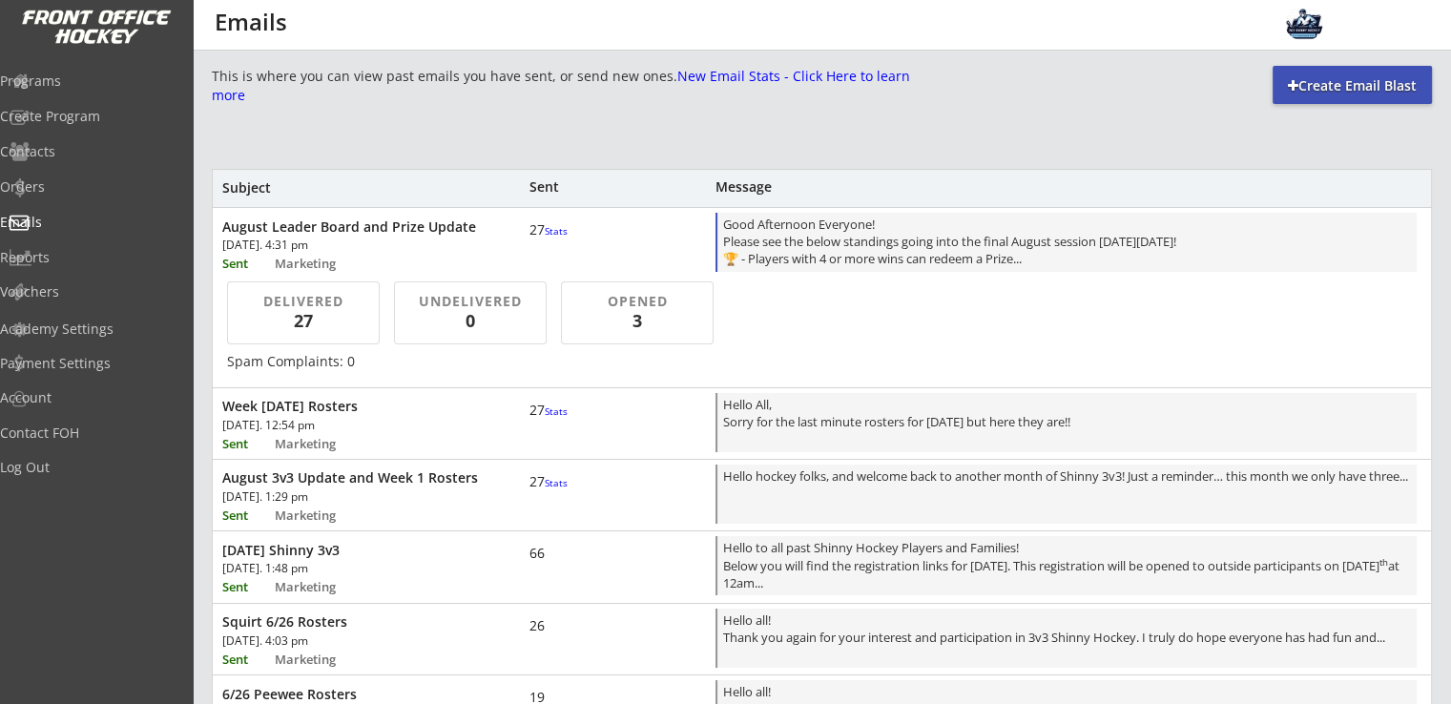
click at [847, 216] on div "Good Afternoon Everyone! Please see the below standings going into the final Au…" at bounding box center [1067, 244] width 688 height 56
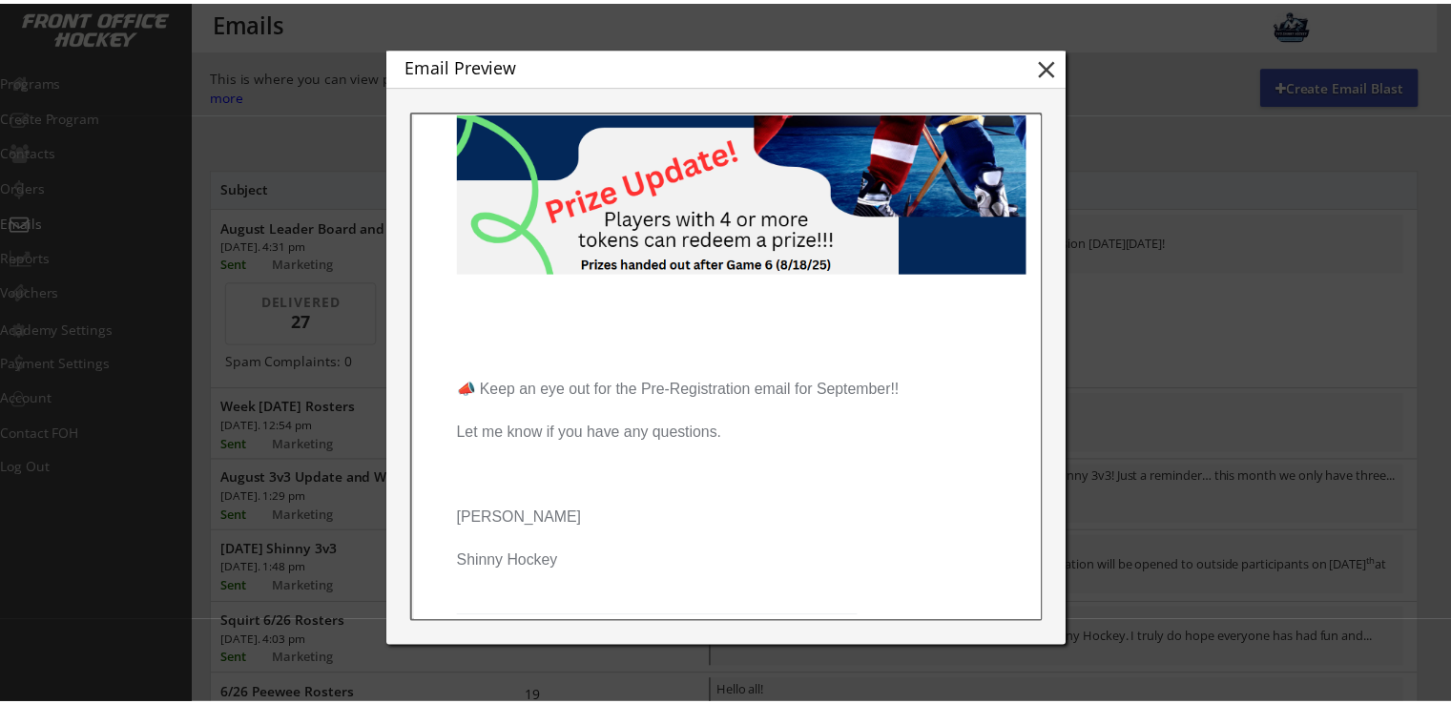
scroll to position [890, 0]
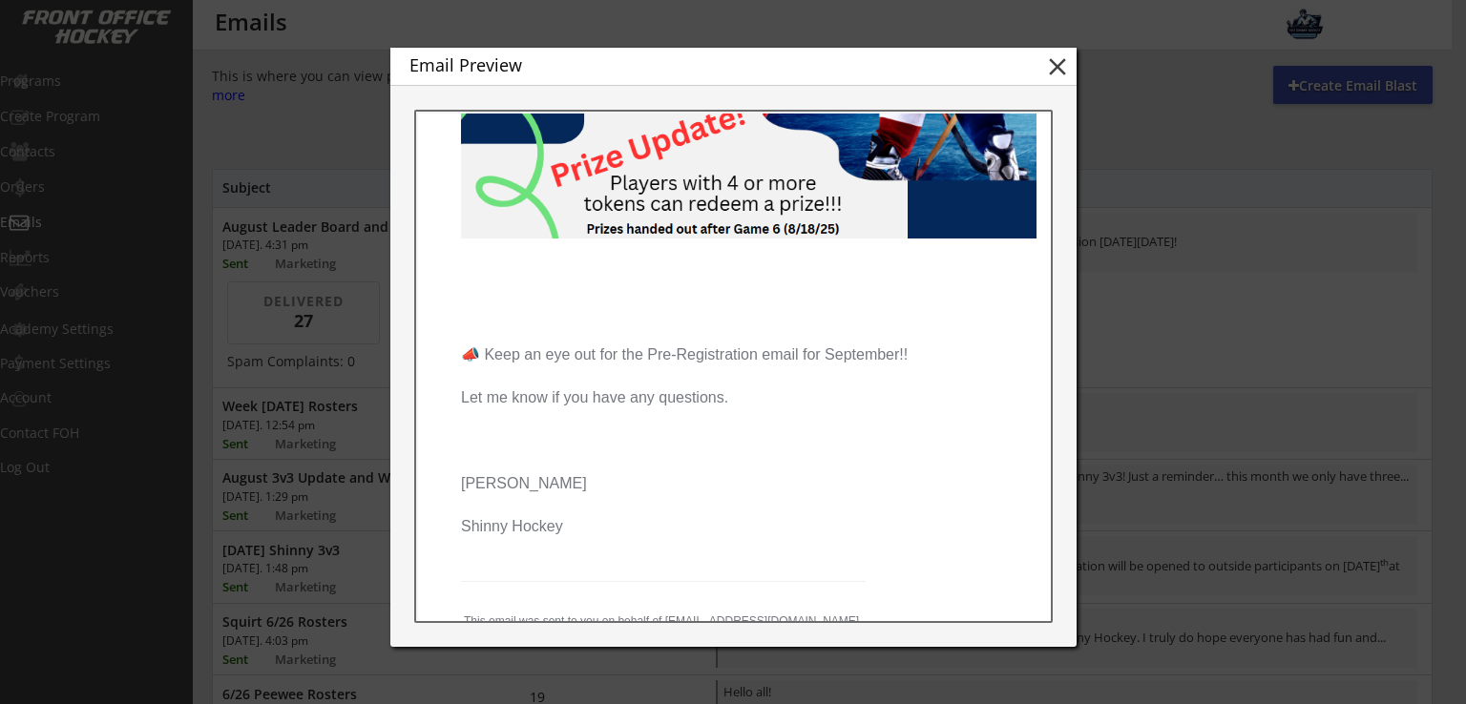
click at [1054, 66] on button "close" at bounding box center [1057, 66] width 29 height 29
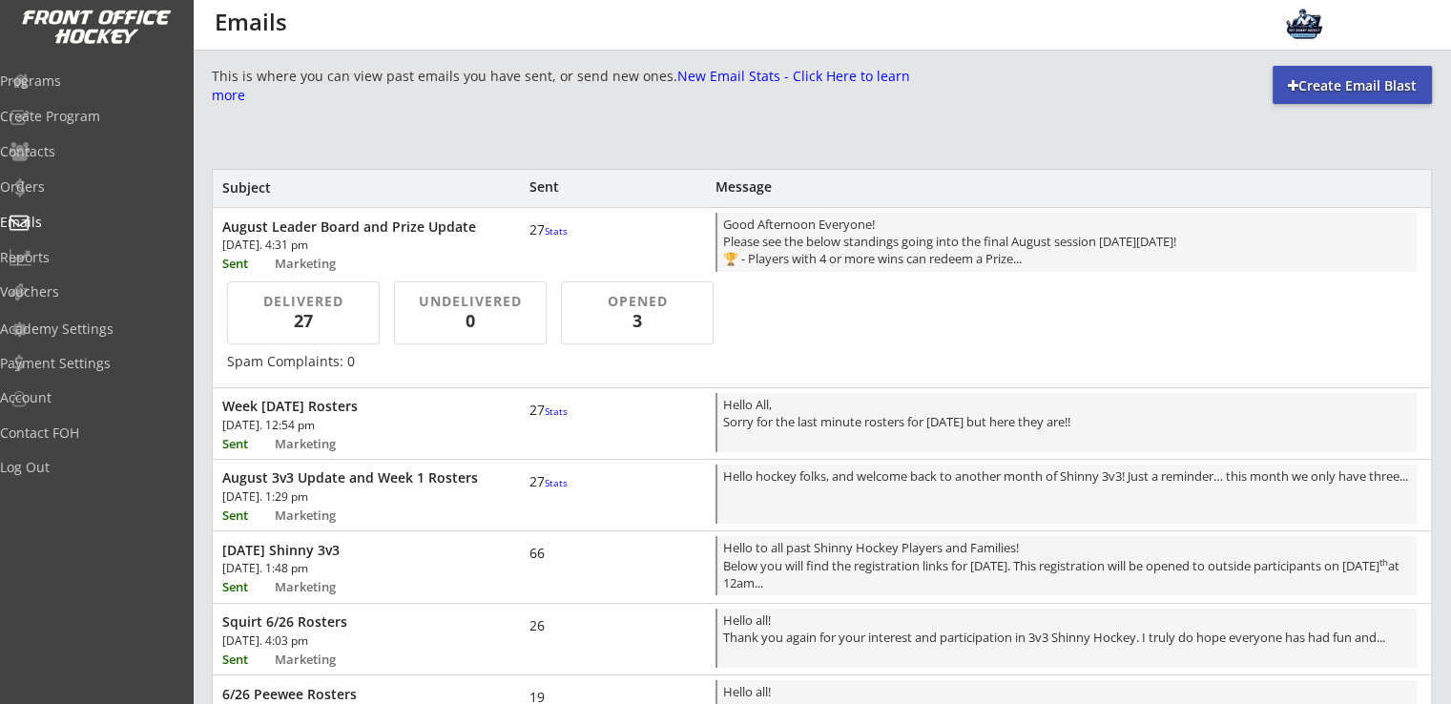
scroll to position [0, 0]
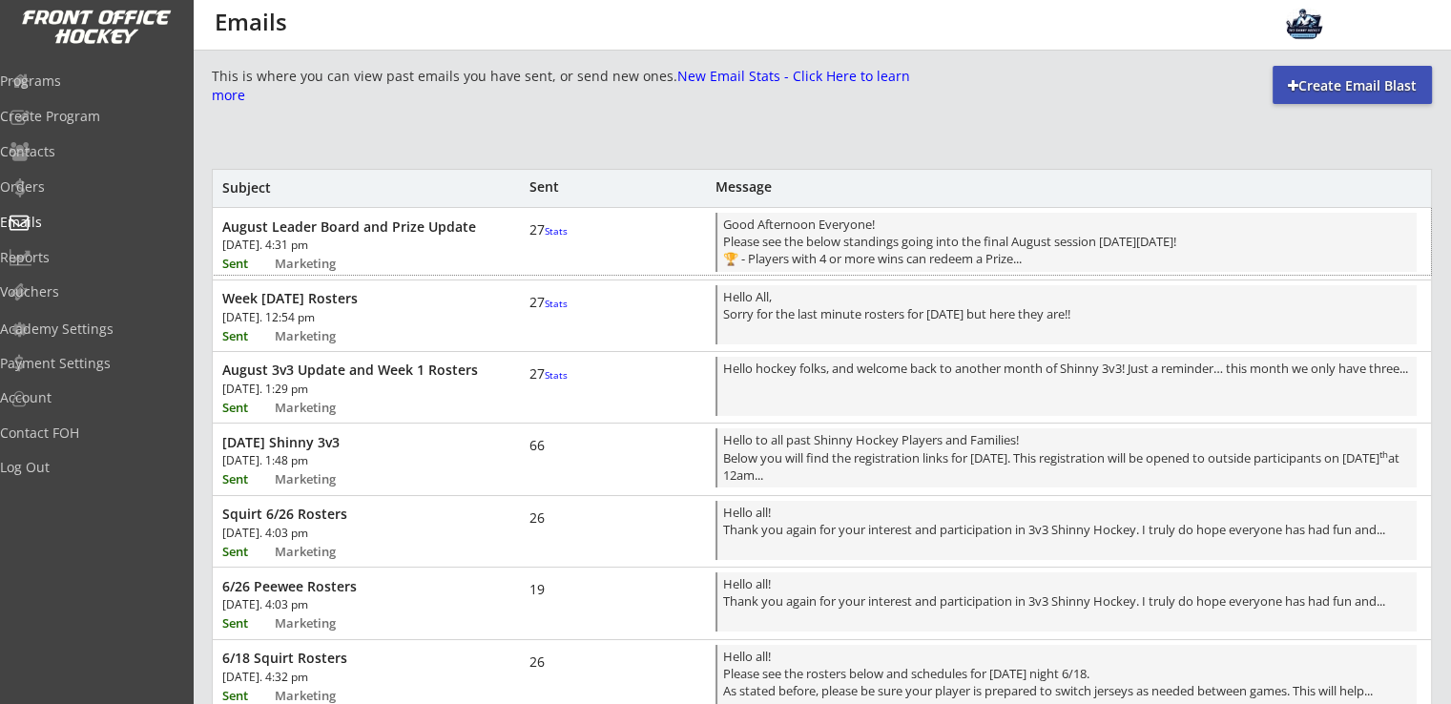
click at [513, 232] on div "August Leader Board and Prize Update Wed, Aug 13th, 2025. 4:31 pm Sent Marketin…" at bounding box center [822, 241] width 1219 height 67
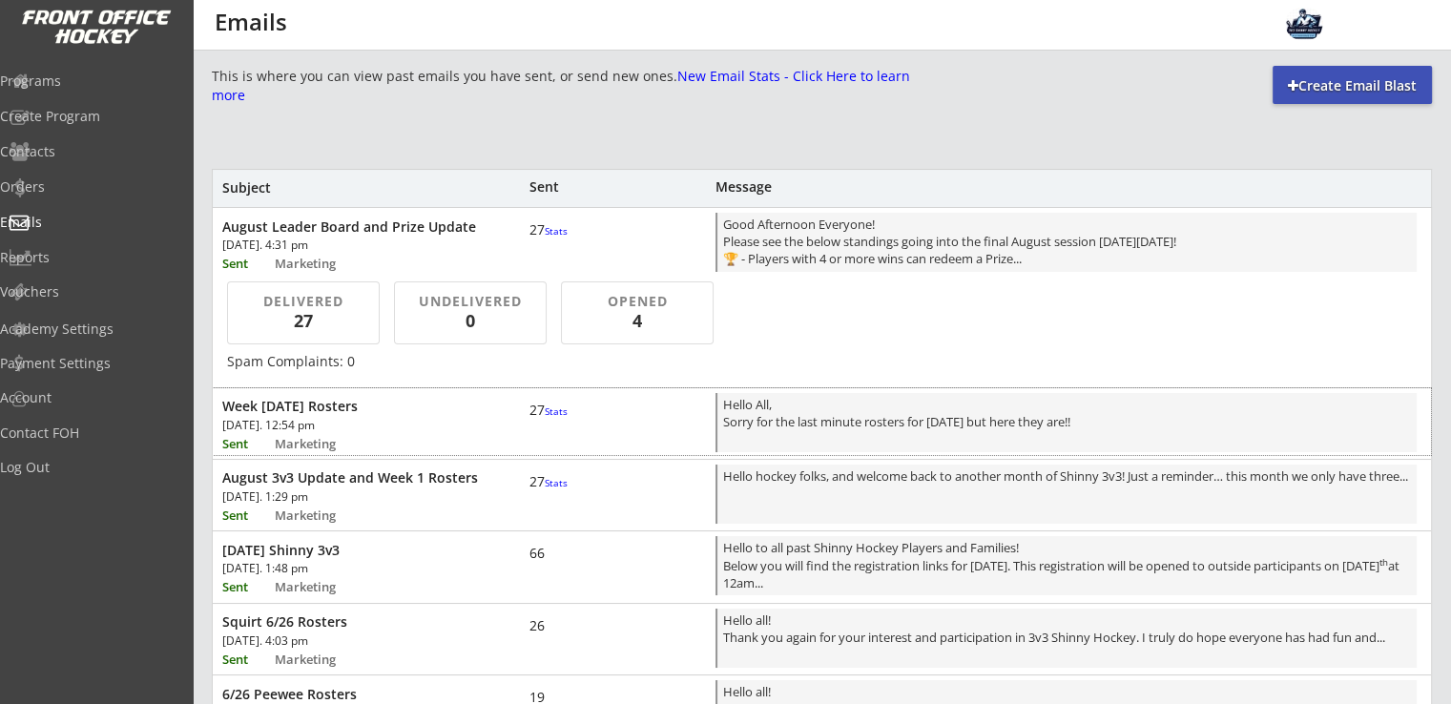
click at [436, 432] on div "[DATE]. 12:54 pm" at bounding box center [330, 427] width 217 height 15
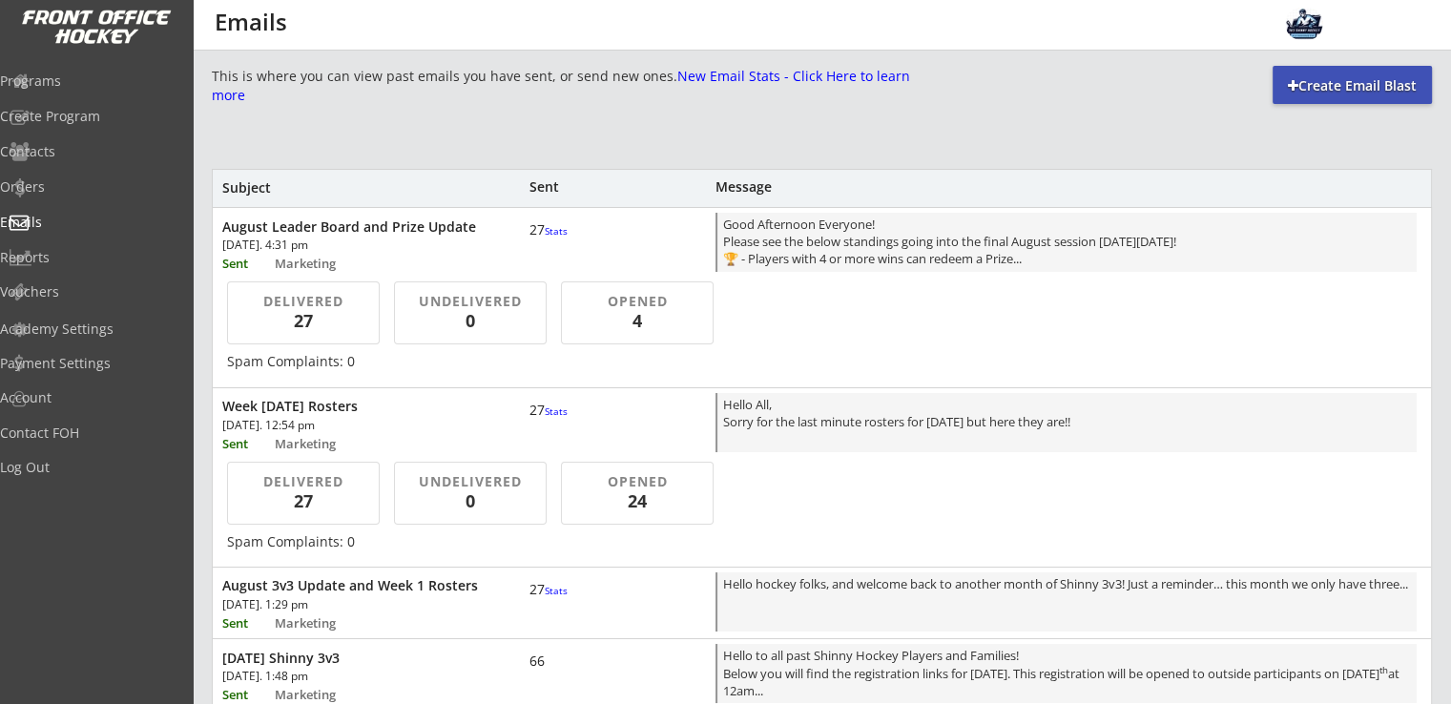
click at [439, 424] on div "Week 2 Aug 11 Rosters Mon, Aug 11th, 2025. 12:54 pm Sent Marketing 27 Stats Hel…" at bounding box center [822, 421] width 1219 height 67
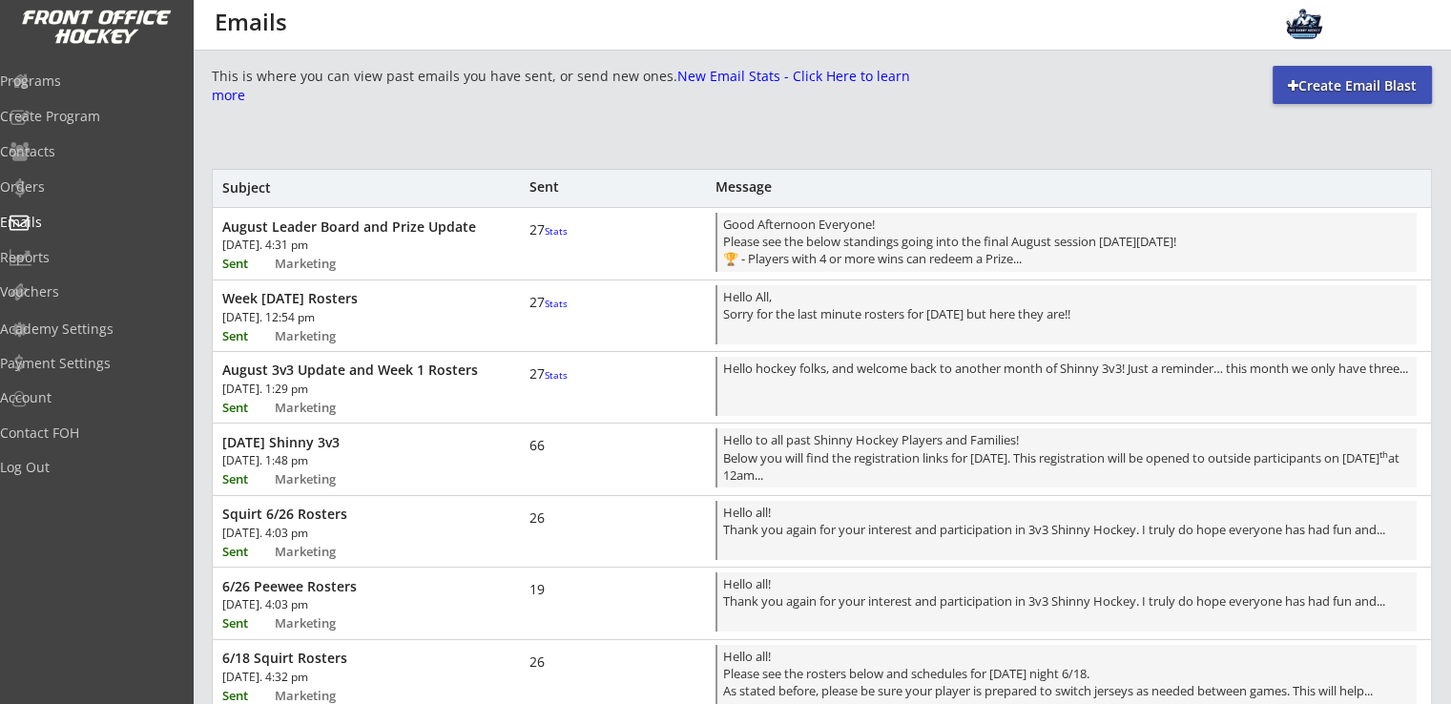
click at [473, 244] on div "August Leader Board and Prize Update [DATE]. 4:31 pm Sent Marketing 27 Stats Go…" at bounding box center [822, 241] width 1219 height 67
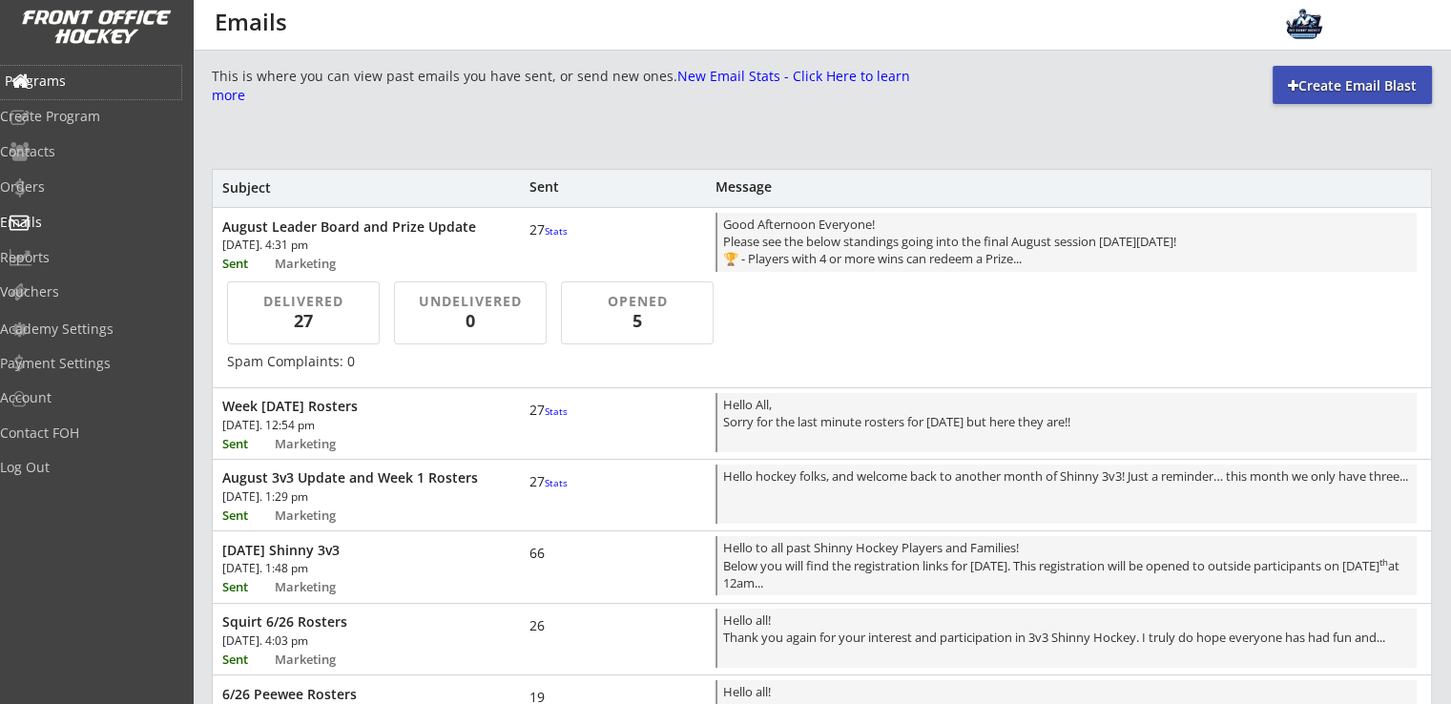
click at [76, 93] on div "Programs" at bounding box center [90, 82] width 181 height 33
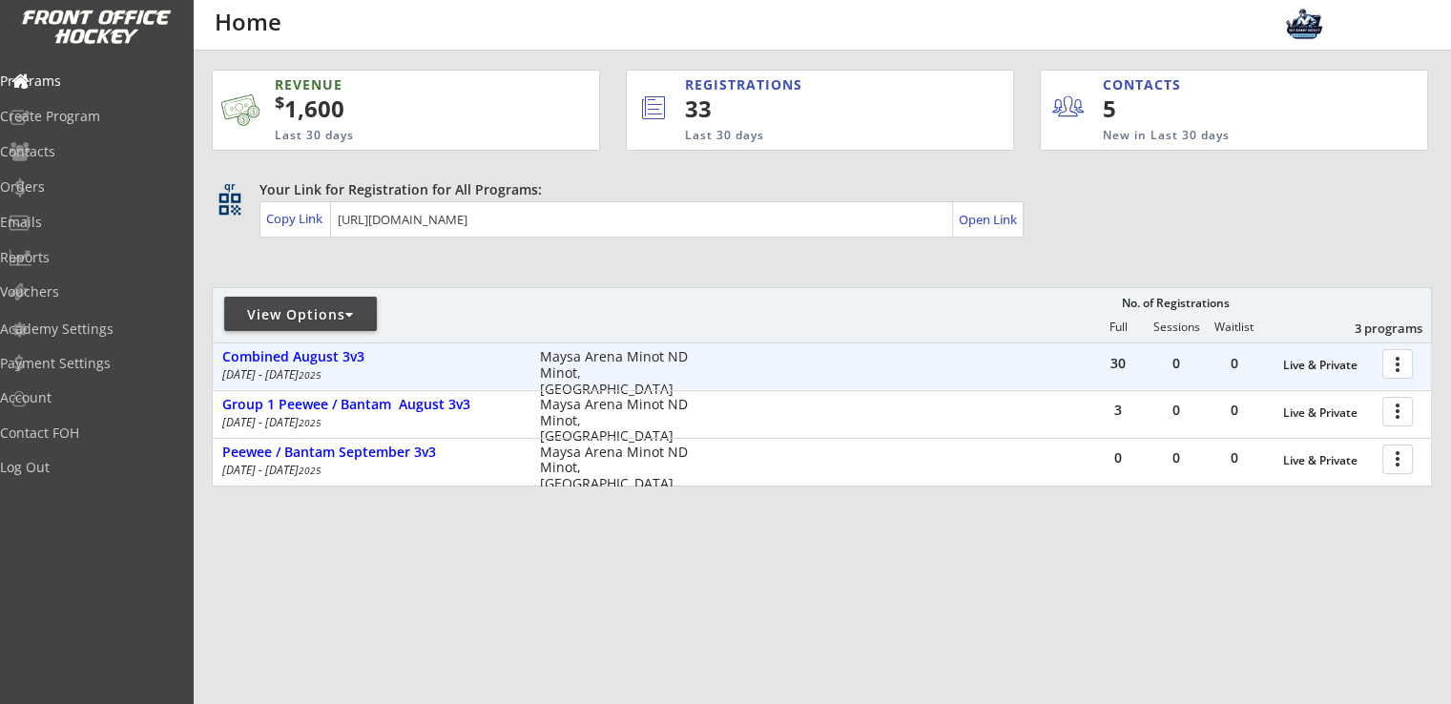
click at [1401, 371] on div at bounding box center [1401, 362] width 33 height 33
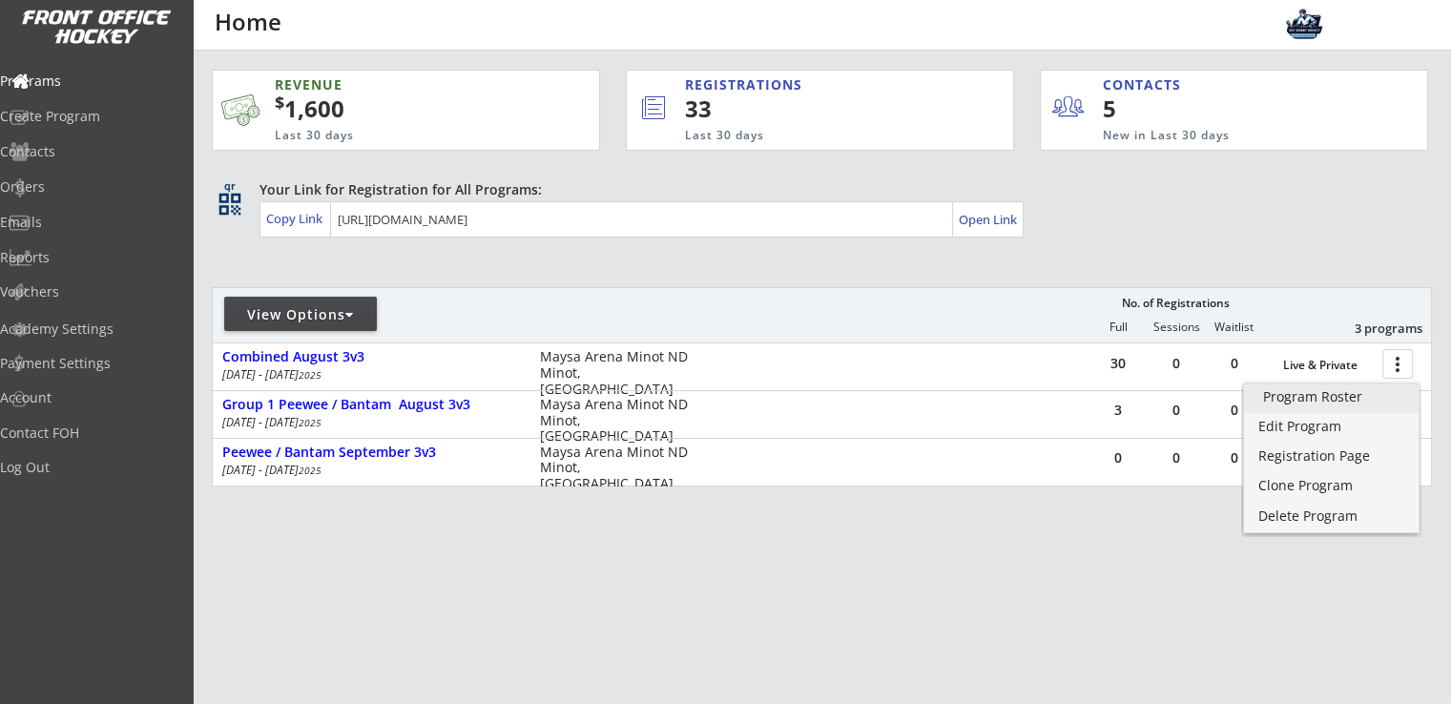
click at [1321, 402] on div "Program Roster" at bounding box center [1331, 396] width 136 height 13
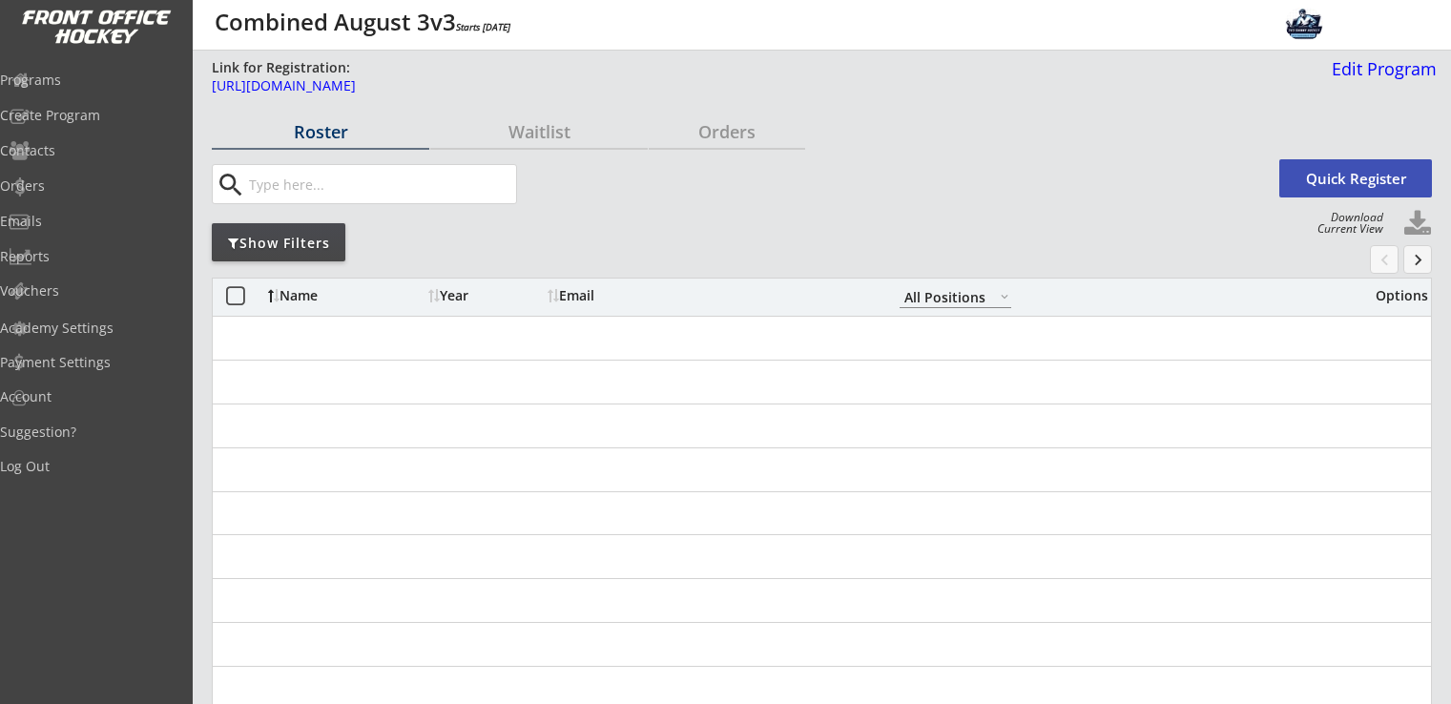
select select ""All Positions""
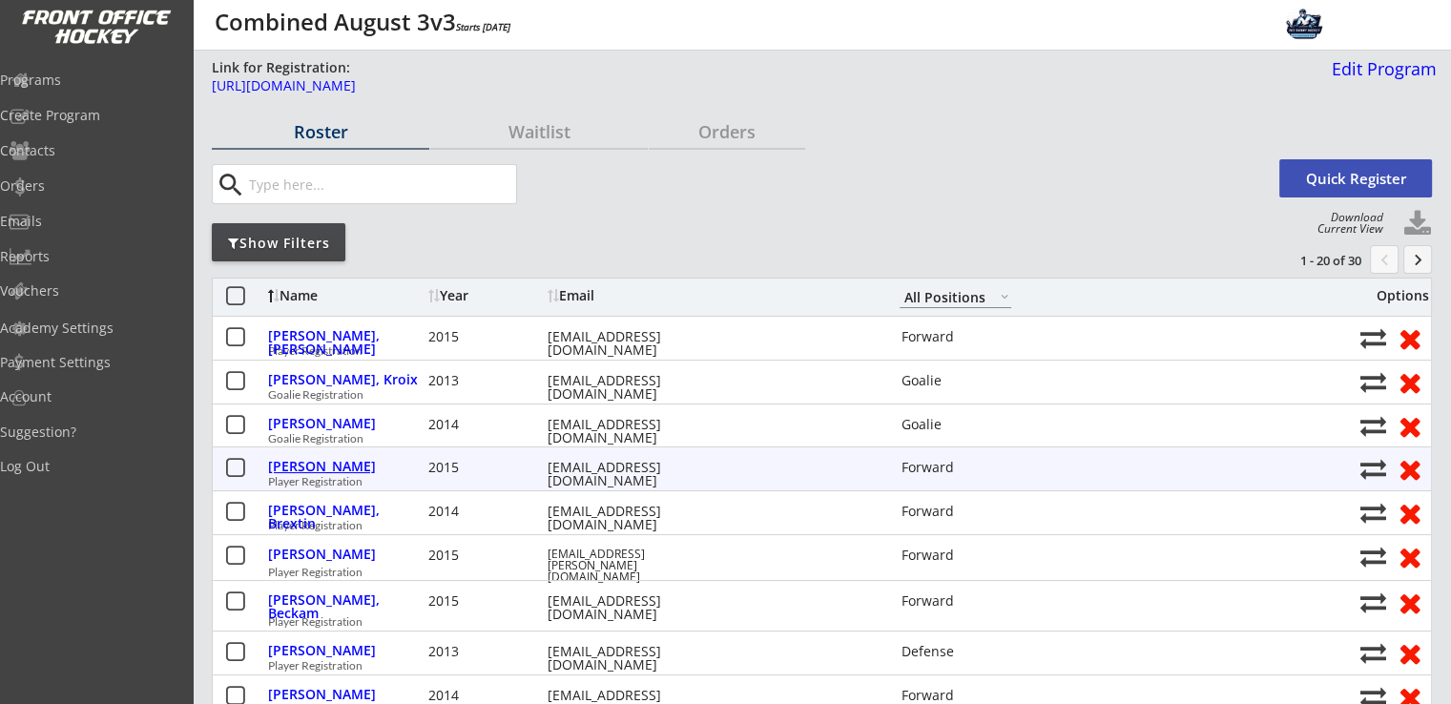
click at [374, 469] on div "Bekkedahl, Miles" at bounding box center [346, 466] width 156 height 13
select select ""Forward""
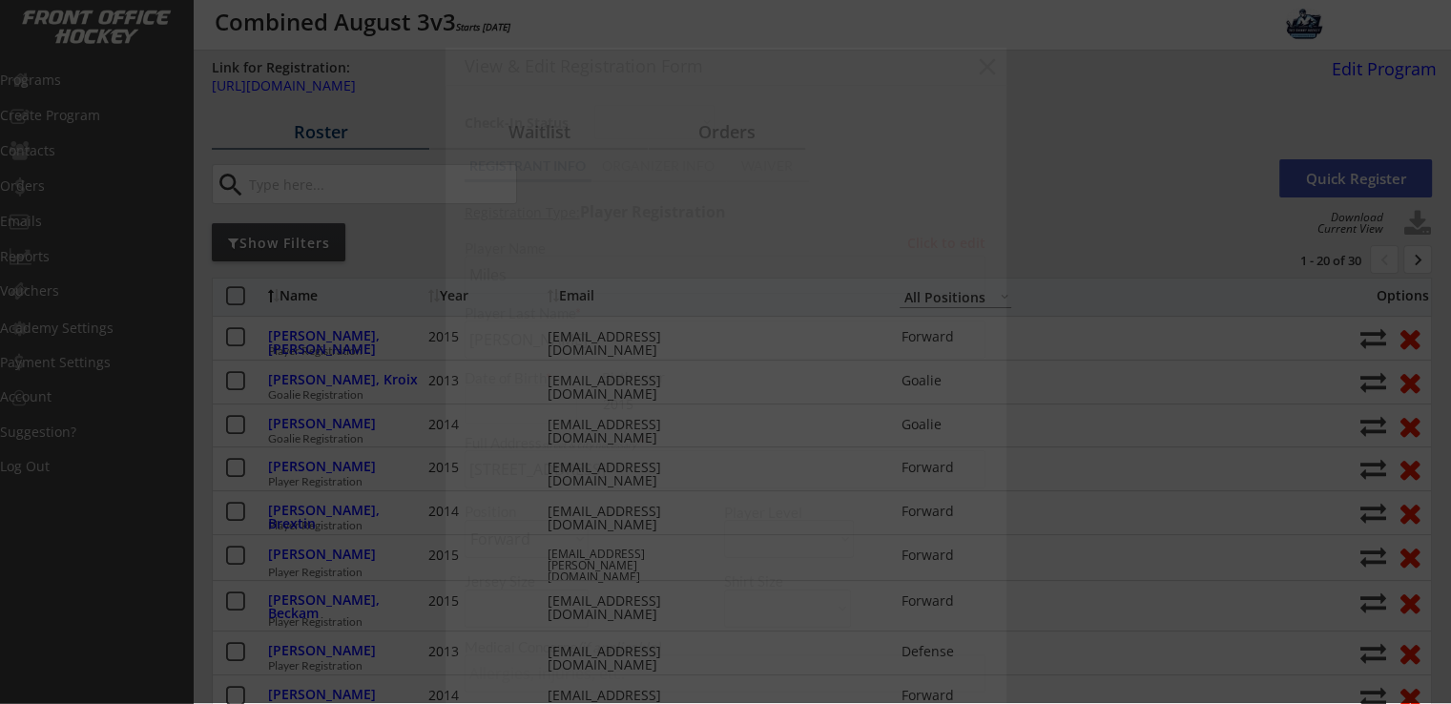
type input "Male"
select select ""PLACEHOLDER_1427118222253""
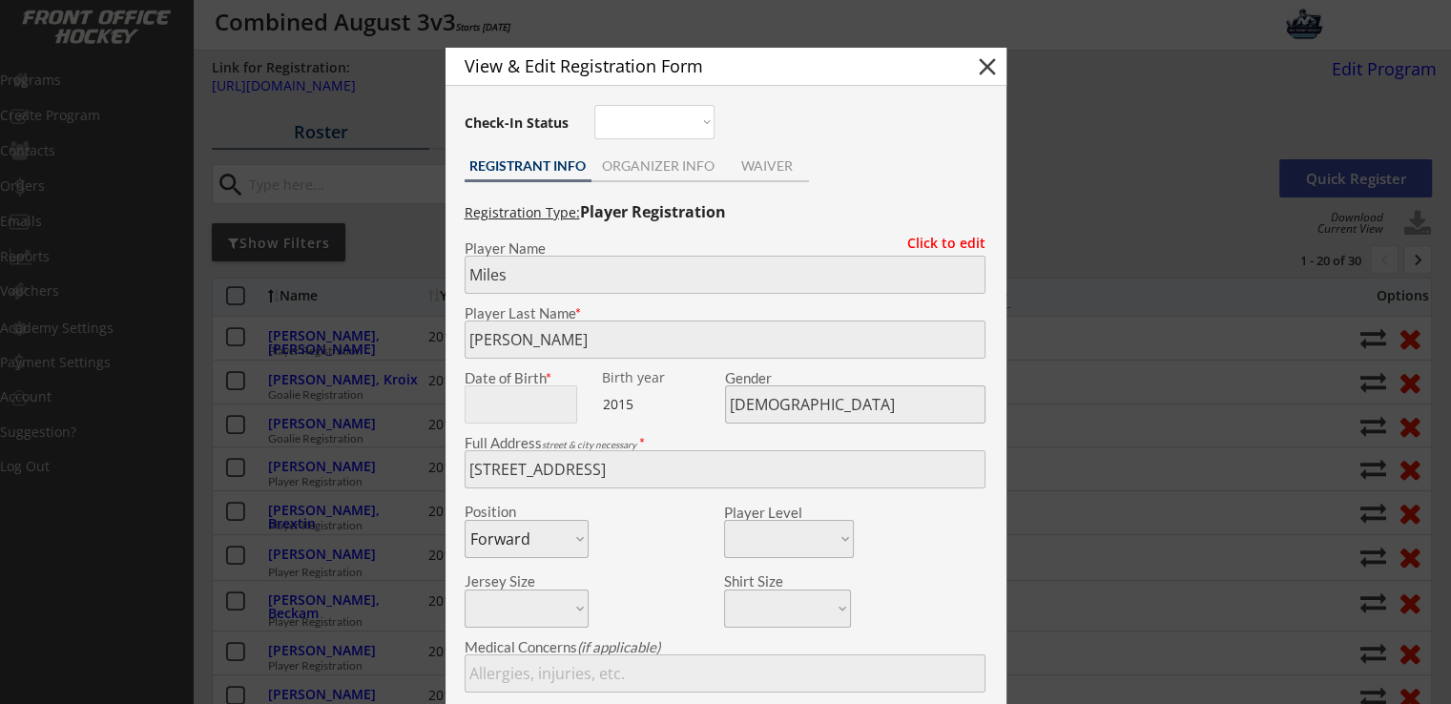
click at [985, 46] on div at bounding box center [725, 352] width 1451 height 704
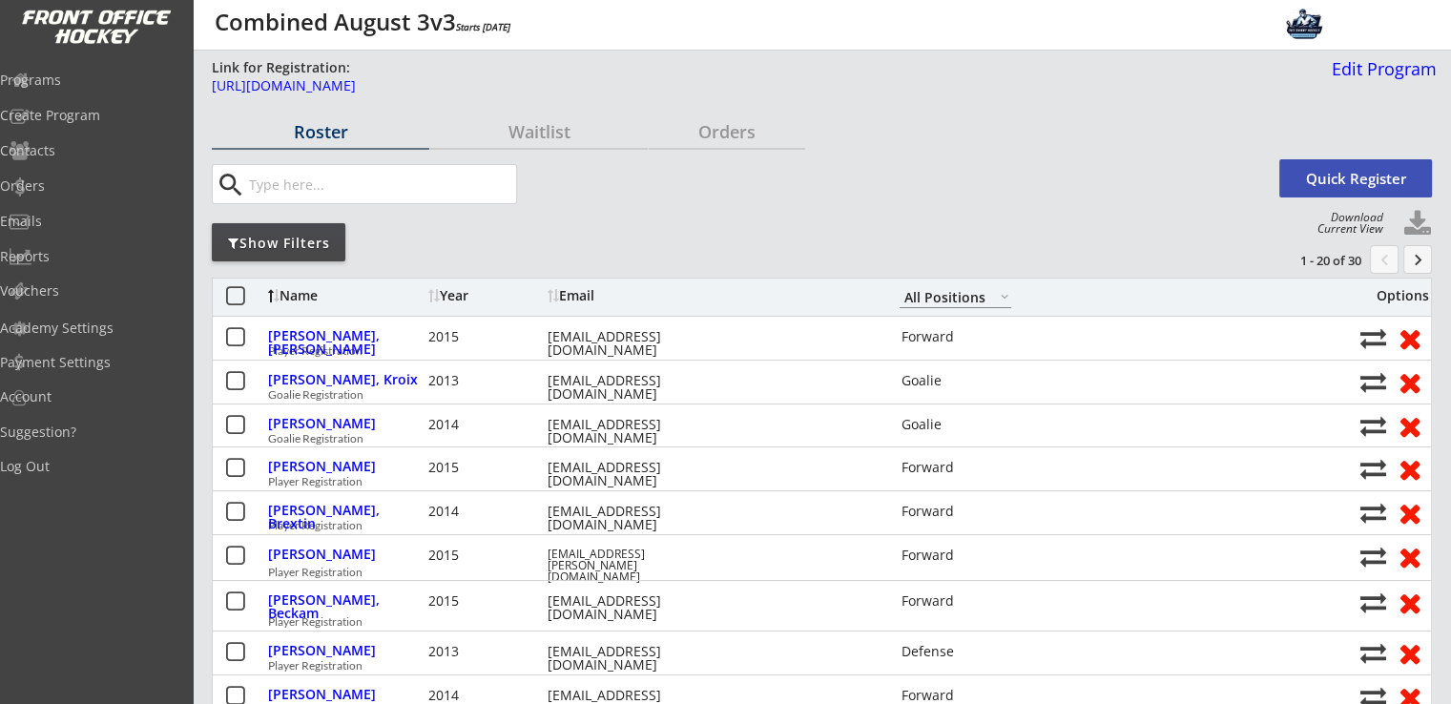
click at [982, 71] on body "Link for Registration: https://frontofficehockey.com/program/1752606058278x2255…" at bounding box center [725, 352] width 1451 height 704
click at [79, 219] on div "Emails" at bounding box center [91, 221] width 172 height 13
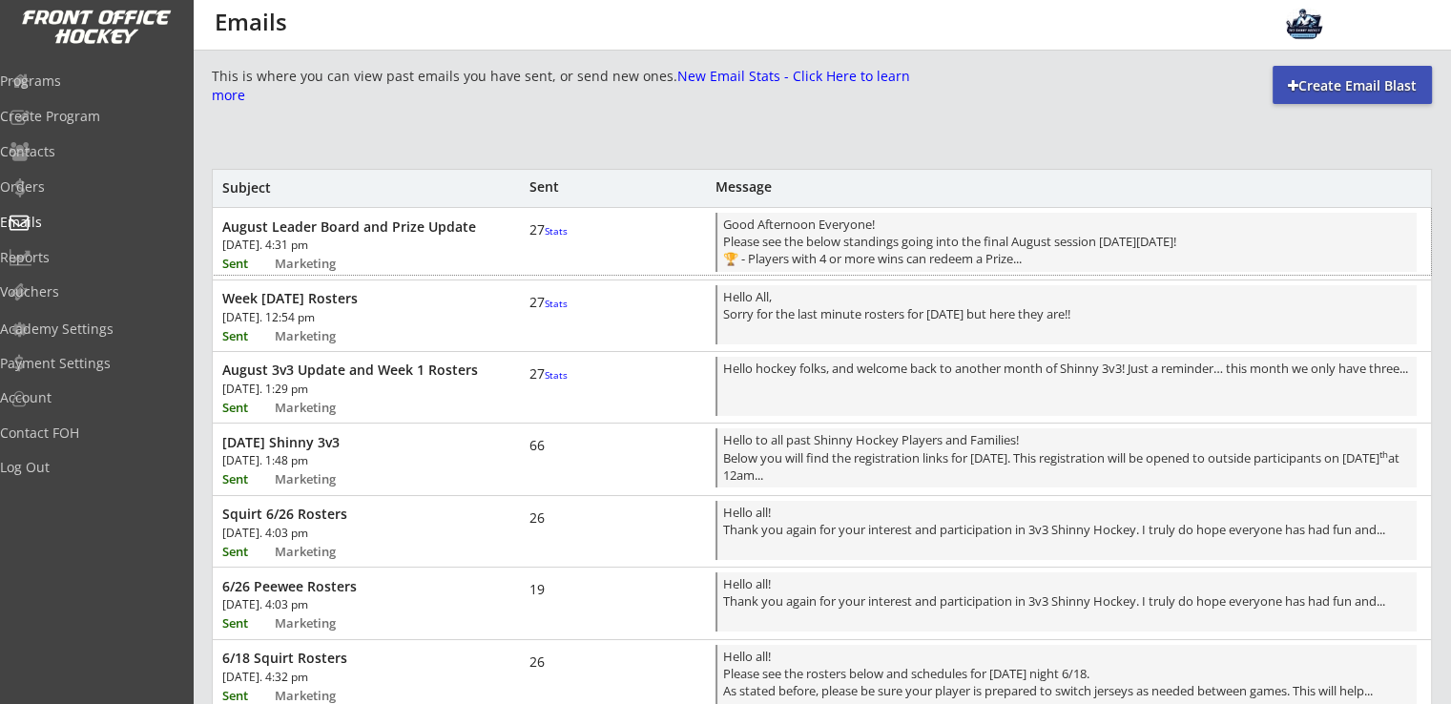
click at [409, 257] on div "August Leader Board and Prize Update [DATE]. 4:31 pm Sent Marketing 27 Stats Go…" at bounding box center [822, 241] width 1219 height 67
click at [429, 264] on div "August Leader Board and Prize Update [DATE]. 4:31 pm Sent Marketing 27 Stats Go…" at bounding box center [822, 241] width 1219 height 67
